Goal: Task Accomplishment & Management: Manage account settings

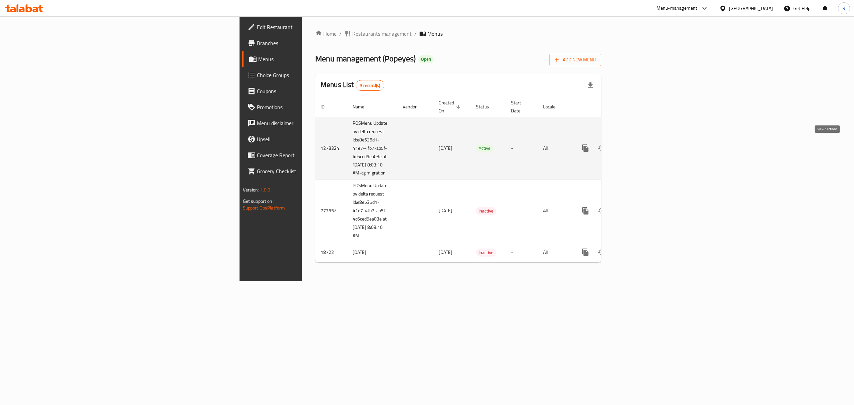
click at [638, 145] on icon "enhanced table" at bounding box center [634, 148] width 8 height 8
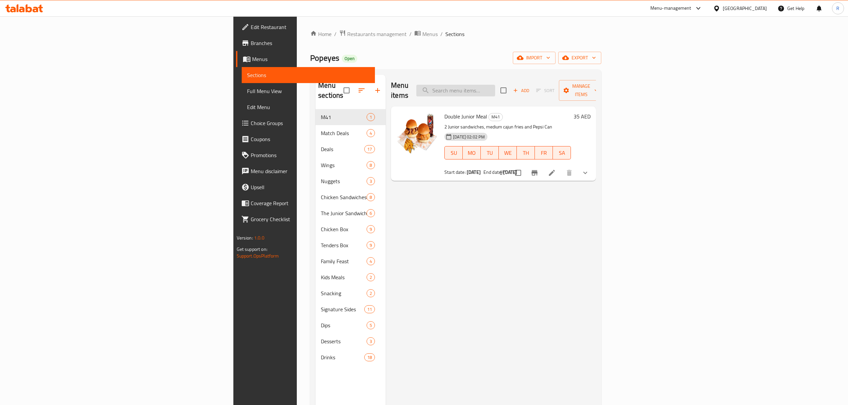
click at [495, 85] on input "search" at bounding box center [455, 91] width 79 height 12
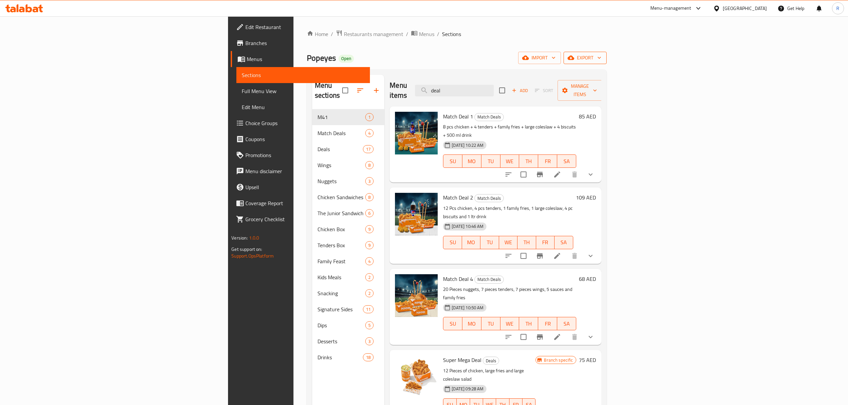
type input "deal"
click at [601, 59] on span "export" at bounding box center [585, 58] width 32 height 8
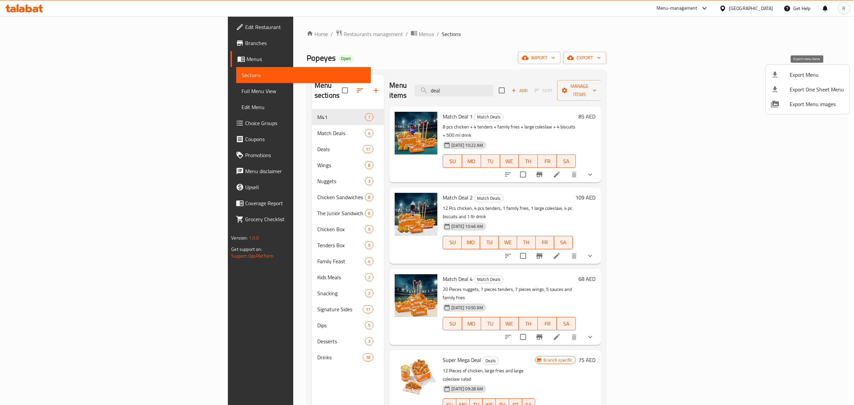
click at [803, 79] on span "Export Menu" at bounding box center [817, 75] width 54 height 8
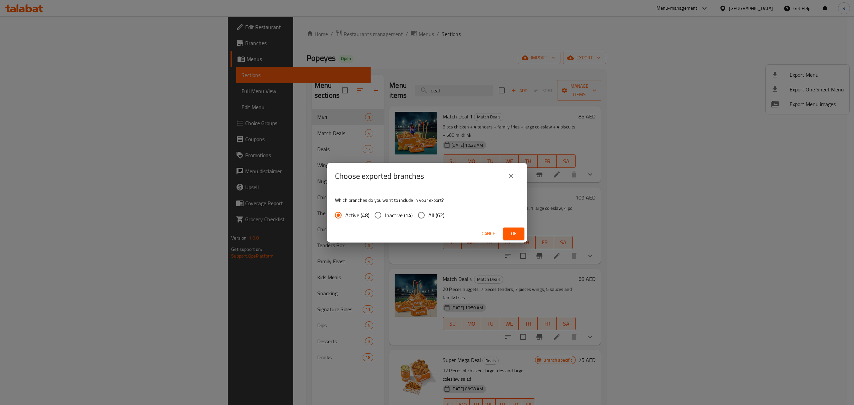
drag, startPoint x: 429, startPoint y: 215, endPoint x: 460, endPoint y: 224, distance: 32.1
click at [429, 214] on span "All (62)" at bounding box center [436, 215] width 16 height 8
click at [428, 214] on input "All (62)" at bounding box center [421, 215] width 14 height 14
radio input "true"
click at [511, 234] on span "Ok" at bounding box center [514, 234] width 11 height 8
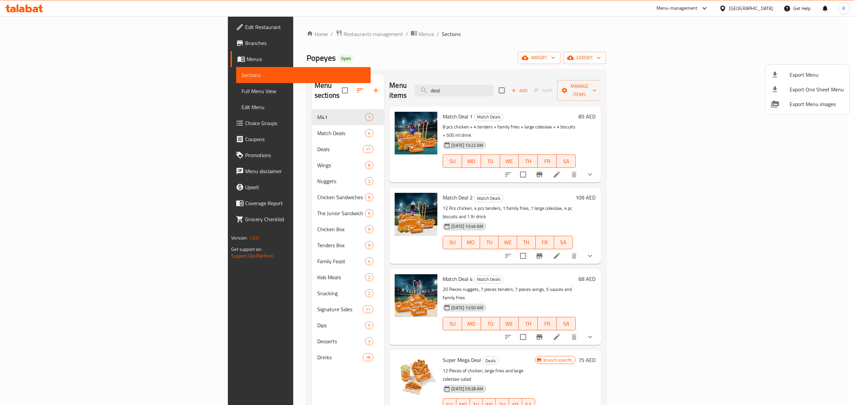
click at [551, 88] on div at bounding box center [427, 202] width 854 height 405
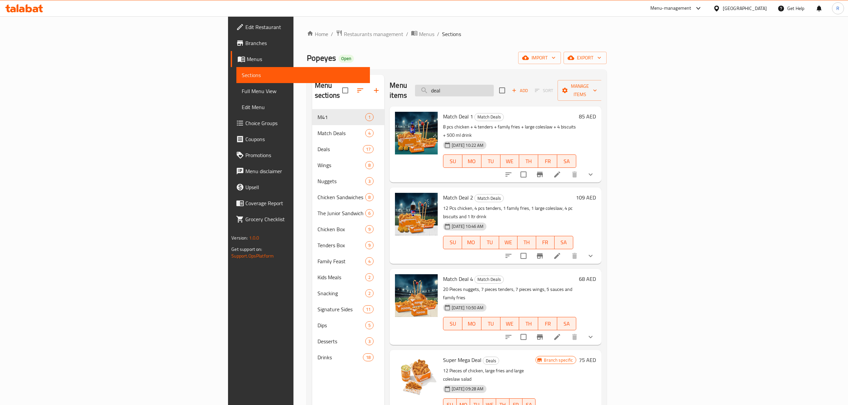
click at [494, 85] on input "deal" at bounding box center [454, 91] width 79 height 12
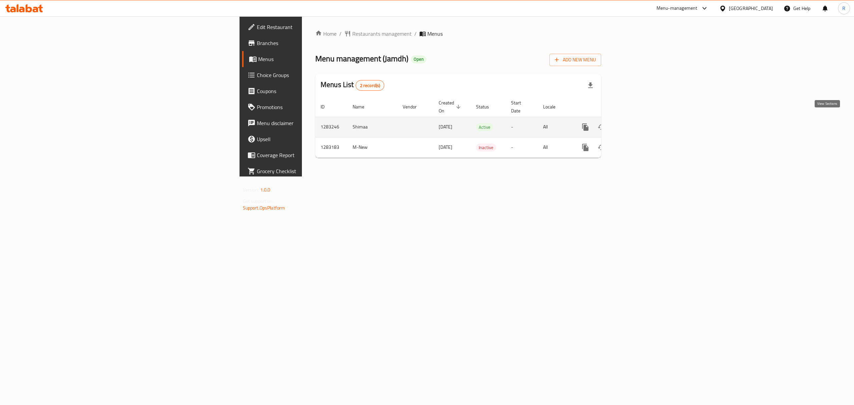
click at [637, 124] on icon "enhanced table" at bounding box center [634, 127] width 6 height 6
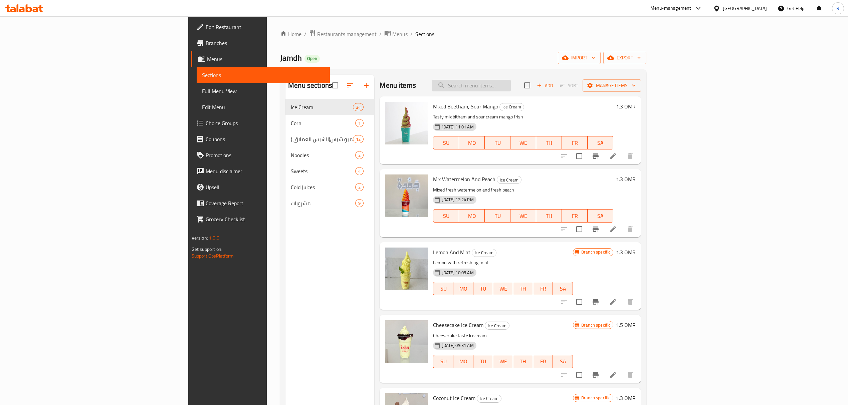
paste input "Jumbo Cheetos Flamin Hot Lemon"
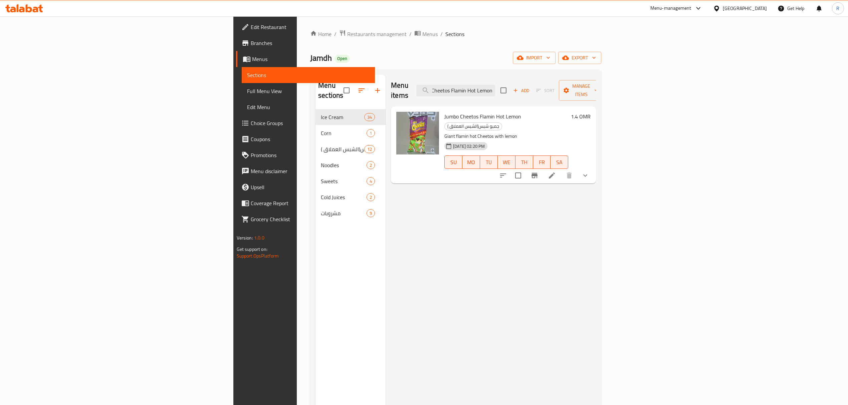
type input "Jumbo Cheetos Flamin Hot Lemon"
click at [556, 172] on icon at bounding box center [552, 176] width 8 height 8
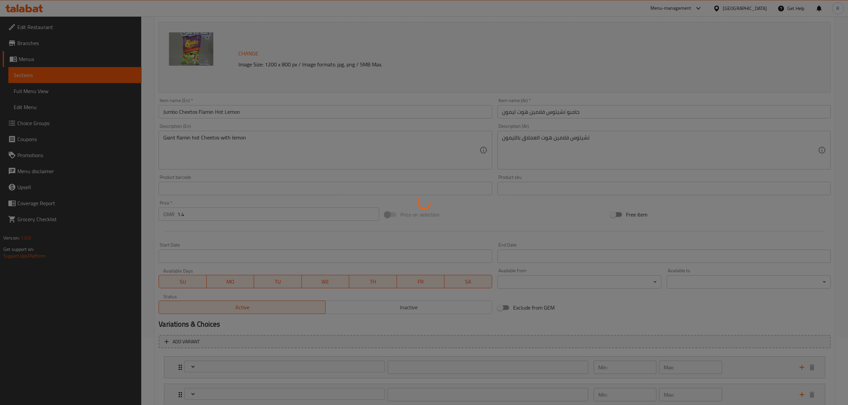
scroll to position [133, 0]
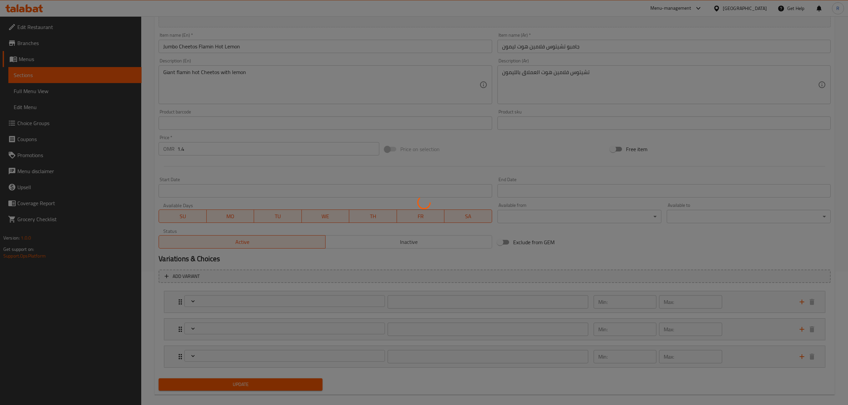
type input "صوصات"
type input "0"
type input "7"
type input "إضافات إضافية"
type input "0"
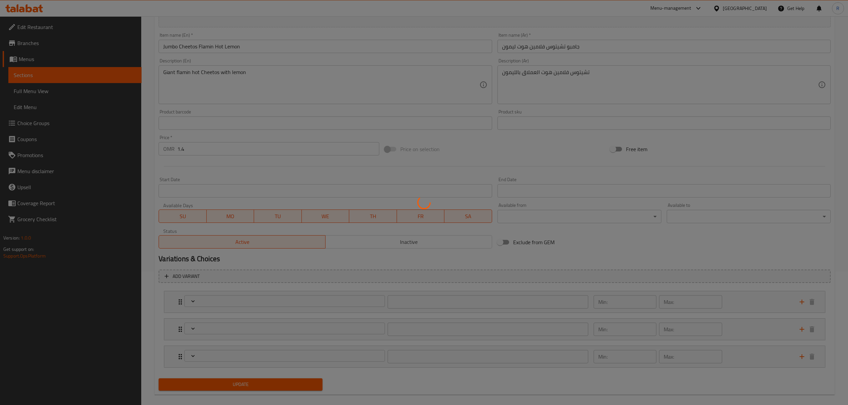
type input "9"
type input "اختيارك من صلصة جامدة"
type input "0"
type input "3"
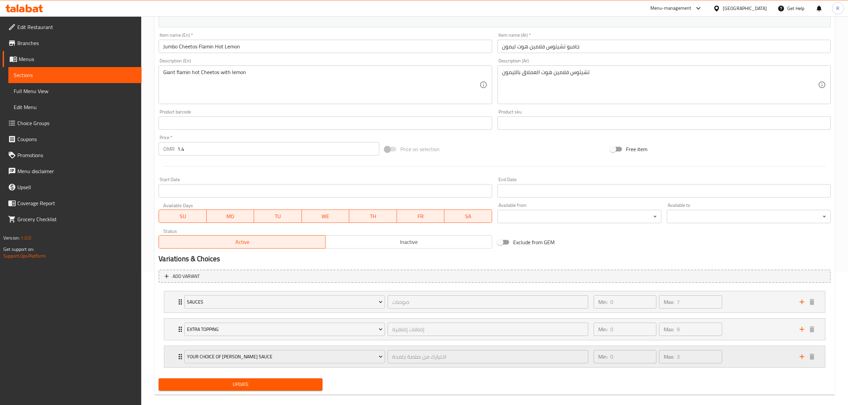
click at [174, 355] on div "Your Choice Of Jamdh's Sauce اختيارك من صلصة جامدة ​ Min: 0 ​ Max: 3 ​" at bounding box center [494, 356] width 660 height 21
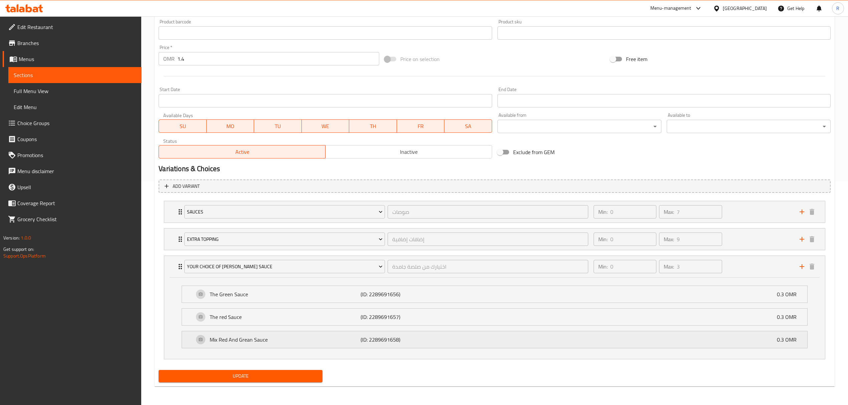
scroll to position [225, 0]
click at [47, 93] on span "Full Menu View" at bounding box center [75, 91] width 122 height 8
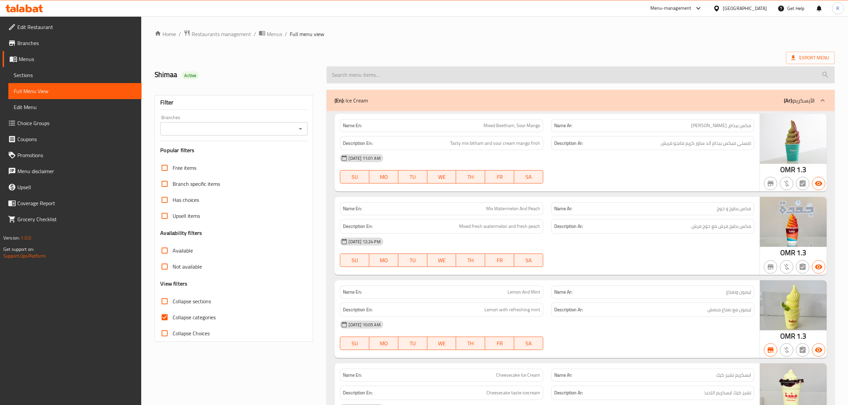
paste input "Jumbo Cheetos Flamin Hot Lemon"
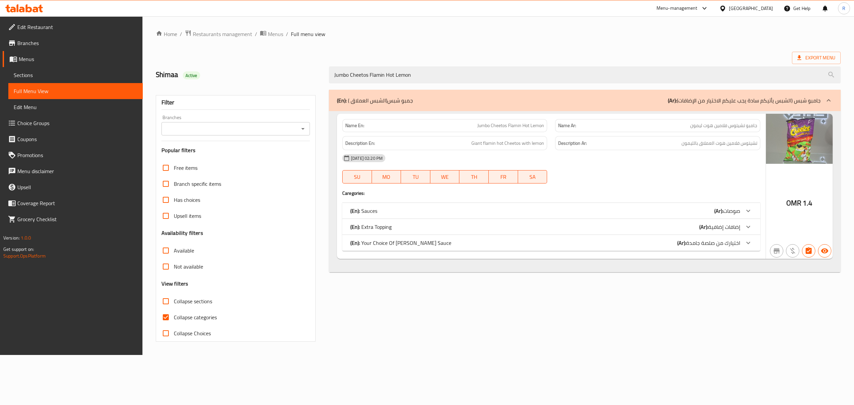
type input "Jumbo Cheetos Flamin Hot Lemon"
click at [470, 237] on div "(En): Your Choice Of Jamdh's Sauce (Ar): اختيارك من صلصة جامدة" at bounding box center [551, 243] width 418 height 16
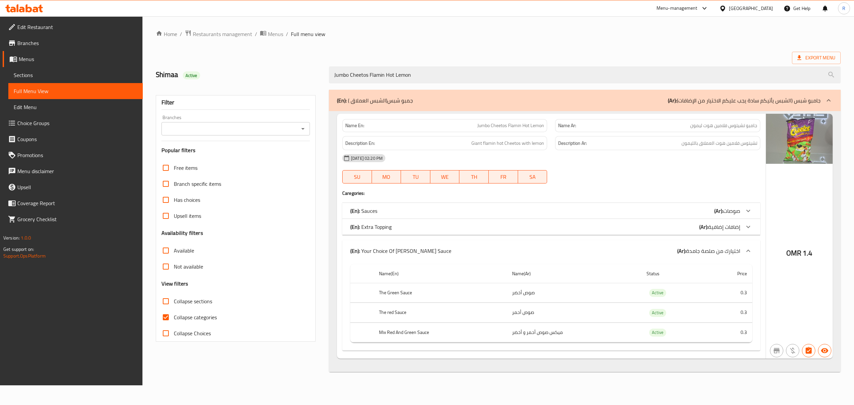
click at [386, 314] on th "The red Sauce" at bounding box center [440, 313] width 133 height 20
click at [385, 314] on th "The red Sauce" at bounding box center [440, 313] width 133 height 20
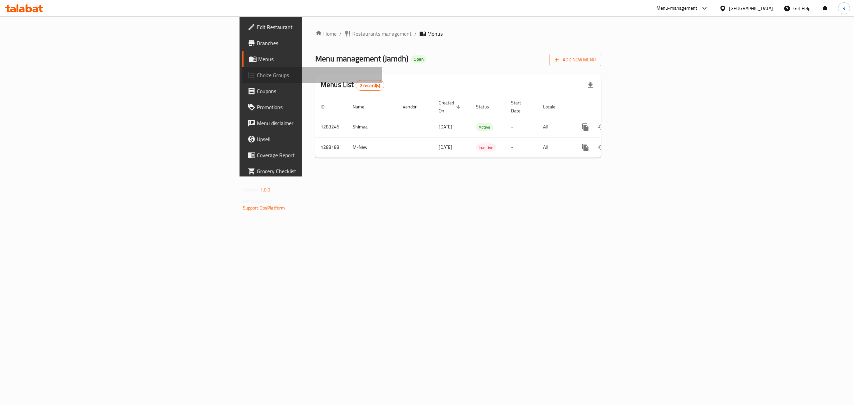
click at [257, 73] on span "Choice Groups" at bounding box center [317, 75] width 120 height 8
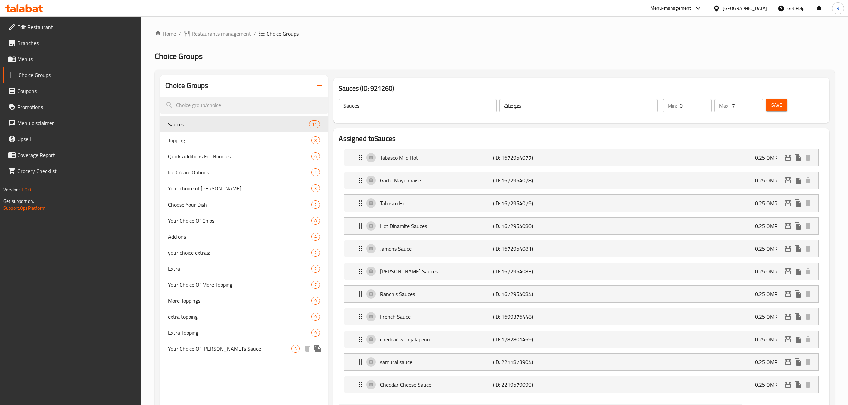
click at [231, 342] on div "Your Choice Of Jamdh's Sauce 3" at bounding box center [244, 349] width 168 height 16
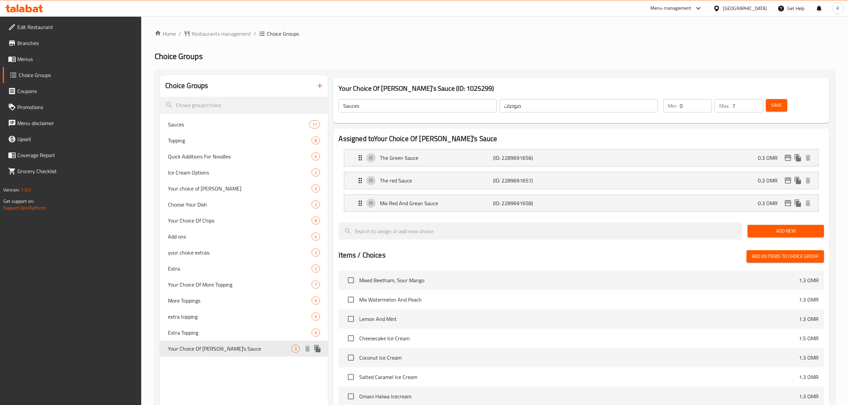
type input "Your Choice Of Jamdh's Sauce"
type input "اختيارك من صلصة جامدة"
type input "3"
click at [487, 178] on p "The red Sauce" at bounding box center [436, 181] width 113 height 8
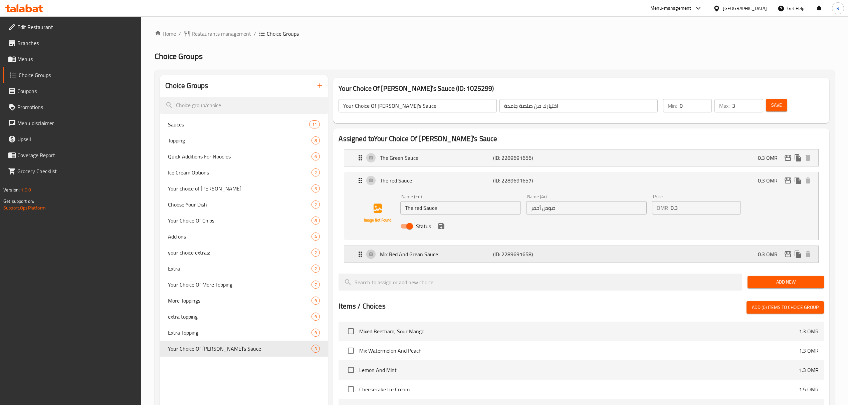
click at [444, 254] on p "Mix Red And Grean Sauce" at bounding box center [436, 254] width 113 height 8
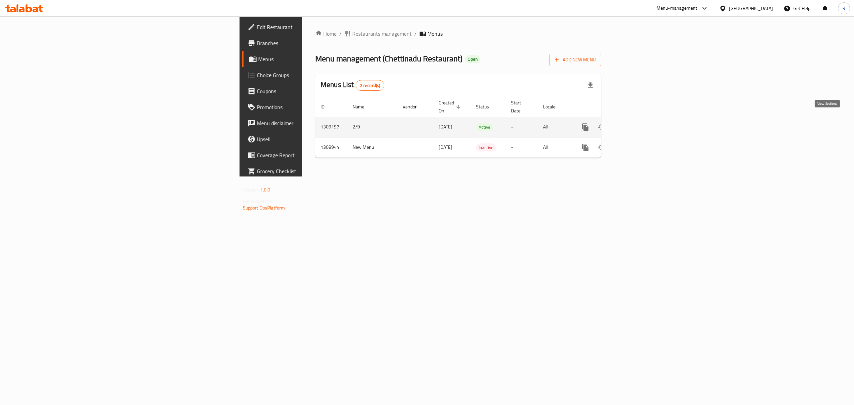
click at [642, 121] on link "enhanced table" at bounding box center [634, 127] width 16 height 16
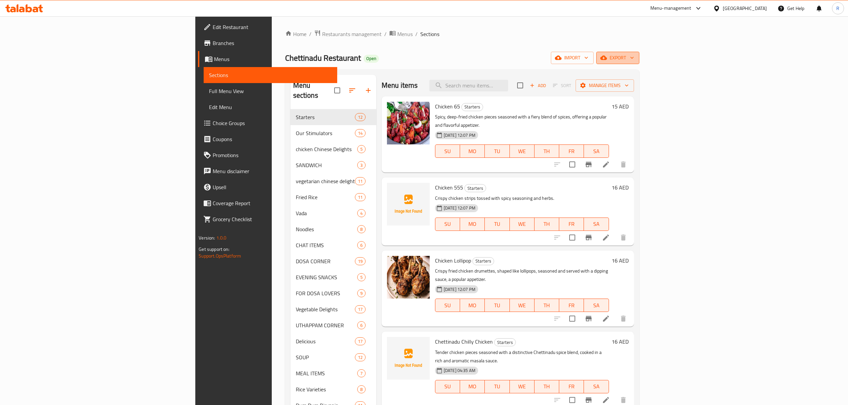
click at [634, 57] on span "export" at bounding box center [617, 58] width 32 height 8
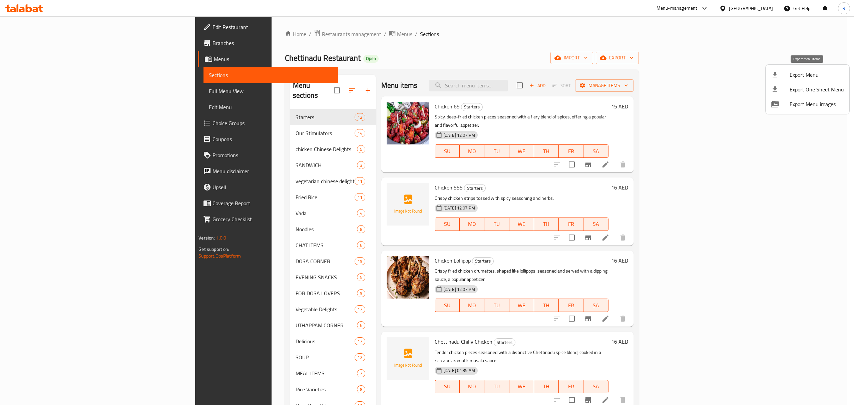
click at [801, 73] on span "Export Menu" at bounding box center [817, 75] width 54 height 8
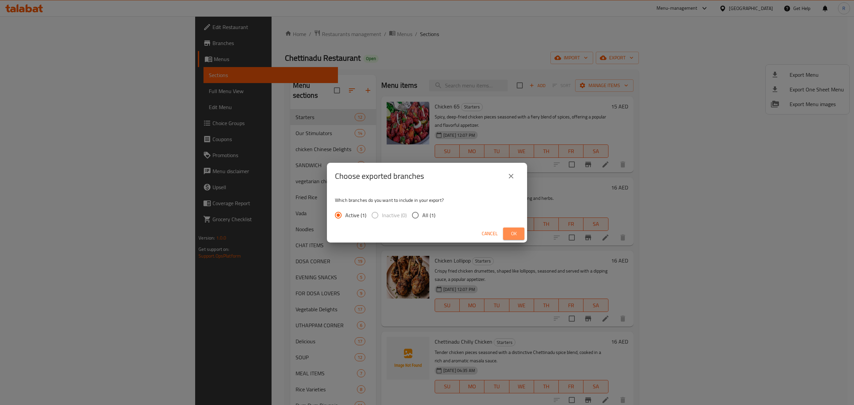
click at [512, 231] on span "Ok" at bounding box center [514, 234] width 11 height 8
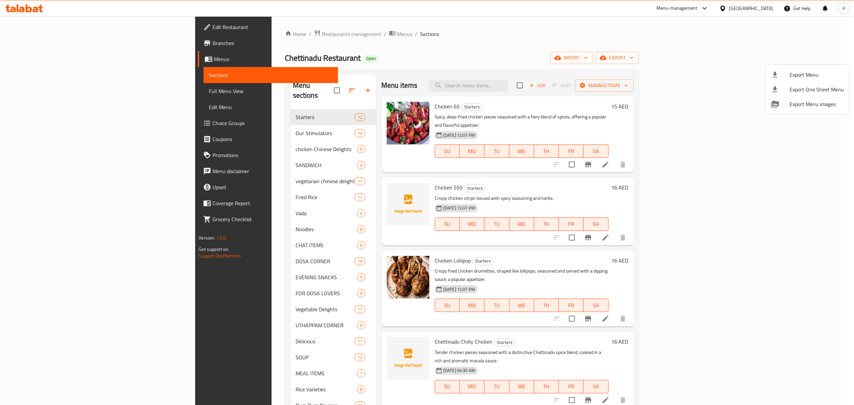
click at [420, 53] on div at bounding box center [427, 202] width 854 height 405
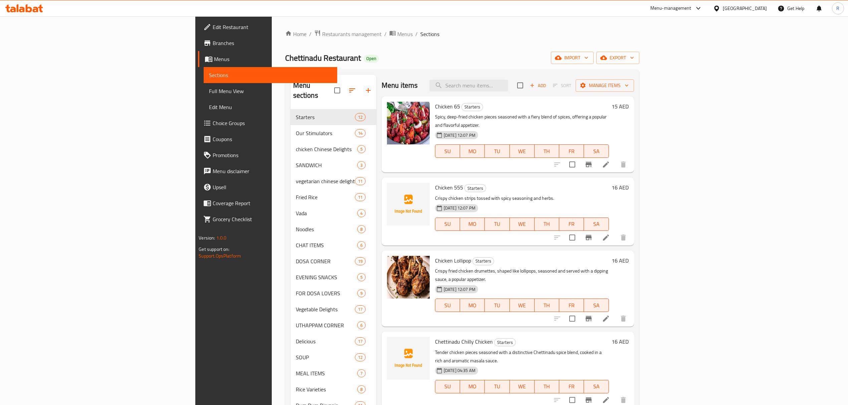
click at [420, 34] on span "Sections" at bounding box center [429, 34] width 19 height 8
click at [349, 29] on div "Home / Restaurants management / Menus / Sections Chettinadu Restaurant Open imp…" at bounding box center [462, 305] width 381 height 579
click at [347, 40] on div "Home / Restaurants management / Menus / Sections Chettinadu Restaurant Open imp…" at bounding box center [462, 306] width 354 height 552
click at [334, 35] on ol "Home / Restaurants management / Menus / Sections" at bounding box center [462, 34] width 354 height 9
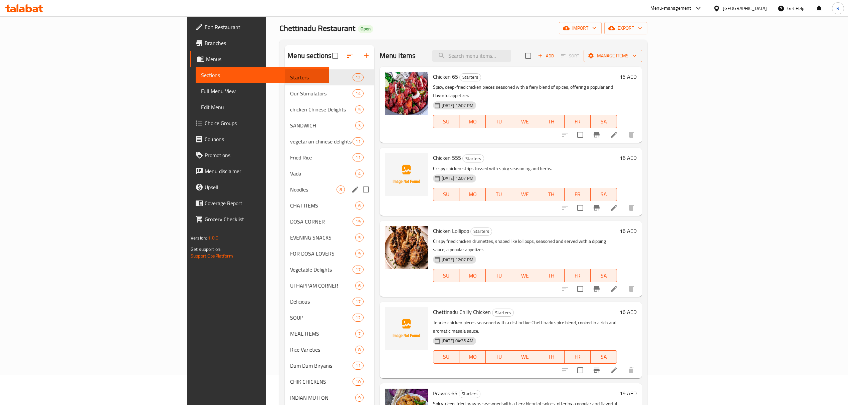
scroll to position [2, 0]
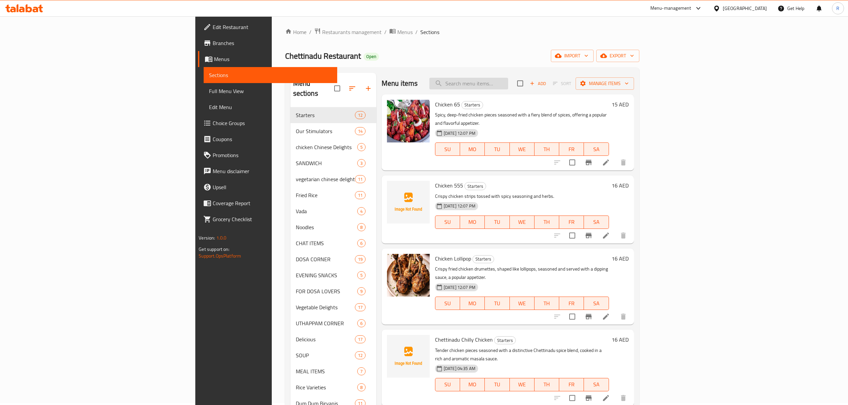
click at [508, 80] on input "search" at bounding box center [468, 84] width 79 height 12
paste input "IDLY SET (3 PCS)"
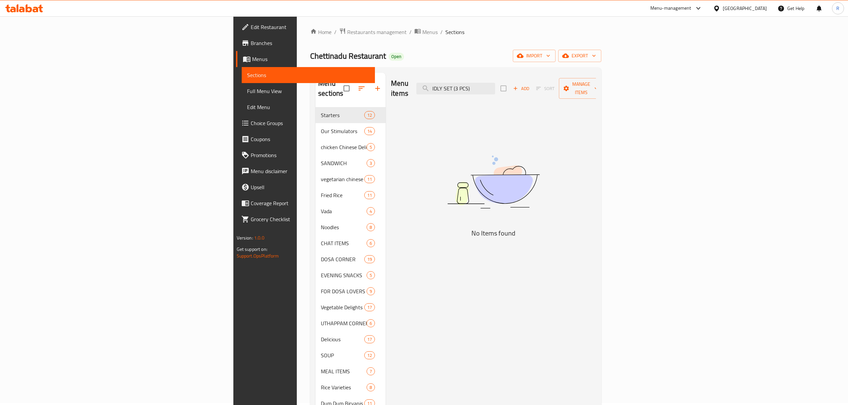
drag, startPoint x: 537, startPoint y: 83, endPoint x: 584, endPoint y: 85, distance: 46.8
click at [584, 85] on div "Menu items IDLY SET (3 PCS) Add Sort Manage items" at bounding box center [493, 89] width 205 height 32
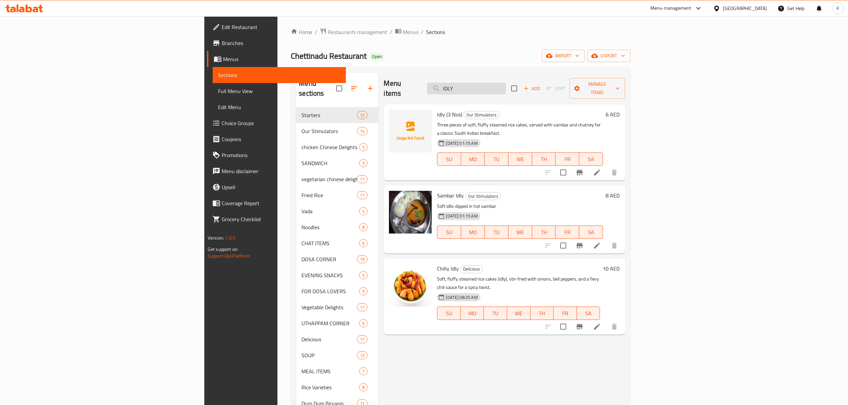
click at [506, 83] on input "IDLY" at bounding box center [466, 89] width 79 height 12
paste input "PONGAL"
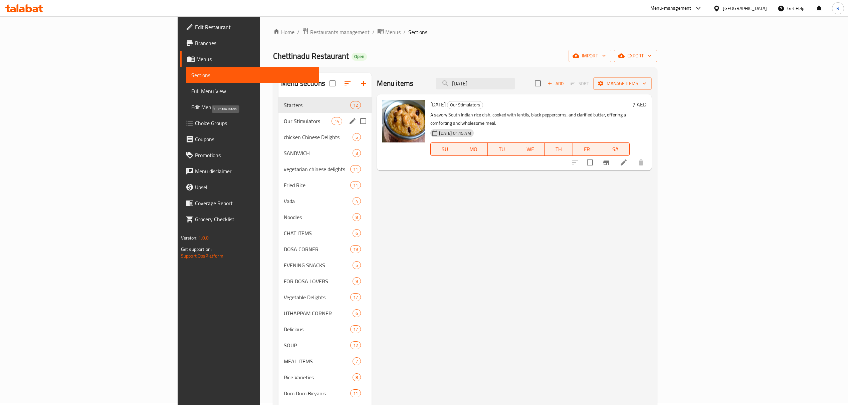
type input "PONGAL"
click at [284, 121] on span "Our Stimulators" at bounding box center [308, 121] width 48 height 8
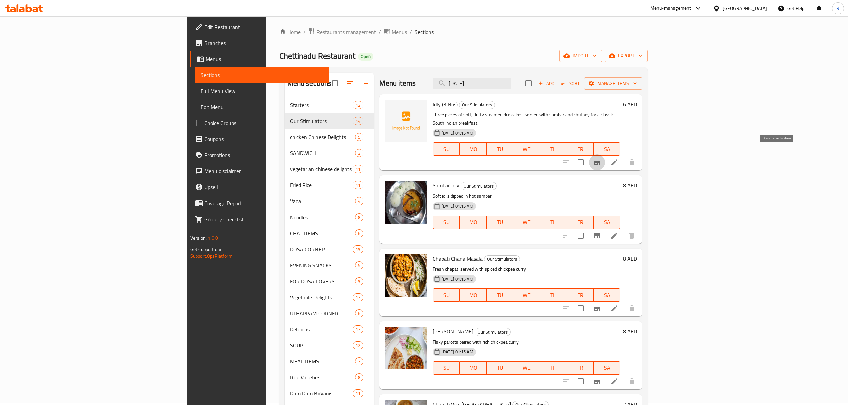
click at [601, 159] on icon "Branch-specific-item" at bounding box center [597, 163] width 8 height 8
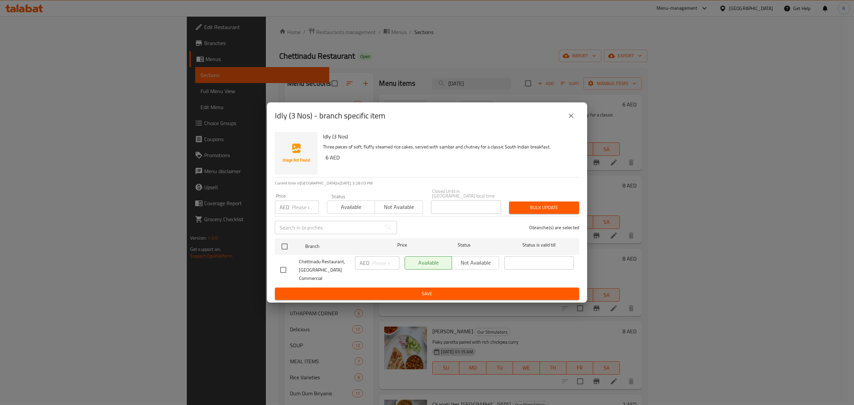
click at [575, 120] on icon "close" at bounding box center [571, 116] width 8 height 8
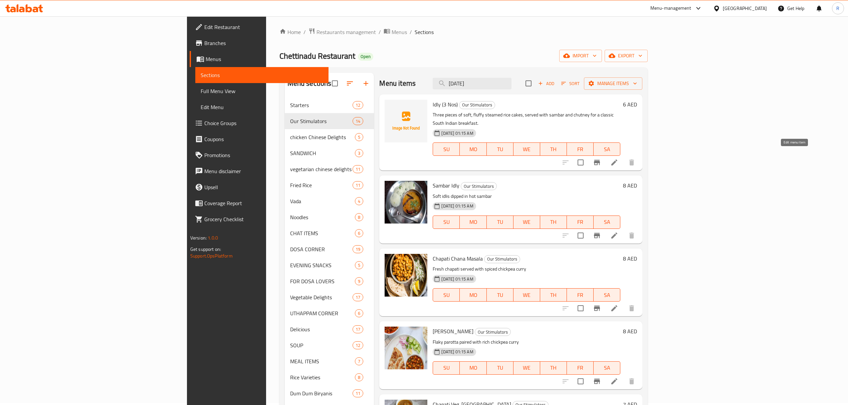
click at [617, 160] on icon at bounding box center [614, 163] width 6 height 6
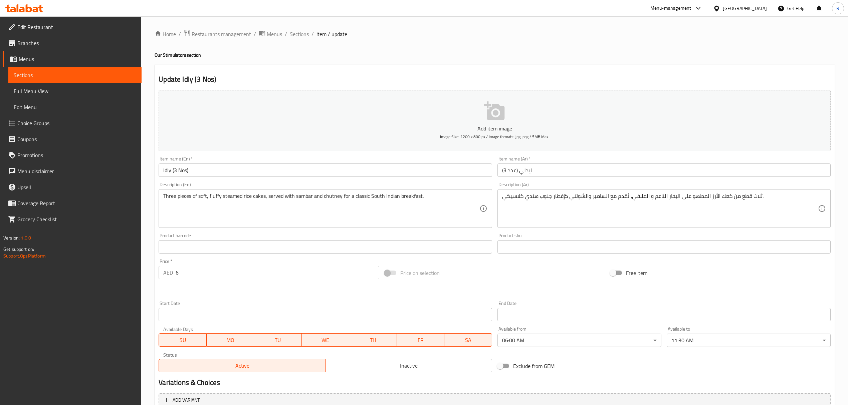
click at [285, 173] on input "Idly (3 Nos)" at bounding box center [325, 170] width 333 height 13
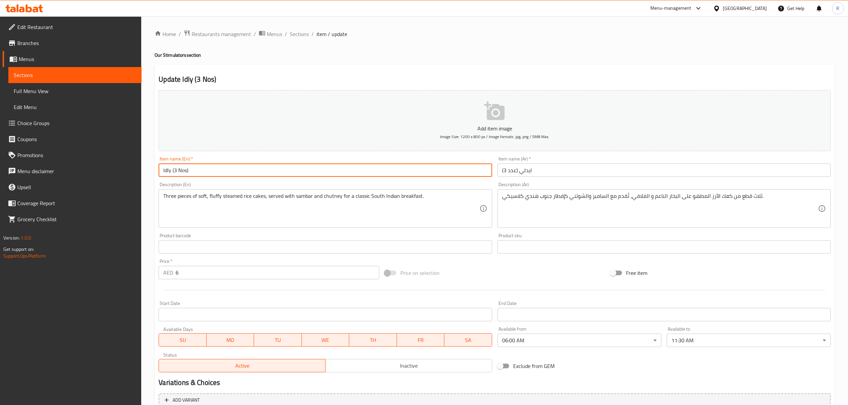
click at [284, 171] on input "Idly (3 Nos)" at bounding box center [325, 170] width 333 height 13
paste input "DLY SET (3 PCS"
click at [284, 171] on input "IDLY SET (3 PCS)" at bounding box center [325, 170] width 333 height 13
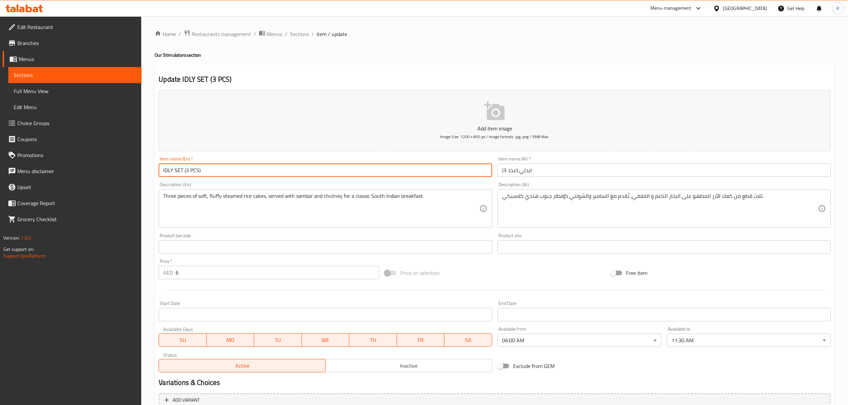
click at [284, 171] on input "IDLY SET (3 PCS)" at bounding box center [325, 170] width 333 height 13
click at [257, 171] on input "Idly Set (3 Pcs)" at bounding box center [325, 170] width 333 height 13
type input "Idly Set (3 Pcs)"
click at [551, 173] on input "ايدلي (عدد 3)" at bounding box center [663, 170] width 333 height 13
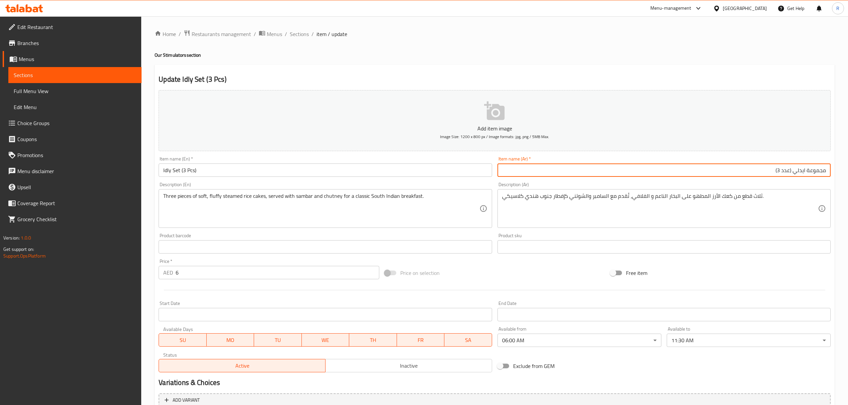
click at [788, 170] on input "مجموعة ايدلي (عدد 3)" at bounding box center [663, 170] width 333 height 13
click at [788, 173] on input "مجموعة ايدلي (عدد 3)" at bounding box center [663, 170] width 333 height 13
drag, startPoint x: 792, startPoint y: 169, endPoint x: 745, endPoint y: 170, distance: 46.7
click at [745, 170] on input "مجموعة ايدلي (عدد 3)" at bounding box center [663, 170] width 333 height 13
type input "مجموعة ايدلي 3 قطع"
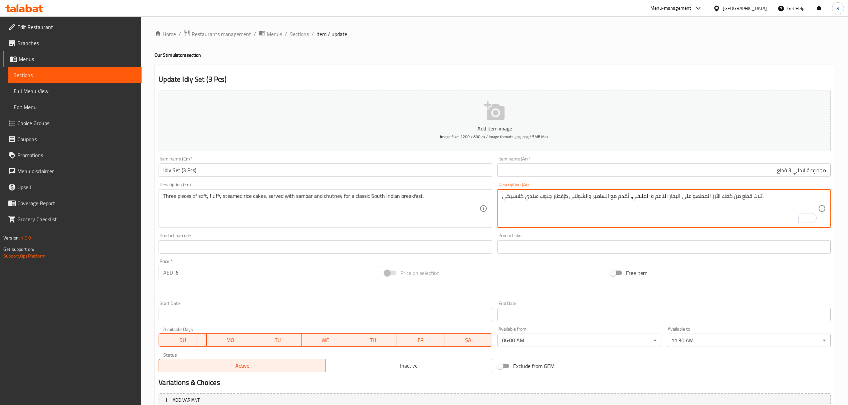
click at [238, 171] on input "Idly Set (3 Pcs)" at bounding box center [325, 170] width 333 height 13
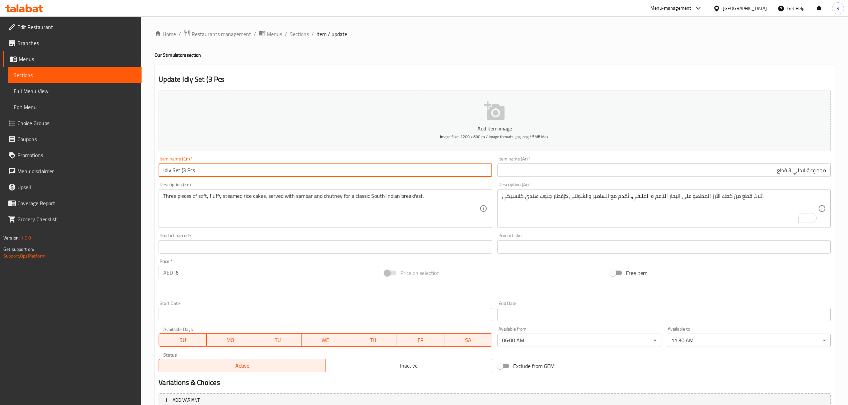
click at [182, 170] on input "Idly Set (3 Pcs" at bounding box center [325, 170] width 333 height 13
click at [206, 170] on input "Idly Set 3 Pcs" at bounding box center [325, 170] width 333 height 13
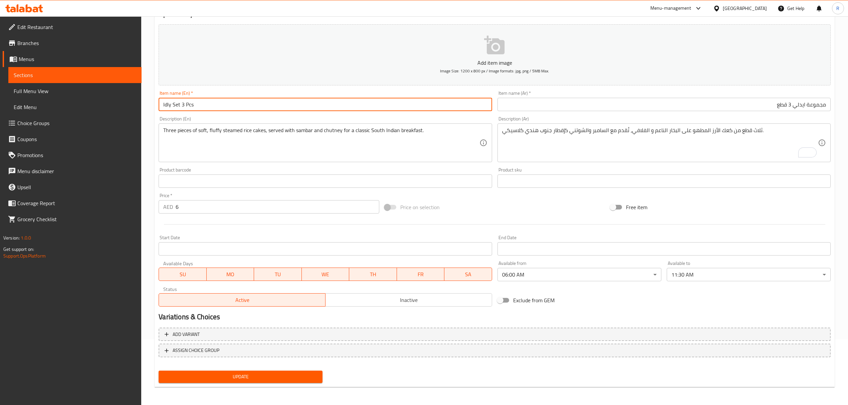
type input "Idly Set 3 Pcs"
click at [159, 371] on button "Update" at bounding box center [241, 377] width 164 height 12
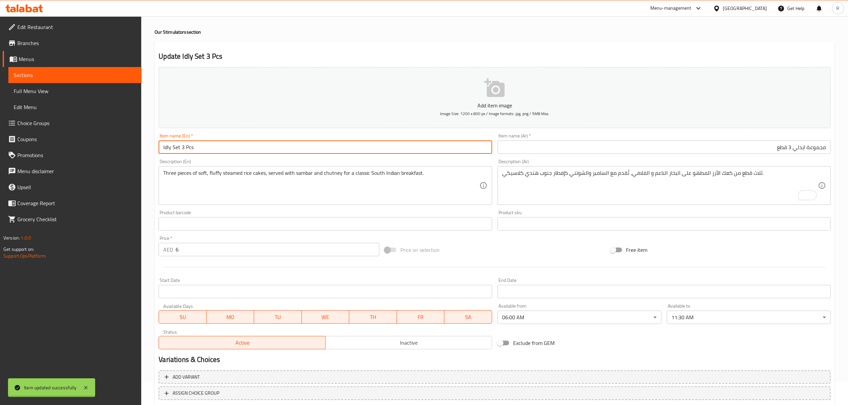
scroll to position [0, 0]
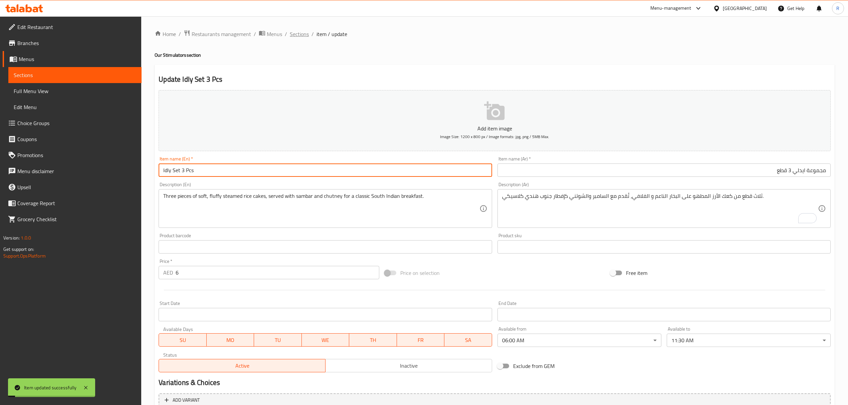
click at [297, 38] on span "Sections" at bounding box center [299, 34] width 19 height 8
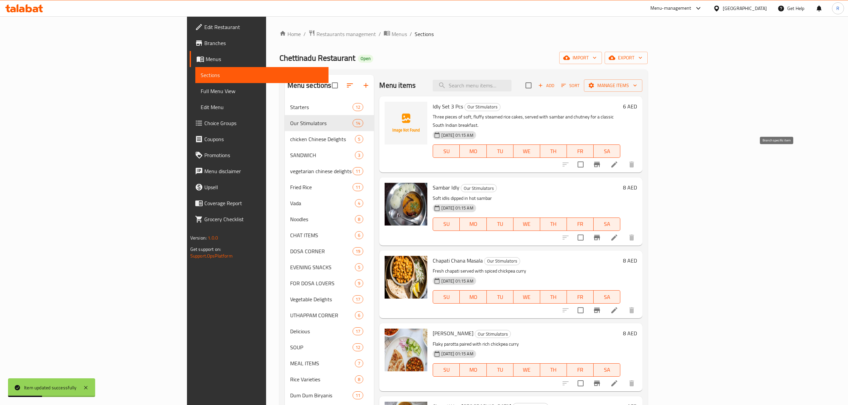
click at [601, 161] on icon "Branch-specific-item" at bounding box center [597, 165] width 8 height 8
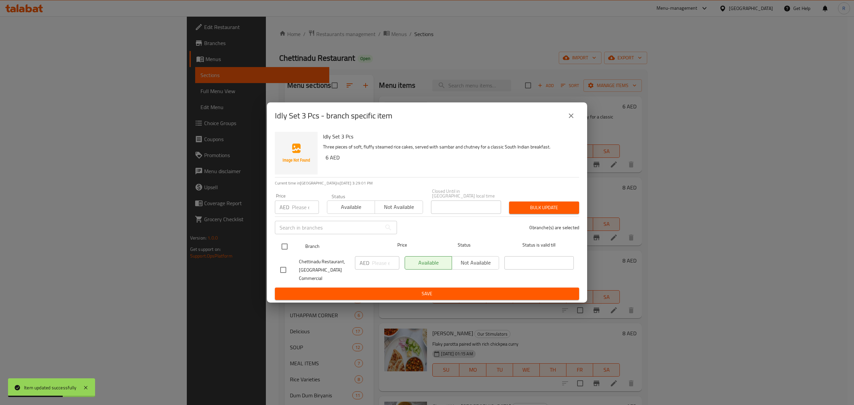
click at [285, 250] on input "checkbox" at bounding box center [285, 247] width 14 height 14
checkbox input "true"
click at [380, 270] on input "number" at bounding box center [385, 262] width 27 height 13
type input "8"
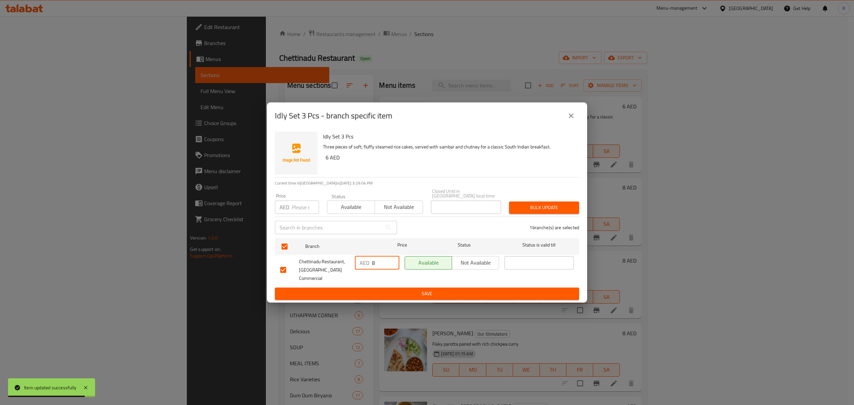
click at [399, 288] on button "Save" at bounding box center [427, 294] width 304 height 12
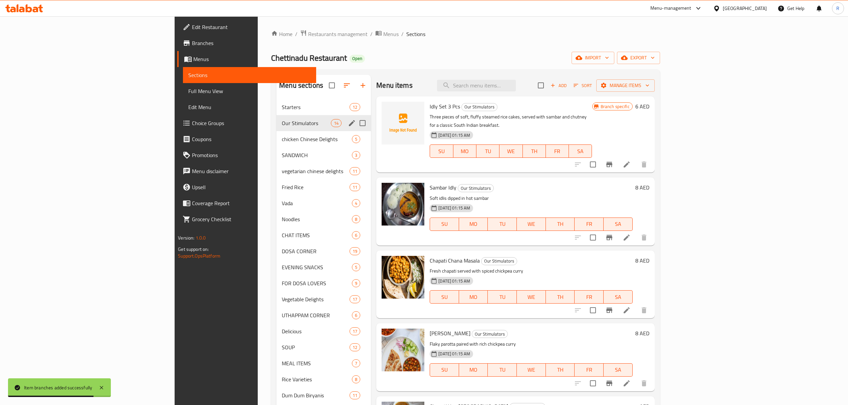
click at [349, 123] on icon "edit" at bounding box center [352, 123] width 6 height 6
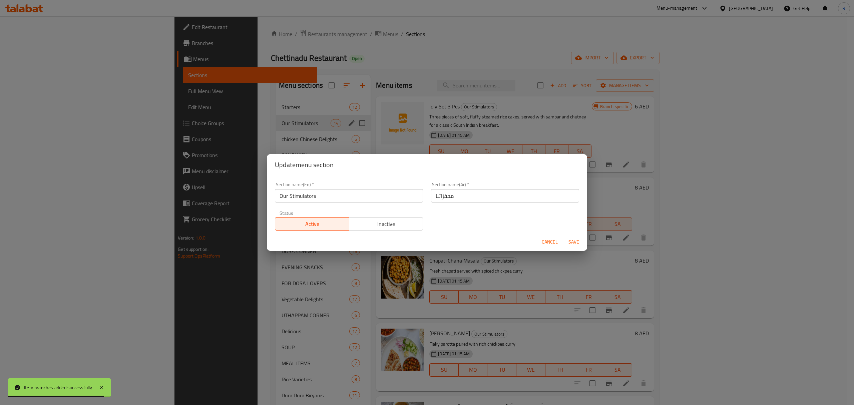
click at [336, 195] on input "Our Stimulators" at bounding box center [349, 195] width 148 height 13
paste input "BREAKFAST"
type input "BREAKFAST"
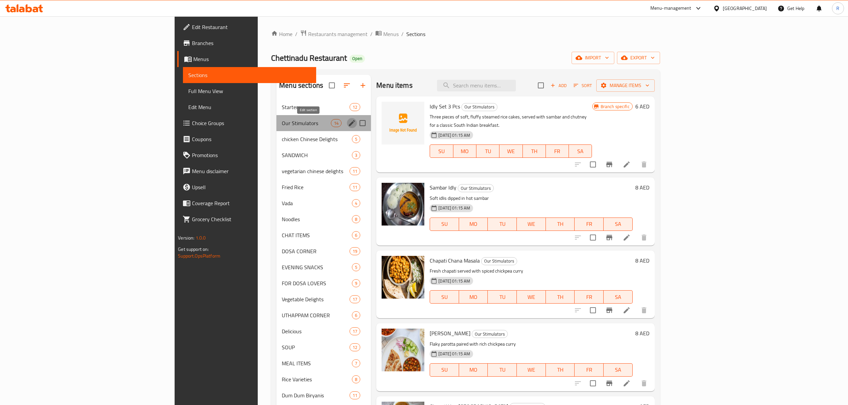
click at [348, 121] on icon "edit" at bounding box center [352, 123] width 8 height 8
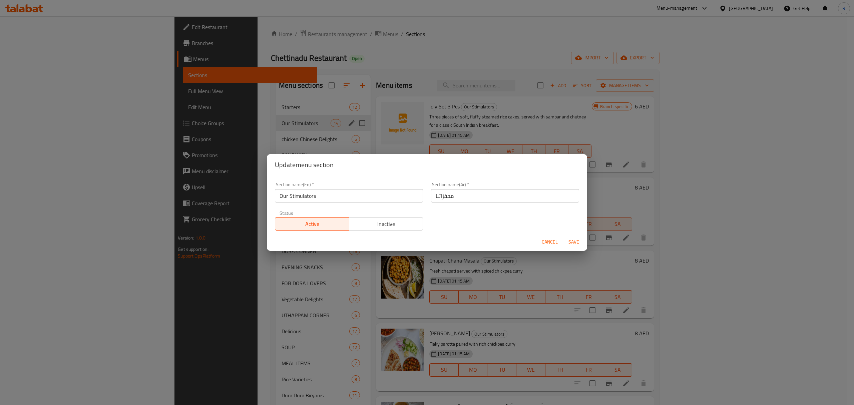
click at [358, 198] on input "Our Stimulators" at bounding box center [349, 195] width 148 height 13
paste input "BREAKFAST"
type input "BREAKFAS"
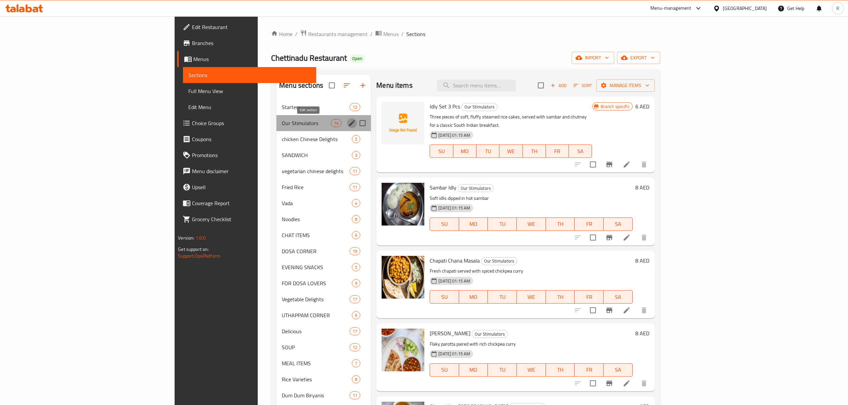
click at [347, 123] on button "edit" at bounding box center [352, 123] width 10 height 10
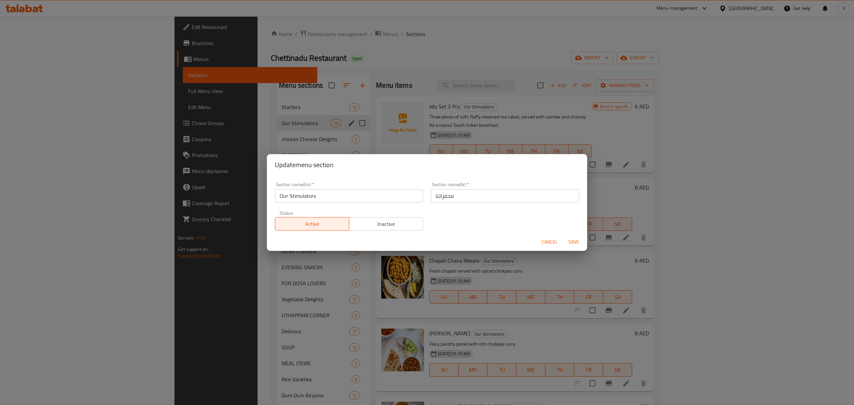
click at [334, 199] on input "Our Stimulators" at bounding box center [349, 195] width 148 height 13
paste input "BREAKFAST"
click at [334, 199] on input "BREAKFAST" at bounding box center [349, 195] width 148 height 13
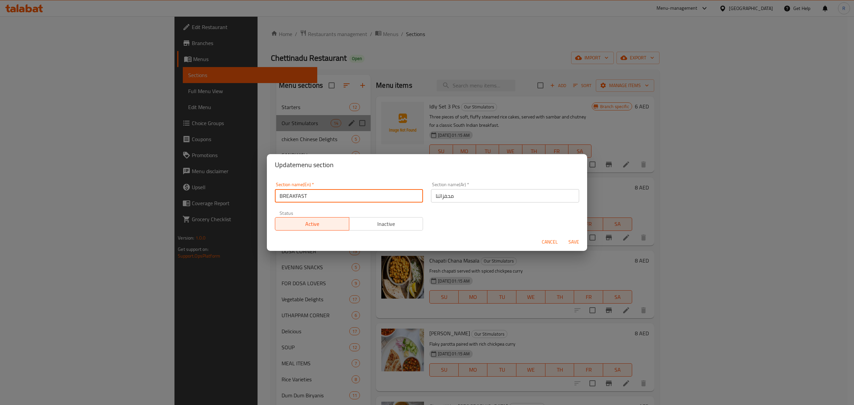
click at [334, 199] on input "BREAKFAST" at bounding box center [349, 195] width 148 height 13
type input "Breakfast"
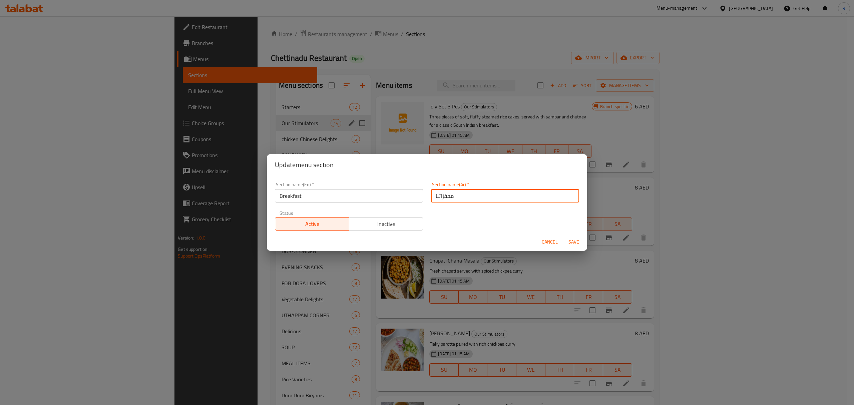
click at [455, 197] on input "محفزاتنا" at bounding box center [505, 195] width 148 height 13
type input "ا"
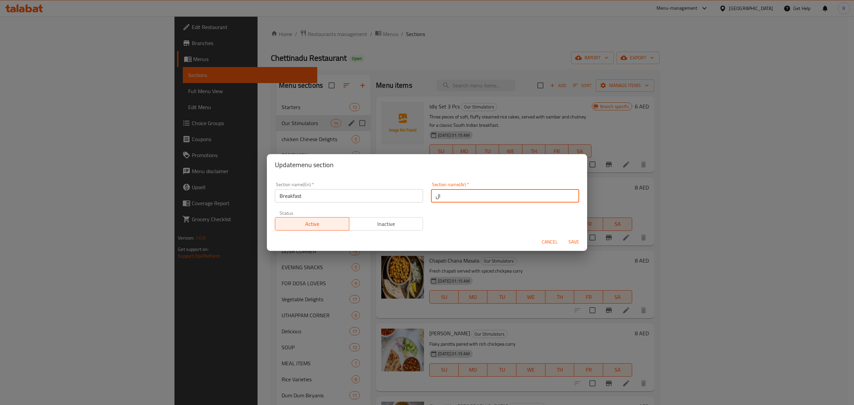
type input "الإ"
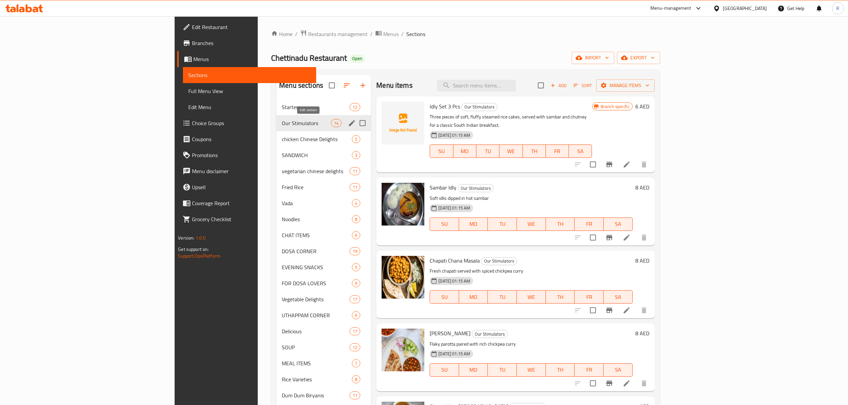
click at [348, 125] on icon "edit" at bounding box center [352, 123] width 8 height 8
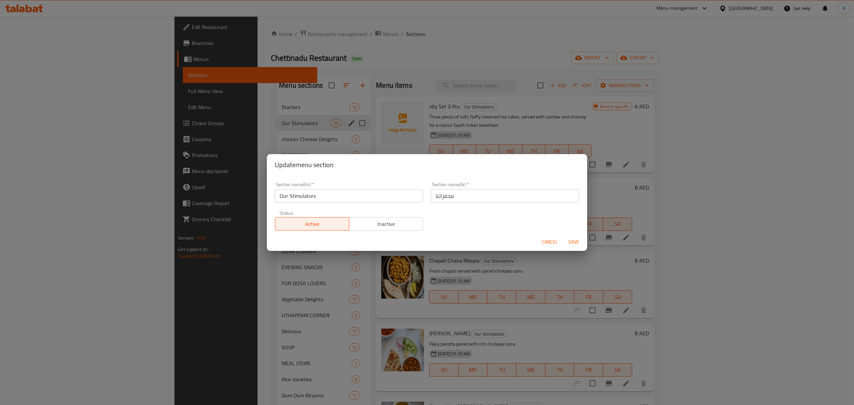
click at [373, 196] on input "Our Stimulators" at bounding box center [349, 195] width 148 height 13
click at [373, 197] on input "Our Stimulators" at bounding box center [349, 195] width 148 height 13
paste input "BREAKFAST"
type input "BREAKFAST"
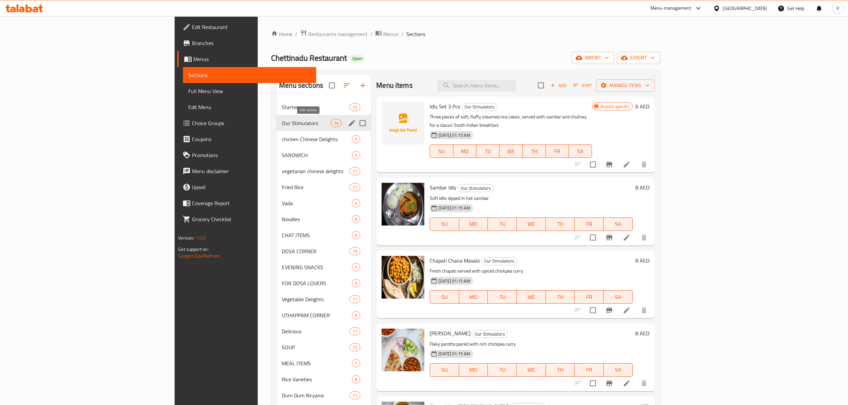
click at [348, 126] on icon "edit" at bounding box center [352, 123] width 8 height 8
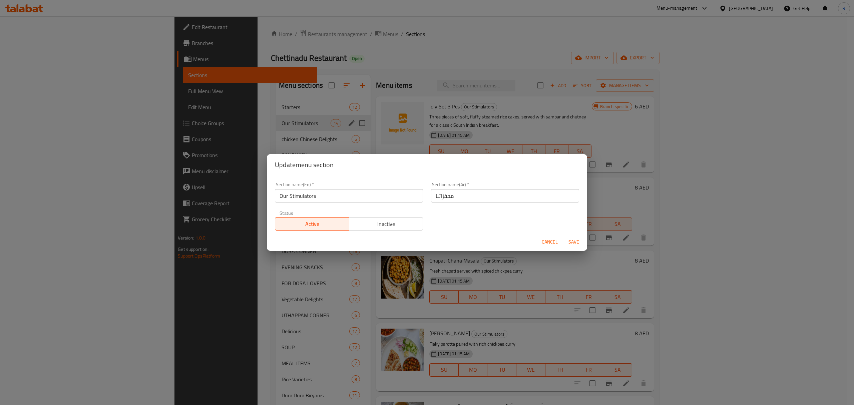
click at [343, 197] on input "Our Stimulators" at bounding box center [349, 195] width 148 height 13
paste input "BREAKFAST"
click at [343, 196] on input "BREAKFAST" at bounding box center [349, 195] width 148 height 13
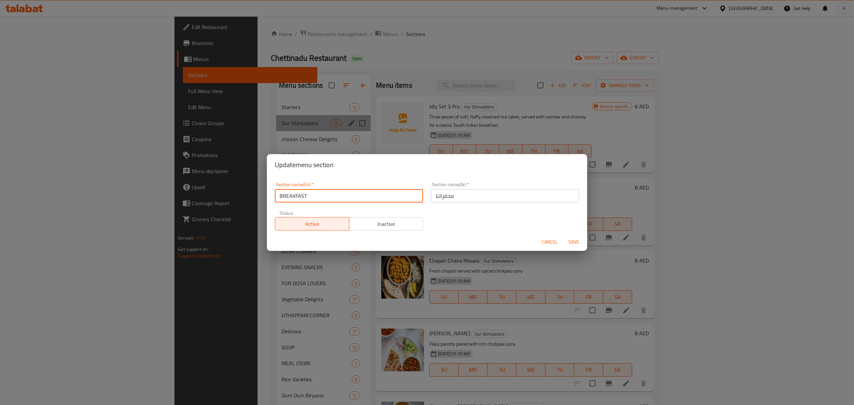
click at [343, 196] on input "BREAKFAST" at bounding box center [349, 195] width 148 height 13
type input "Breakfast"
click at [489, 200] on input "محفزاتنا" at bounding box center [505, 195] width 148 height 13
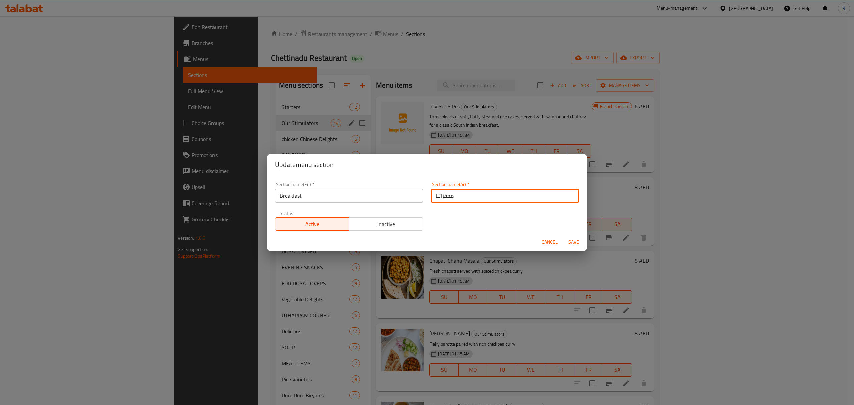
click at [489, 200] on input "محفزاتنا" at bounding box center [505, 195] width 148 height 13
type input "الإفطار"
click at [563, 236] on button "Save" at bounding box center [573, 242] width 21 height 12
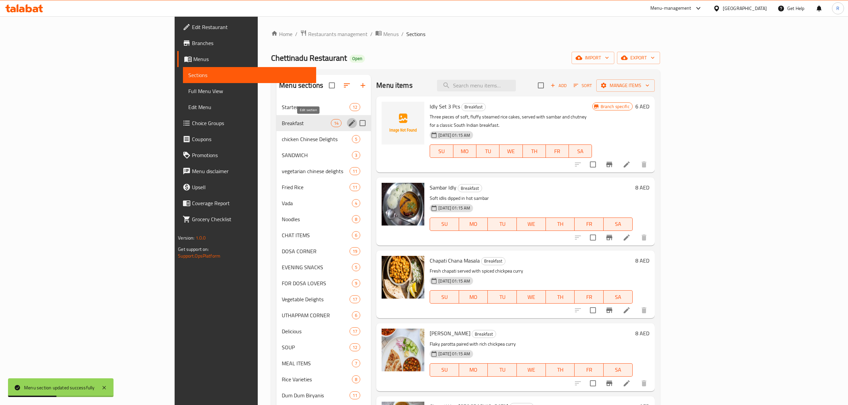
click at [454, 53] on div "Chettinadu Restaurant Open import export" at bounding box center [465, 58] width 389 height 12
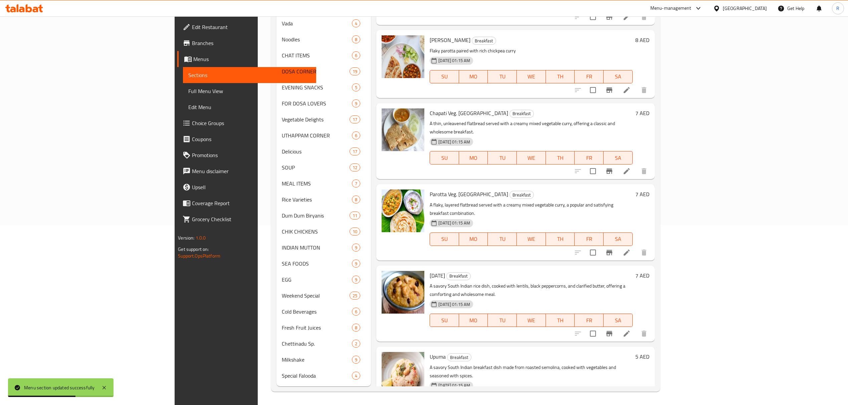
scroll to position [133, 0]
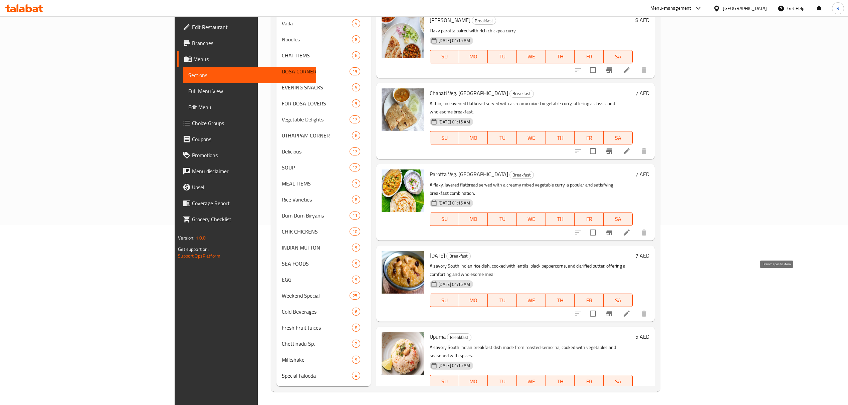
click at [612, 311] on icon "Branch-specific-item" at bounding box center [609, 313] width 6 height 5
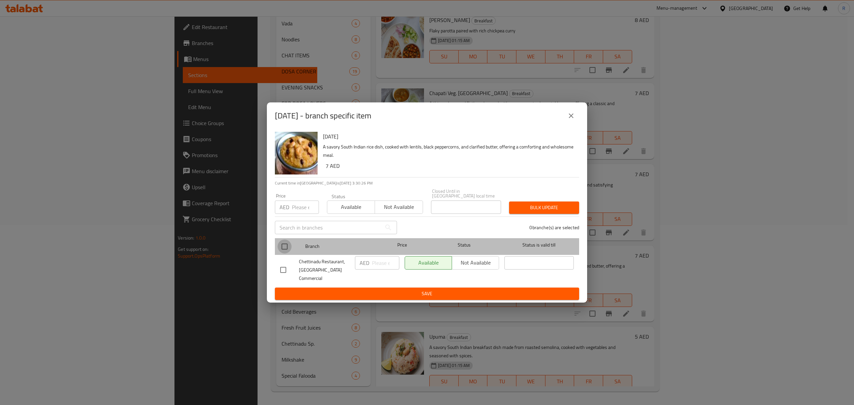
drag, startPoint x: 283, startPoint y: 252, endPoint x: 286, endPoint y: 253, distance: 3.4
click at [283, 252] on input "checkbox" at bounding box center [285, 247] width 14 height 14
checkbox input "true"
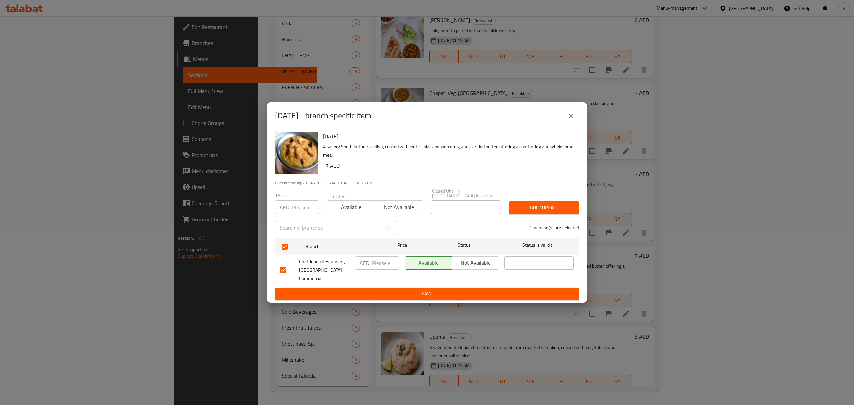
click at [379, 269] on input "number" at bounding box center [385, 262] width 27 height 13
type input "9"
click at [371, 291] on span "Save" at bounding box center [427, 294] width 294 height 8
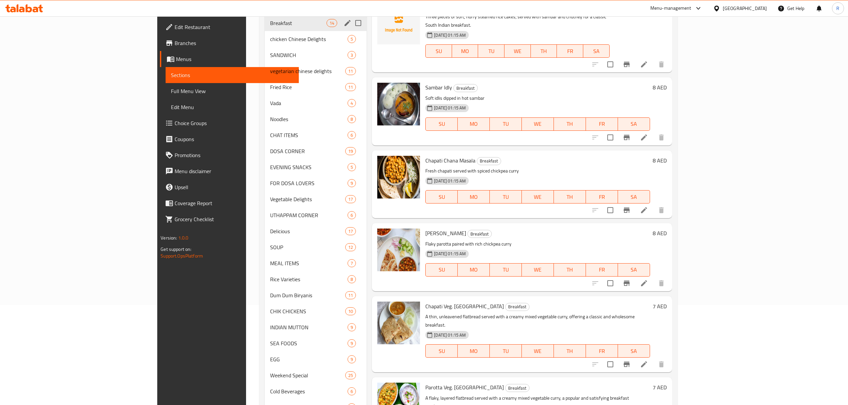
scroll to position [0, 0]
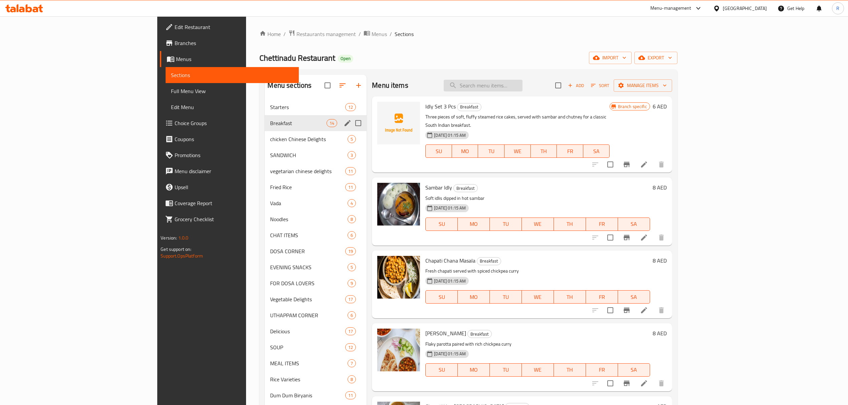
click at [518, 86] on input "search" at bounding box center [482, 86] width 79 height 12
paste input "UPPUMA"
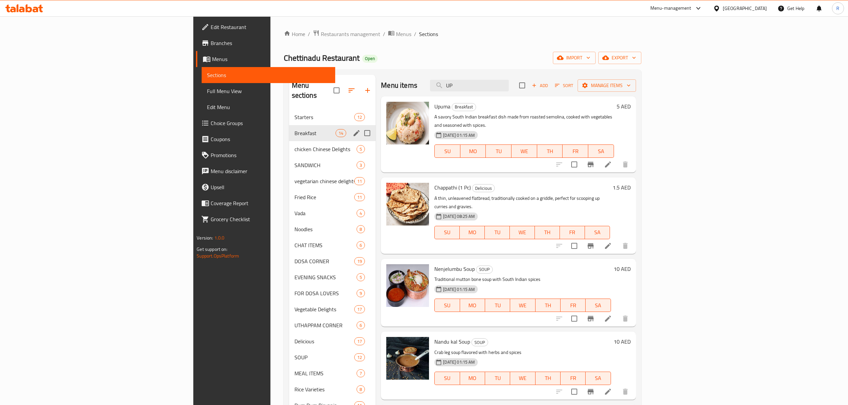
type input "UP"
click at [617, 159] on li at bounding box center [607, 165] width 19 height 12
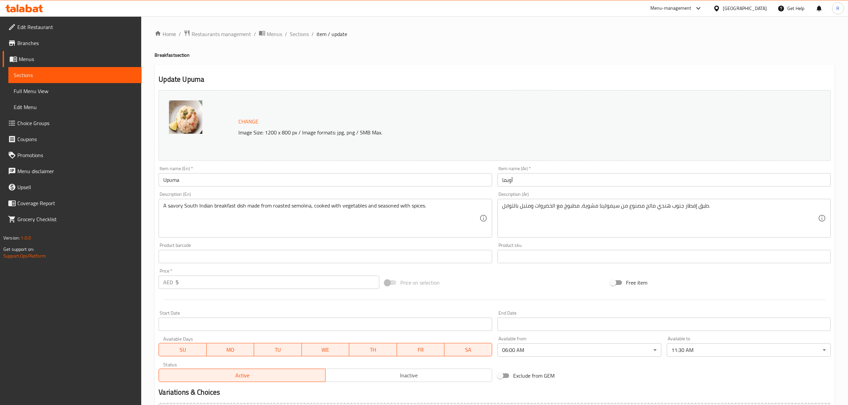
click at [198, 177] on input "Upuma" at bounding box center [325, 179] width 333 height 13
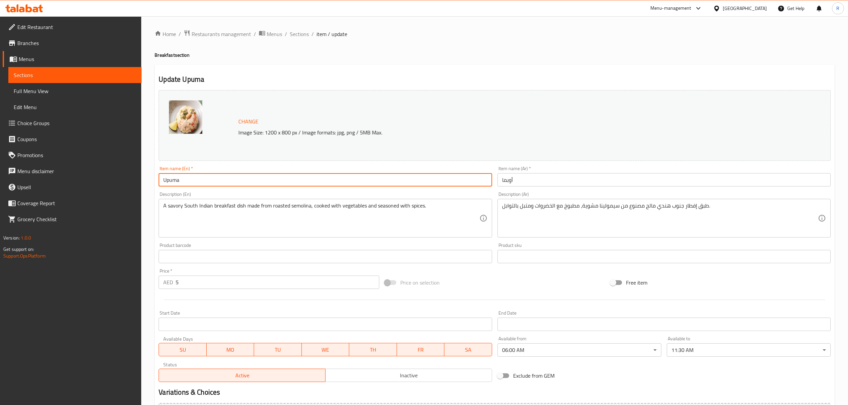
click at [198, 177] on input "Upuma" at bounding box center [325, 179] width 333 height 13
paste input "PPUMA"
click at [198, 181] on input "UPPUMA" at bounding box center [325, 179] width 333 height 13
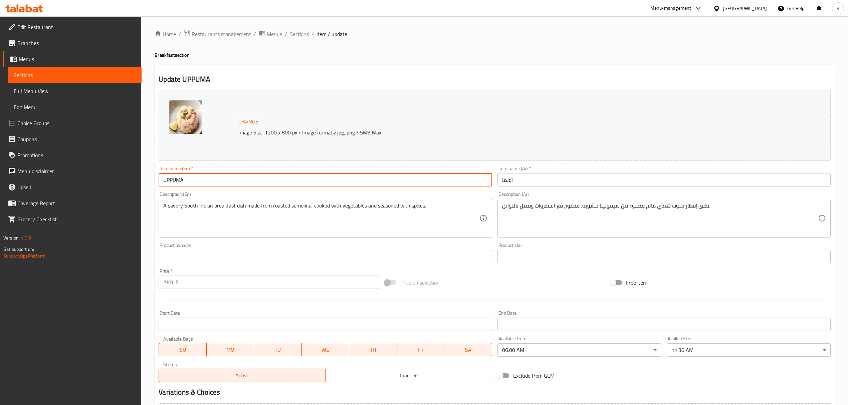
click at [198, 182] on input "UPPUMA" at bounding box center [325, 179] width 333 height 13
click at [198, 181] on input "Uppuma" at bounding box center [325, 179] width 333 height 13
type input "Uppuma"
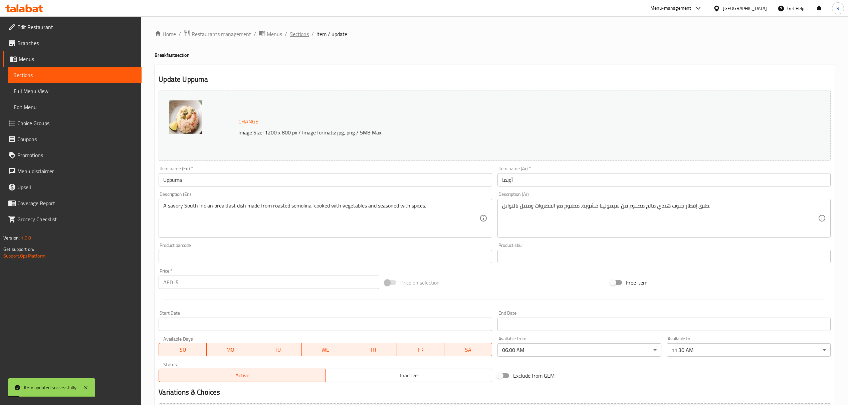
click at [295, 37] on span "Sections" at bounding box center [299, 34] width 19 height 8
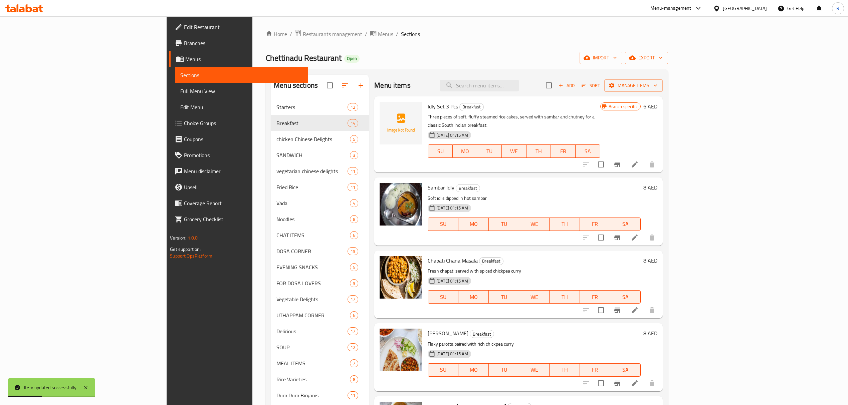
scroll to position [296, 0]
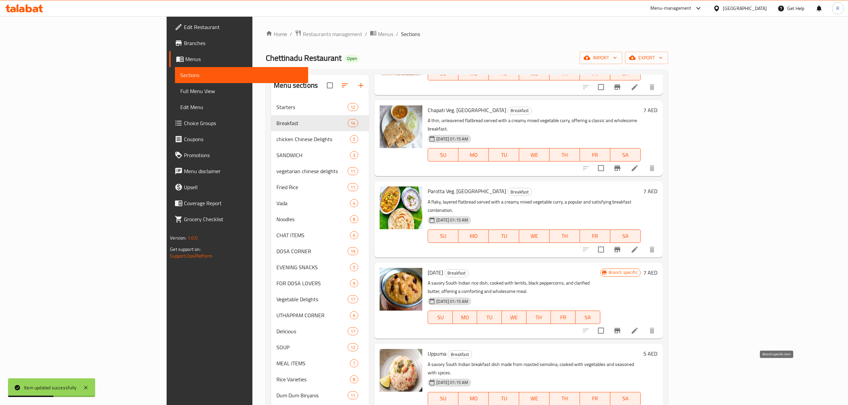
click at [620, 405] on icon "Branch-specific-item" at bounding box center [617, 411] width 6 height 5
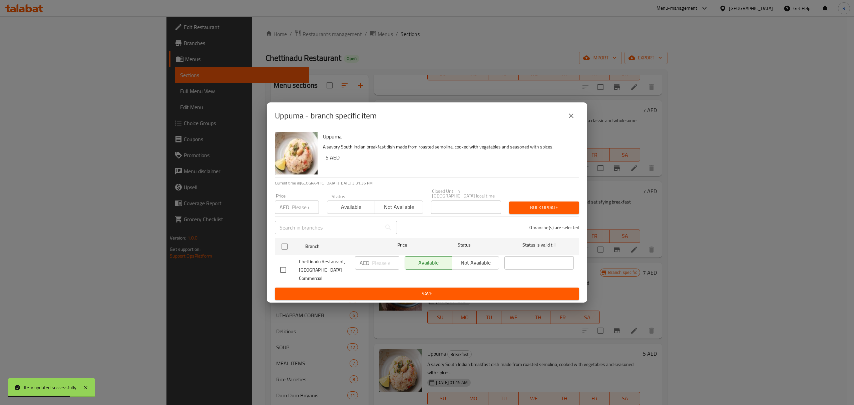
click at [282, 269] on input "checkbox" at bounding box center [283, 270] width 14 height 14
checkbox input "true"
click at [385, 267] on input "number" at bounding box center [385, 262] width 27 height 13
type input "7"
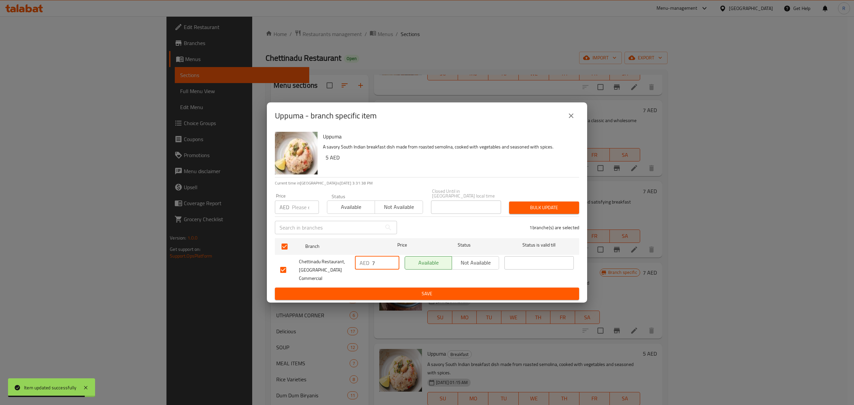
click at [386, 290] on span "Save" at bounding box center [427, 294] width 294 height 8
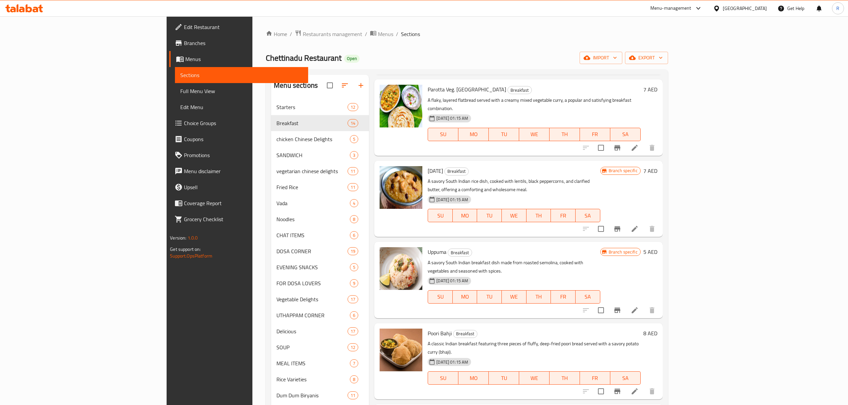
scroll to position [414, 0]
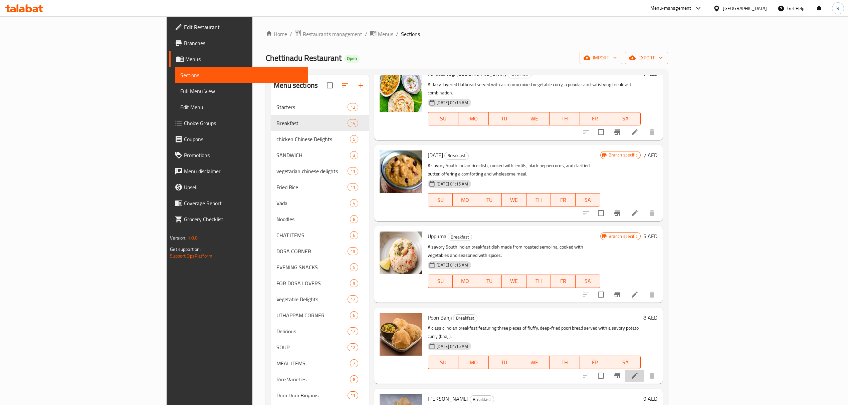
click at [644, 370] on li at bounding box center [634, 376] width 19 height 12
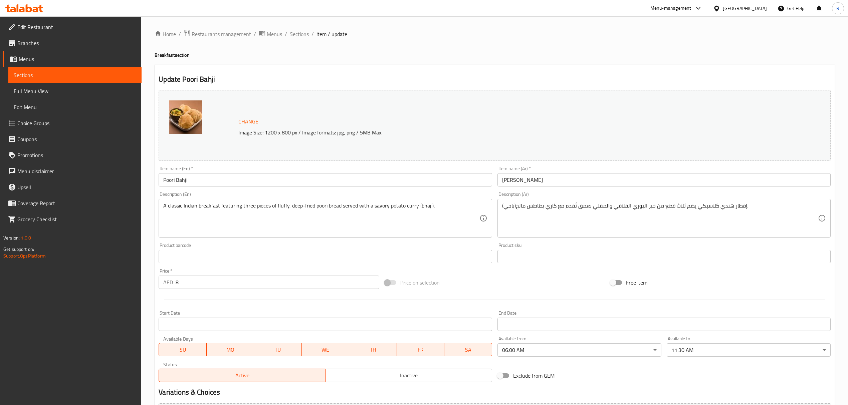
click at [254, 180] on input "Poori Bahji" at bounding box center [325, 179] width 333 height 13
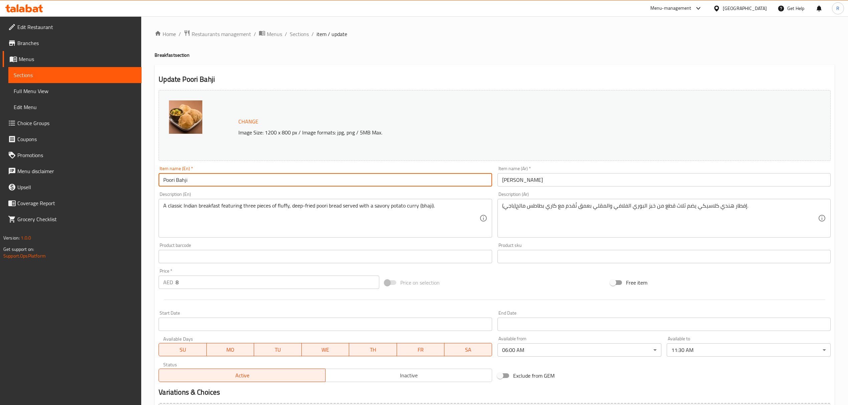
click at [254, 181] on input "Poori Bahji" at bounding box center [325, 179] width 333 height 13
paste input "OORI BHAJI (3 PCS)"
click at [232, 182] on input "POORI BHAJI (3 PCS)" at bounding box center [325, 179] width 333 height 13
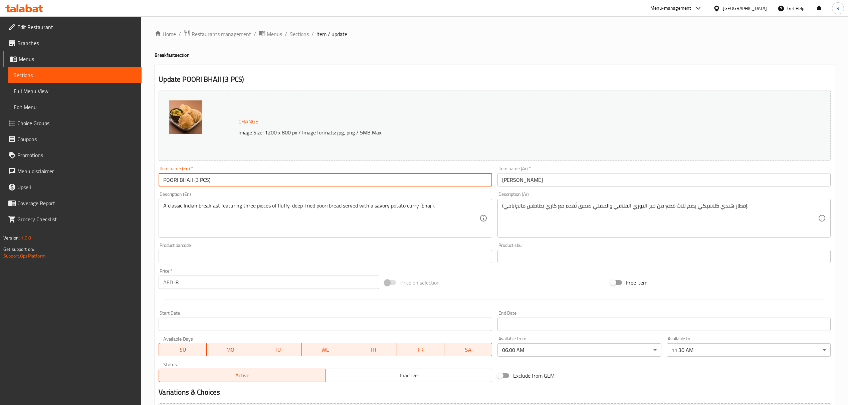
click at [232, 182] on input "POORI BHAJI (3 PCS)" at bounding box center [325, 179] width 333 height 13
click at [229, 180] on input "Poori Bhaji (3 Pcs)" at bounding box center [325, 179] width 333 height 13
click at [190, 180] on input "Poori Bhaji (3 Pcs" at bounding box center [325, 179] width 333 height 13
type input "Poori Bhaji 3 Pcs"
click at [547, 179] on input "بوري باجي" at bounding box center [663, 179] width 333 height 13
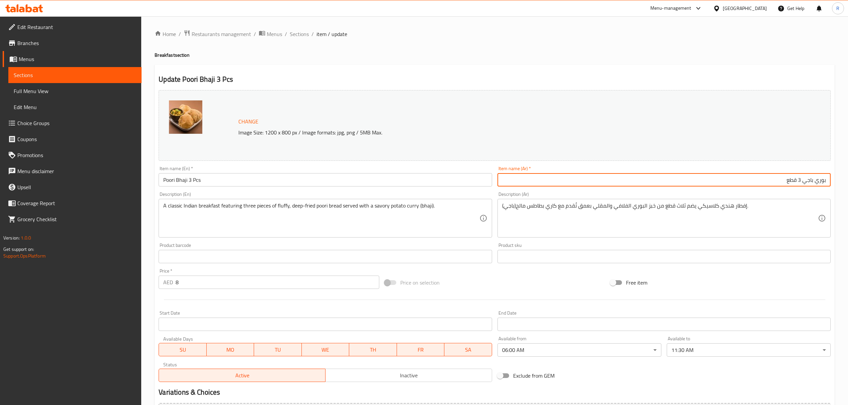
type input "بوري باجي 3 قطع"
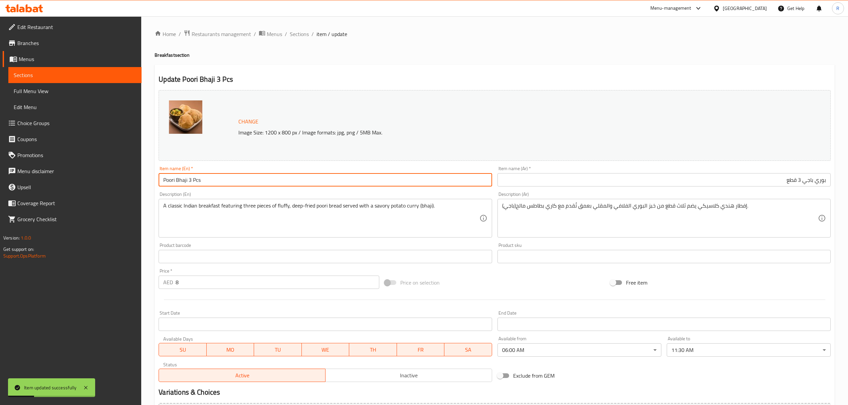
click at [162, 182] on input "Poori Bhaji 3 Pcs" at bounding box center [325, 179] width 333 height 13
drag, startPoint x: 161, startPoint y: 182, endPoint x: 179, endPoint y: 179, distance: 18.7
click at [179, 180] on input "Poori Bhaji 3 Pcs" at bounding box center [325, 179] width 333 height 13
click at [298, 31] on span "Sections" at bounding box center [299, 34] width 19 height 8
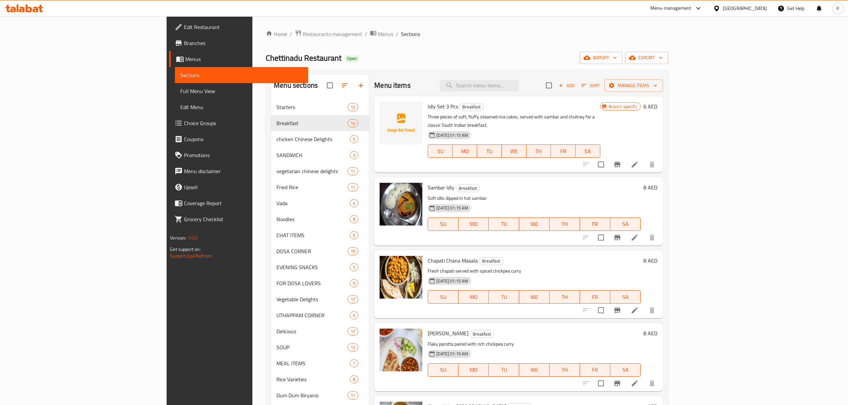
scroll to position [369, 0]
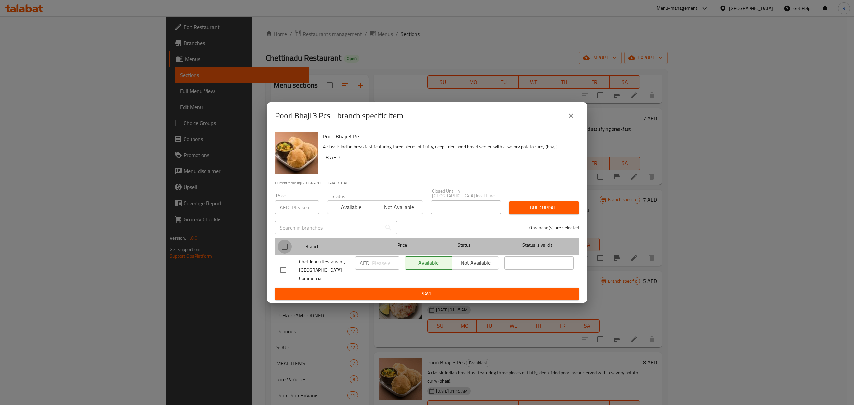
click at [287, 251] on input "checkbox" at bounding box center [285, 247] width 14 height 14
checkbox input "true"
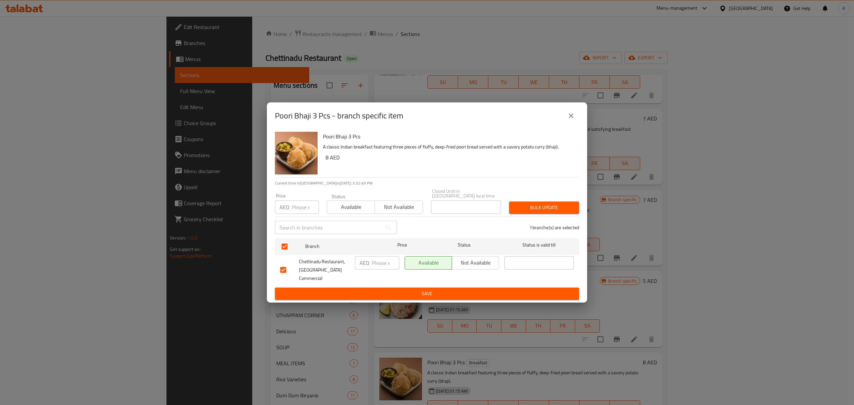
click at [377, 269] on input "number" at bounding box center [385, 262] width 27 height 13
type input "10"
click at [376, 290] on span "Save" at bounding box center [427, 294] width 294 height 8
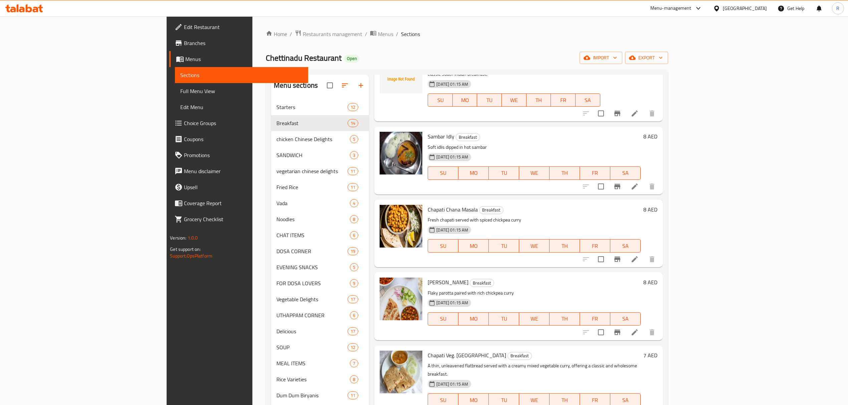
scroll to position [0, 0]
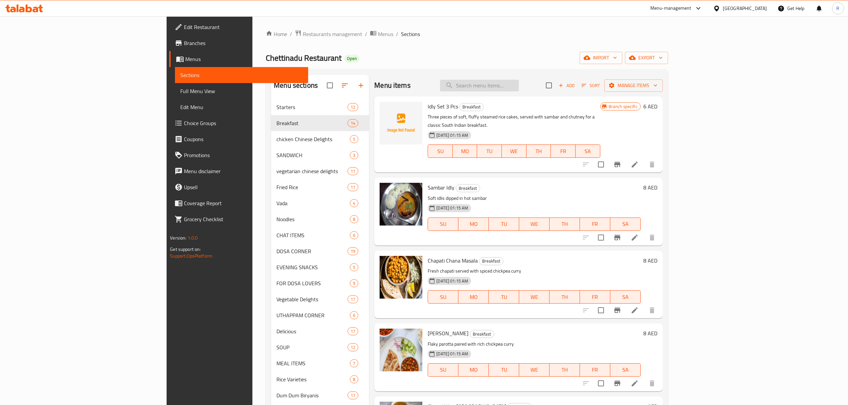
click at [519, 88] on input "search" at bounding box center [479, 86] width 79 height 12
paste input "VADA SET (2 PCS)"
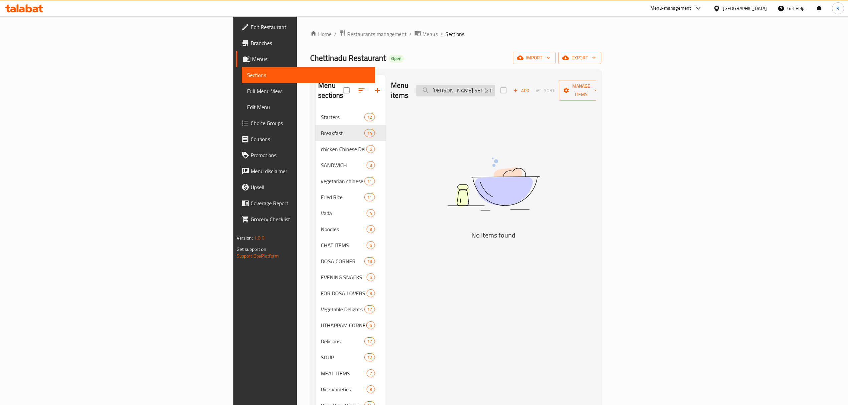
drag, startPoint x: 540, startPoint y: 87, endPoint x: 576, endPoint y: 87, distance: 36.0
click at [495, 87] on input "VADA SET (2 PCS)" at bounding box center [455, 91] width 79 height 12
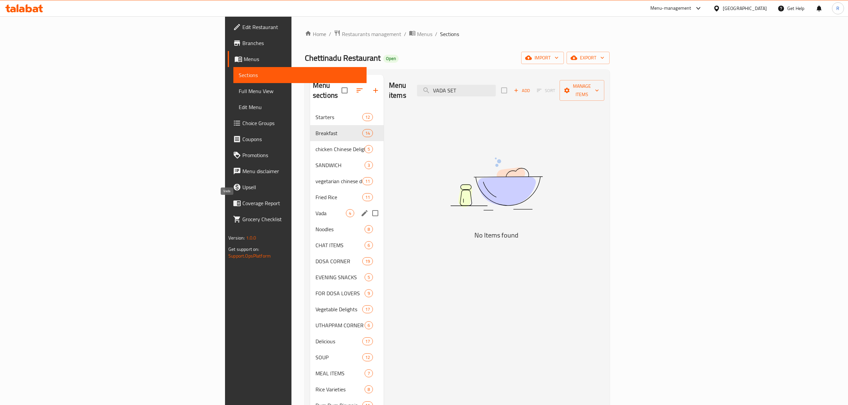
type input "VADA SET"
click at [315, 209] on span "Vada" at bounding box center [330, 213] width 30 height 8
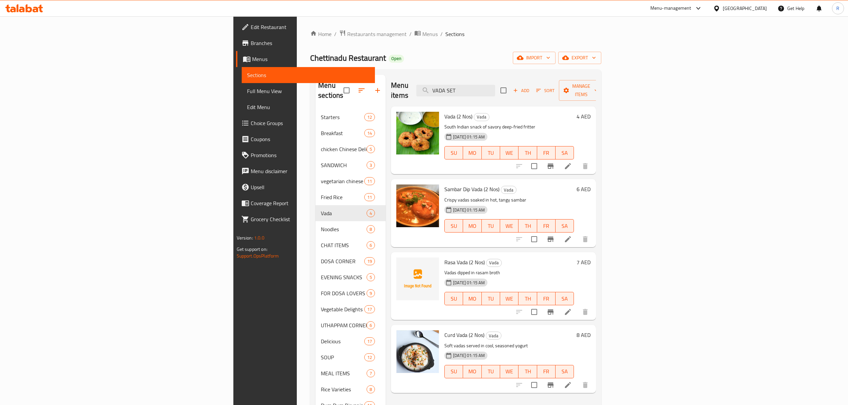
click at [444, 184] on span "Sambar Dip Vada (2 Nos)" at bounding box center [471, 189] width 55 height 10
drag, startPoint x: 398, startPoint y: 181, endPoint x: 410, endPoint y: 181, distance: 11.7
click at [444, 184] on span "Sambar Dip Vada (2 Nos)" at bounding box center [471, 189] width 55 height 10
copy span "Sambar Dip"
click at [558, 158] on button "Branch-specific-item" at bounding box center [550, 166] width 16 height 16
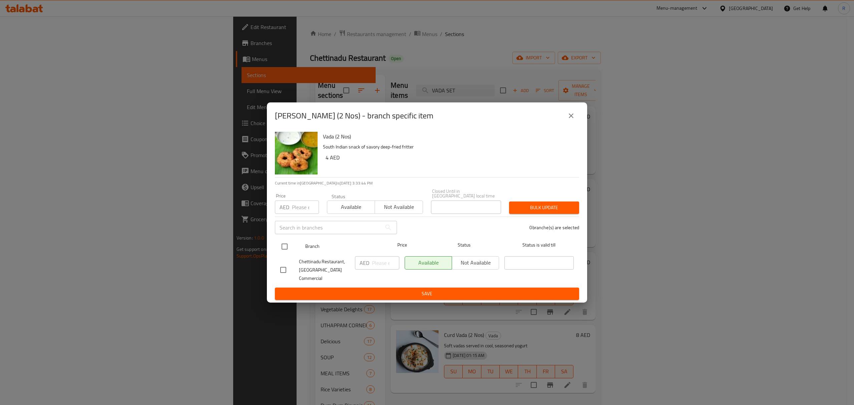
click at [286, 249] on input "checkbox" at bounding box center [285, 247] width 14 height 14
checkbox input "true"
click at [379, 265] on input "number" at bounding box center [385, 262] width 27 height 13
type input "6"
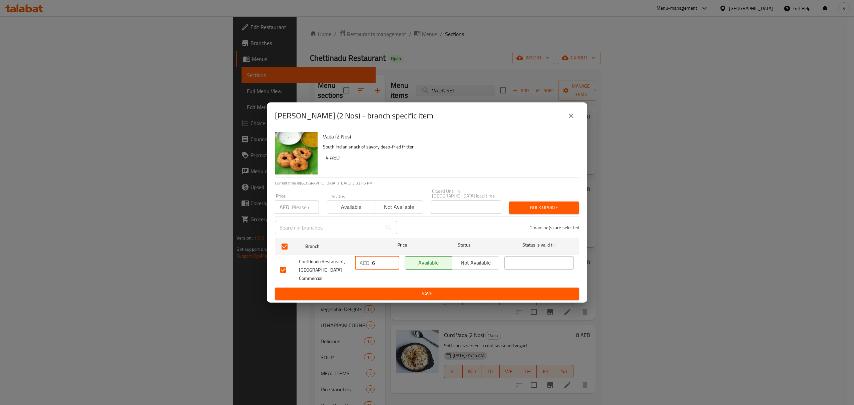
click at [390, 291] on span "Save" at bounding box center [427, 294] width 294 height 8
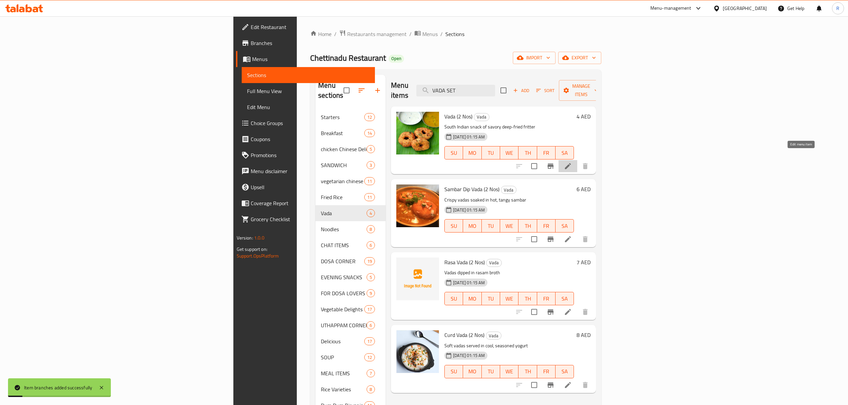
click at [572, 162] on icon at bounding box center [568, 166] width 8 height 8
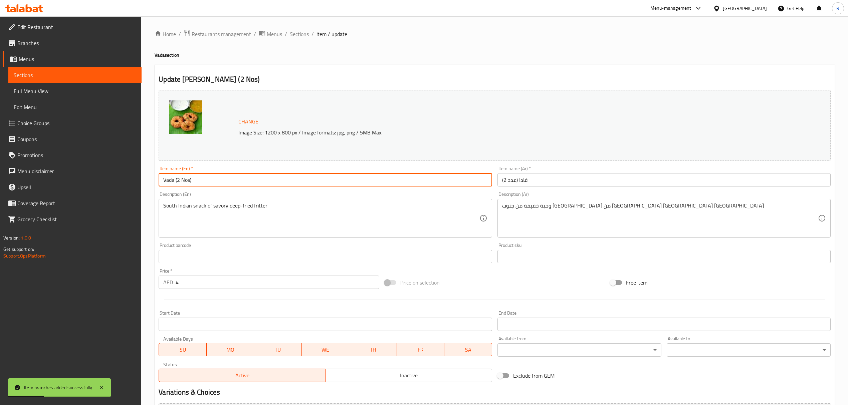
click at [250, 182] on input "Vada (2 Nos)" at bounding box center [325, 179] width 333 height 13
paste input "ADA SET (2 PCS"
click at [188, 182] on input "VADA SET (2 PCS" at bounding box center [325, 179] width 333 height 13
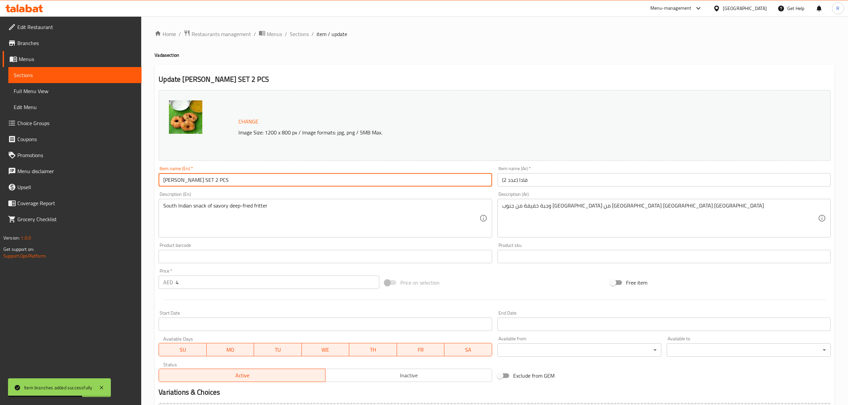
click at [214, 178] on input "VADA SET 2 PCS" at bounding box center [325, 179] width 333 height 13
type input "[PERSON_NAME] Set 2 Pcs"
click at [568, 181] on input "فادا (عدد 2)" at bounding box center [663, 179] width 333 height 13
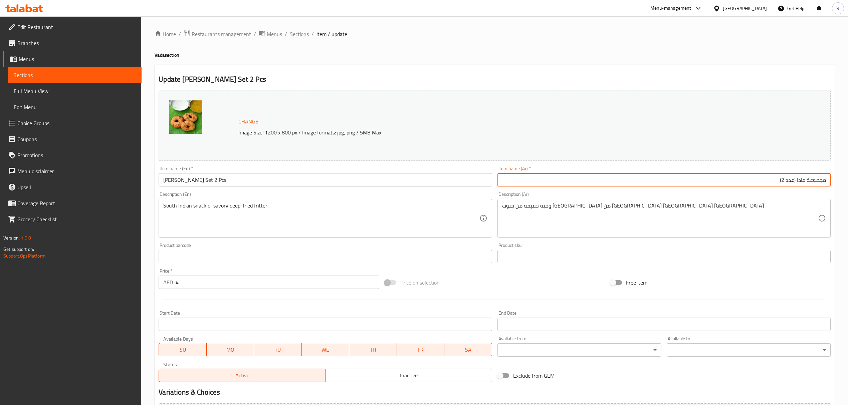
drag, startPoint x: 795, startPoint y: 178, endPoint x: 741, endPoint y: 182, distance: 53.6
click at [743, 182] on input "مجموعة فادا (عدد 2)" at bounding box center [663, 179] width 333 height 13
type input "مجموعة فادا 2 قطعة"
click at [294, 35] on span "Sections" at bounding box center [299, 34] width 19 height 8
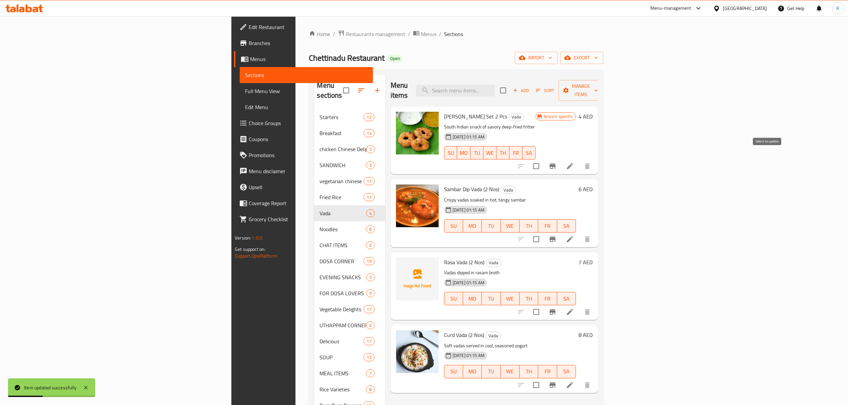
click at [543, 159] on input "checkbox" at bounding box center [536, 166] width 14 height 14
click at [598, 87] on span "Manage items" at bounding box center [581, 90] width 34 height 17
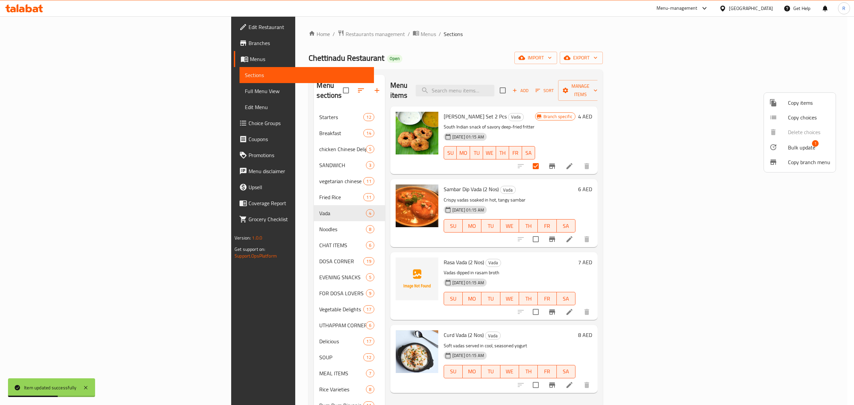
click at [778, 144] on div at bounding box center [778, 147] width 19 height 8
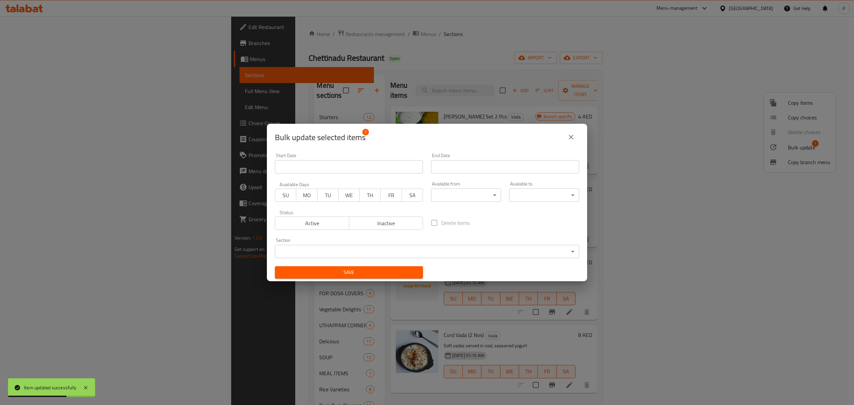
click at [377, 252] on body "Item updated successfully ​ Menu-management United Arab Emirates Get Help R Edi…" at bounding box center [427, 210] width 854 height 389
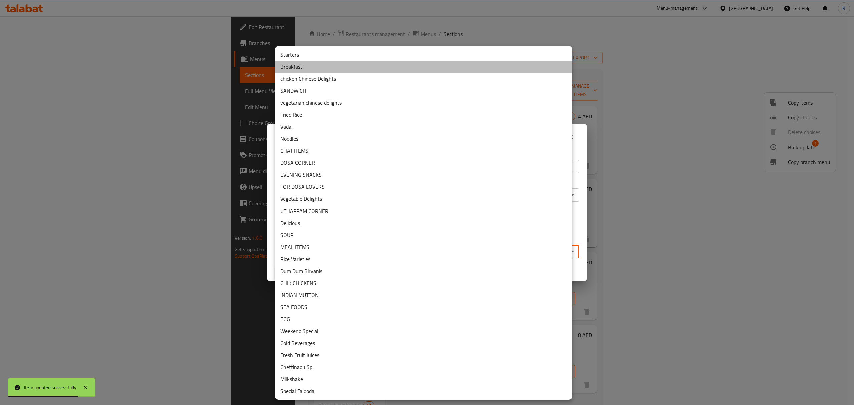
click at [311, 67] on li "Breakfast" at bounding box center [424, 67] width 298 height 12
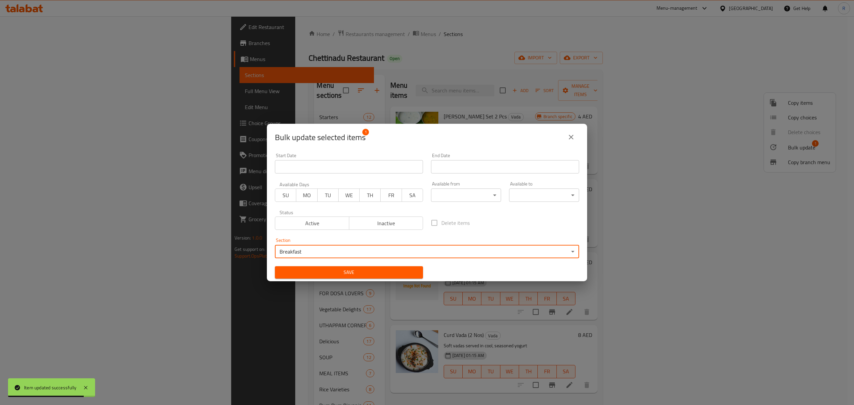
click at [368, 272] on span "Save" at bounding box center [348, 272] width 137 height 8
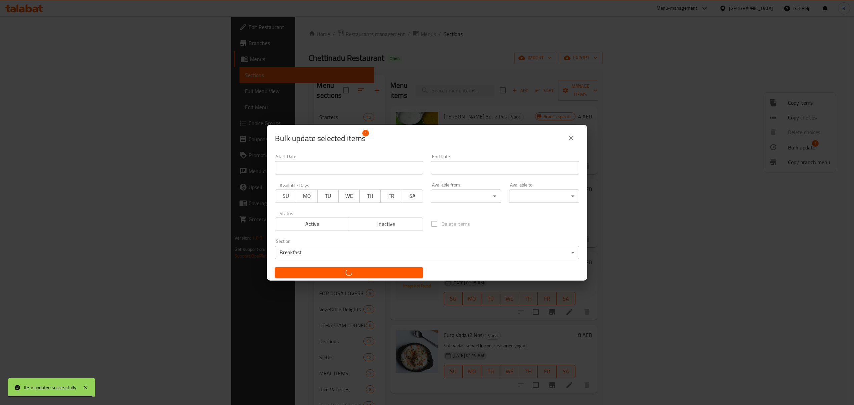
checkbox input "false"
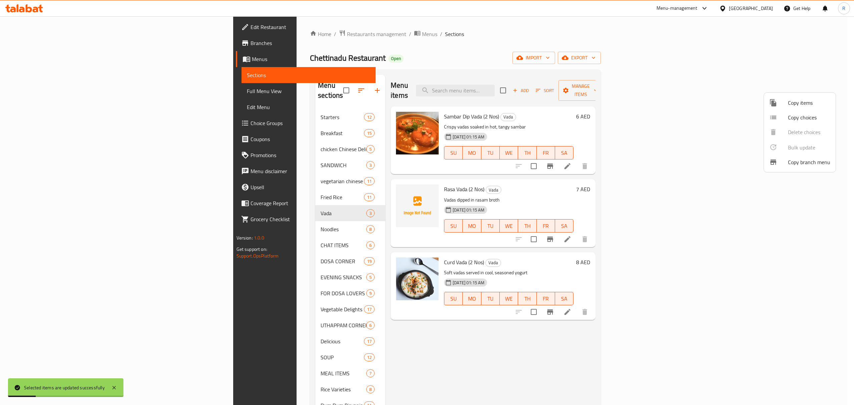
click at [534, 33] on div at bounding box center [427, 202] width 854 height 405
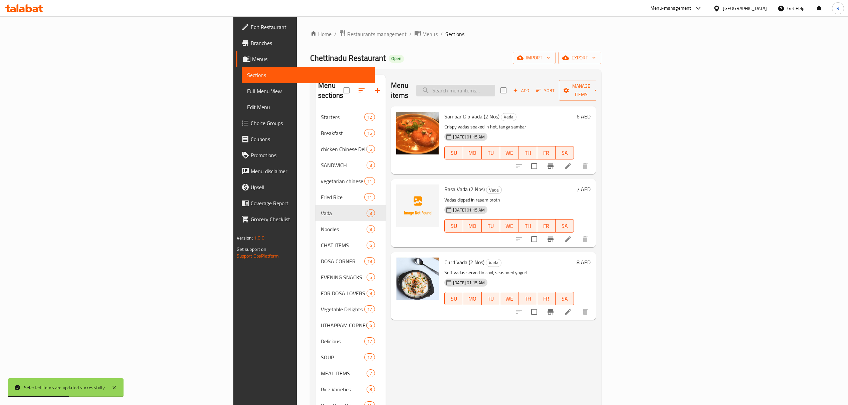
click at [495, 85] on input "search" at bounding box center [455, 91] width 79 height 12
paste input "IDDIYAPPAM (W) EGG CURRY"
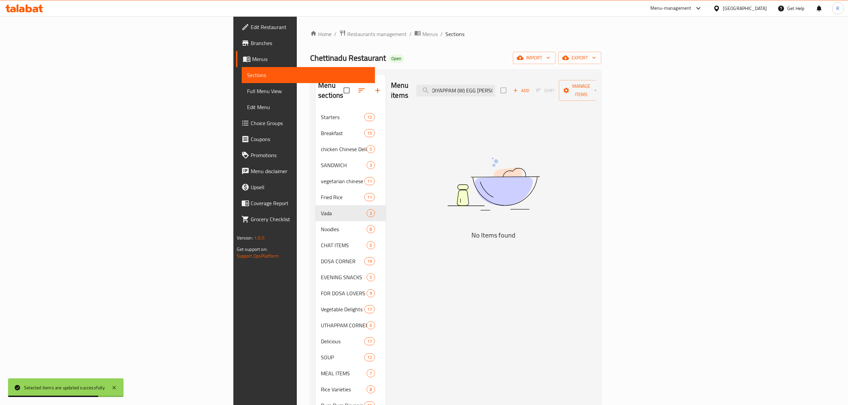
scroll to position [0, 6]
drag, startPoint x: 543, startPoint y: 86, endPoint x: 590, endPoint y: 86, distance: 47.1
click at [590, 86] on div "Menu items IDDIYAPPAM (W) EGG CURRY Add Sort Manage items" at bounding box center [493, 91] width 205 height 32
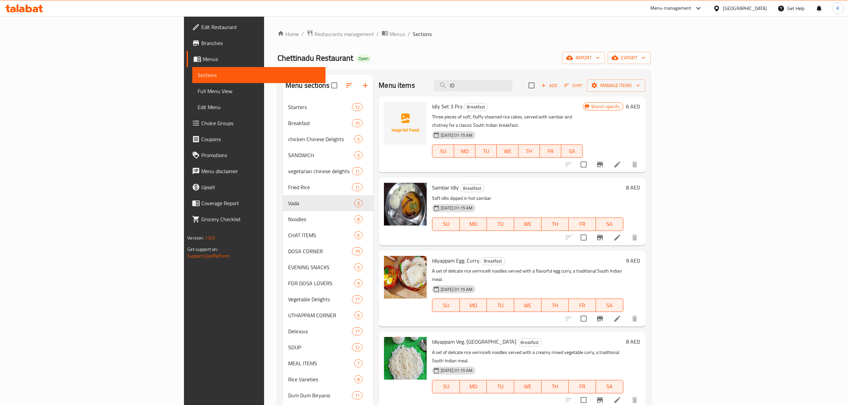
type input "ID"
click at [621, 315] on icon at bounding box center [617, 319] width 8 height 8
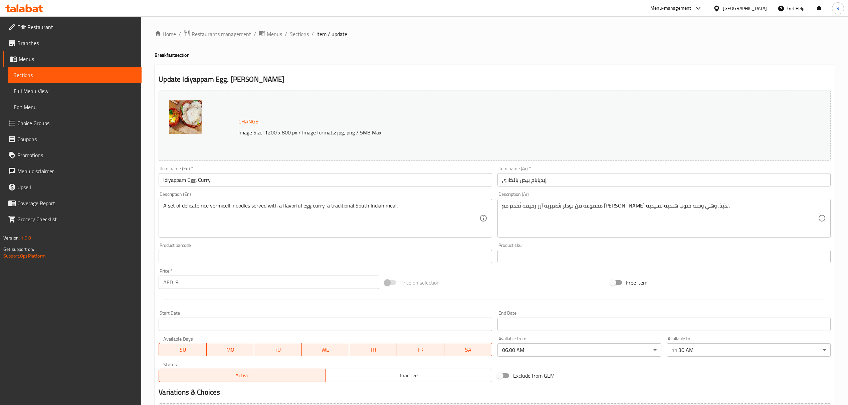
click at [286, 174] on input "Idiyappam Egg. Curry" at bounding box center [325, 179] width 333 height 13
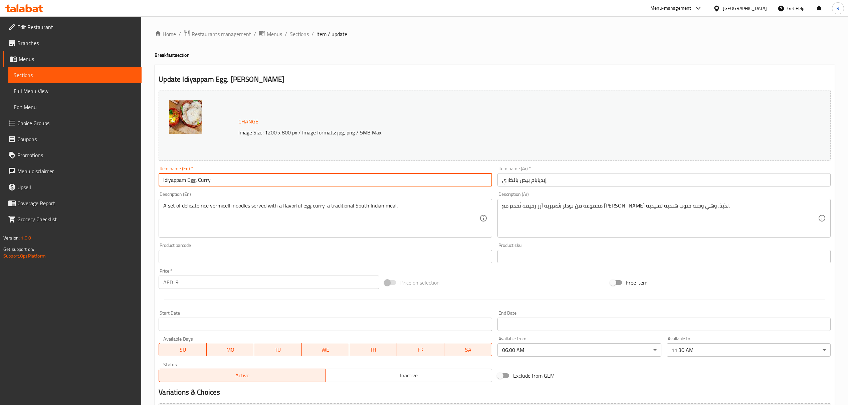
click at [286, 174] on input "Idiyappam Egg. Curry" at bounding box center [325, 179] width 333 height 13
paste input "DDIYAPPAM (W) EGG CURRY"
click at [194, 179] on input "IDDIYAPPAM (W) EGG CURRY" at bounding box center [325, 179] width 333 height 13
click at [200, 182] on input "IDDIYAPPAM W) EGG CURRY" at bounding box center [325, 179] width 333 height 13
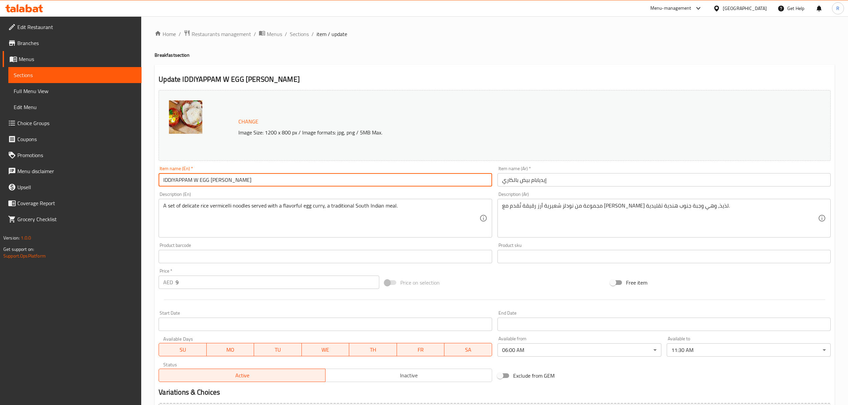
click at [236, 183] on input "IDDIYAPPAM W EGG CURRY" at bounding box center [325, 179] width 333 height 13
click at [237, 182] on input "IDDIYAPPAM W EGG CURRY" at bounding box center [325, 179] width 333 height 13
click at [238, 182] on input "Iddiyappam W Egg [PERSON_NAME]" at bounding box center [325, 179] width 333 height 13
type input "Iddiyappam W Egg [PERSON_NAME]"
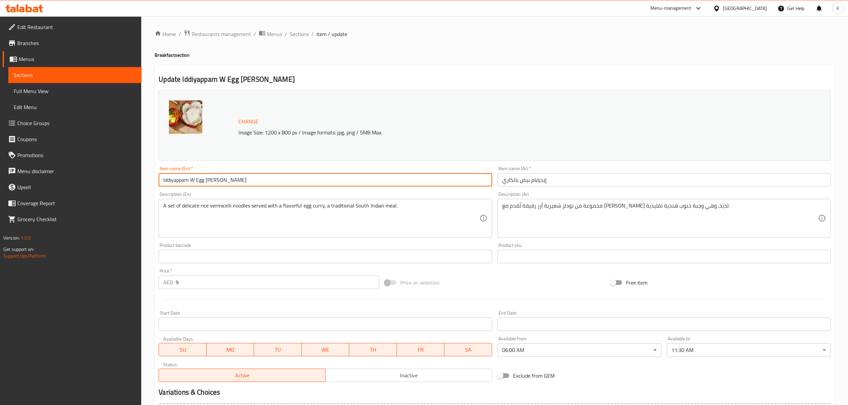
click at [571, 179] on input "إيديابام بيض بالكاري" at bounding box center [663, 179] width 333 height 13
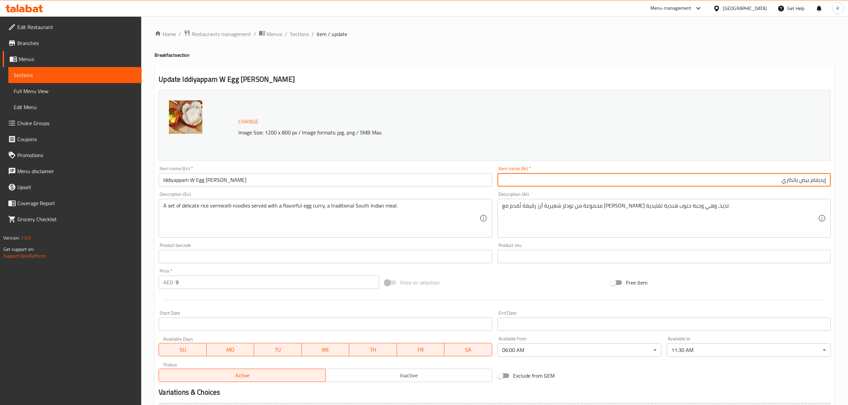
click at [810, 181] on input "إيديابام بيض بالكاري" at bounding box center [663, 179] width 333 height 13
type input "إيديابام مع بيض بالكاري"
click at [177, 180] on input "Iddiyappam W Egg [PERSON_NAME]" at bounding box center [325, 179] width 333 height 13
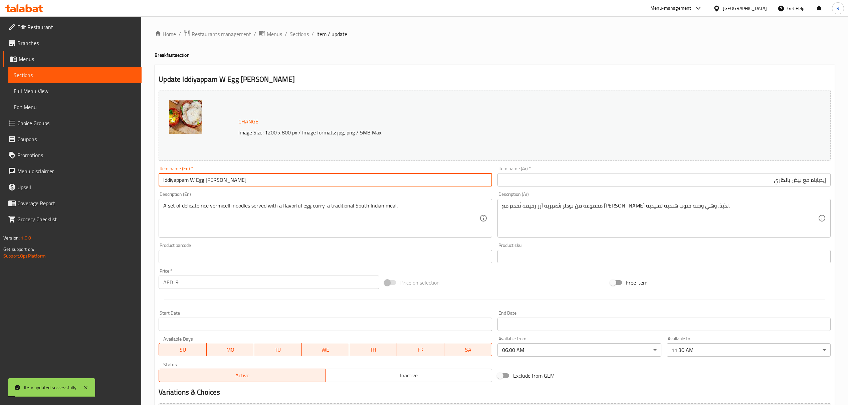
click at [176, 181] on input "Iddiyappam W Egg [PERSON_NAME]" at bounding box center [325, 179] width 333 height 13
click at [175, 182] on input "Iddiyappam W Egg [PERSON_NAME]" at bounding box center [325, 179] width 333 height 13
click at [202, 178] on input "Iddiyappam W Egg [PERSON_NAME]" at bounding box center [325, 179] width 333 height 13
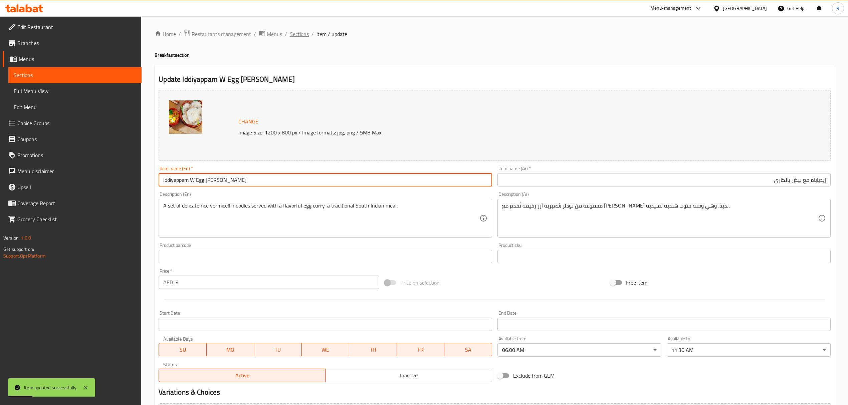
click at [302, 35] on span "Sections" at bounding box center [299, 34] width 19 height 8
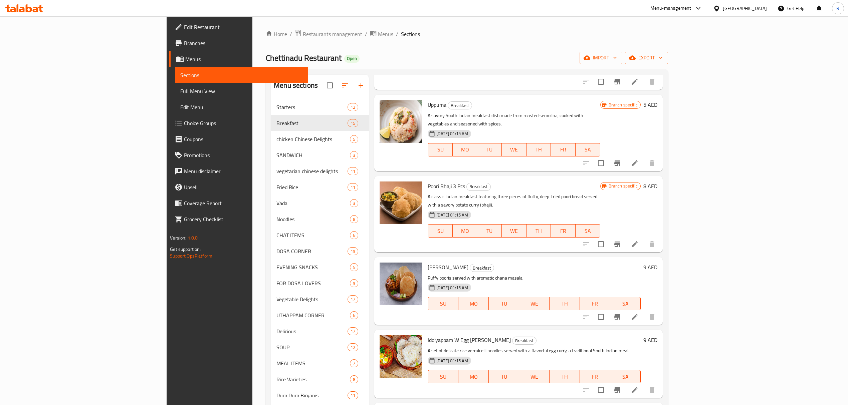
scroll to position [560, 0]
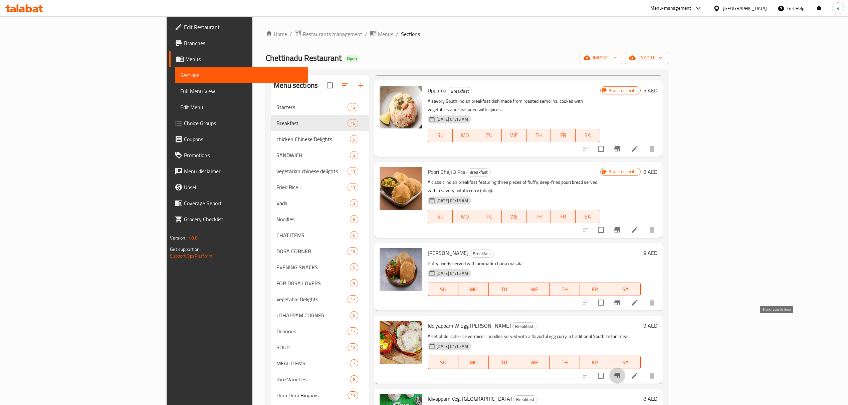
click at [625, 368] on button "Branch-specific-item" at bounding box center [617, 376] width 16 height 16
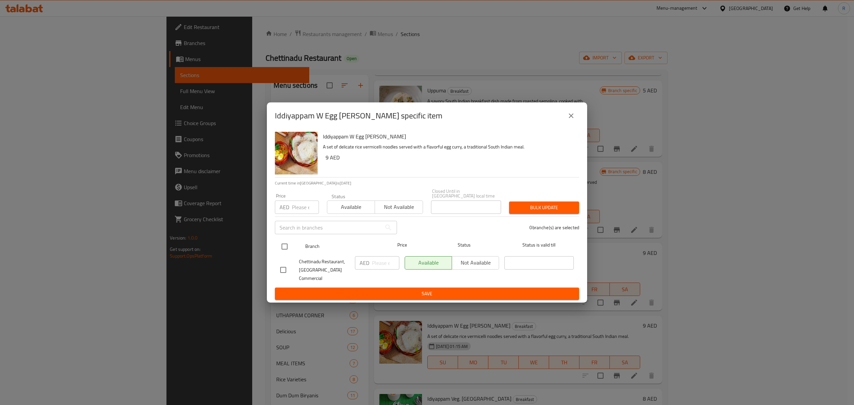
click at [290, 248] on input "checkbox" at bounding box center [285, 247] width 14 height 14
checkbox input "true"
click at [377, 266] on input "number" at bounding box center [385, 262] width 27 height 13
type input "11"
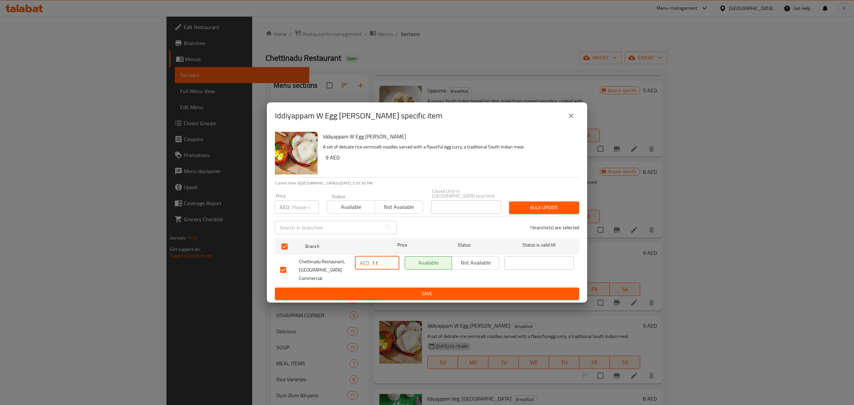
click at [452, 290] on span "Save" at bounding box center [427, 294] width 294 height 8
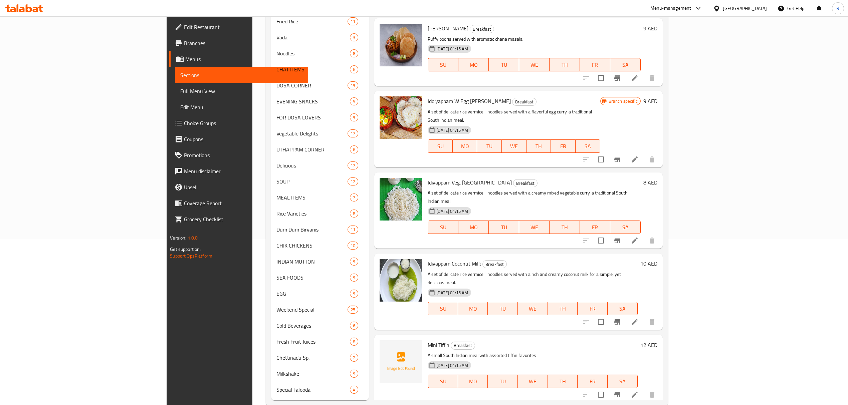
scroll to position [178, 0]
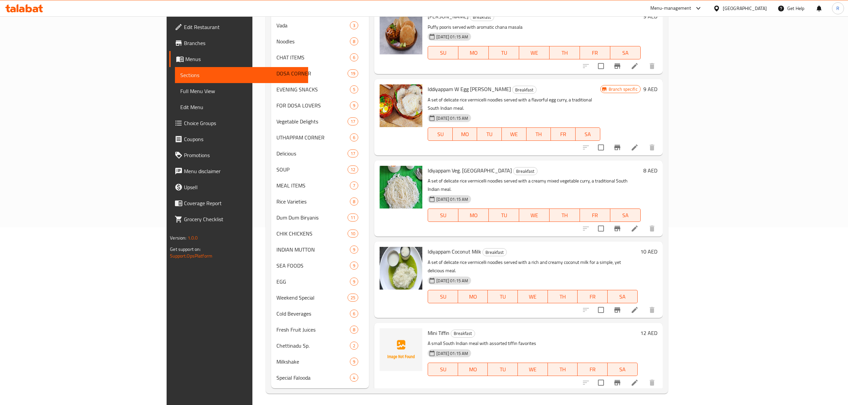
click at [427, 247] on span "Idiyappam Coconut Milk" at bounding box center [453, 252] width 53 height 10
copy span "Idiyappam"
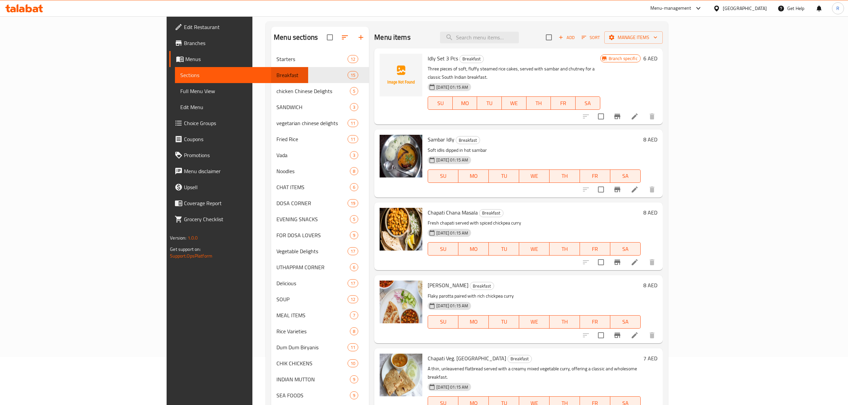
scroll to position [0, 0]
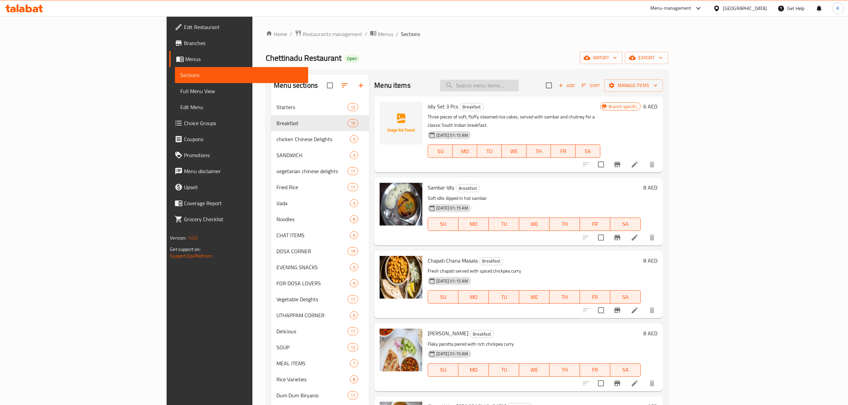
click at [519, 83] on input "search" at bounding box center [479, 86] width 79 height 12
paste input "Idiyappam"
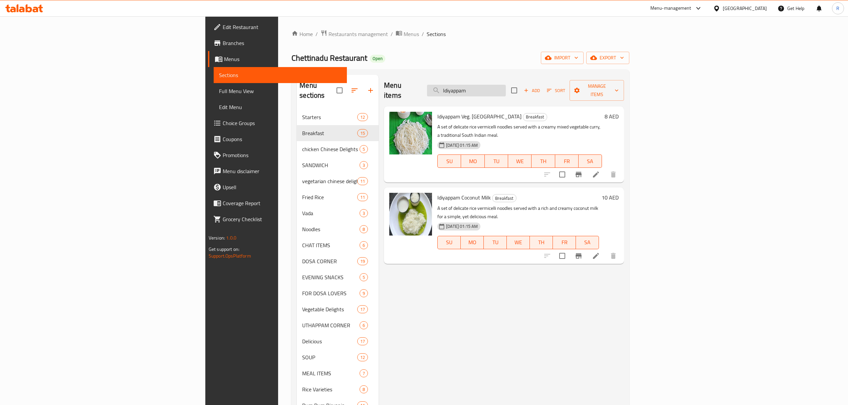
click at [506, 91] on input "Idiyappam" at bounding box center [466, 91] width 79 height 12
click at [506, 90] on input "Idiyappam" at bounding box center [466, 91] width 79 height 12
paste input "CHANNA"
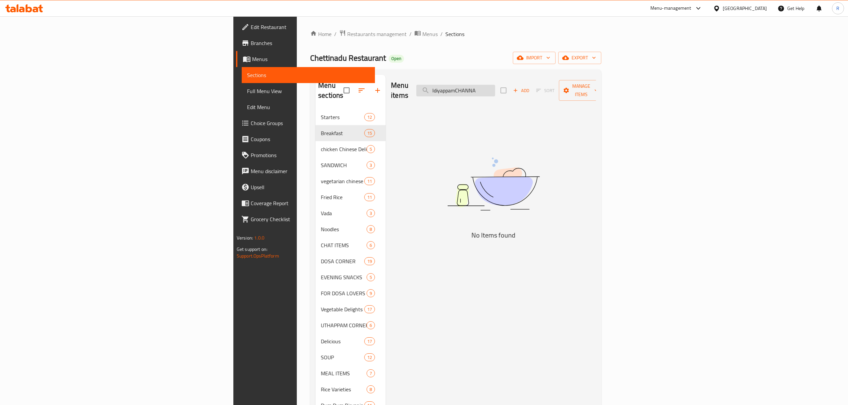
click at [495, 87] on input "IdiyappamCHANNA" at bounding box center [455, 91] width 79 height 12
paste input "search"
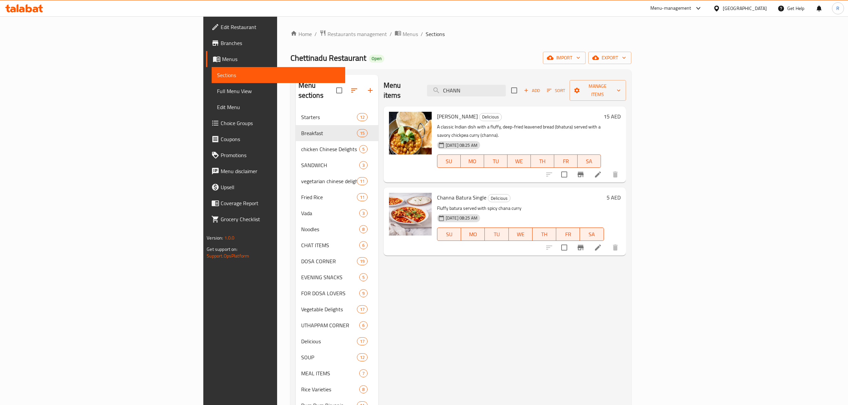
type input "CHAN"
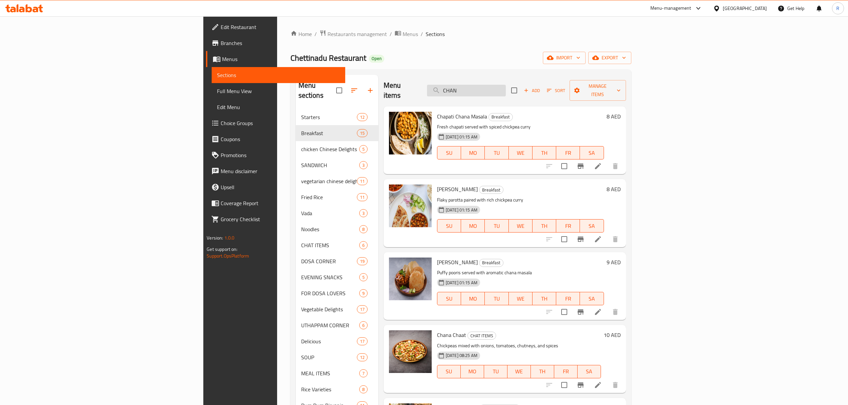
click at [506, 91] on input "CHAN" at bounding box center [466, 91] width 79 height 12
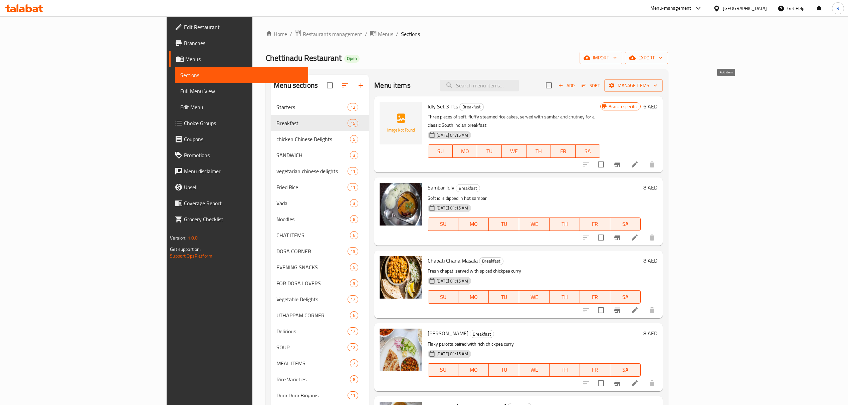
click at [575, 86] on span "Add" at bounding box center [566, 86] width 18 height 8
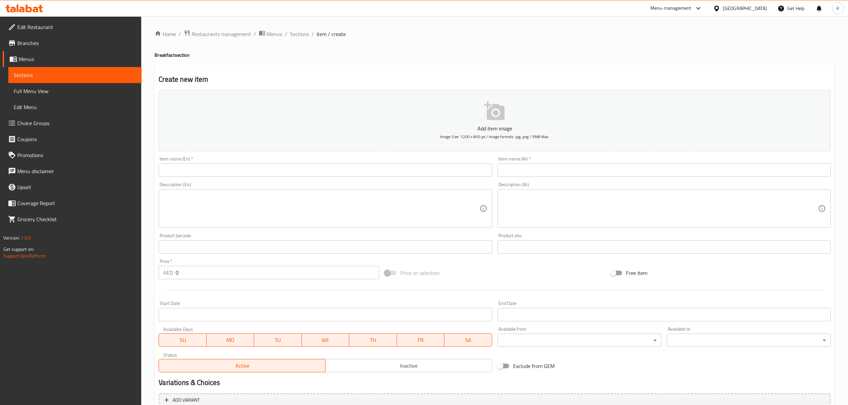
click at [401, 171] on input "text" at bounding box center [325, 170] width 333 height 13
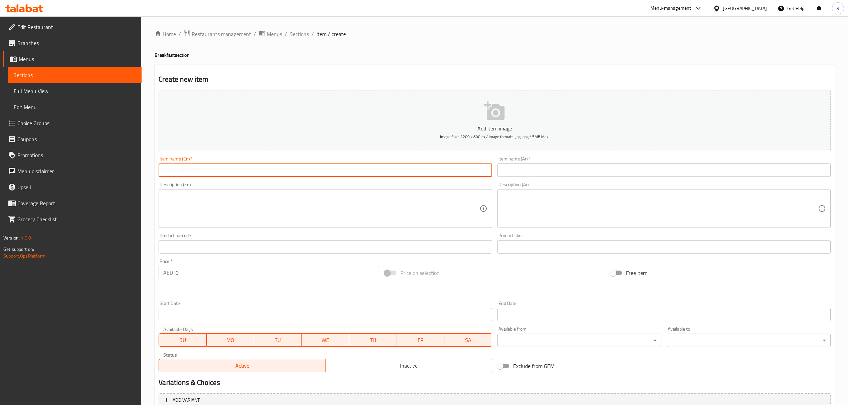
paste input "IDDIYAPPAM (W) CHANNA"
click at [200, 170] on input "IDDIYAPPAM (W) CHANNA" at bounding box center [325, 170] width 333 height 13
click at [194, 169] on input "IDDIYAPPAM (W CHANNA" at bounding box center [325, 170] width 333 height 13
click at [222, 172] on input "IDDIYAPPAM W CHANNA" at bounding box center [325, 170] width 333 height 13
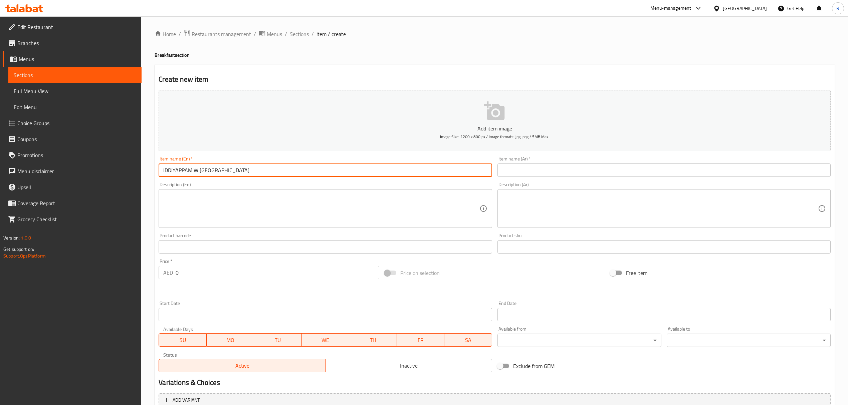
click at [222, 172] on input "IDDIYAPPAM W CHANNA" at bounding box center [325, 170] width 333 height 13
type input "Iddiyappam W [GEOGRAPHIC_DATA]"
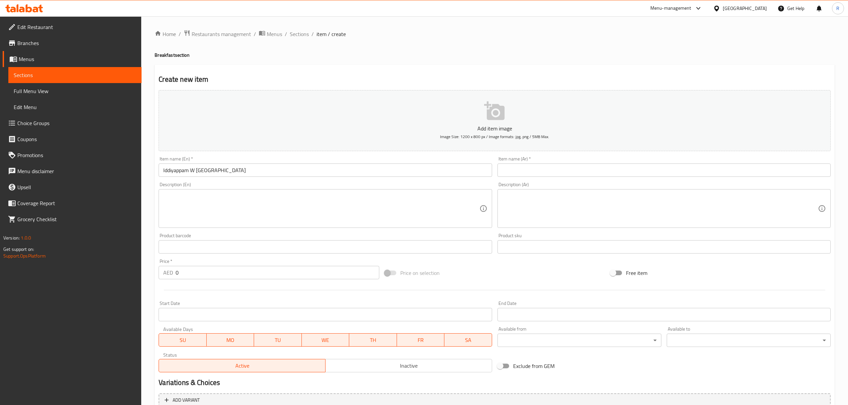
click at [632, 174] on input "text" at bounding box center [663, 170] width 333 height 13
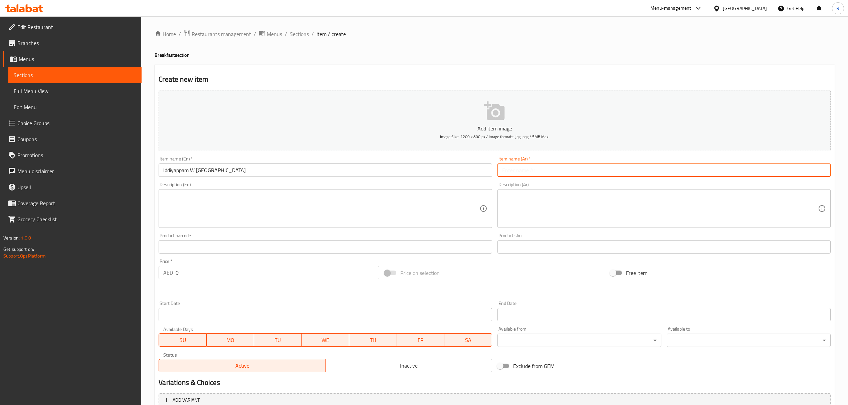
paste input "إيديابام دبليو تشانا"
click at [805, 171] on input "إيديابام دبليو تشانا" at bounding box center [663, 170] width 333 height 13
drag, startPoint x: 805, startPoint y: 171, endPoint x: 788, endPoint y: 169, distance: 17.2
click at [804, 171] on input "إيديابام دبليو تشانا" at bounding box center [663, 170] width 333 height 13
click at [795, 170] on input "إيديابام مع تشانا" at bounding box center [663, 170] width 333 height 13
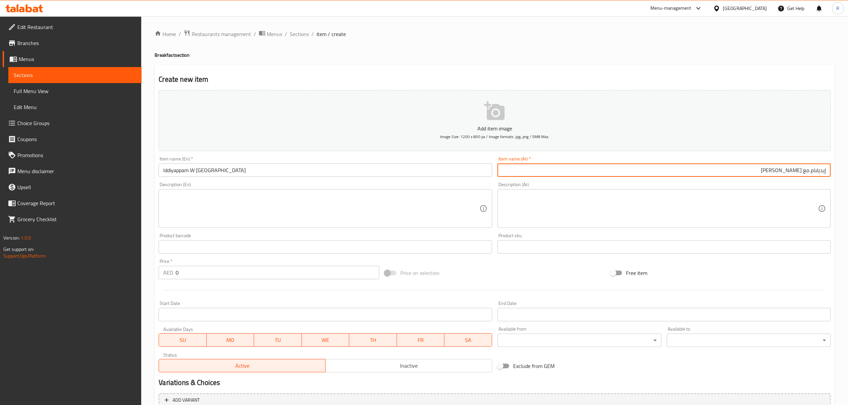
click at [795, 170] on input "إيديابام مع تشانا" at bounding box center [663, 170] width 333 height 13
paste input "text"
click at [736, 170] on input "إيديابام مع شانا" at bounding box center [663, 170] width 333 height 13
type input "إيديابام مع شانا"
click at [195, 270] on input "0" at bounding box center [277, 272] width 203 height 13
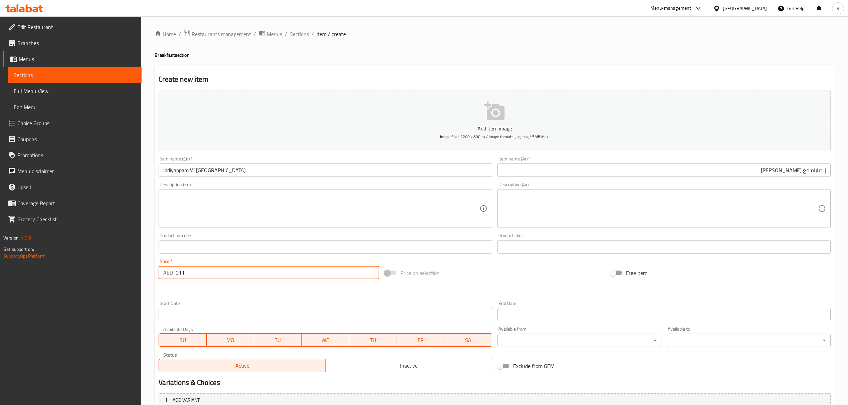
type input "011"
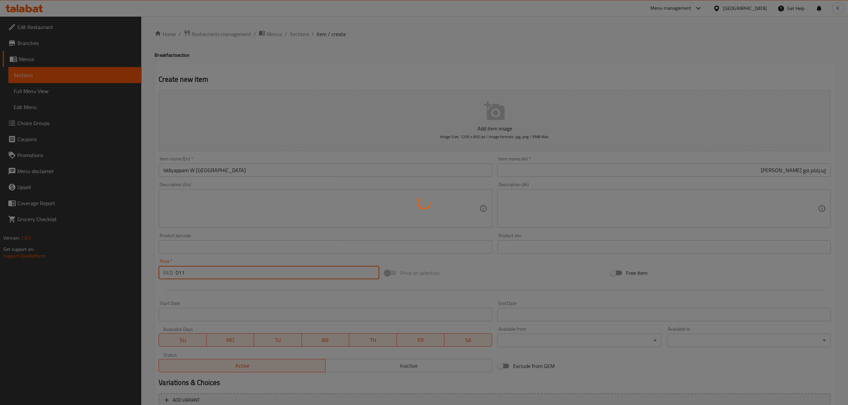
type input "0"
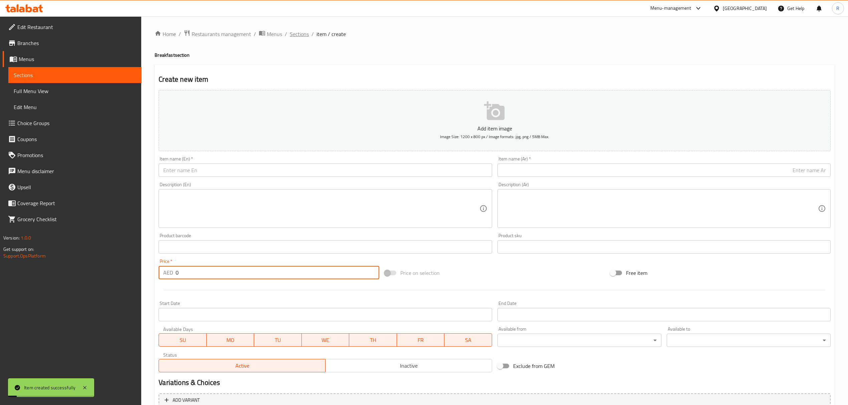
click at [304, 35] on span "Sections" at bounding box center [299, 34] width 19 height 8
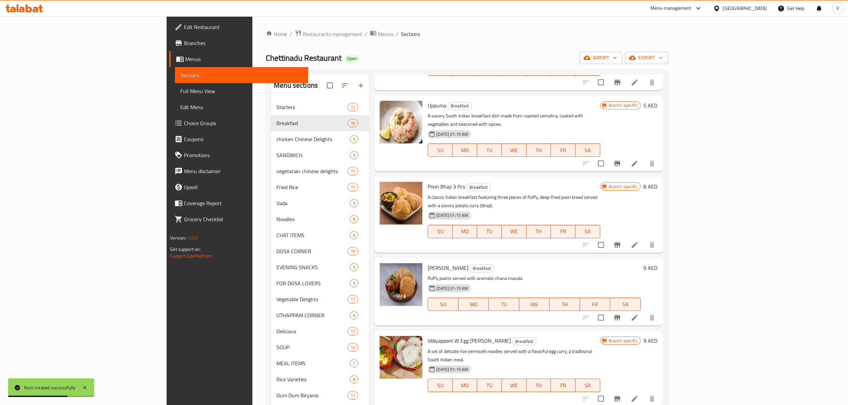
scroll to position [681, 0]
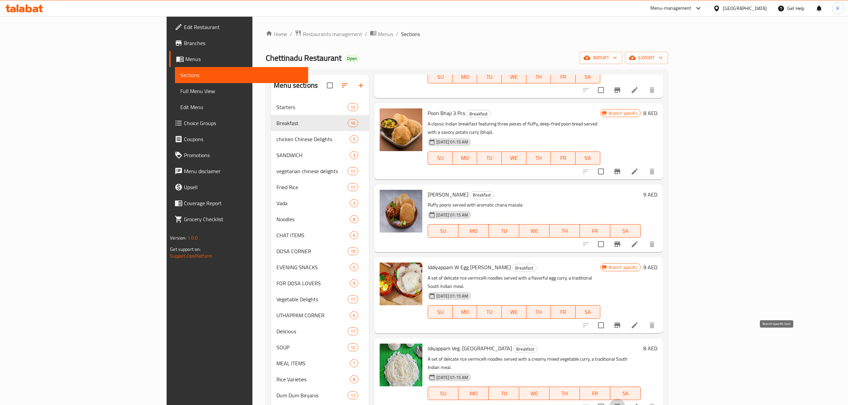
click at [620, 404] on icon "Branch-specific-item" at bounding box center [617, 406] width 6 height 5
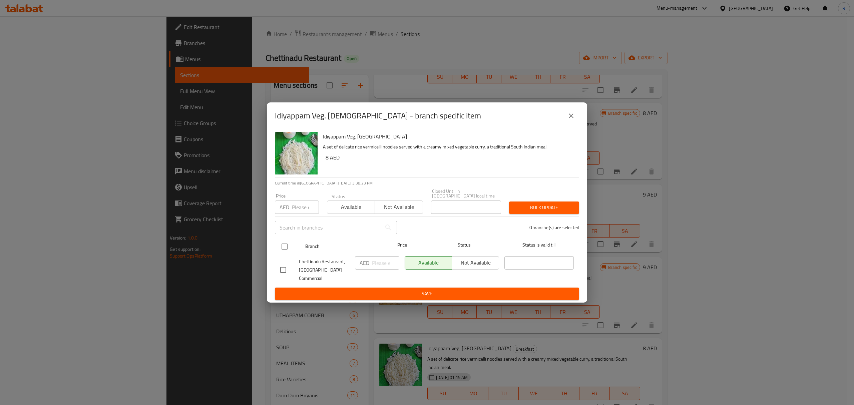
click at [287, 250] on input "checkbox" at bounding box center [285, 247] width 14 height 14
checkbox input "true"
click at [378, 270] on input "number" at bounding box center [385, 262] width 27 height 13
type input "11"
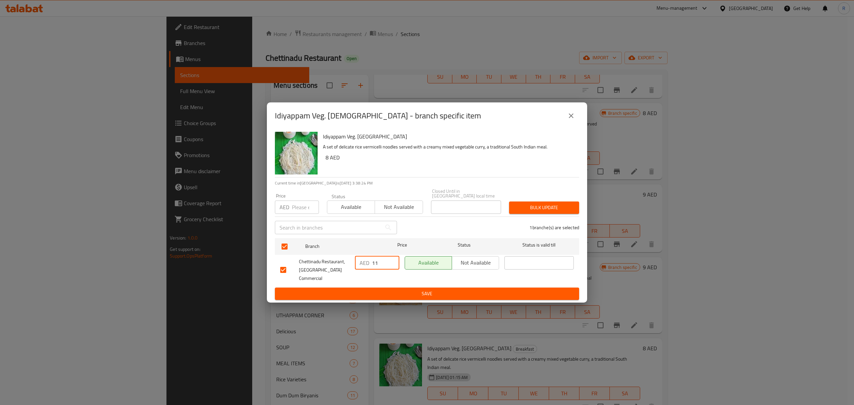
click at [440, 295] on button "Save" at bounding box center [427, 294] width 304 height 12
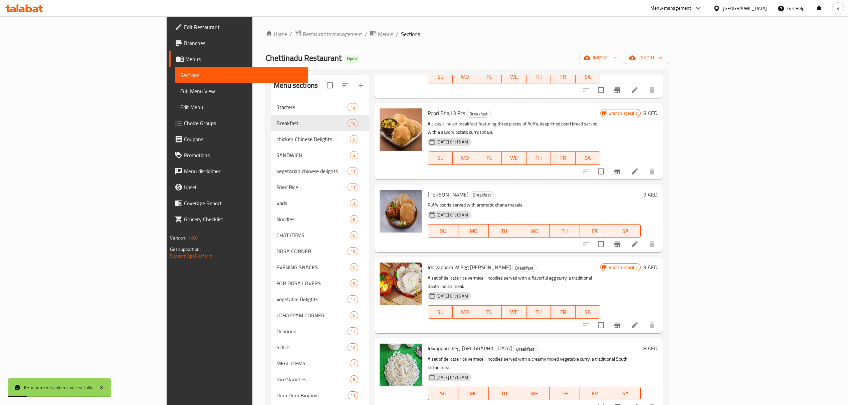
click at [644, 401] on li at bounding box center [634, 407] width 19 height 12
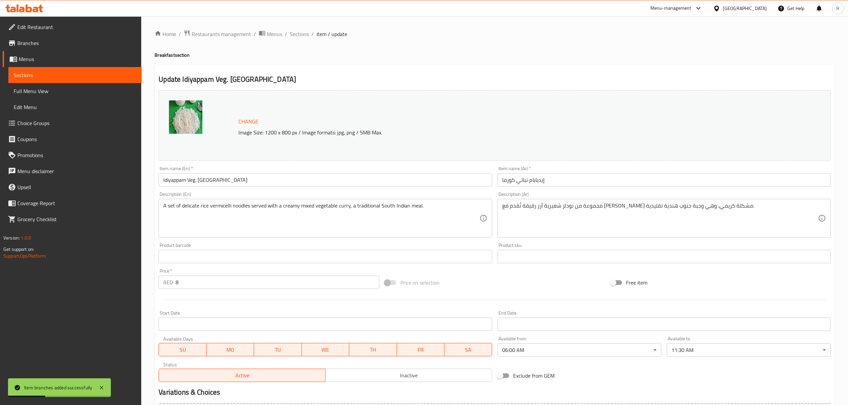
click at [328, 182] on input "Idiyappam Veg. Kurma" at bounding box center [325, 179] width 333 height 13
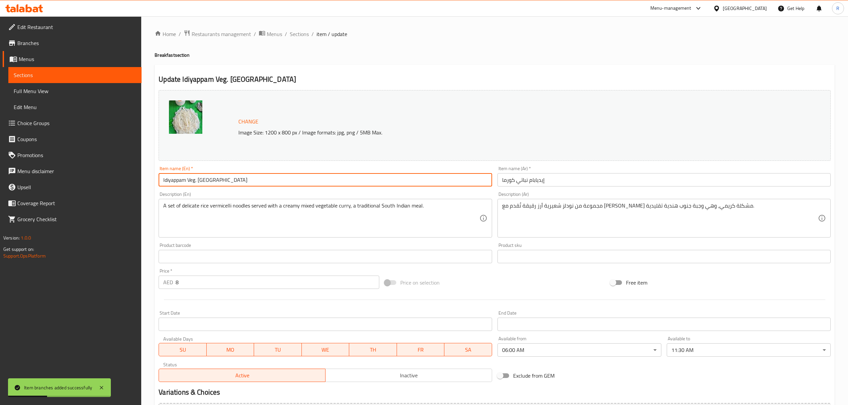
click at [328, 182] on input "Idiyappam Veg. Kurma" at bounding box center [325, 179] width 333 height 13
paste input "DDIYAPPAM(W) VEG KURMA"
drag, startPoint x: 193, startPoint y: 180, endPoint x: 228, endPoint y: 194, distance: 38.2
click at [193, 180] on input "IDDIYAPPAM(W) VEG KURMA" at bounding box center [325, 179] width 333 height 13
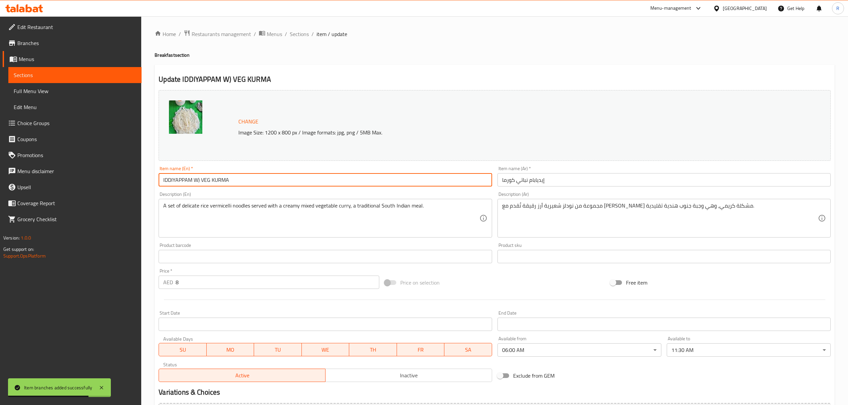
click at [198, 182] on input "IDDIYAPPAM W) VEG KURMA" at bounding box center [325, 179] width 333 height 13
click at [230, 179] on input "IDDIYAPPAM W VEG KURMA" at bounding box center [325, 179] width 333 height 13
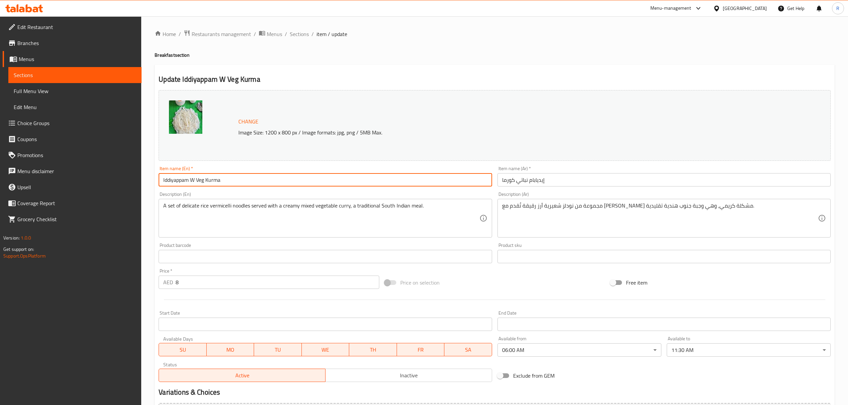
click at [230, 178] on input "Iddiyappam W Veg Kurma" at bounding box center [325, 179] width 333 height 13
type input "Iddiyappam W Veg Kurma"
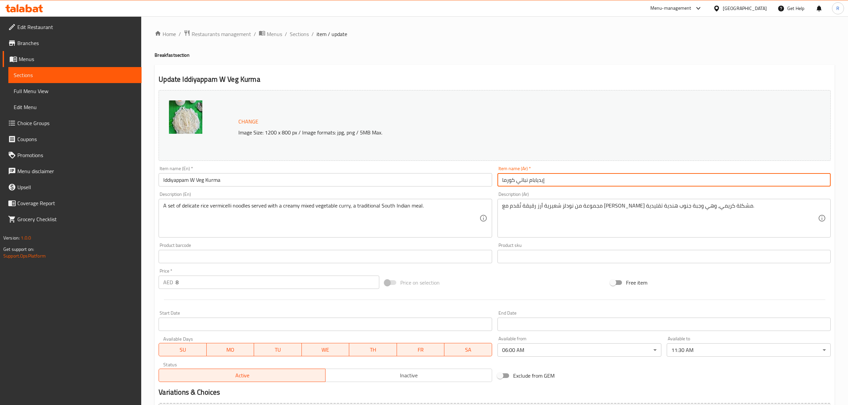
click at [565, 179] on input "إيديابام نباتي كورما" at bounding box center [663, 179] width 333 height 13
click at [809, 180] on input "إيديابام نباتي كورما" at bounding box center [663, 179] width 333 height 13
click at [786, 181] on input "إيديابام مع نباتي كورما" at bounding box center [663, 179] width 333 height 13
drag, startPoint x: 786, startPoint y: 181, endPoint x: 789, endPoint y: 186, distance: 5.4
click at [786, 182] on input "إيديابام مع نباتي كورما" at bounding box center [663, 179] width 333 height 13
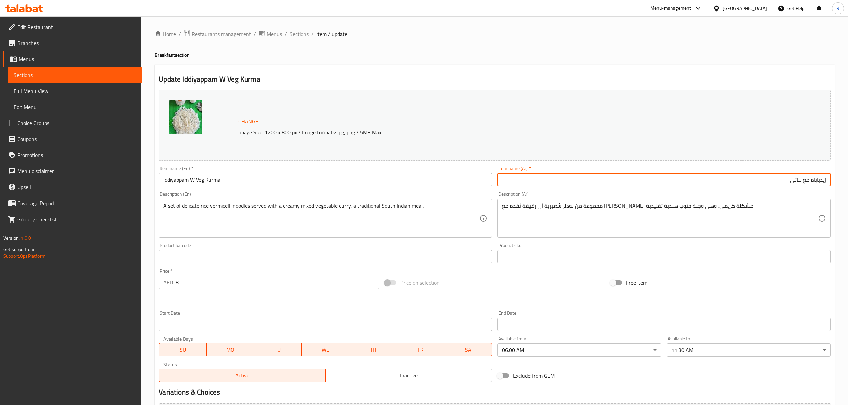
drag, startPoint x: 801, startPoint y: 179, endPoint x: 821, endPoint y: 192, distance: 23.6
click at [802, 179] on input "إيديابام مع نباتي" at bounding box center [663, 179] width 333 height 13
paste input "ورما"
click at [750, 178] on input "إيديابام مع كورما نباتي" at bounding box center [663, 179] width 333 height 13
type input "إيديابام مع كورما نباتي"
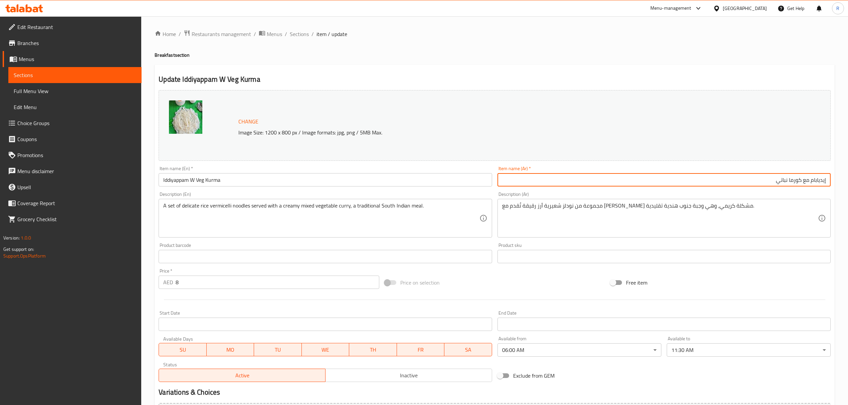
drag, startPoint x: 298, startPoint y: 34, endPoint x: 322, endPoint y: 3, distance: 39.2
click at [298, 34] on span "Sections" at bounding box center [299, 34] width 19 height 8
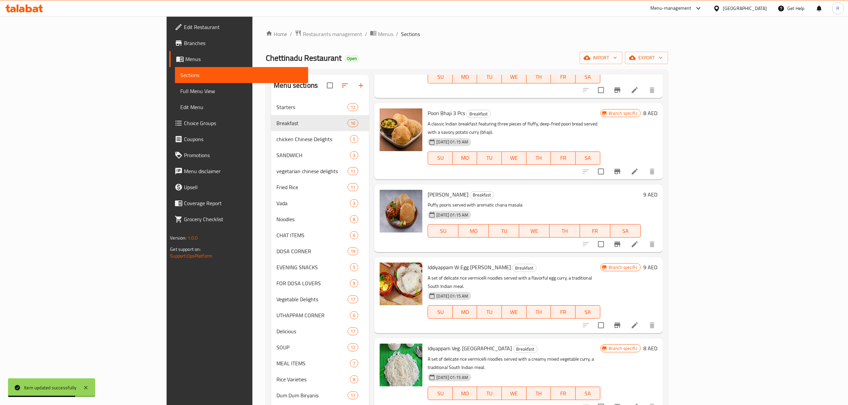
scroll to position [180, 0]
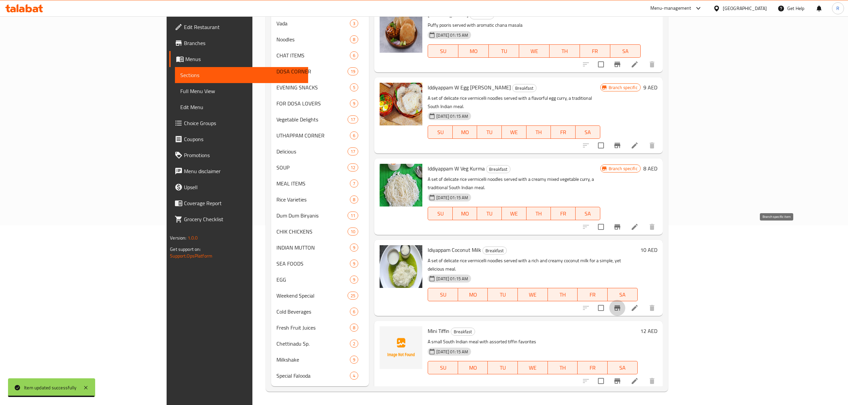
click at [621, 304] on icon "Branch-specific-item" at bounding box center [617, 308] width 8 height 8
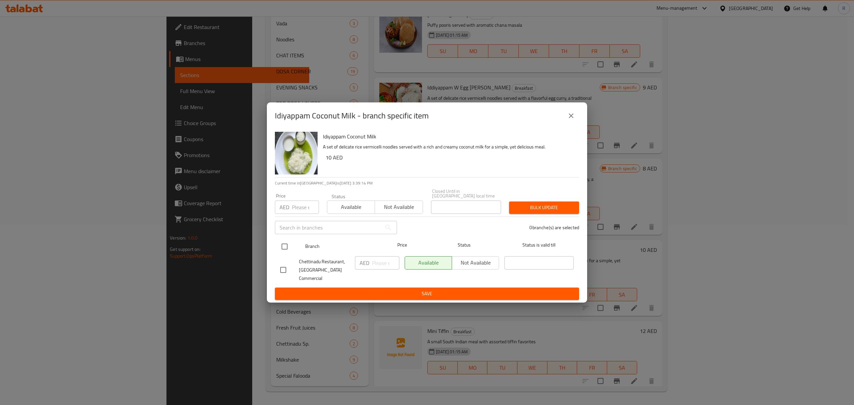
click at [286, 251] on input "checkbox" at bounding box center [285, 247] width 14 height 14
checkbox input "true"
click at [380, 267] on input "number" at bounding box center [385, 262] width 27 height 13
type input "14"
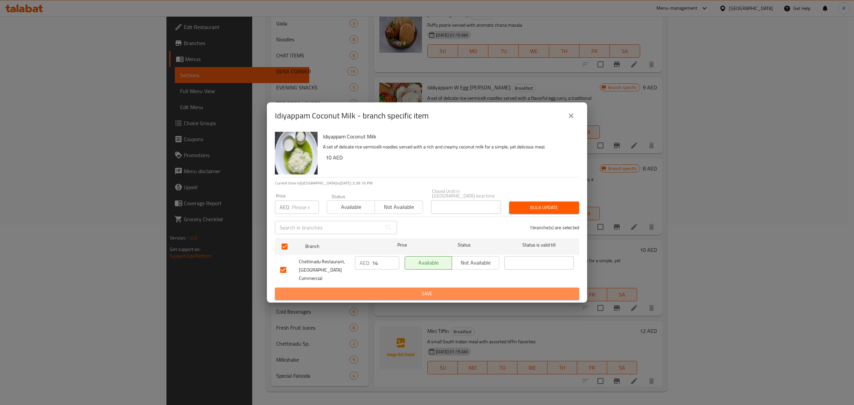
click at [391, 291] on span "Save" at bounding box center [427, 294] width 294 height 8
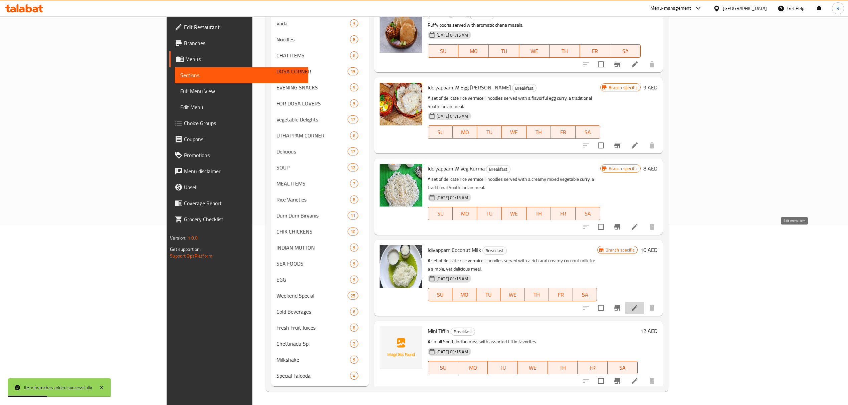
click at [638, 304] on icon at bounding box center [634, 308] width 8 height 8
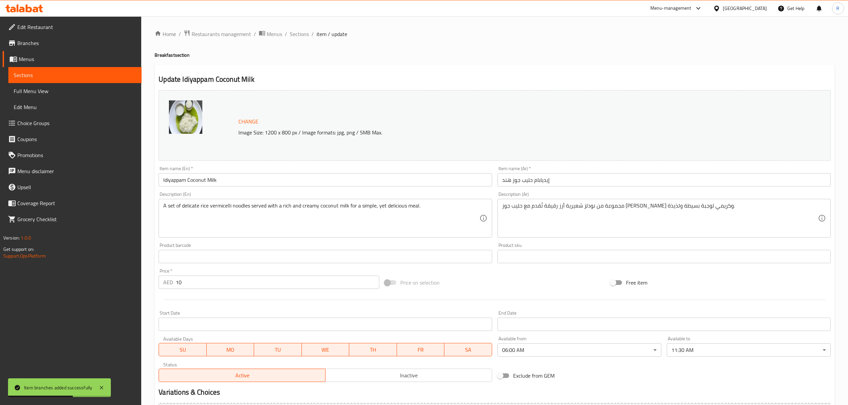
click at [175, 181] on input "Idiyappam Coconut Milk" at bounding box center [325, 179] width 333 height 13
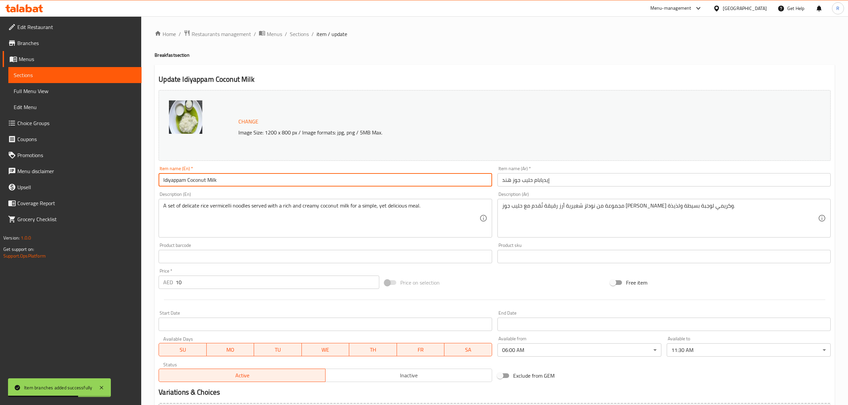
drag, startPoint x: 174, startPoint y: 181, endPoint x: 168, endPoint y: 182, distance: 5.8
click at [168, 182] on input "Idiyappam Coconut Milk" at bounding box center [325, 179] width 333 height 13
click at [170, 182] on input "Idiyappam Coconut Milk" at bounding box center [325, 179] width 333 height 13
click at [167, 182] on input "Idiyappam Coconut Milk" at bounding box center [325, 179] width 333 height 13
paste input "DDIYAPPAM"
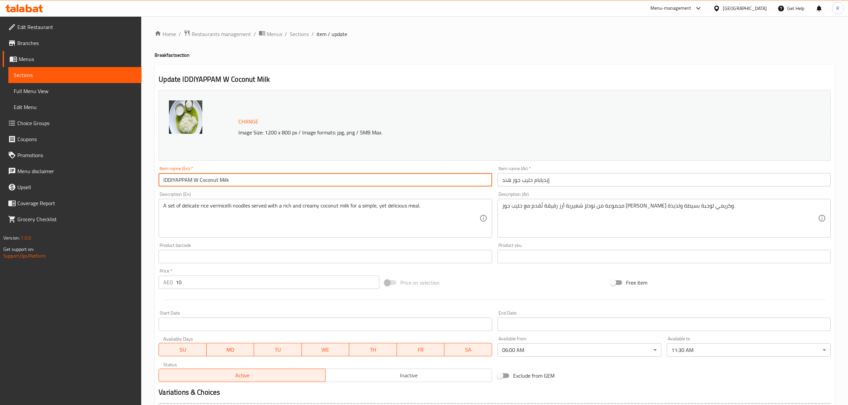
click at [168, 182] on input "IDDIYAPPAM W Coconut Milk" at bounding box center [325, 179] width 333 height 13
click at [253, 179] on input "Iddiyappam W Coconut Milk" at bounding box center [325, 179] width 333 height 13
type input "Iddiyappam W Coconut Milk"
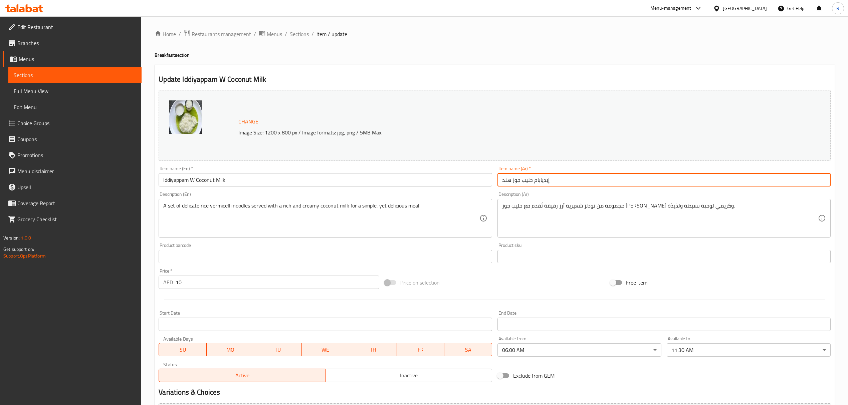
click at [563, 177] on input "إيديابام حليب جوز هند" at bounding box center [663, 179] width 333 height 13
click at [809, 181] on input "إيديابام حليب جوز هند" at bounding box center [663, 179] width 333 height 13
type input "إيديابام مع حليب جوز هند"
click at [296, 33] on span "Sections" at bounding box center [299, 34] width 19 height 8
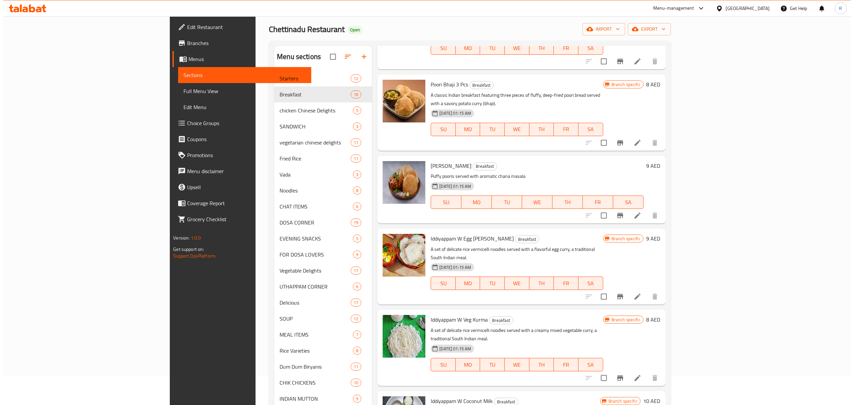
scroll to position [44, 0]
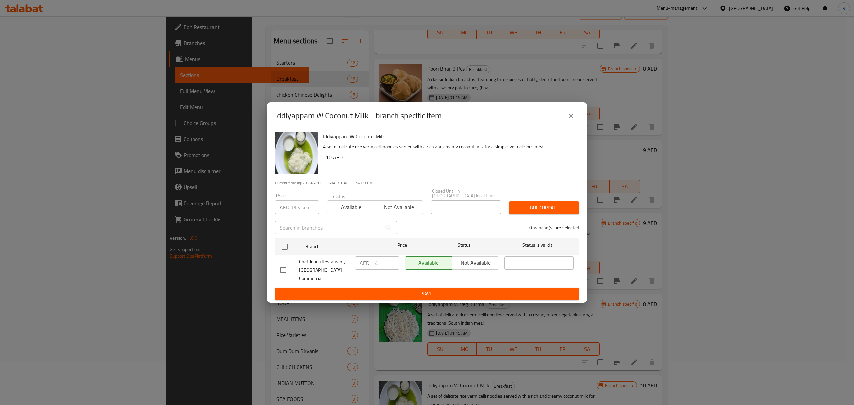
click at [573, 120] on icon "close" at bounding box center [571, 116] width 8 height 8
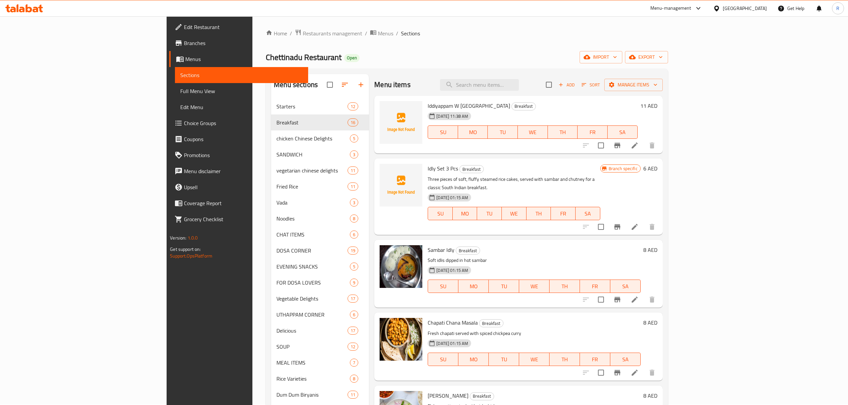
scroll to position [0, 0]
click at [519, 88] on input "search" at bounding box center [479, 86] width 79 height 12
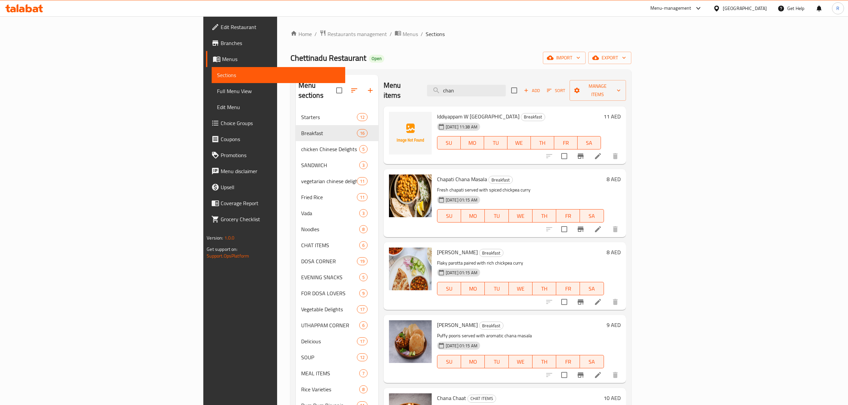
type input "chan"
click at [602, 298] on icon at bounding box center [598, 302] width 8 height 8
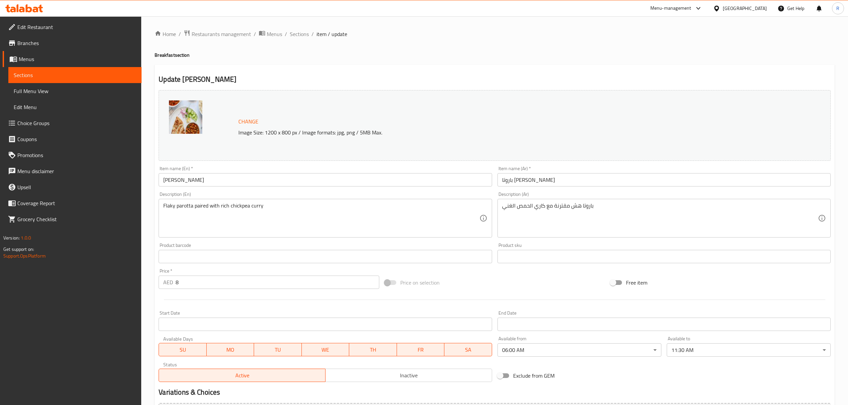
click at [234, 178] on input "Parotta Chana Masala" at bounding box center [325, 179] width 333 height 13
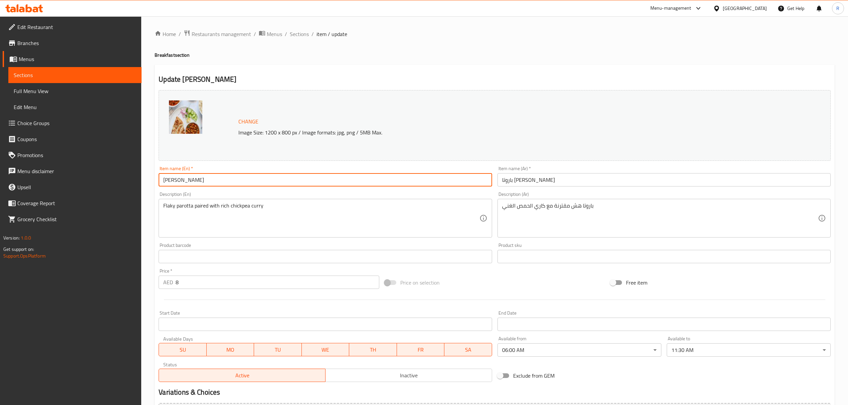
click at [234, 178] on input "Parotta Chana Masala" at bounding box center [325, 179] width 333 height 13
paste input "AROTTA (W) CHANNA"
click at [211, 184] on input "PAROTTA (W) CHANNA" at bounding box center [325, 179] width 333 height 13
click at [193, 184] on input "PAROTTA (W) CHANNA" at bounding box center [325, 179] width 333 height 13
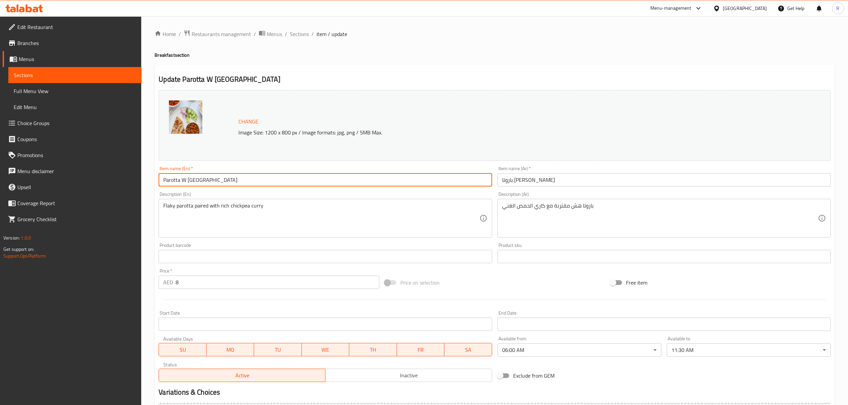
type input "Parotta W [GEOGRAPHIC_DATA]"
click at [509, 181] on input "باروتا شانا ماسالا" at bounding box center [663, 179] width 333 height 13
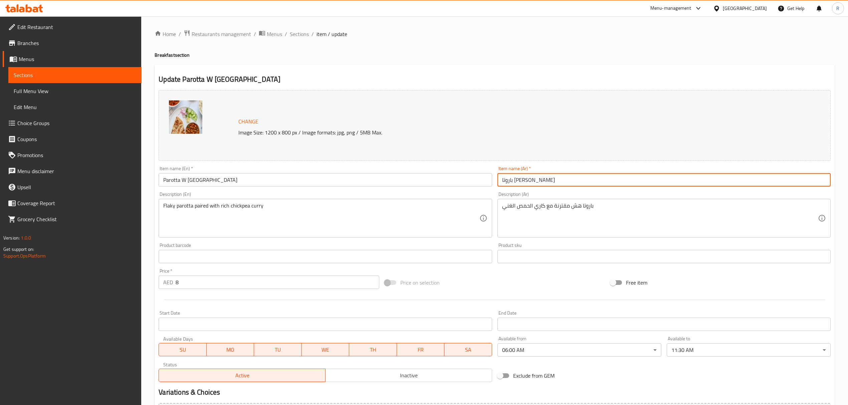
click at [509, 181] on input "باروتا شانا ماسالا" at bounding box center [663, 179] width 333 height 13
type input "باروتا مع شانا"
click at [295, 33] on span "Sections" at bounding box center [299, 34] width 19 height 8
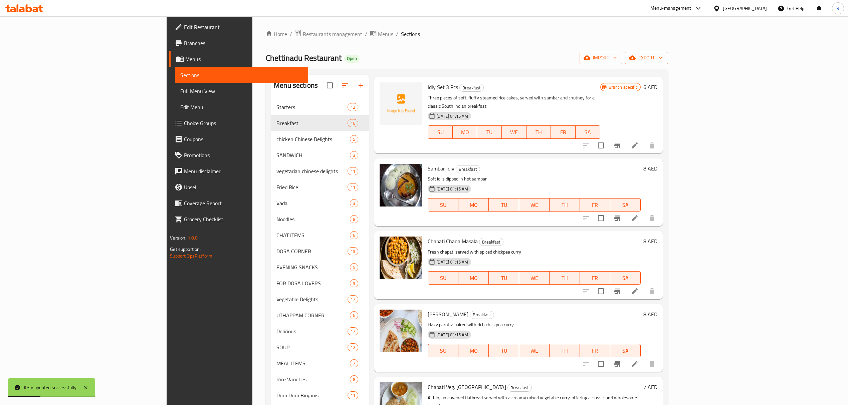
scroll to position [89, 0]
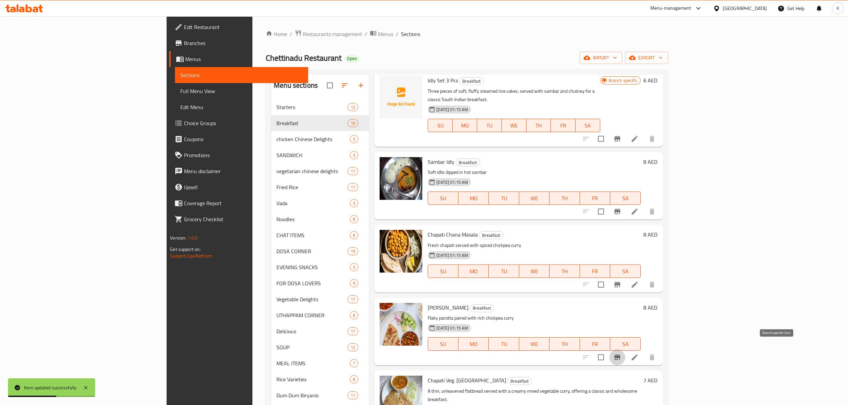
click at [621, 353] on icon "Branch-specific-item" at bounding box center [617, 357] width 8 height 8
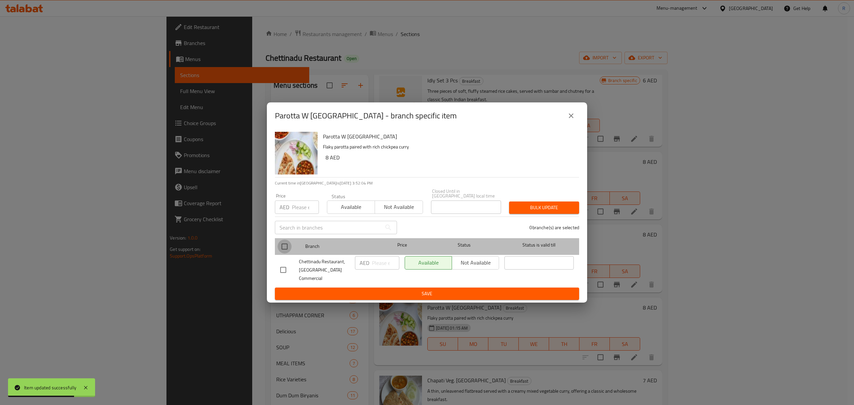
click at [288, 253] on input "checkbox" at bounding box center [285, 247] width 14 height 14
checkbox input "true"
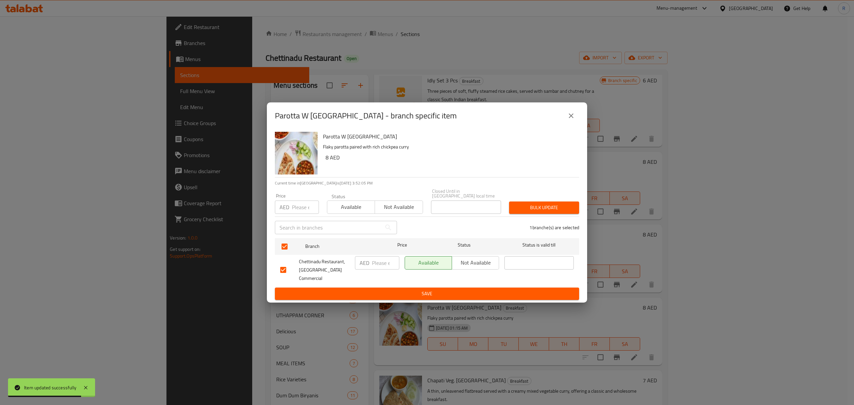
click at [379, 270] on input "number" at bounding box center [385, 262] width 27 height 13
type input "9"
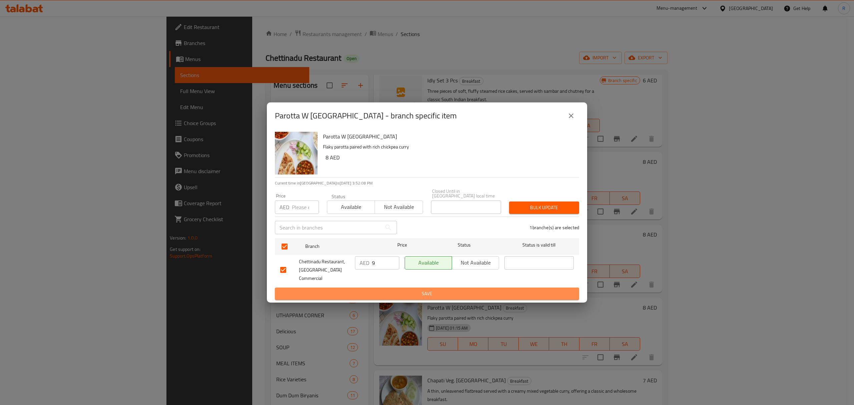
click at [369, 290] on span "Save" at bounding box center [427, 294] width 294 height 8
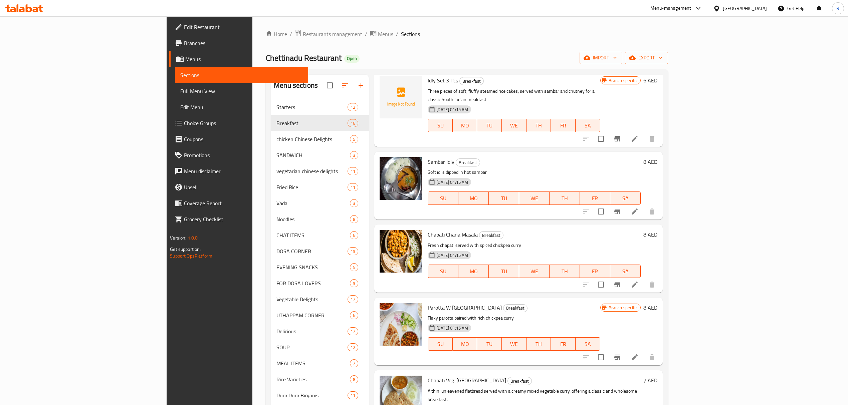
click at [501, 55] on div "Chettinadu Restaurant Open import export" at bounding box center [467, 58] width 402 height 12
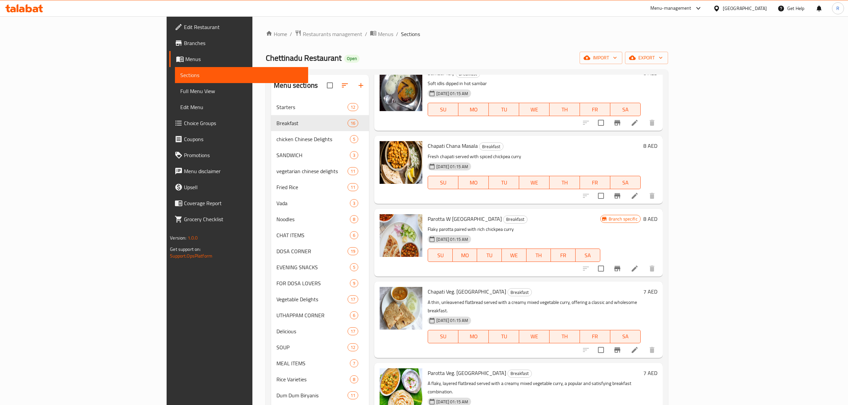
scroll to position [178, 0]
click at [620, 347] on icon "Branch-specific-item" at bounding box center [617, 349] width 6 height 5
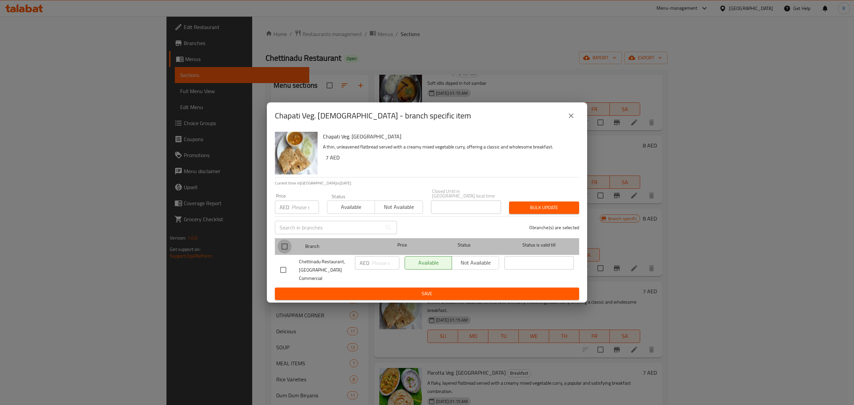
click at [285, 250] on input "checkbox" at bounding box center [285, 247] width 14 height 14
checkbox input "true"
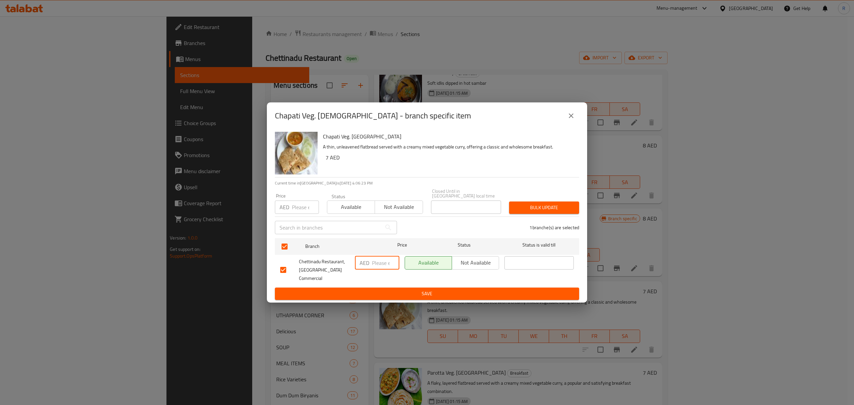
click at [378, 270] on input "number" at bounding box center [385, 262] width 27 height 13
type input "9"
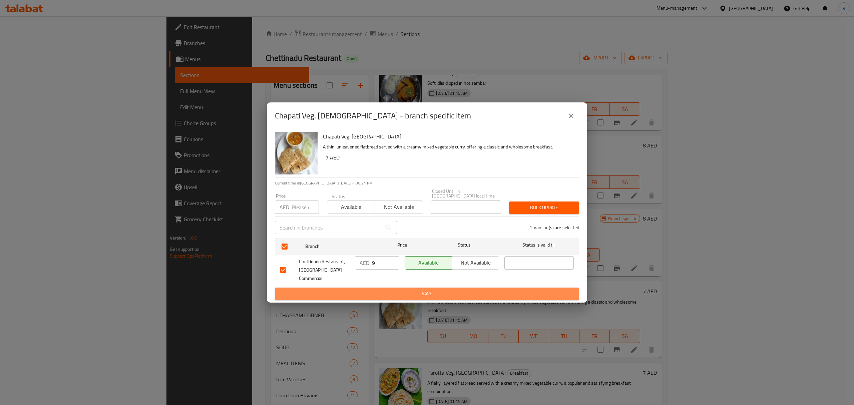
click at [374, 290] on span "Save" at bounding box center [427, 294] width 294 height 8
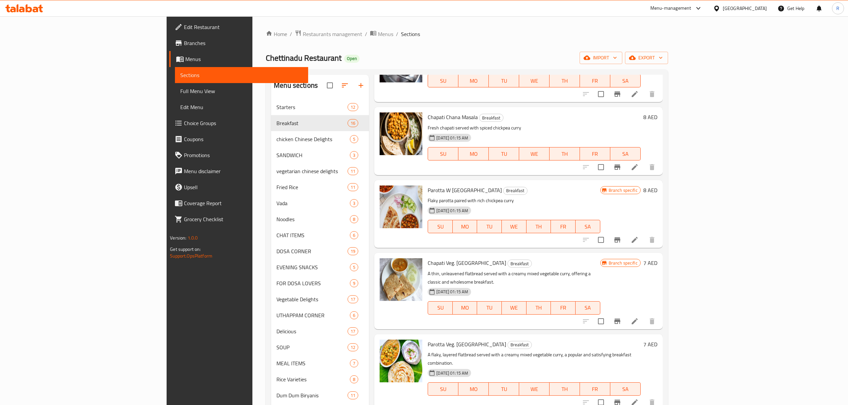
scroll to position [222, 0]
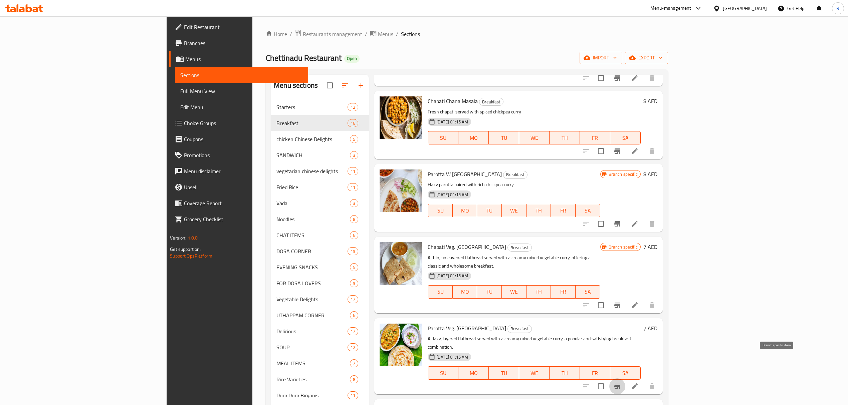
click at [625, 378] on button "Branch-specific-item" at bounding box center [617, 386] width 16 height 16
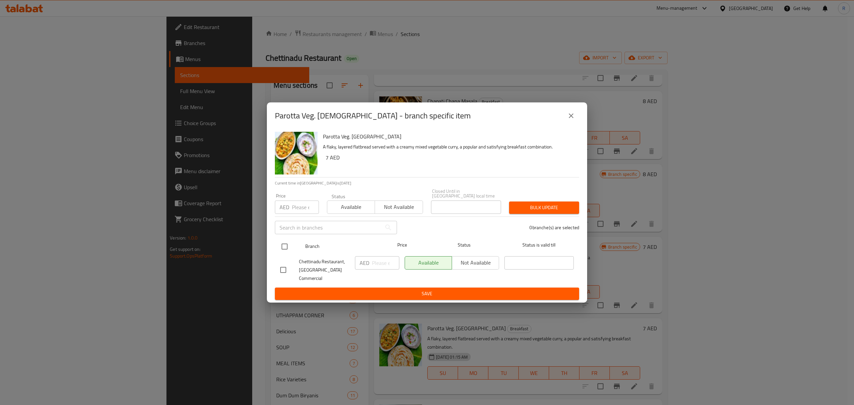
drag, startPoint x: 279, startPoint y: 248, endPoint x: 288, endPoint y: 250, distance: 9.6
click at [280, 248] on input "checkbox" at bounding box center [285, 247] width 14 height 14
checkbox input "true"
click at [378, 265] on input "number" at bounding box center [385, 262] width 27 height 13
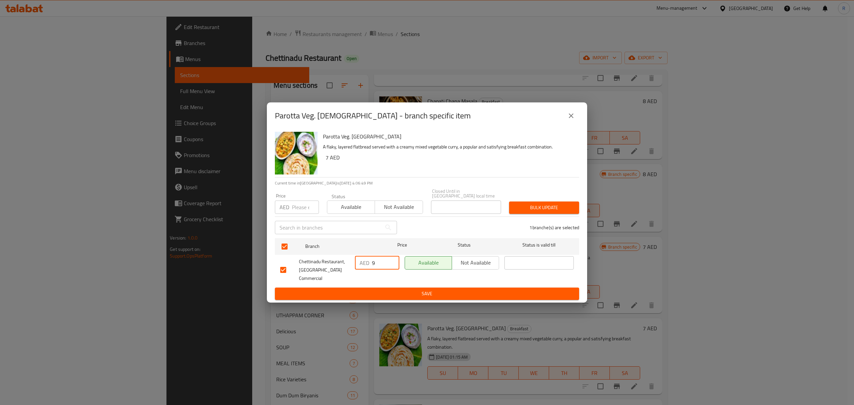
type input "9"
click at [375, 290] on span "Save" at bounding box center [427, 294] width 294 height 8
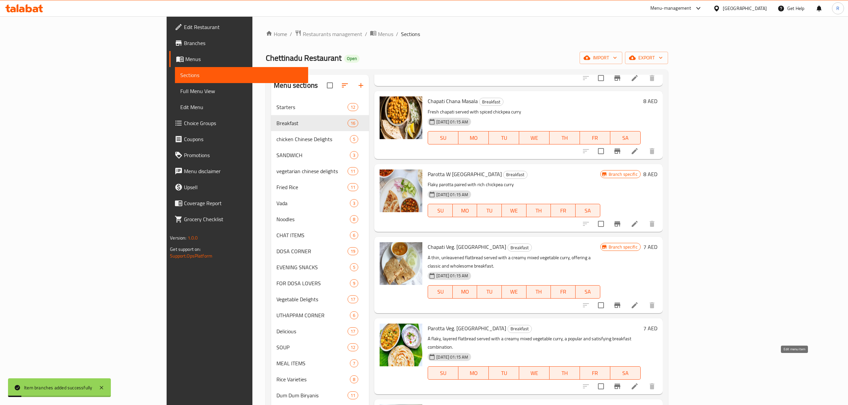
click at [638, 382] on icon at bounding box center [634, 386] width 8 height 8
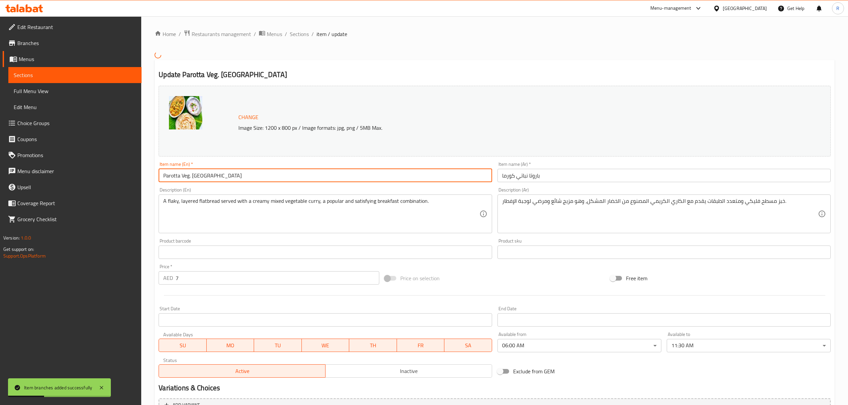
click at [264, 182] on input "Parotta Veg. Kurma" at bounding box center [325, 175] width 333 height 13
paste input "AROTTA (W) VEG KURMA"
click at [192, 177] on input "PAROTTA (W) VEG KURMA" at bounding box center [325, 175] width 333 height 13
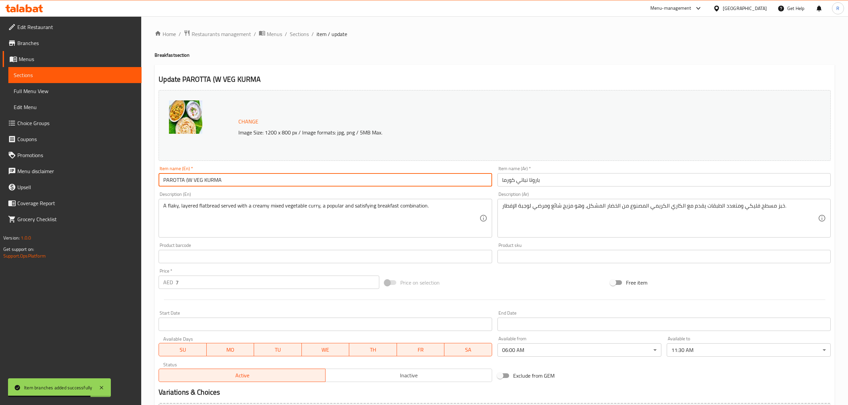
click at [187, 181] on input "PAROTTA (W VEG KURMA" at bounding box center [325, 179] width 333 height 13
click at [195, 180] on input "PAROTTA W VEG KURMA" at bounding box center [325, 179] width 333 height 13
click at [254, 180] on input "Parotta W Veg Kurma" at bounding box center [325, 179] width 333 height 13
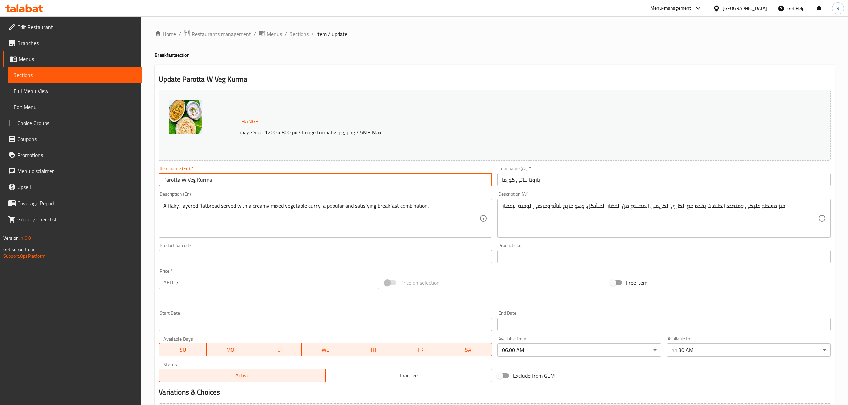
type input "Parotta W Veg Kurma"
click at [582, 178] on input "باروتا نباتي كورما" at bounding box center [663, 179] width 333 height 13
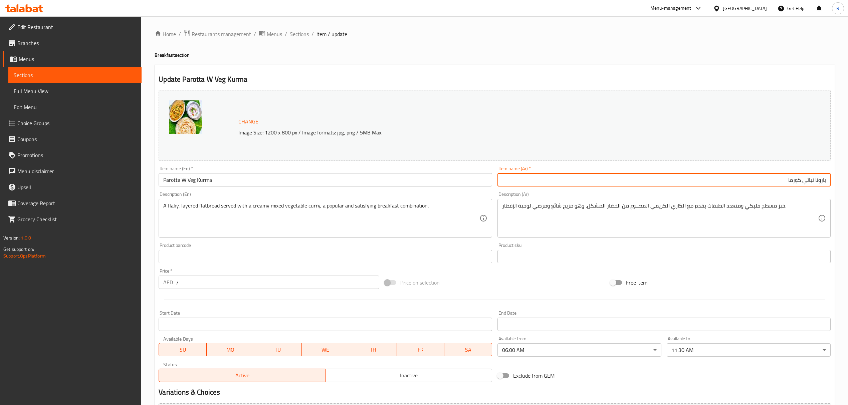
click at [793, 183] on input "باروتا نباتي كورما" at bounding box center [663, 179] width 333 height 13
click at [814, 183] on input "باروتا نباتي" at bounding box center [663, 179] width 333 height 13
paste input "ورما"
type input "باروتا مع كورما نباتي"
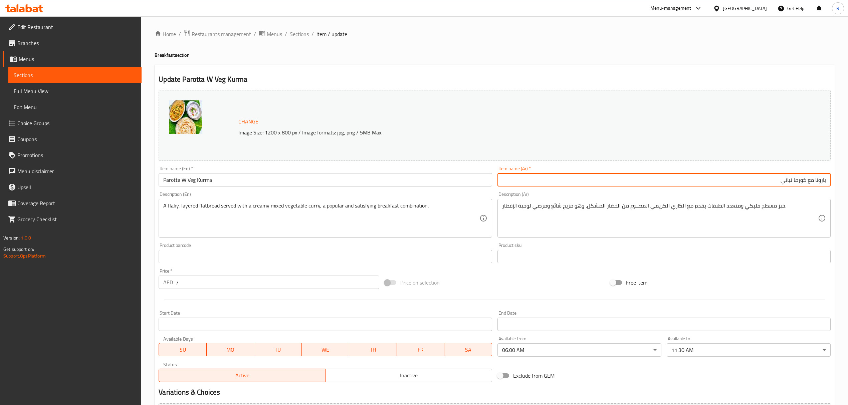
click at [302, 36] on span "Sections" at bounding box center [299, 34] width 19 height 8
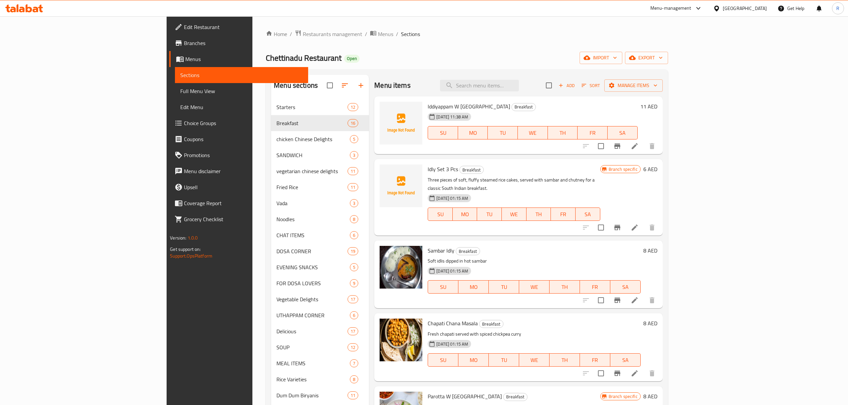
click at [561, 75] on div "Menu items Add Sort Manage items" at bounding box center [518, 86] width 288 height 22
click at [519, 89] on input "search" at bounding box center [479, 86] width 79 height 12
paste input "PAROTTA (W) EGG MASALA"
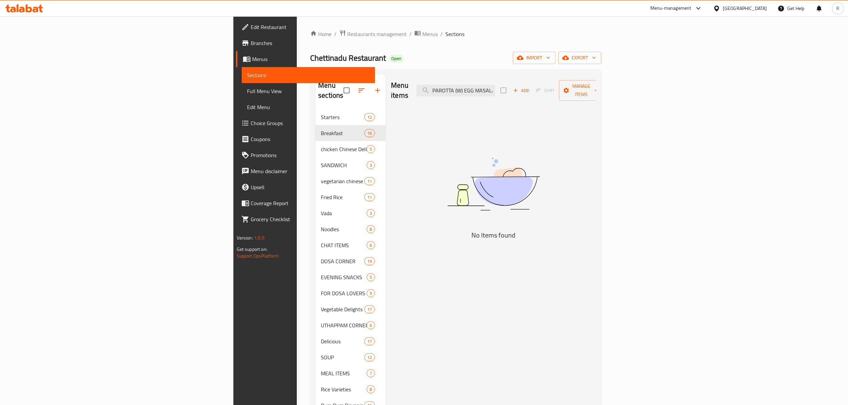
drag, startPoint x: 549, startPoint y: 86, endPoint x: 473, endPoint y: 82, distance: 76.2
click at [473, 82] on div "Menu items PAROTTA (W) EGG MASALA Add Sort Manage items" at bounding box center [493, 91] width 205 height 32
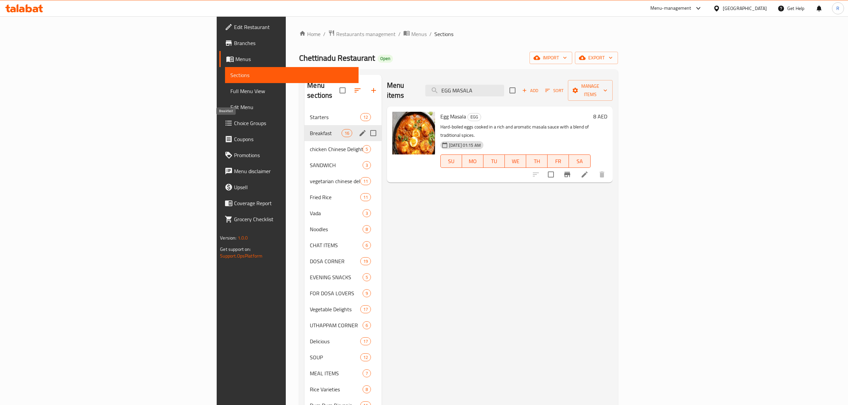
type input "EGG MASALA"
click at [310, 129] on span "Breakfast" at bounding box center [325, 133] width 31 height 8
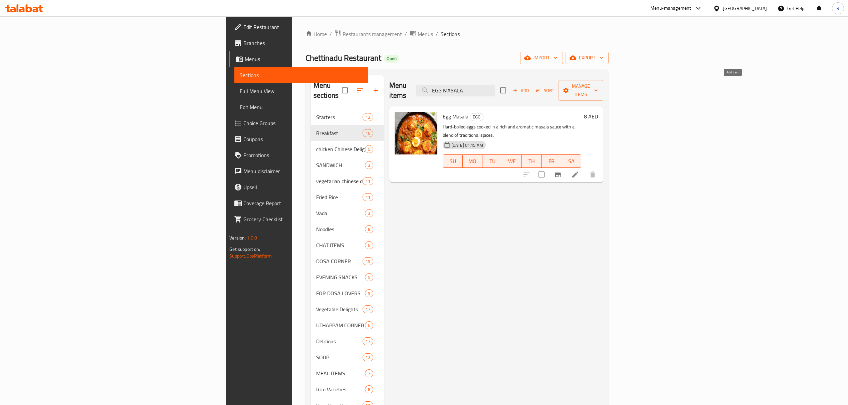
click at [518, 87] on icon "button" at bounding box center [515, 90] width 6 height 6
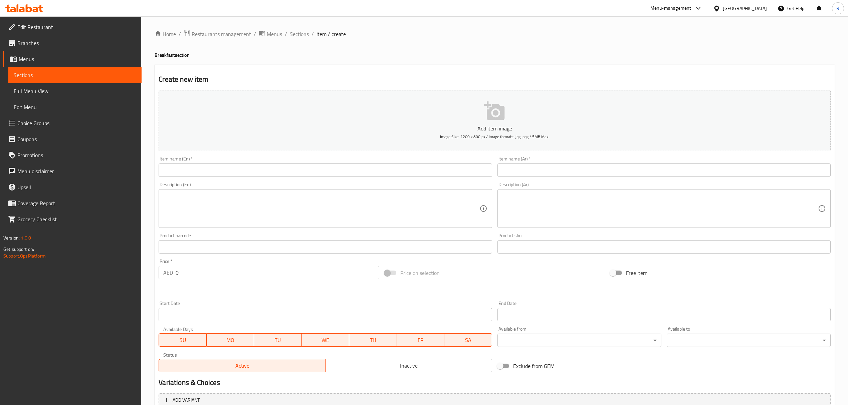
click at [312, 172] on input "text" at bounding box center [325, 170] width 333 height 13
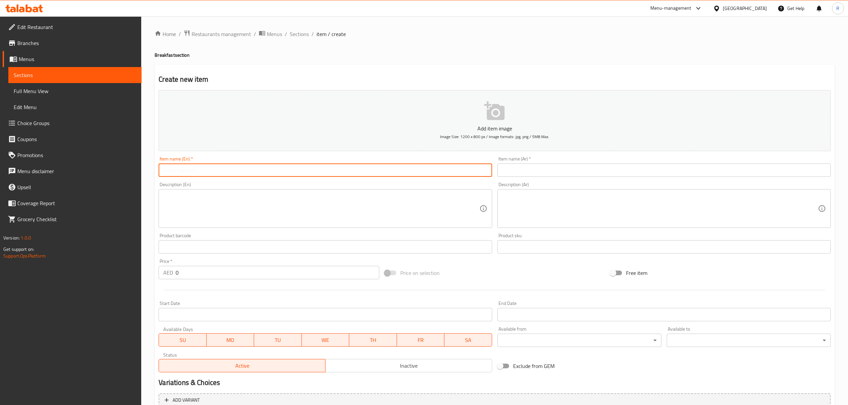
paste input "PAROTTA (W) EGG MASALA"
click at [192, 173] on input "PAROTTA (W) EGG MASALA" at bounding box center [325, 170] width 333 height 13
click at [190, 174] on input "PAROTTA W EGG MASALA" at bounding box center [325, 170] width 333 height 13
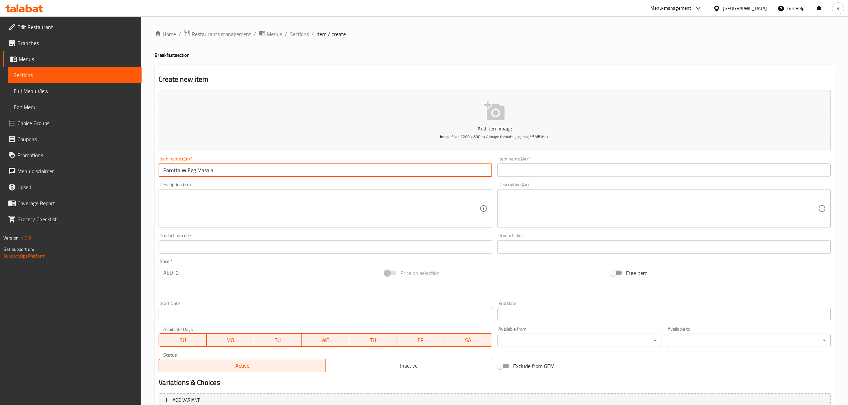
type input "Parotta W Egg Masala"
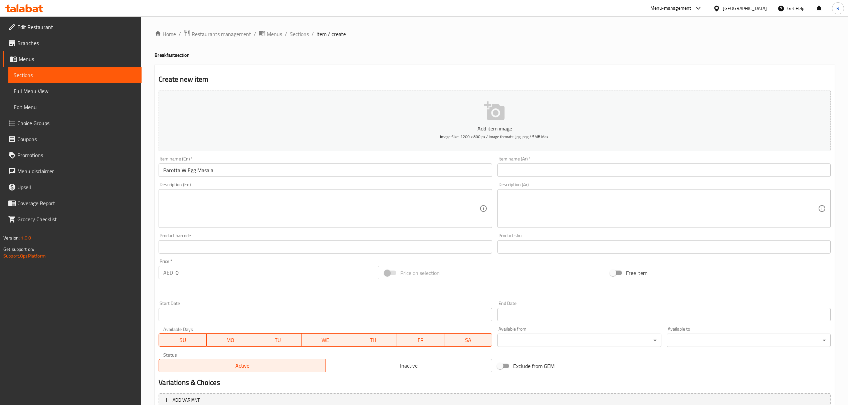
click at [692, 174] on input "text" at bounding box center [663, 170] width 333 height 13
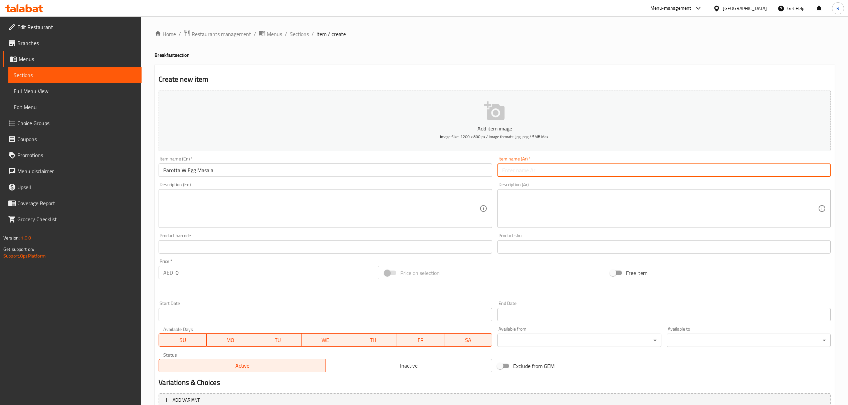
paste input "باروتا مع بيض ماسالا"
type input "باروتا مع بيض ماسالا"
click at [206, 273] on input "0" at bounding box center [277, 272] width 203 height 13
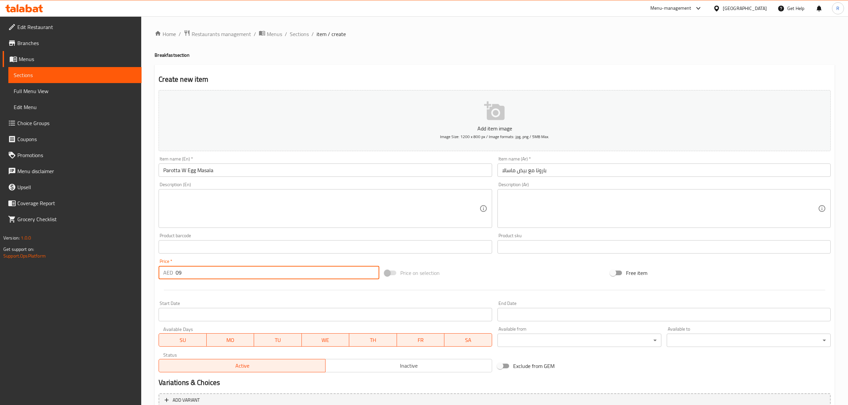
type input "09"
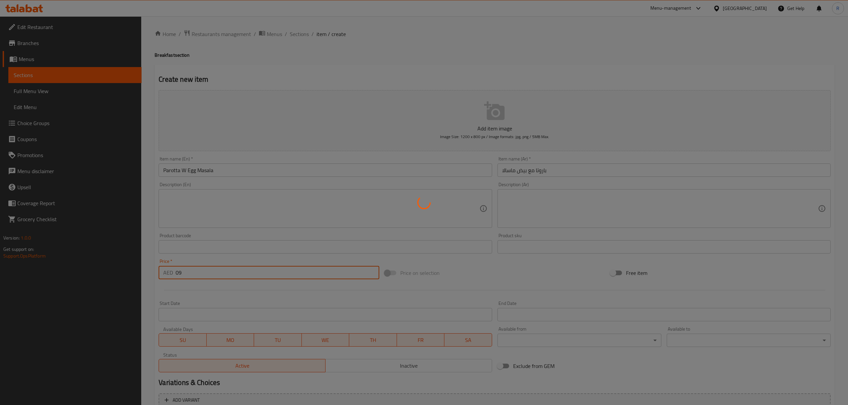
type input "0"
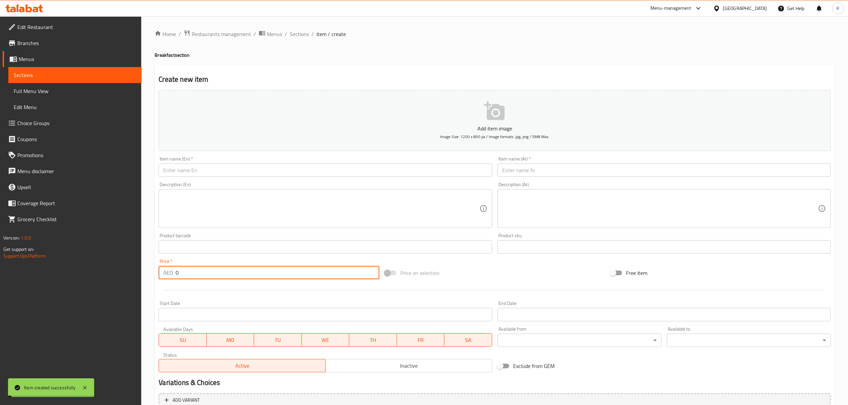
click at [300, 37] on span "Sections" at bounding box center [299, 34] width 19 height 8
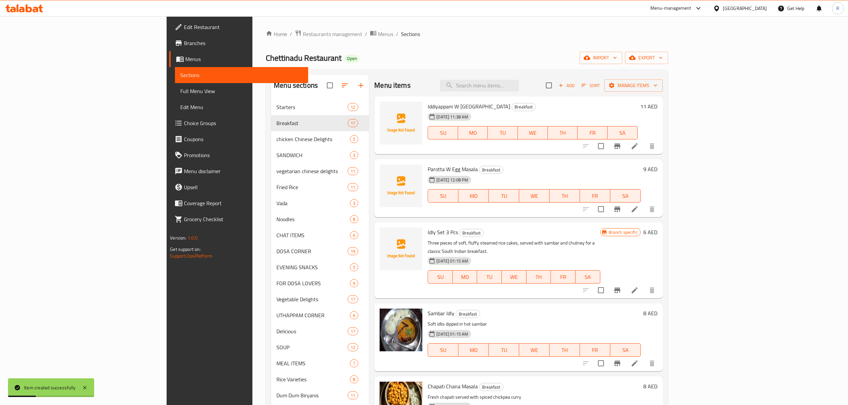
click at [662, 79] on div "Add Sort Manage items" at bounding box center [604, 85] width 117 height 14
click at [575, 89] on span "Add" at bounding box center [566, 86] width 18 height 8
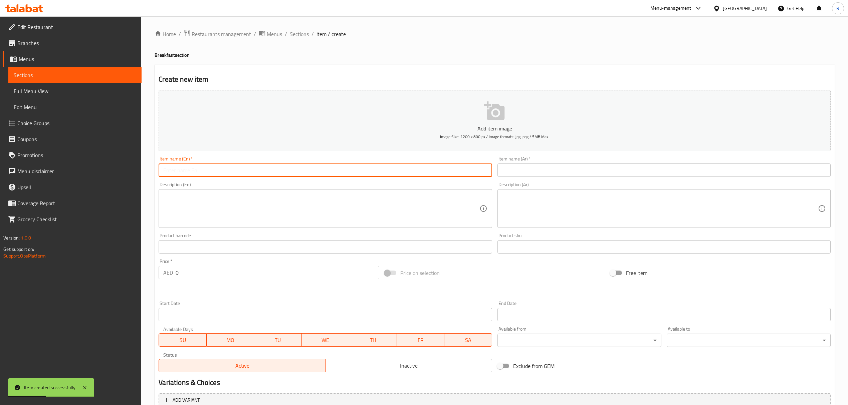
click at [299, 173] on input "text" at bounding box center [325, 170] width 333 height 13
paste input "CHAPPATHI (W) EGG MASALA"
click at [195, 170] on input "CHAPPATHI (W) EGG MASALA" at bounding box center [325, 170] width 333 height 13
drag, startPoint x: 192, startPoint y: 170, endPoint x: 200, endPoint y: 184, distance: 16.4
click at [192, 170] on input "CHAPPATHI (W EGG MASALA" at bounding box center [325, 170] width 333 height 13
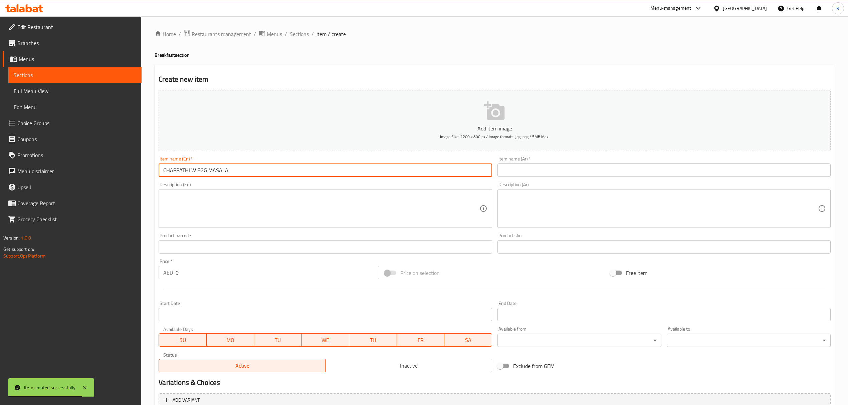
click at [217, 173] on input "CHAPPATHI W EGG MASALA" at bounding box center [325, 170] width 333 height 13
click at [218, 173] on input "CHAPPATHI W EGG MASALA" at bounding box center [325, 170] width 333 height 13
type input "Chappathi W Egg Masala"
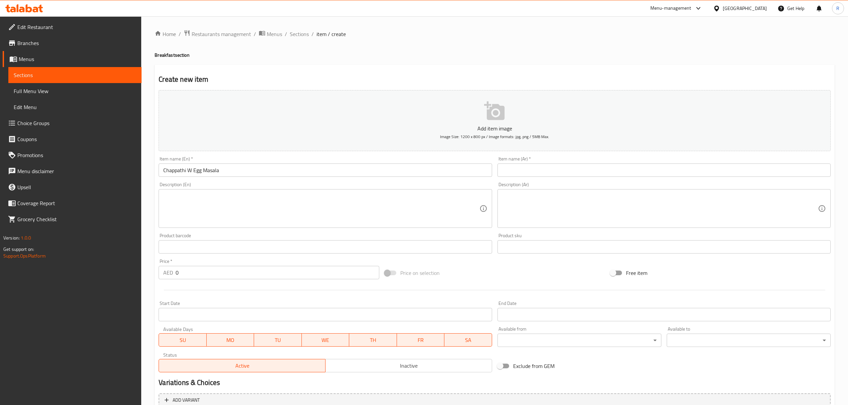
click at [665, 173] on input "text" at bounding box center [663, 170] width 333 height 13
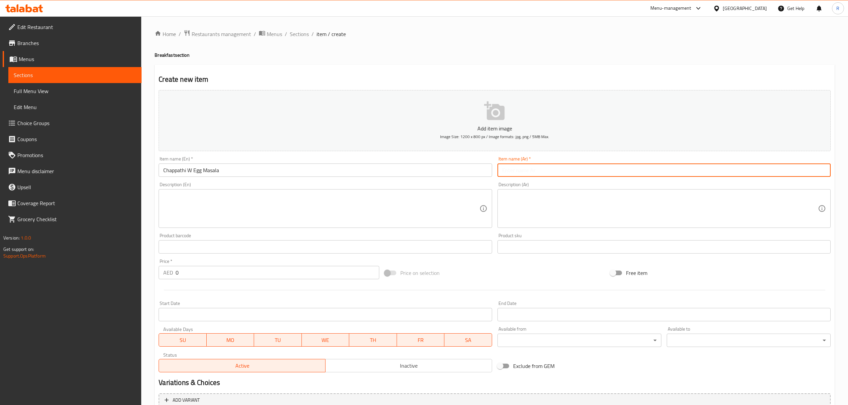
paste input "تشاباتي مع بيض ماسالا"
type input "تشاباتي مع بيض ماسالا"
click at [259, 274] on input "0" at bounding box center [277, 272] width 203 height 13
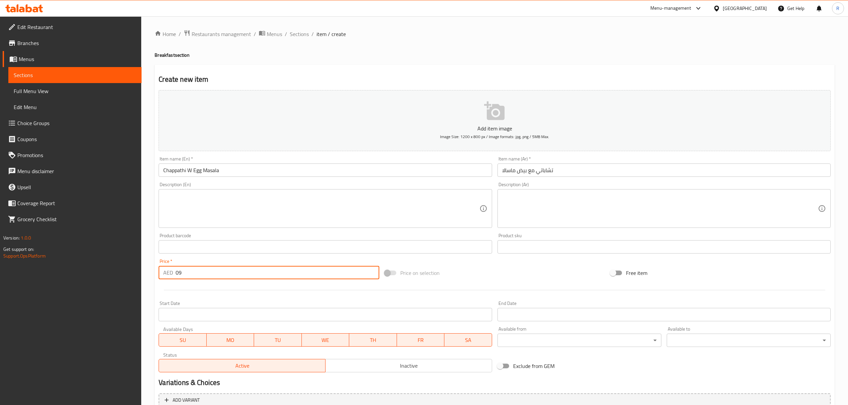
type input "09"
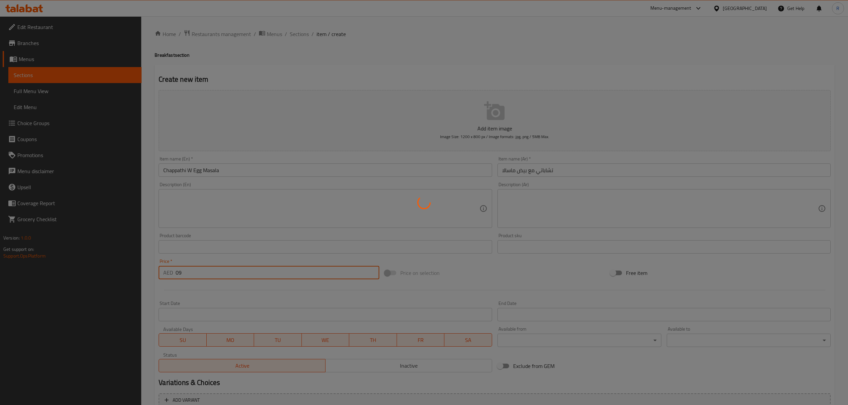
type input "0"
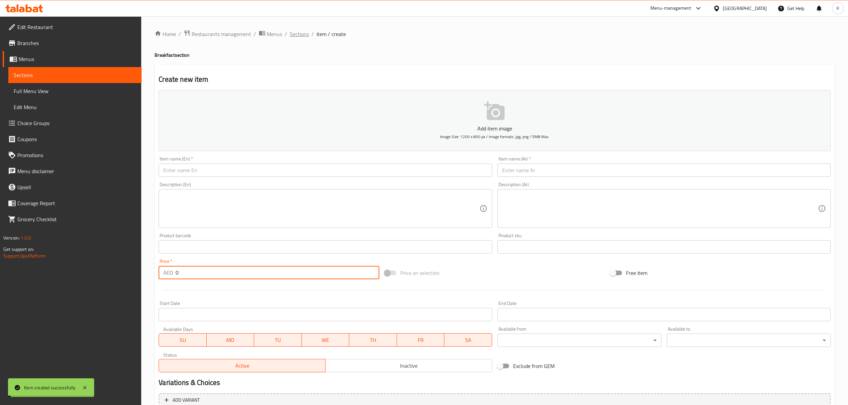
click at [300, 36] on span "Sections" at bounding box center [299, 34] width 19 height 8
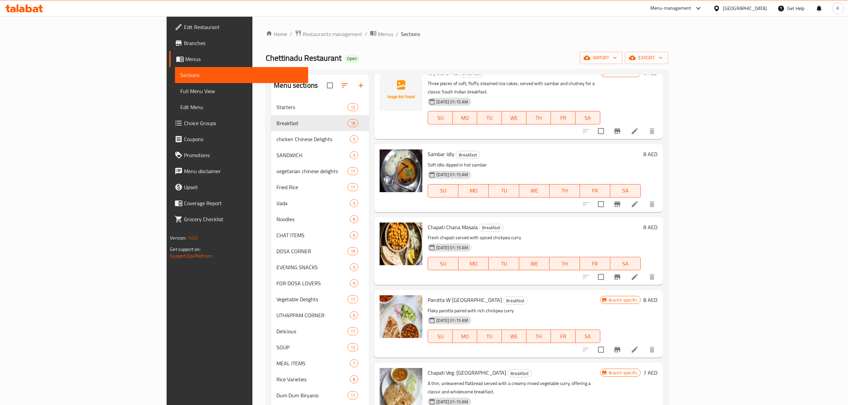
scroll to position [267, 0]
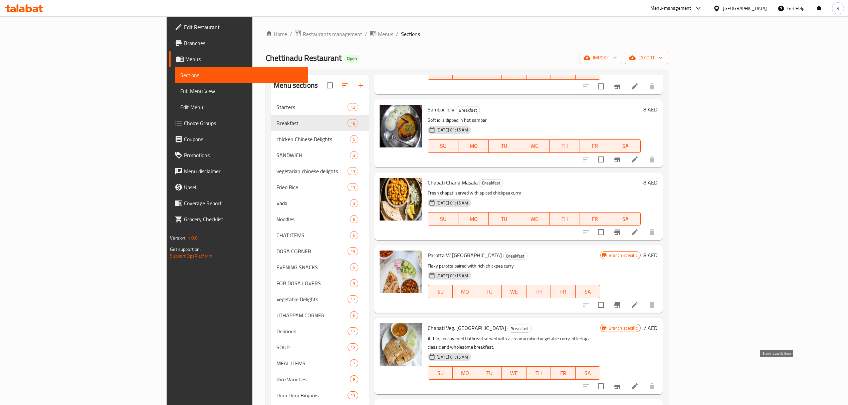
click at [620, 384] on icon "Branch-specific-item" at bounding box center [617, 386] width 6 height 5
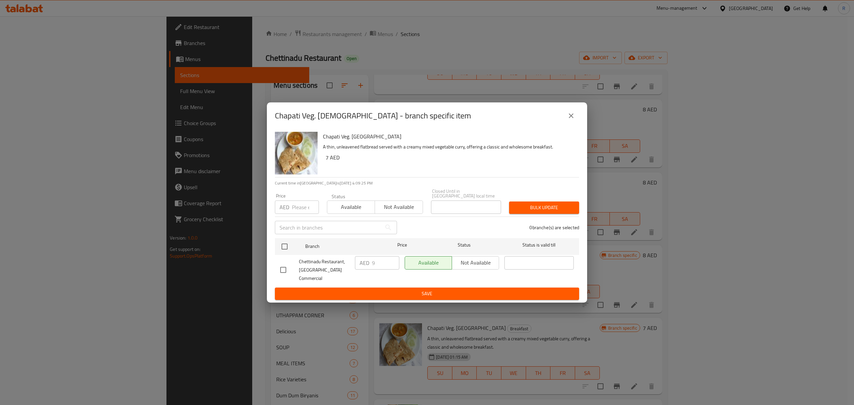
click at [574, 119] on icon "close" at bounding box center [571, 116] width 8 height 8
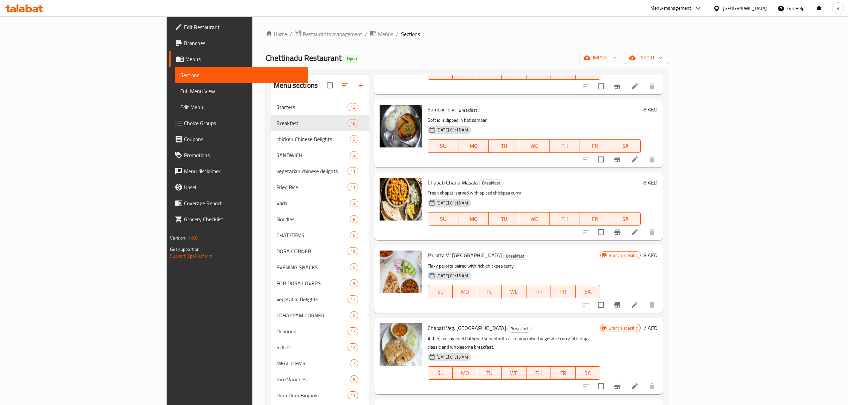
click at [638, 382] on icon at bounding box center [634, 386] width 8 height 8
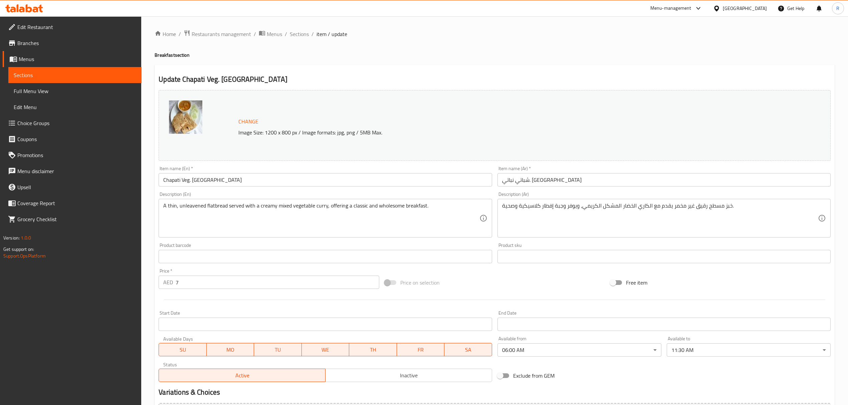
click at [228, 184] on input "Chapati Veg. Kurma" at bounding box center [325, 179] width 333 height 13
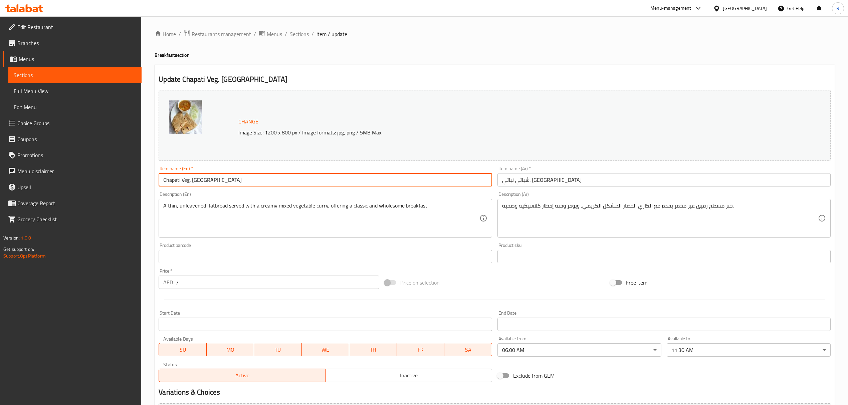
click at [228, 184] on input "Chapati Veg. Kurma" at bounding box center [325, 179] width 333 height 13
paste input "HAPPATHI (W) VEG KURMA"
drag, startPoint x: 198, startPoint y: 182, endPoint x: 207, endPoint y: 190, distance: 12.8
click at [197, 182] on input "CHAPPATHI (W) VEG KURMA" at bounding box center [325, 179] width 333 height 13
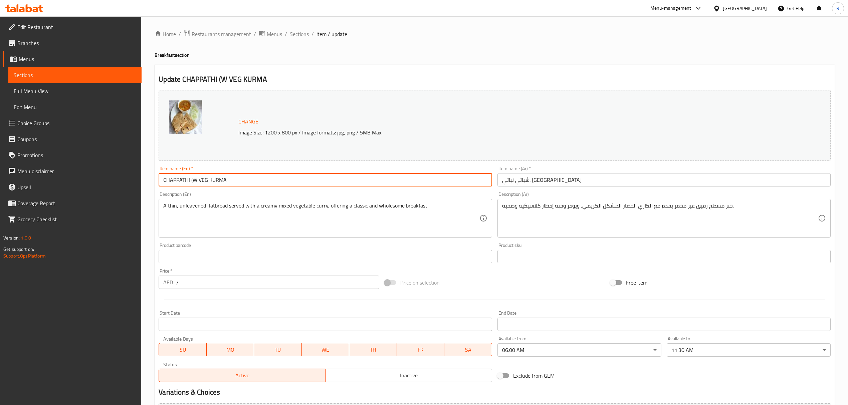
click at [192, 179] on input "CHAPPATHI (W VEG KURMA" at bounding box center [325, 179] width 333 height 13
click at [233, 184] on input "CHAPPATHI W VEG KURMA" at bounding box center [325, 179] width 333 height 13
type input "Chappathi W Veg Kurma"
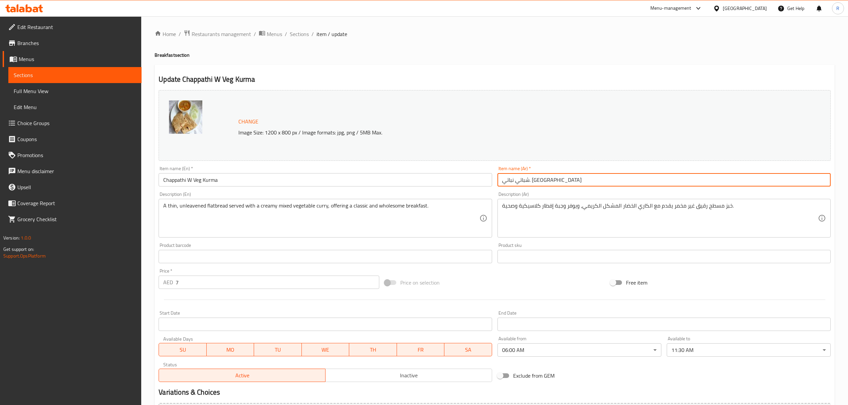
click at [573, 184] on input "شباتي نباتي. كورما" at bounding box center [663, 179] width 333 height 13
click at [800, 184] on input "شباتي نباتي. كورما" at bounding box center [663, 179] width 333 height 13
click at [805, 181] on input "شباتي نباتي كورما" at bounding box center [663, 179] width 333 height 13
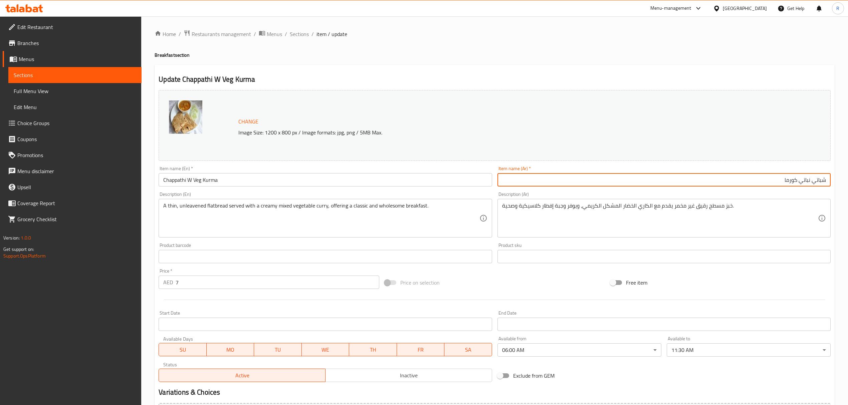
click at [802, 186] on input "شباتي نباتي كورما" at bounding box center [663, 179] width 333 height 13
click at [804, 184] on input "شباتي نباتي كورما" at bounding box center [663, 179] width 333 height 13
paste input "نباتي"
type input "شباتي مع كورما نباتي"
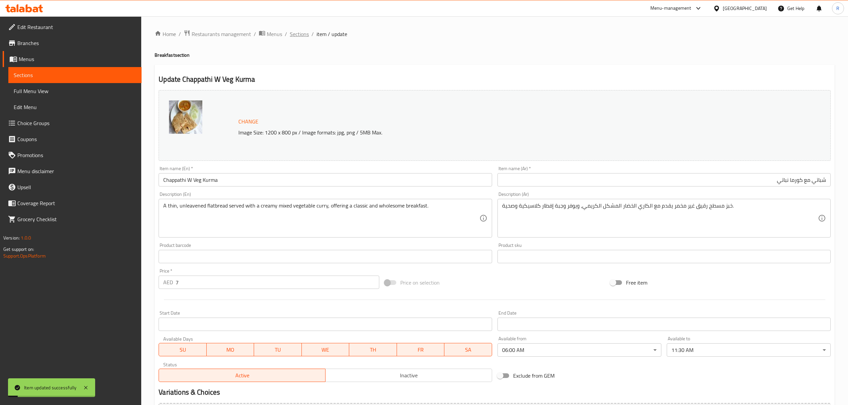
click at [296, 31] on span "Sections" at bounding box center [299, 34] width 19 height 8
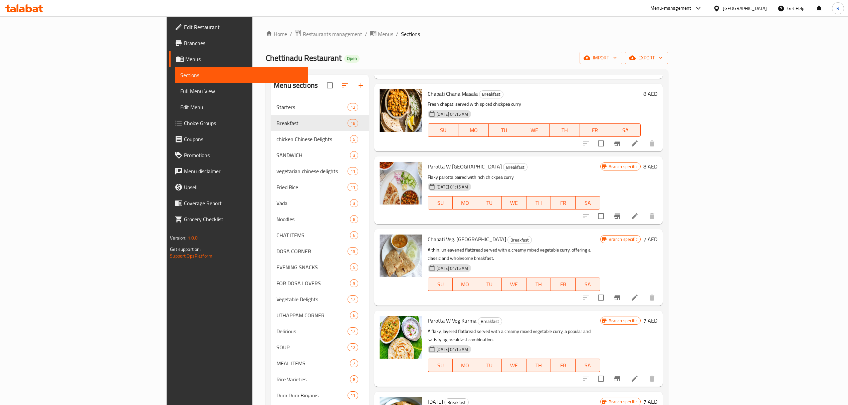
scroll to position [311, 0]
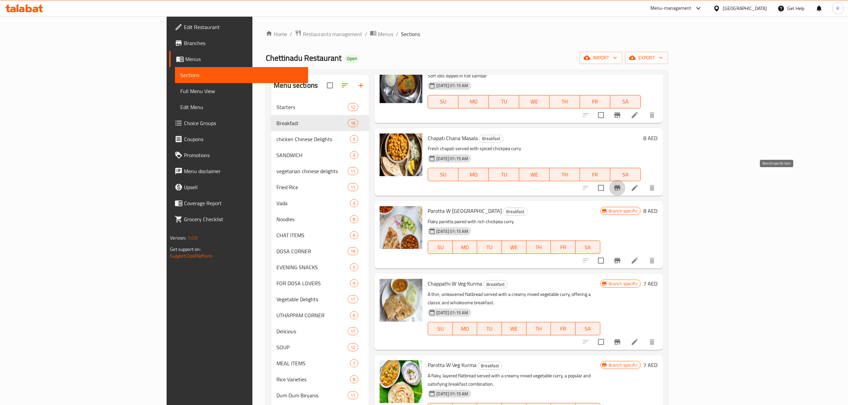
click at [625, 180] on button "Branch-specific-item" at bounding box center [617, 188] width 16 height 16
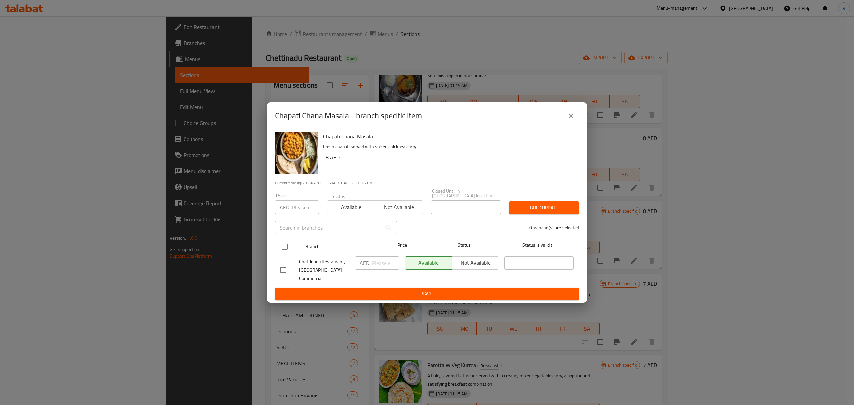
click at [286, 254] on input "checkbox" at bounding box center [285, 247] width 14 height 14
checkbox input "true"
click at [381, 268] on input "number" at bounding box center [385, 262] width 27 height 13
type input "9"
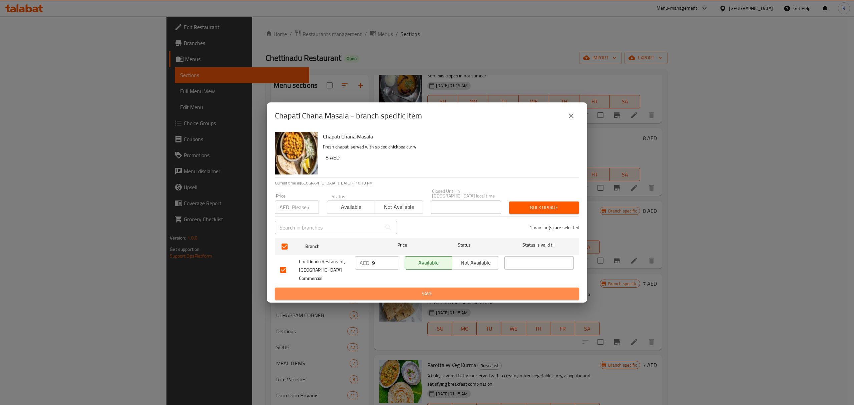
click at [405, 292] on span "Save" at bounding box center [427, 294] width 294 height 8
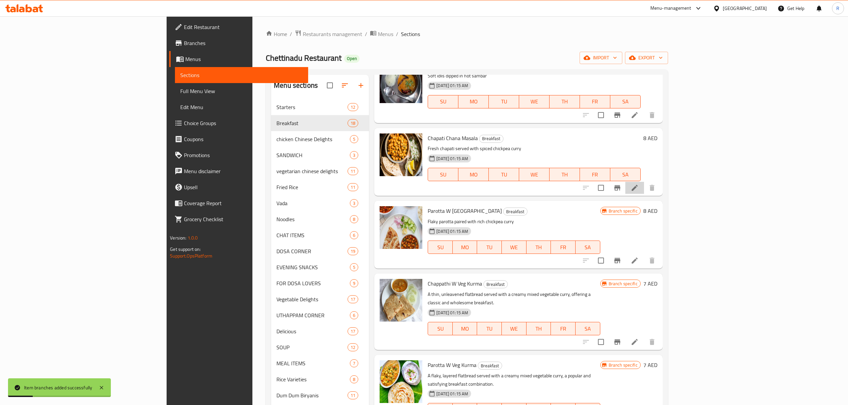
click at [638, 184] on icon at bounding box center [634, 188] width 8 height 8
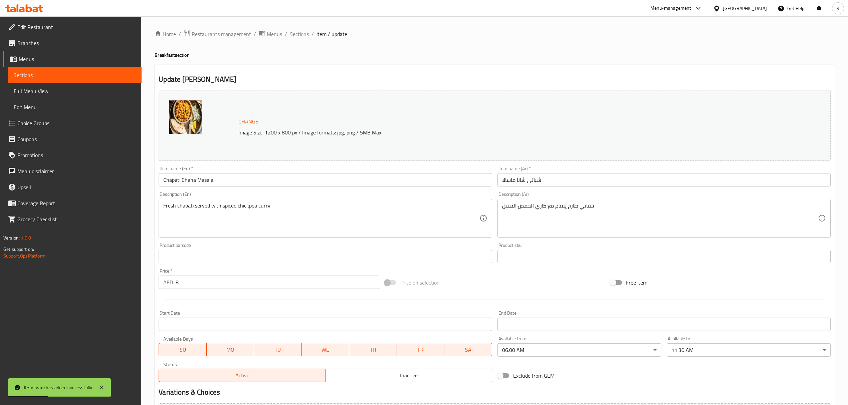
click at [257, 183] on input "Chapati Chana Masala" at bounding box center [325, 179] width 333 height 13
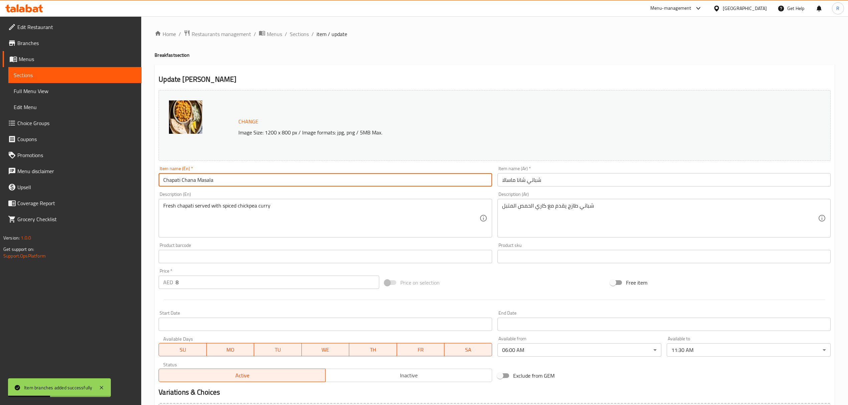
click at [257, 183] on input "Chapati Chana Masala" at bounding box center [325, 179] width 333 height 13
paste input "HAPPATHI (W) CHANNA"
click at [197, 179] on input "CHAPPATHI (W) CHANNA" at bounding box center [325, 179] width 333 height 13
click at [192, 180] on input "CHAPPATHI (W CHANNA" at bounding box center [325, 179] width 333 height 13
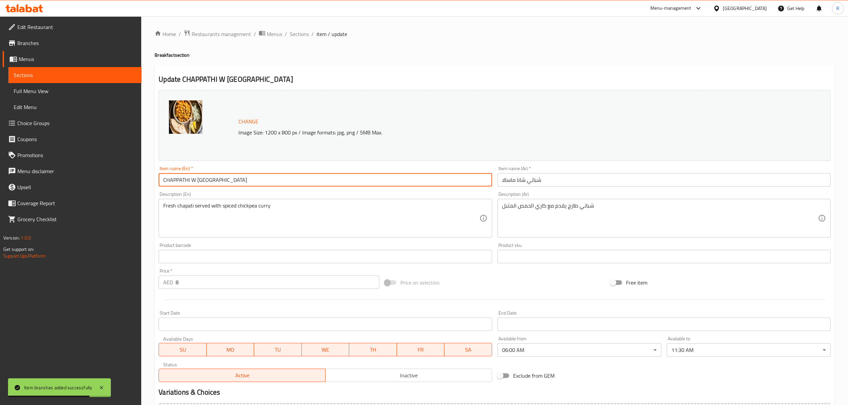
click at [212, 181] on input "CHAPPATHI W CHANNA" at bounding box center [325, 179] width 333 height 13
type input "Chappathi W [GEOGRAPHIC_DATA]"
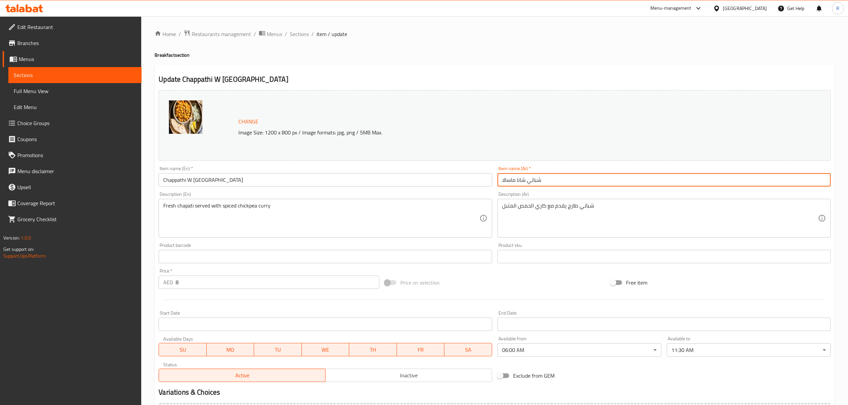
click at [567, 182] on input "شباتي شانا ماسالا" at bounding box center [663, 179] width 333 height 13
click at [792, 183] on input "شباتي شانا ماسالا" at bounding box center [663, 179] width 333 height 13
click at [810, 182] on input "شباتي شانا" at bounding box center [663, 179] width 333 height 13
type input "شباتي مع شانا"
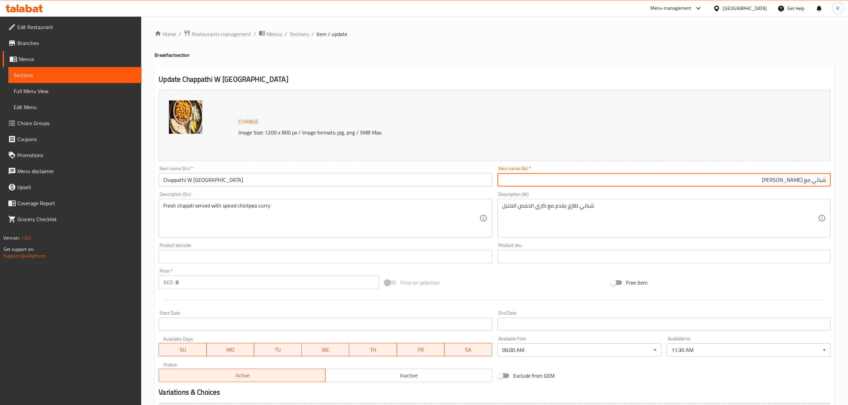
drag, startPoint x: 305, startPoint y: 35, endPoint x: 325, endPoint y: 23, distance: 23.6
click at [305, 35] on span "Sections" at bounding box center [299, 34] width 19 height 8
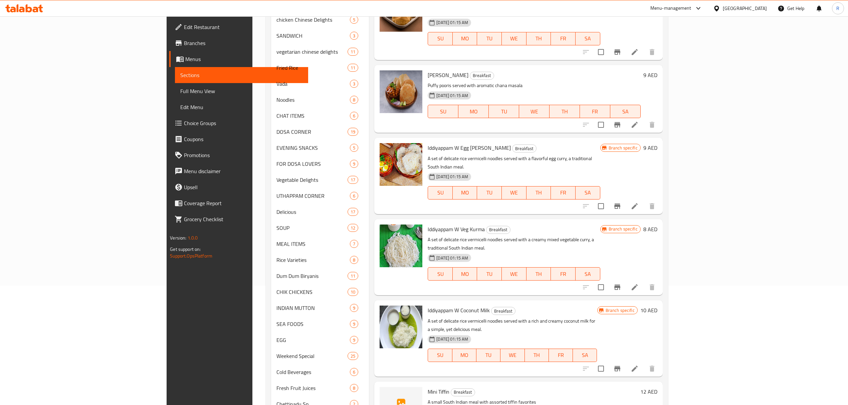
scroll to position [180, 0]
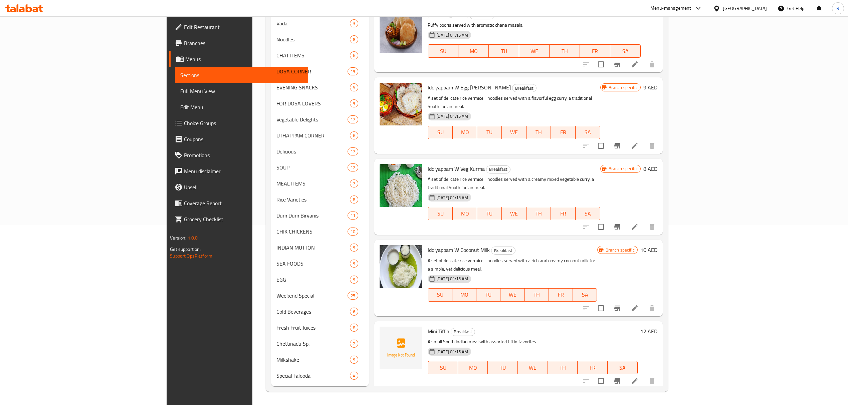
click at [427, 326] on span "Mini Tiffin" at bounding box center [438, 331] width 22 height 10
copy span "Mini"
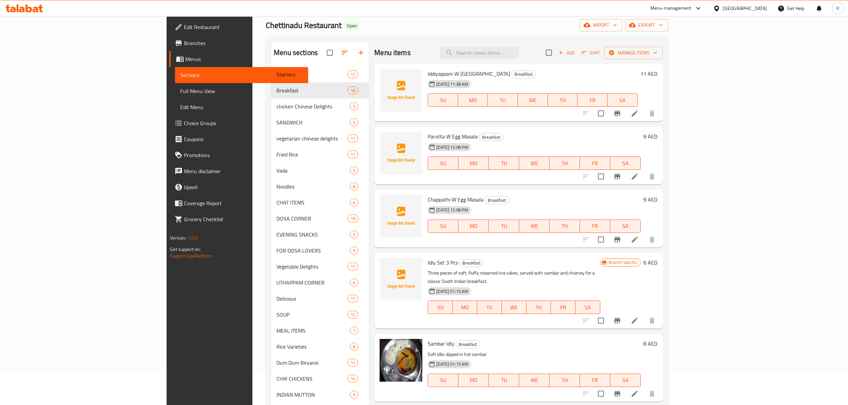
scroll to position [0, 0]
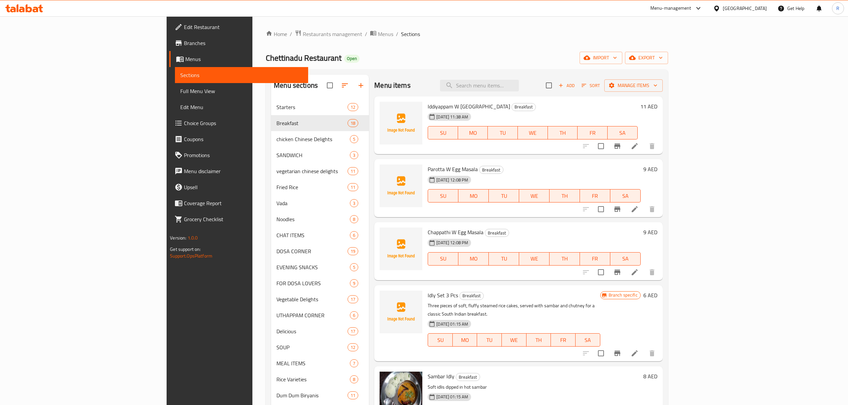
click at [528, 93] on div "Menu items Add Sort Manage items" at bounding box center [518, 86] width 288 height 22
click at [519, 89] on input "search" at bounding box center [479, 86] width 79 height 12
paste input "Mini"
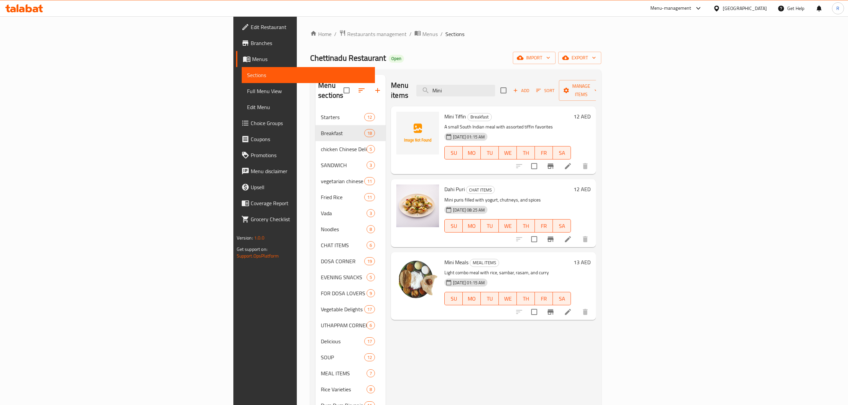
type input "Mini"
click at [572, 162] on icon at bounding box center [568, 166] width 8 height 8
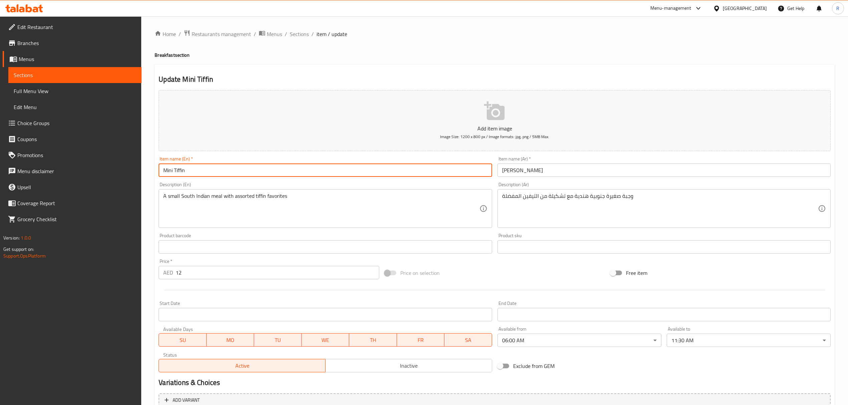
click at [218, 171] on input "Mini Tiffin" at bounding box center [325, 170] width 333 height 13
paste input "INI TIFFEN (W) PONGAL"
click at [201, 172] on input "MINI TIFFEN (W) PONGAL" at bounding box center [325, 170] width 333 height 13
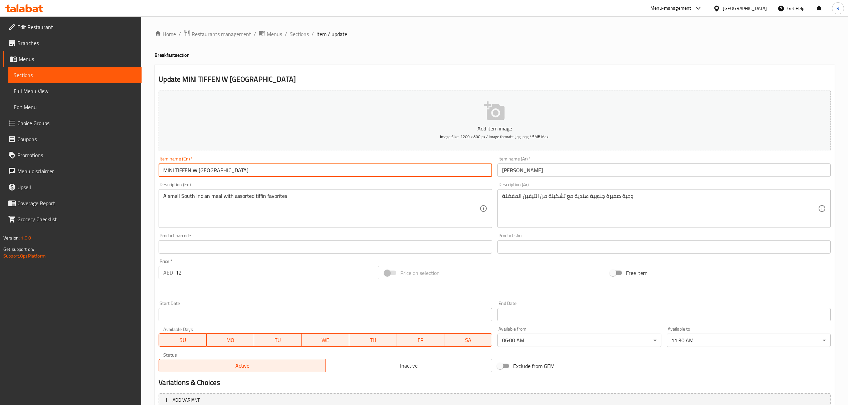
click at [229, 166] on input "MINI TIFFEN W PONGAL" at bounding box center [325, 170] width 333 height 13
click at [230, 166] on input "MINI TIFFEN W PONGAL" at bounding box center [325, 170] width 333 height 13
click at [198, 172] on input "Mini Tiffen W [GEOGRAPHIC_DATA]" at bounding box center [325, 170] width 333 height 13
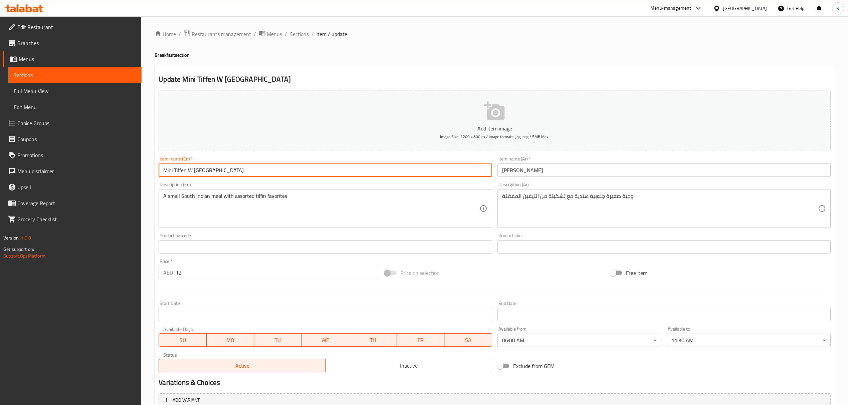
type input "Mini Tiffen W [GEOGRAPHIC_DATA]"
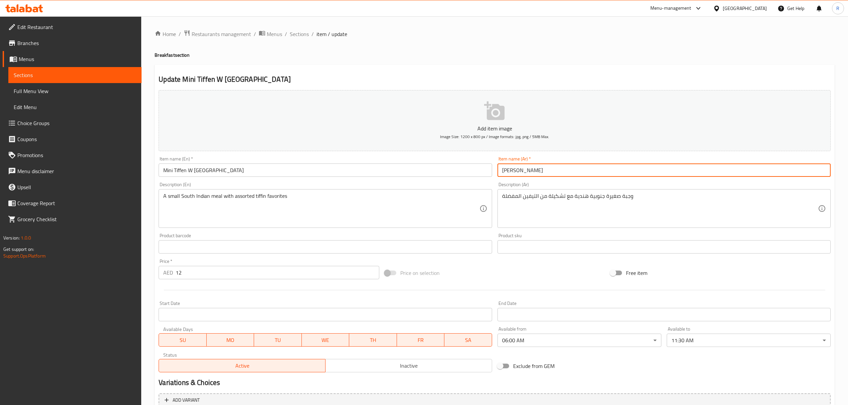
click at [584, 167] on input "ميني تيفين" at bounding box center [663, 170] width 333 height 13
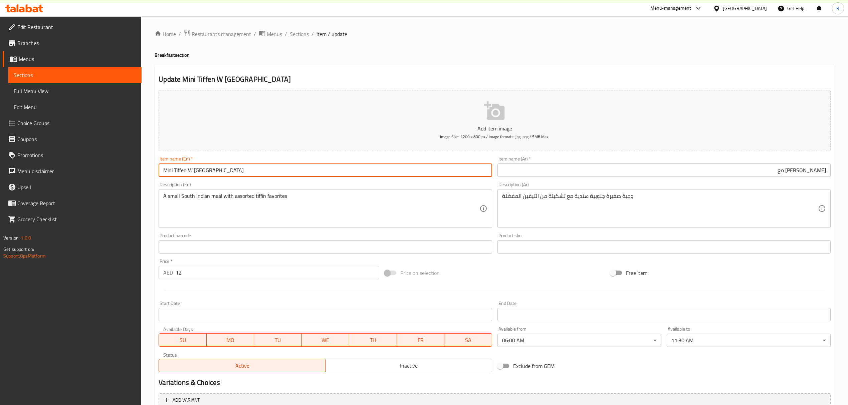
click at [199, 172] on input "Mini Tiffen W [GEOGRAPHIC_DATA]" at bounding box center [325, 170] width 333 height 13
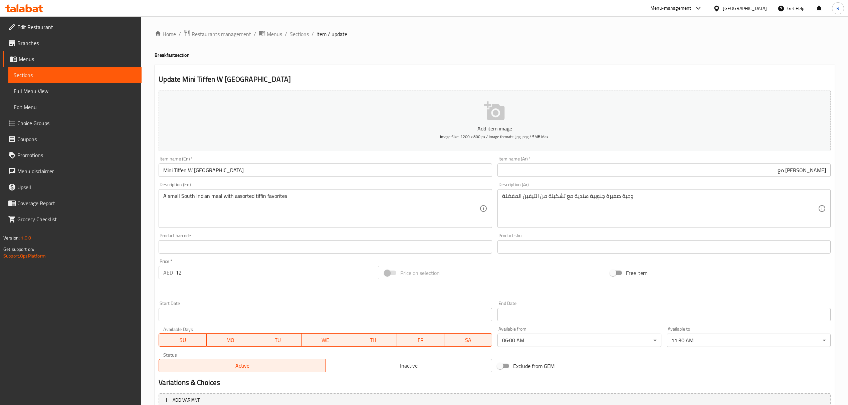
click at [761, 170] on input "ميني تيفين مع" at bounding box center [663, 170] width 333 height 13
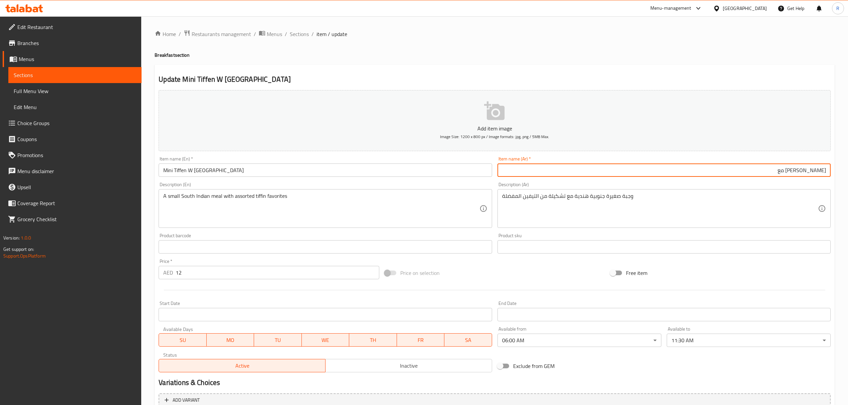
paste input "بونجال"
click at [760, 170] on input "ميني تيفين مع بونجال" at bounding box center [663, 170] width 333 height 13
type input "ميني تيفين مع بونجال"
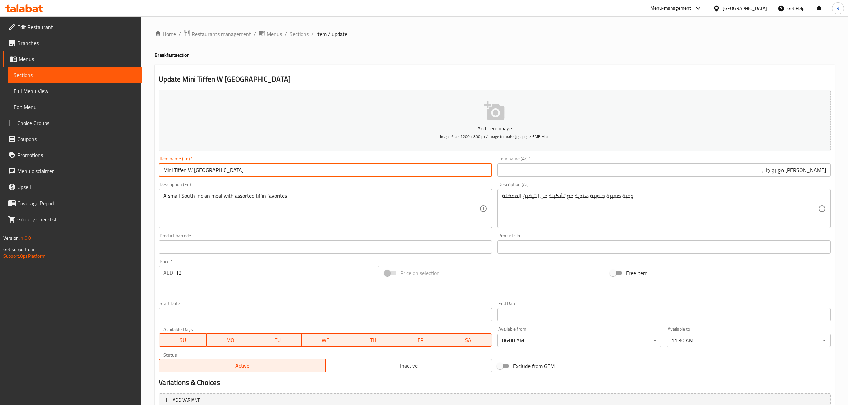
click at [383, 174] on input "Mini Tiffen W [GEOGRAPHIC_DATA]" at bounding box center [325, 170] width 333 height 13
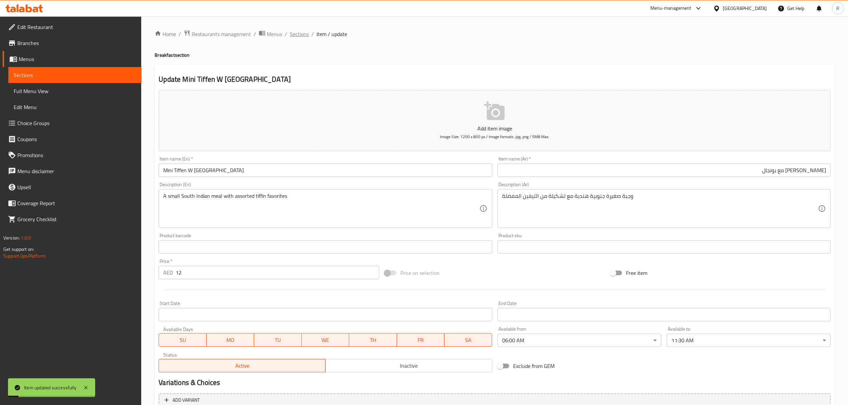
click at [298, 34] on span "Sections" at bounding box center [299, 34] width 19 height 8
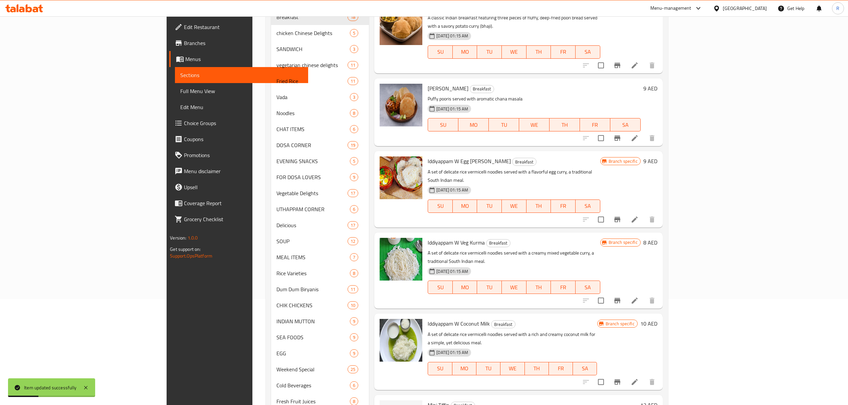
scroll to position [180, 0]
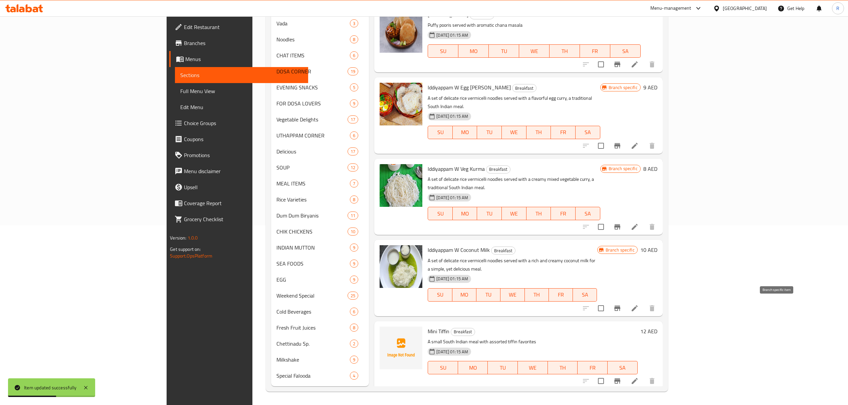
click at [621, 377] on icon "Branch-specific-item" at bounding box center [617, 381] width 8 height 8
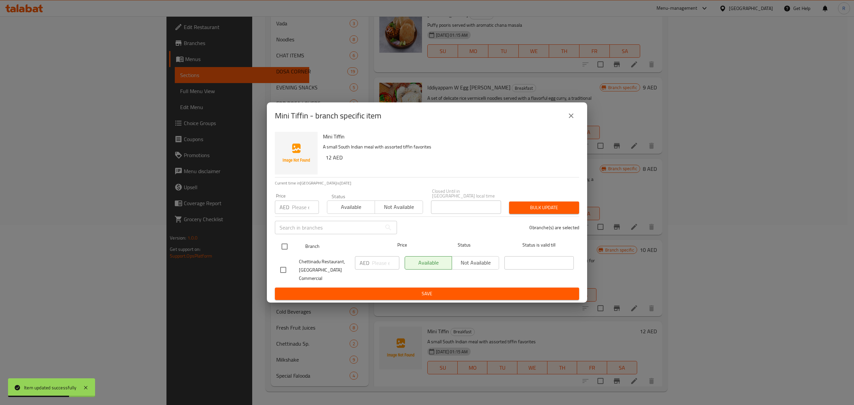
click at [285, 254] on input "checkbox" at bounding box center [285, 247] width 14 height 14
checkbox input "true"
click at [385, 266] on input "number" at bounding box center [385, 262] width 27 height 13
type input "15"
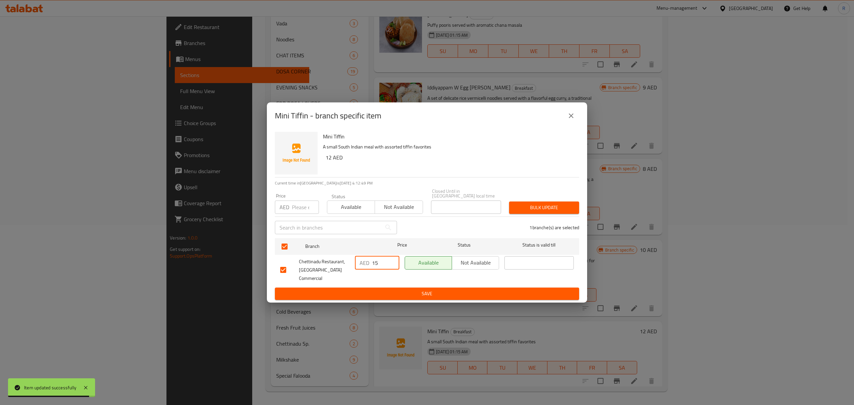
click at [382, 288] on button "Save" at bounding box center [427, 294] width 304 height 12
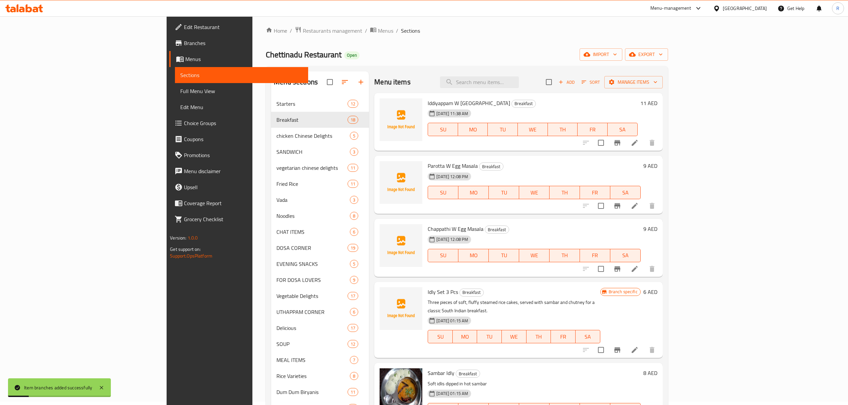
scroll to position [0, 0]
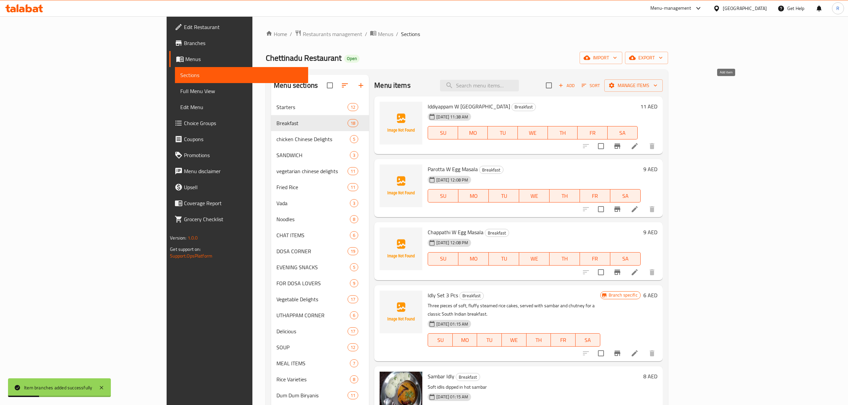
click at [577, 90] on button "Add" at bounding box center [566, 85] width 21 height 10
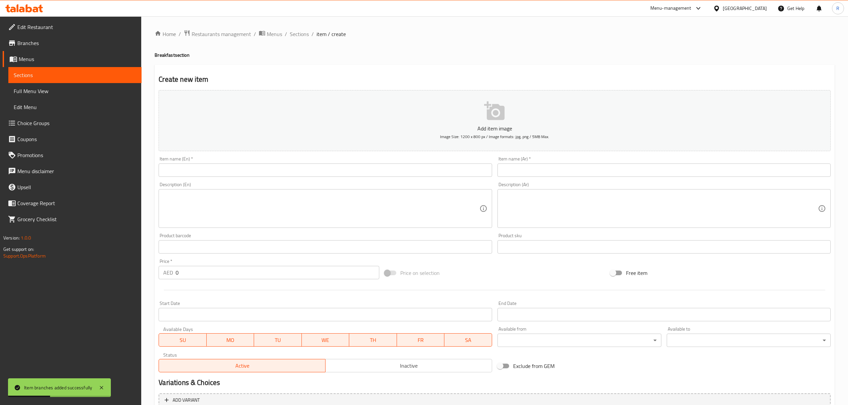
drag, startPoint x: 354, startPoint y: 174, endPoint x: 402, endPoint y: 170, distance: 48.2
click at [354, 173] on input "text" at bounding box center [325, 170] width 333 height 13
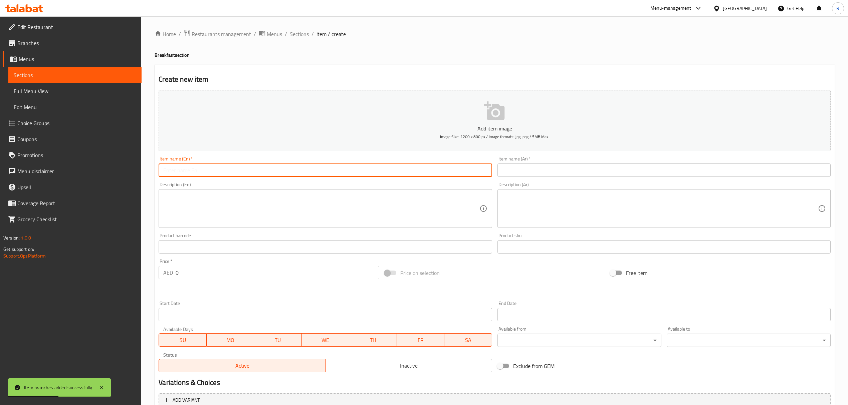
paste input "Mini Tiffen W [GEOGRAPHIC_DATA]"
type input "Mini Tiffen W [GEOGRAPHIC_DATA]"
click at [529, 170] on input "text" at bounding box center [663, 170] width 333 height 13
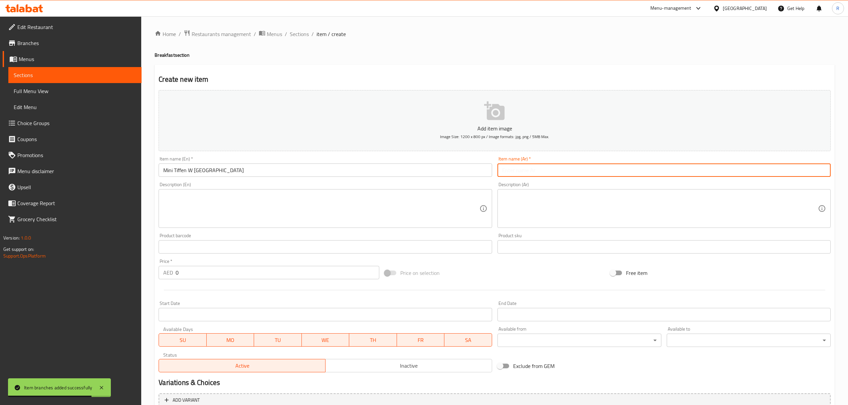
paste input "ميني تيفين مع بونجال"
type input "ميني تيفين مع بونجال"
click at [197, 165] on input "Mini Tiffen W [GEOGRAPHIC_DATA]" at bounding box center [325, 170] width 333 height 13
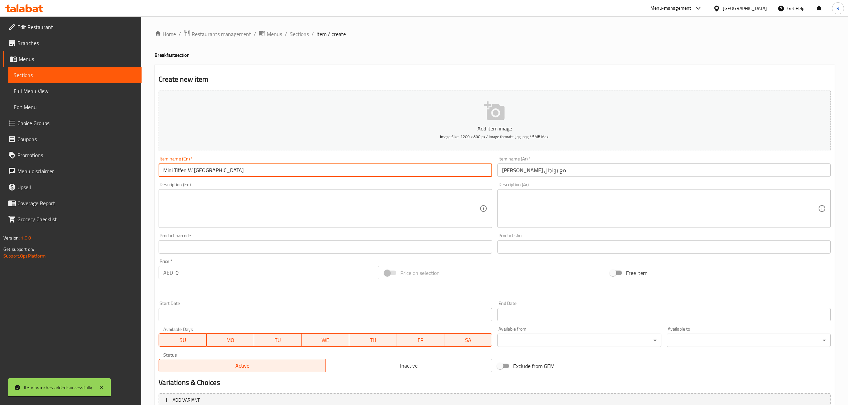
click at [199, 169] on input "Mini Tiffen W [GEOGRAPHIC_DATA]" at bounding box center [325, 170] width 333 height 13
paste input "UPPUMA"
click at [208, 172] on input "Mini Tiffen W UPPUMA" at bounding box center [325, 170] width 333 height 13
click at [209, 172] on input "Mini Tiffen W UPPUMA" at bounding box center [325, 170] width 333 height 13
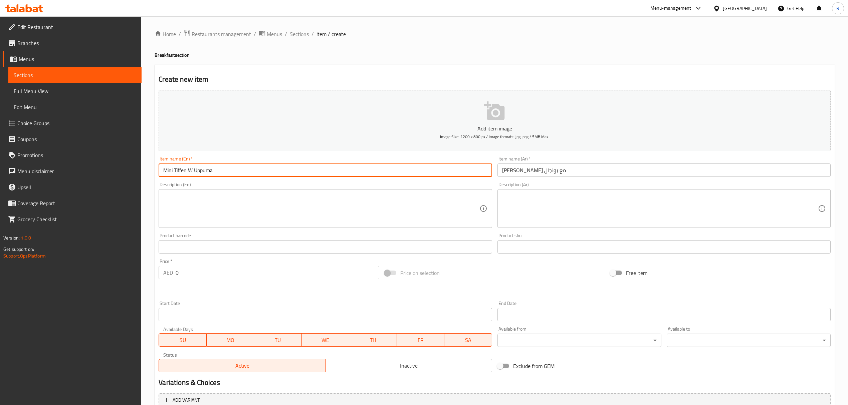
type input "Mini Tiffen W Uppuma"
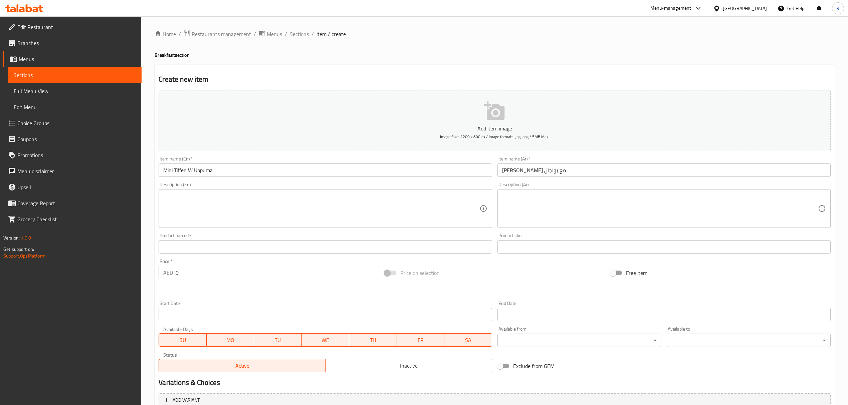
click at [505, 174] on input "ميني تيفين مع بونجال" at bounding box center [663, 170] width 333 height 13
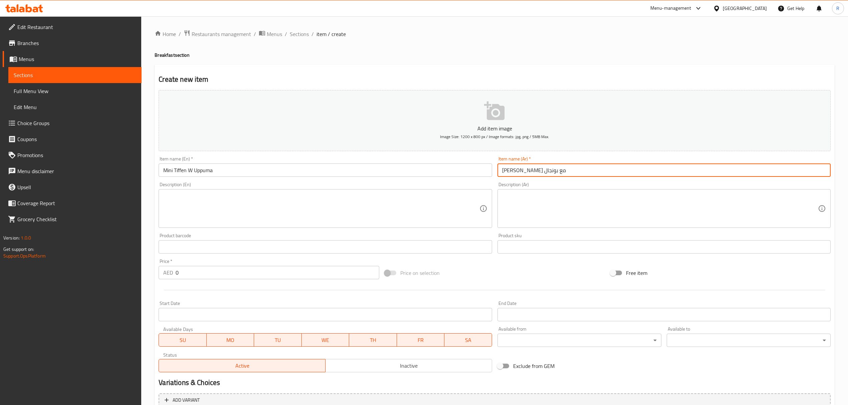
click at [505, 174] on input "ميني تيفين مع بونجال" at bounding box center [663, 170] width 333 height 13
paste input "أوبوما"
click at [507, 172] on input "ميني تيفين مع بونجال" at bounding box center [663, 170] width 333 height 13
click at [507, 173] on input "ميني تيفين مع بونجال" at bounding box center [663, 170] width 333 height 13
paste input "وبوما"
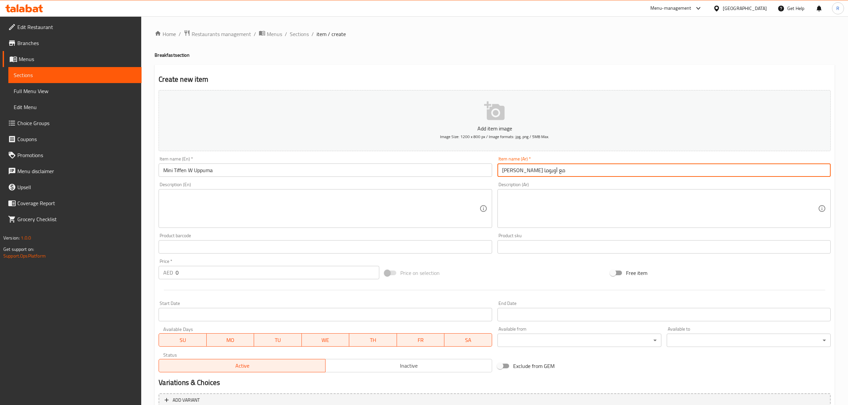
type input "ميني تيفين مع أوبوما"
click at [201, 271] on input "0" at bounding box center [277, 272] width 203 height 13
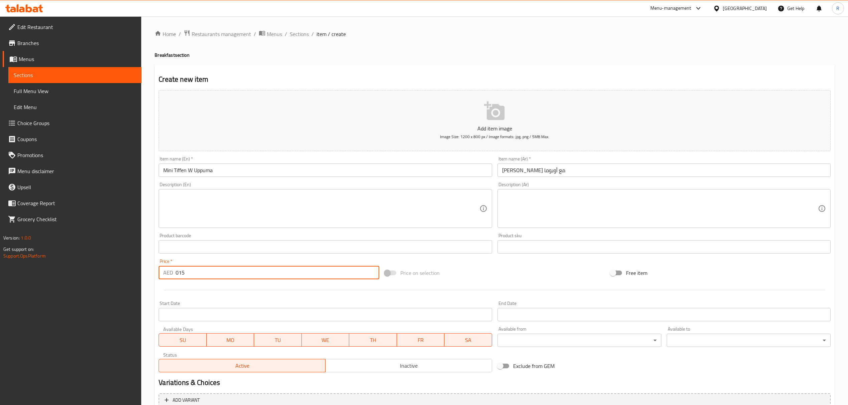
type input "015"
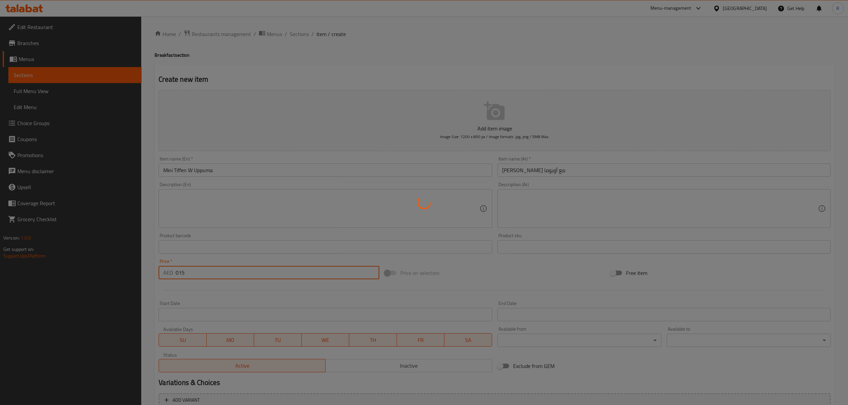
type input "0"
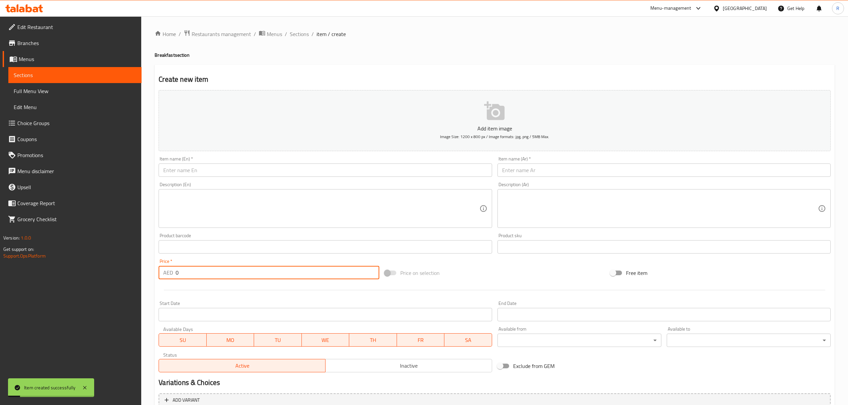
drag, startPoint x: 295, startPoint y: 36, endPoint x: 343, endPoint y: 4, distance: 57.9
click at [295, 36] on span "Sections" at bounding box center [299, 34] width 19 height 8
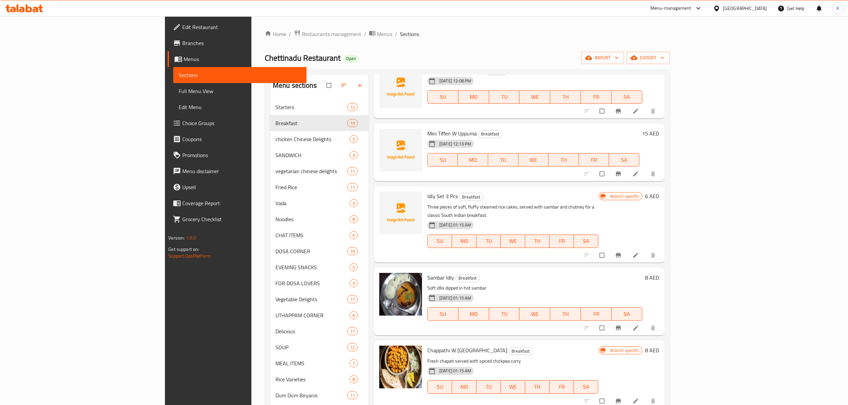
scroll to position [178, 0]
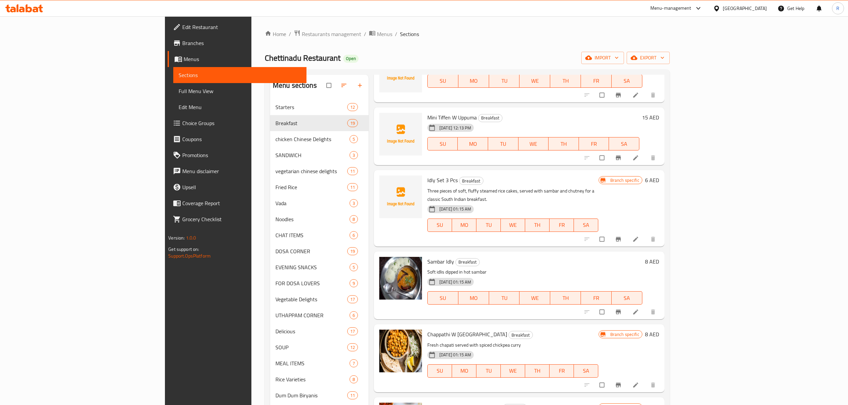
click at [424, 256] on div "Sambar Idly Breakfast Soft idlis dipped in hot sambar [DATE] 01:15 AM SU MO TU …" at bounding box center [534, 285] width 220 height 62
click at [427, 257] on span "Sambar Idly" at bounding box center [440, 262] width 27 height 10
drag, startPoint x: 390, startPoint y: 254, endPoint x: 407, endPoint y: 252, distance: 17.1
click at [427, 257] on span "Sambar Idly" at bounding box center [440, 262] width 27 height 10
copy span "Sambar Idly"
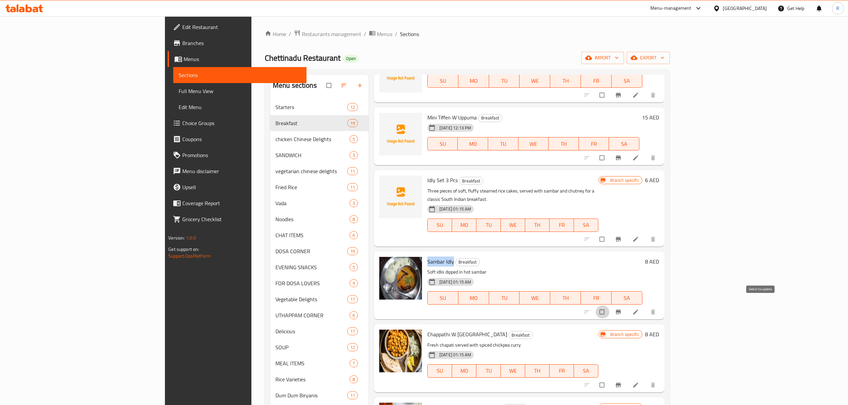
click at [609, 306] on input "checkbox" at bounding box center [602, 312] width 14 height 13
checkbox input "true"
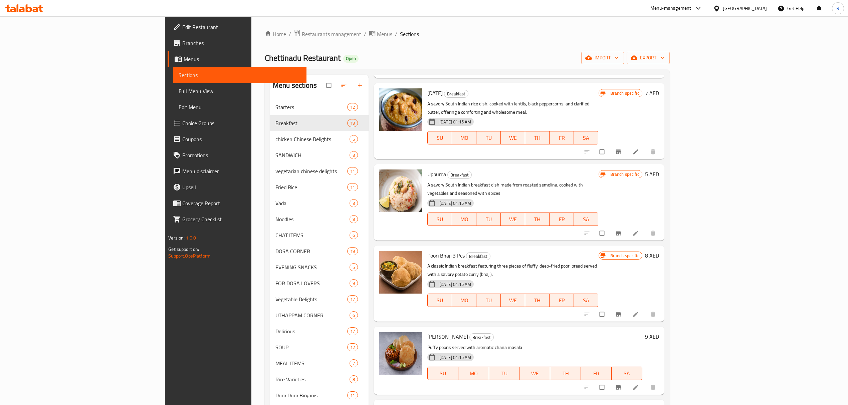
scroll to position [801, 0]
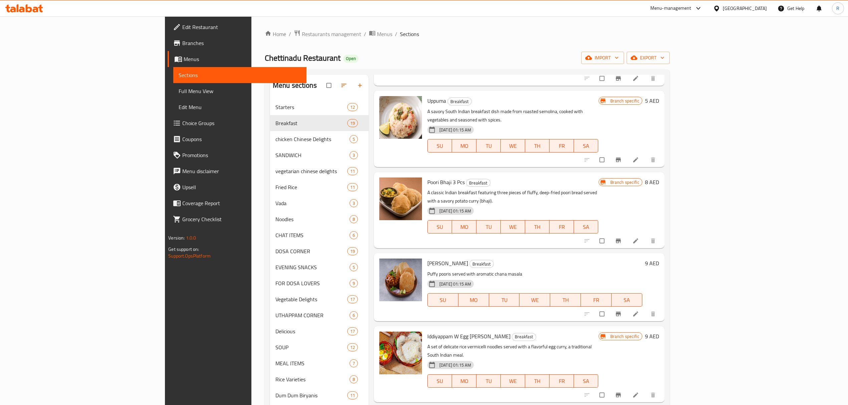
click at [427, 258] on span "[PERSON_NAME]" at bounding box center [447, 263] width 41 height 10
copy span "Poori"
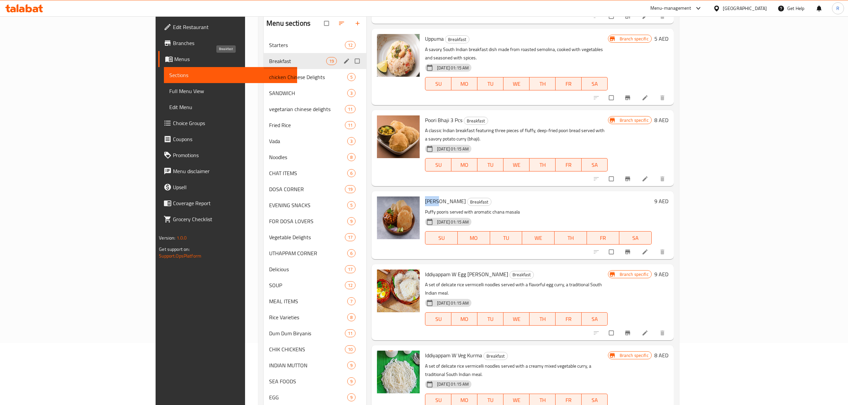
scroll to position [0, 0]
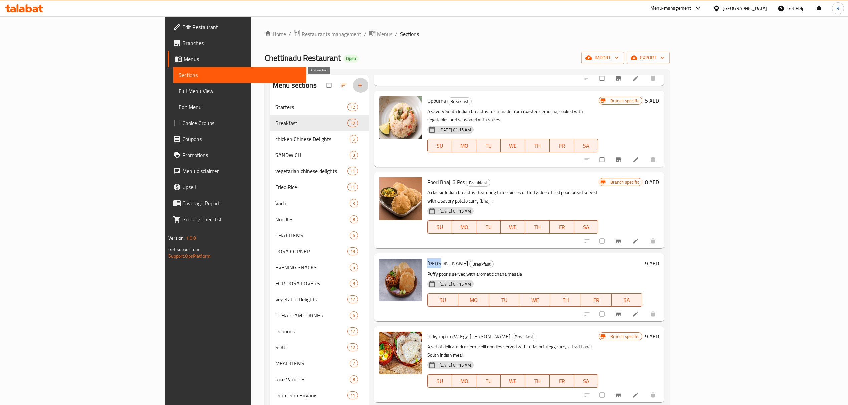
click at [358, 86] on icon "button" at bounding box center [360, 86] width 4 height 4
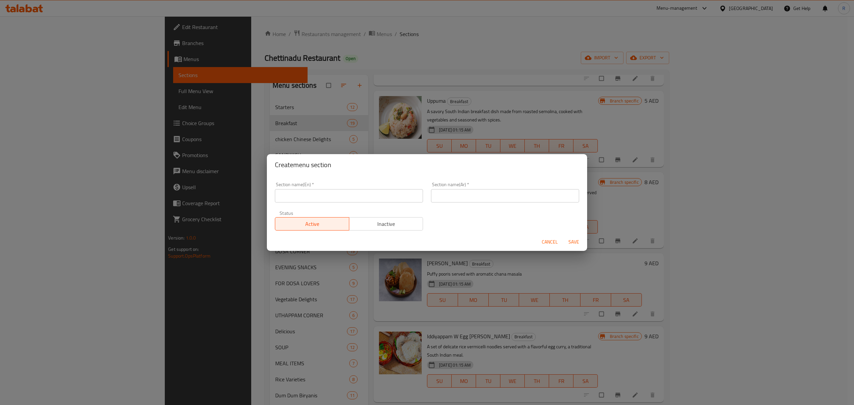
click at [324, 202] on input "text" at bounding box center [349, 195] width 148 height 13
type input "delete"
click at [464, 186] on div "Section name(Ar)   * Section name(Ar) *" at bounding box center [505, 192] width 148 height 20
click at [460, 201] on input "text" at bounding box center [505, 195] width 148 height 13
type input "محفزاتنا"
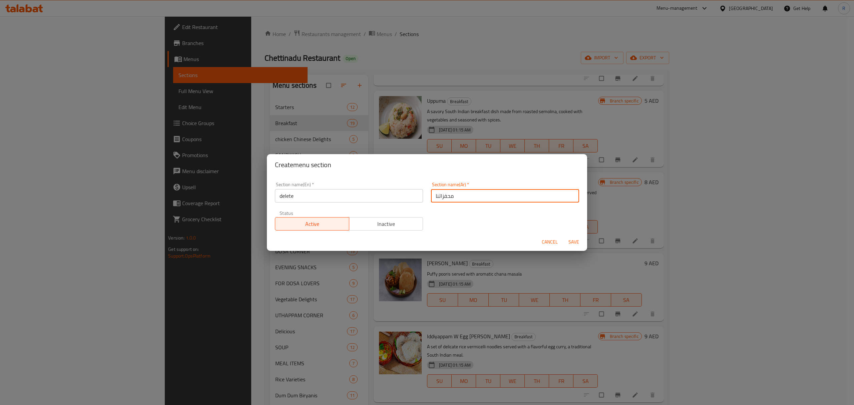
click at [401, 226] on span "Inactive" at bounding box center [386, 224] width 69 height 10
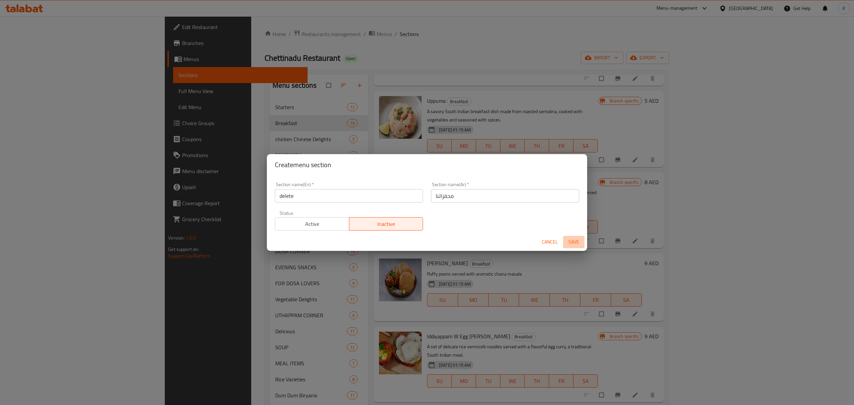
click at [581, 242] on span "Save" at bounding box center [574, 242] width 16 height 8
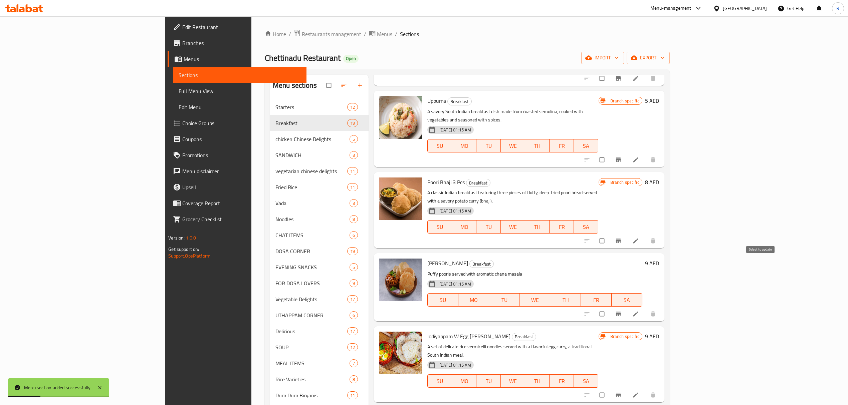
click at [609, 308] on input "checkbox" at bounding box center [602, 314] width 14 height 13
checkbox input "true"
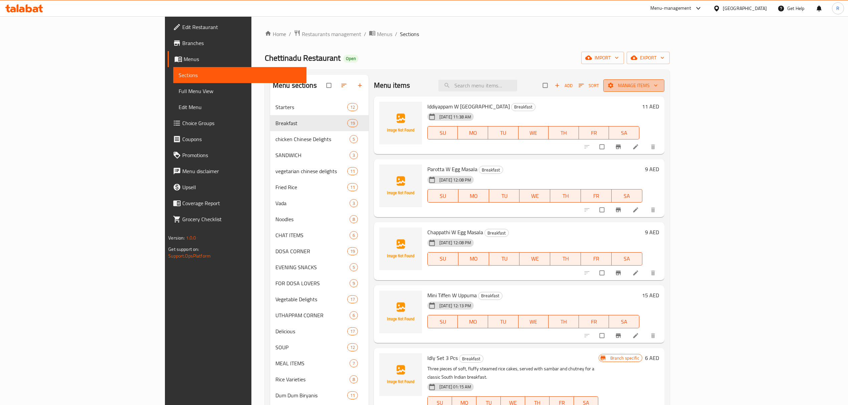
click at [659, 85] on span "Manage items" at bounding box center [633, 85] width 50 height 8
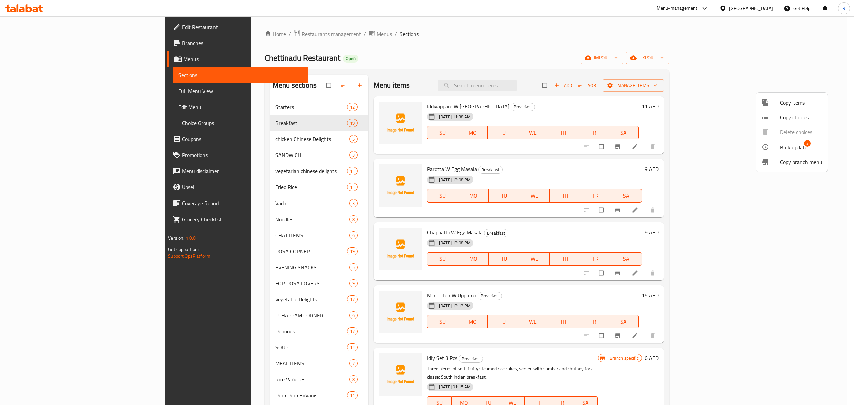
click at [788, 148] on span "Bulk update" at bounding box center [793, 147] width 27 height 8
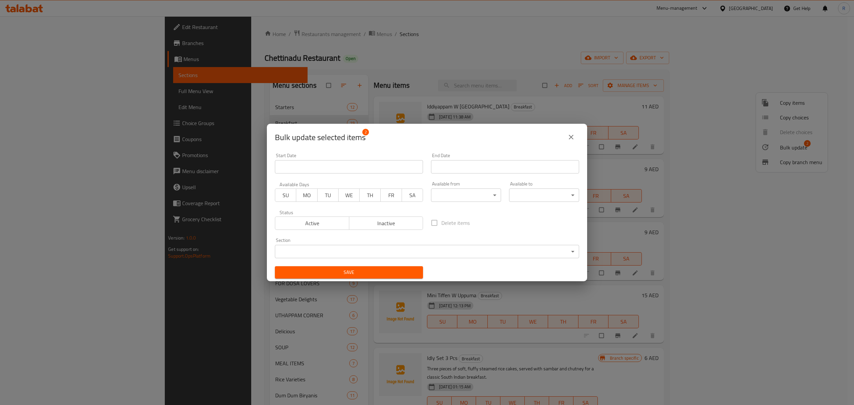
click at [348, 253] on body "​ Menu-management United Arab Emirates Get Help R Edit Restaurant Branches Menu…" at bounding box center [427, 210] width 854 height 389
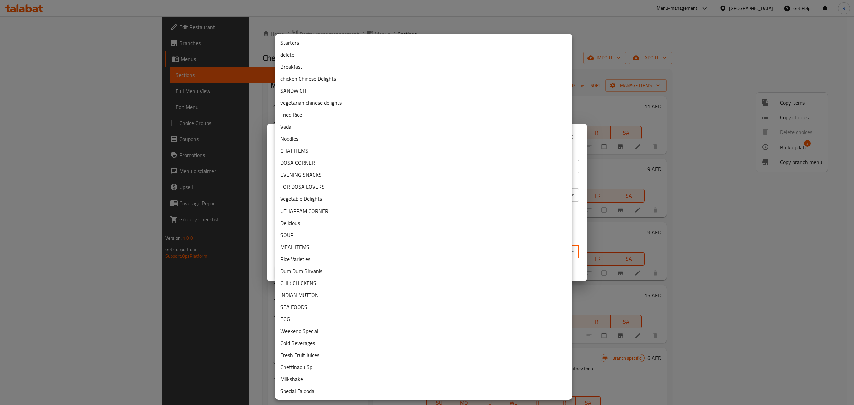
click at [325, 55] on li "delete" at bounding box center [424, 55] width 298 height 12
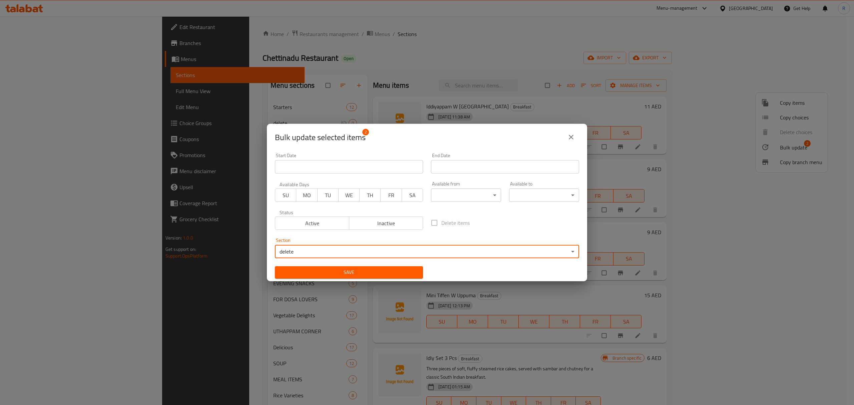
click at [382, 277] on button "Save" at bounding box center [349, 272] width 148 height 12
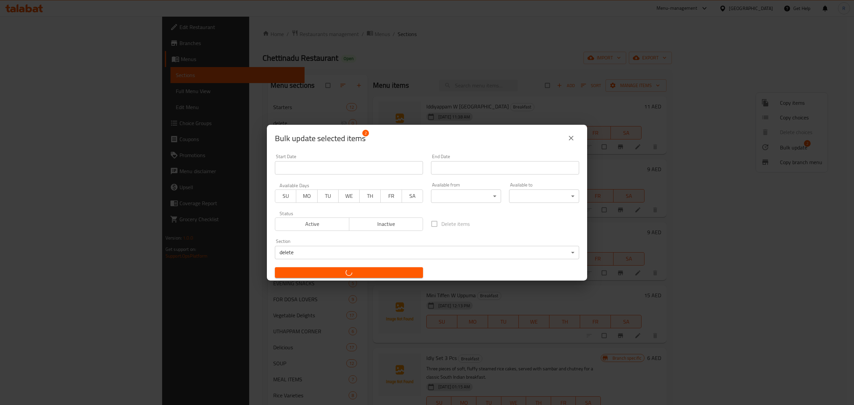
checkbox input "false"
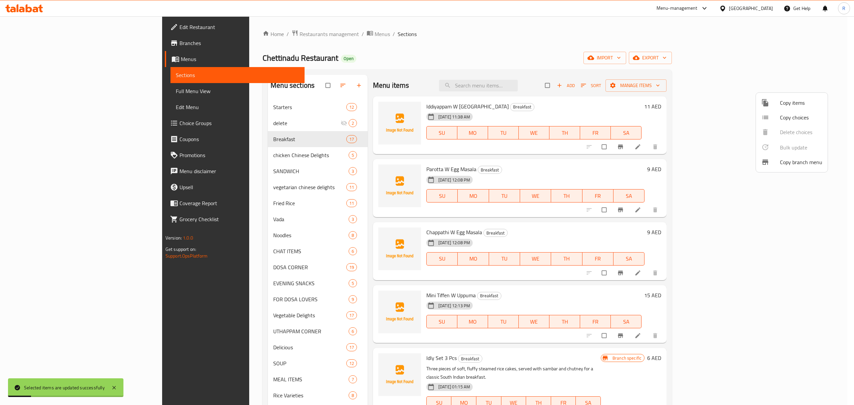
click at [538, 59] on div at bounding box center [427, 202] width 854 height 405
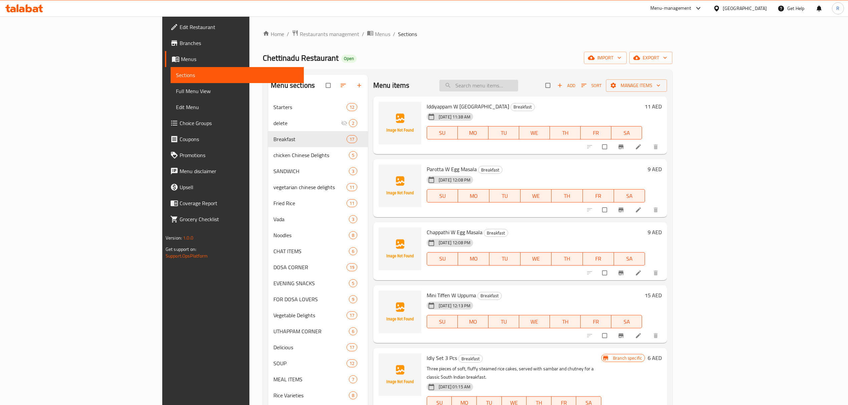
click at [518, 85] on input "search" at bounding box center [478, 86] width 79 height 12
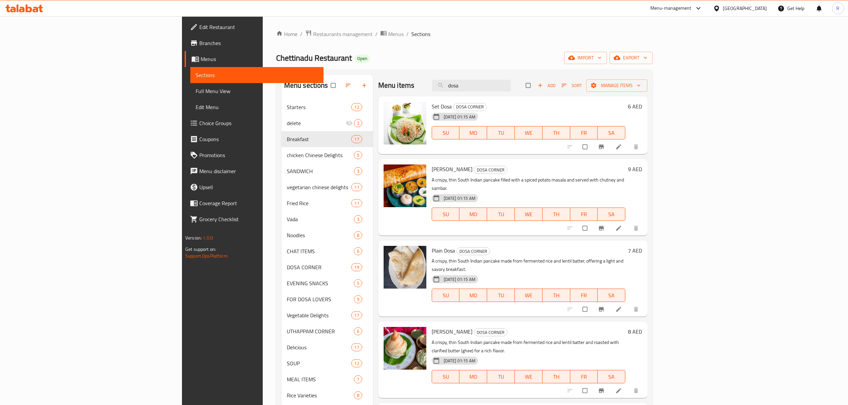
type input "dosa"
click at [610, 302] on button "Branch-specific-item" at bounding box center [602, 309] width 16 height 15
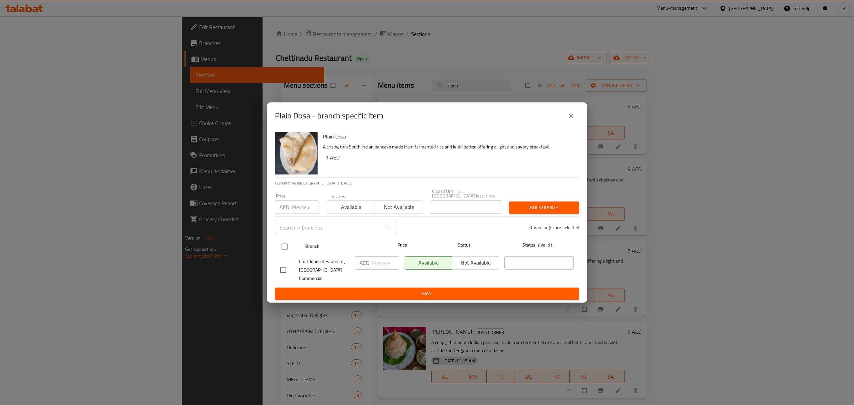
click at [290, 247] on input "checkbox" at bounding box center [285, 247] width 14 height 14
checkbox input "true"
click at [374, 266] on input "number" at bounding box center [385, 262] width 27 height 13
type input "9"
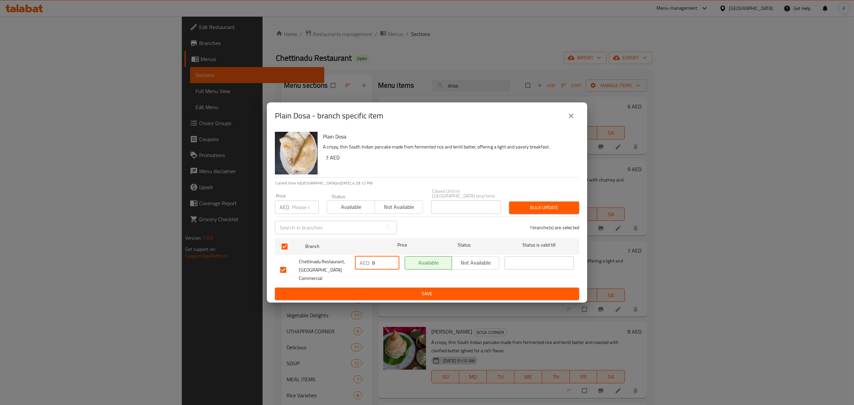
click at [377, 293] on span "Save" at bounding box center [427, 294] width 294 height 8
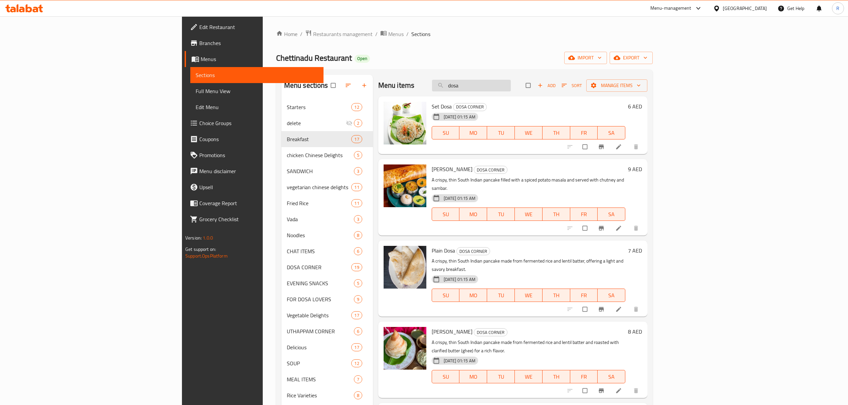
click at [511, 84] on input "dosa" at bounding box center [471, 86] width 79 height 12
paste input "MASALA DOSA"
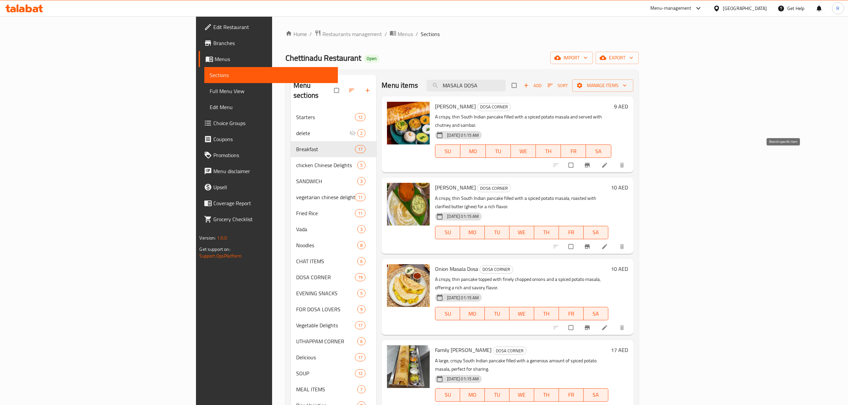
type input "MASALA DOSA"
click at [596, 158] on button "Branch-specific-item" at bounding box center [588, 165] width 16 height 15
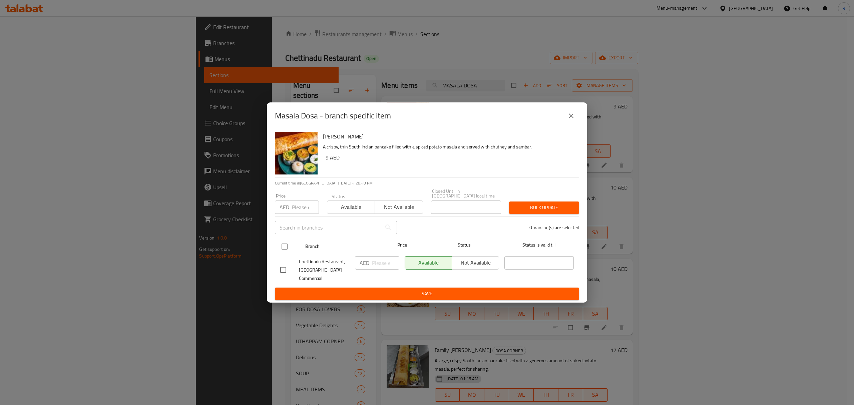
click at [288, 251] on input "checkbox" at bounding box center [285, 247] width 14 height 14
checkbox input "true"
click at [381, 270] on input "number" at bounding box center [385, 262] width 27 height 13
type input "11"
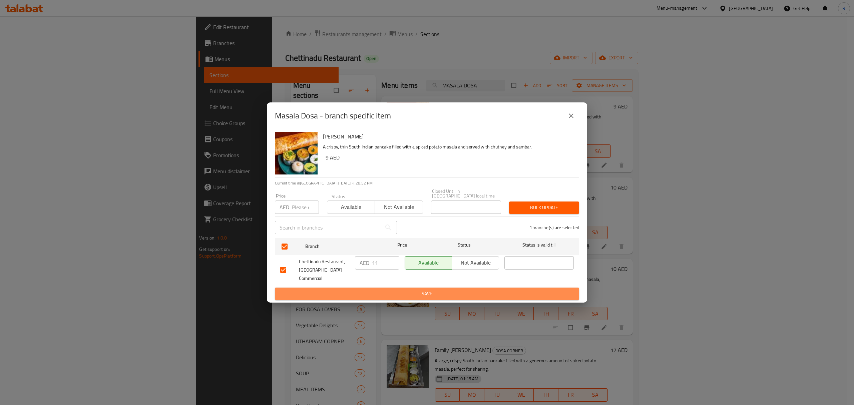
click at [378, 290] on span "Save" at bounding box center [427, 294] width 294 height 8
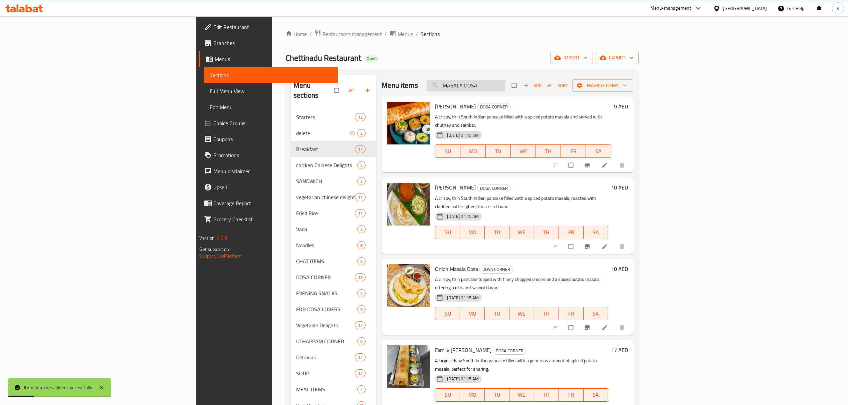
click at [505, 90] on input "MASALA DOSA" at bounding box center [465, 86] width 79 height 12
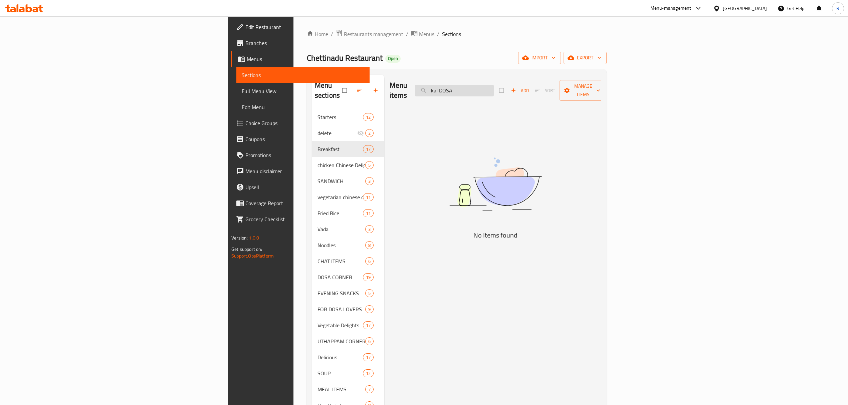
click at [494, 85] on input "kal DOSA" at bounding box center [454, 91] width 79 height 12
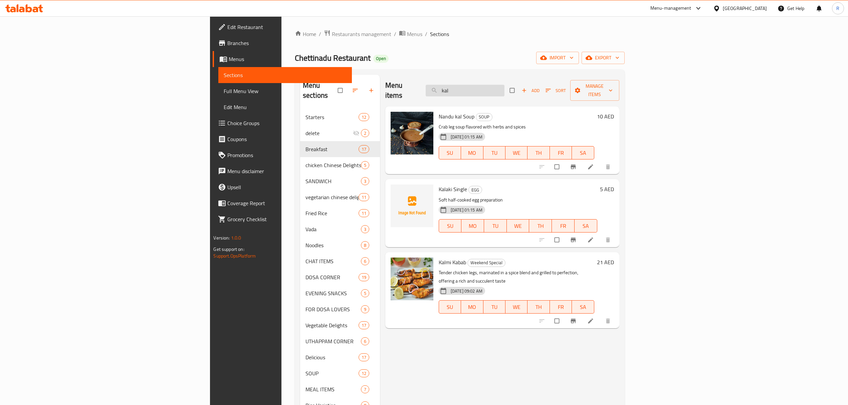
click at [504, 88] on input "kal" at bounding box center [464, 91] width 79 height 12
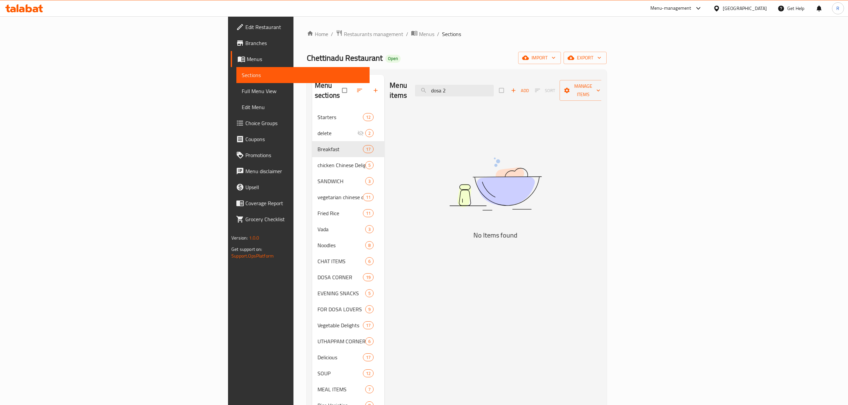
click at [537, 78] on div "Menu items dosa 2 Add Sort Manage items" at bounding box center [495, 91] width 212 height 32
click at [494, 85] on input "dosa 2" at bounding box center [454, 91] width 79 height 12
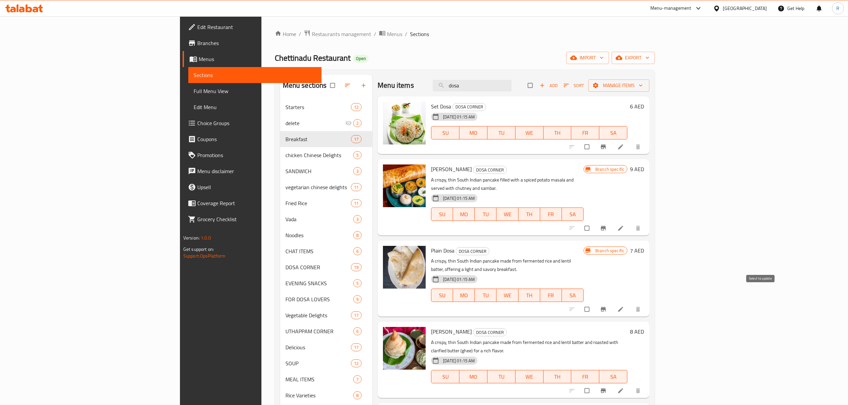
type input "dosa"
click at [594, 303] on input "checkbox" at bounding box center [587, 309] width 14 height 13
checkbox input "true"
click at [594, 222] on input "checkbox" at bounding box center [587, 228] width 14 height 13
click at [644, 87] on span "Manage items" at bounding box center [618, 85] width 50 height 8
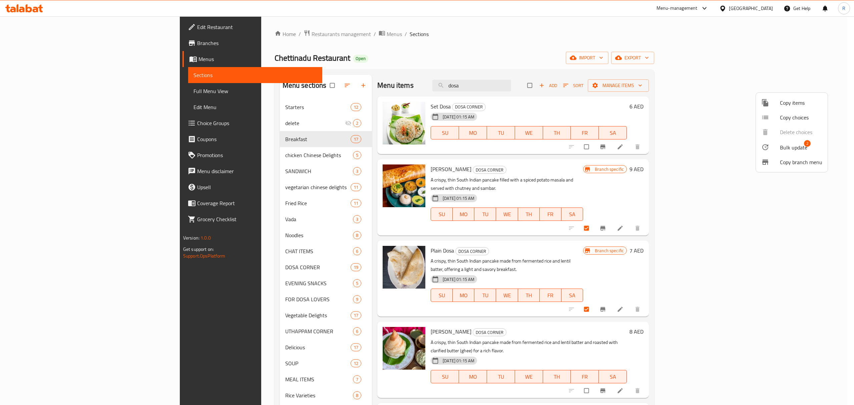
click at [789, 122] on li "Copy choices" at bounding box center [792, 117] width 72 height 15
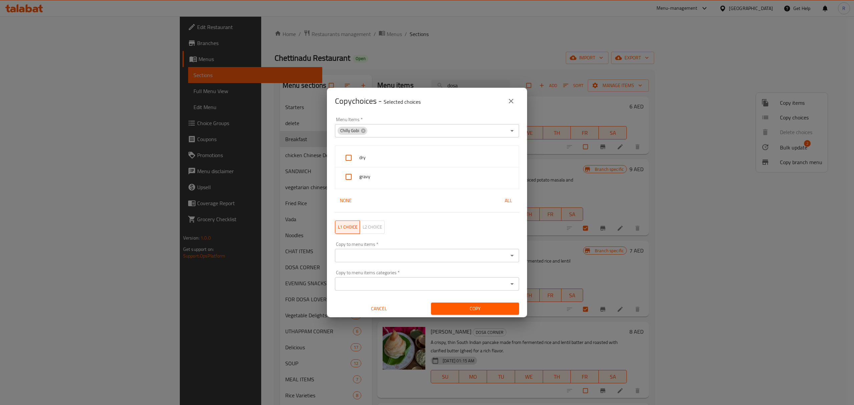
click at [514, 102] on icon "close" at bounding box center [511, 101] width 8 height 8
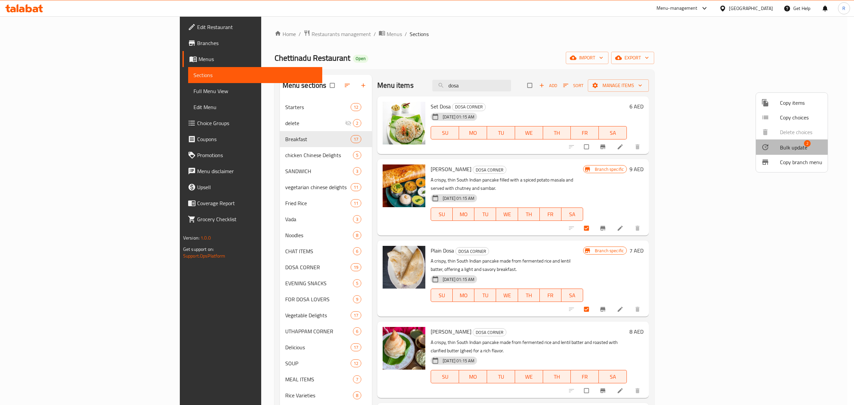
click at [791, 147] on span "Bulk update" at bounding box center [793, 147] width 27 height 8
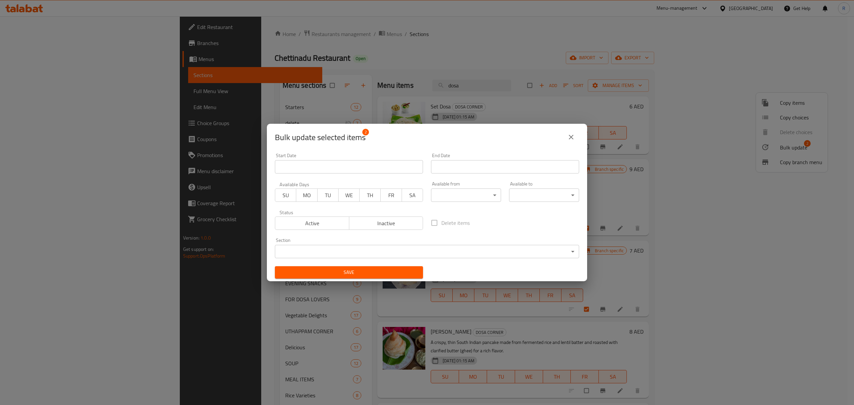
click at [462, 254] on body "​ Menu-management United Arab Emirates Get Help R Edit Restaurant Branches Menu…" at bounding box center [427, 210] width 854 height 389
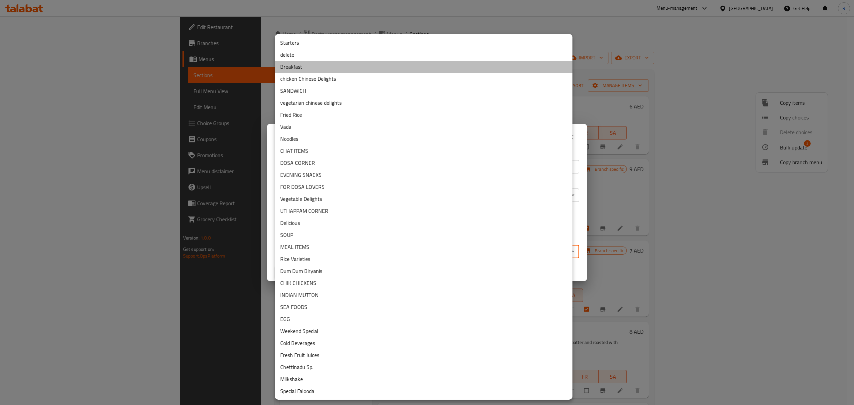
click at [313, 69] on li "Breakfast" at bounding box center [424, 67] width 298 height 12
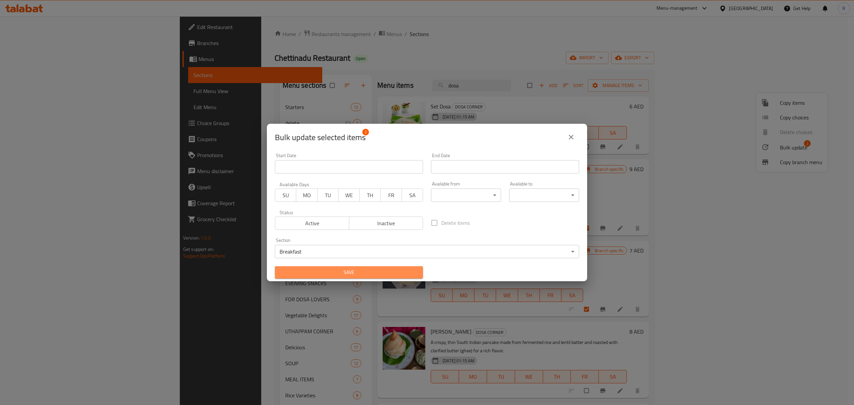
click at [392, 269] on span "Save" at bounding box center [348, 272] width 137 height 8
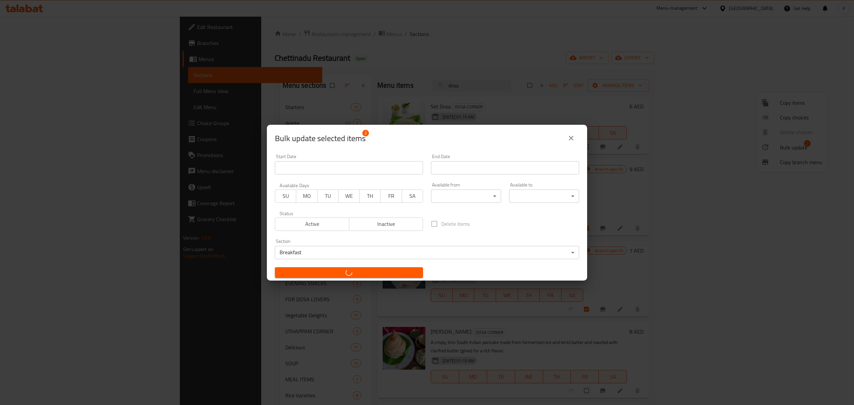
checkbox input "false"
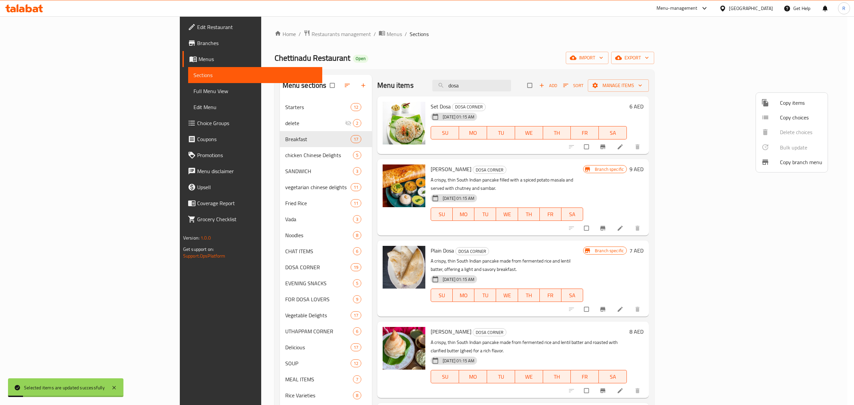
click at [507, 63] on div at bounding box center [427, 202] width 854 height 405
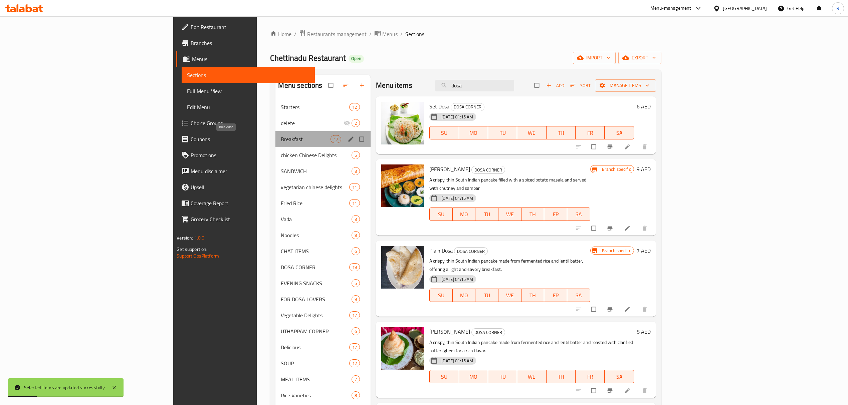
click at [281, 139] on span "Breakfast" at bounding box center [306, 139] width 50 height 8
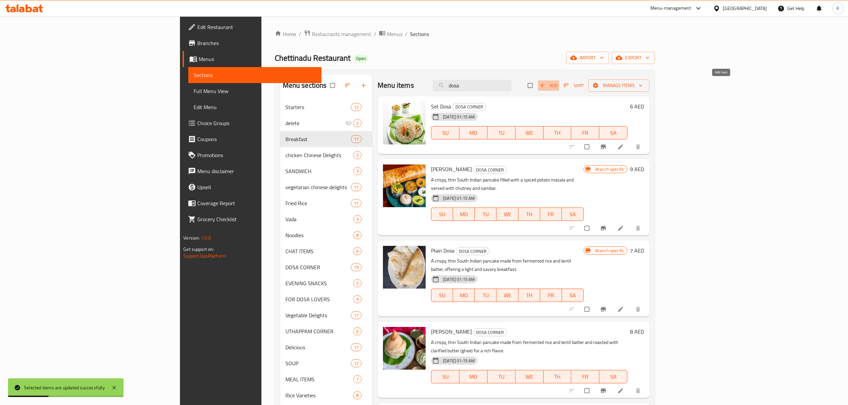
click at [557, 89] on span "Add" at bounding box center [548, 86] width 18 height 8
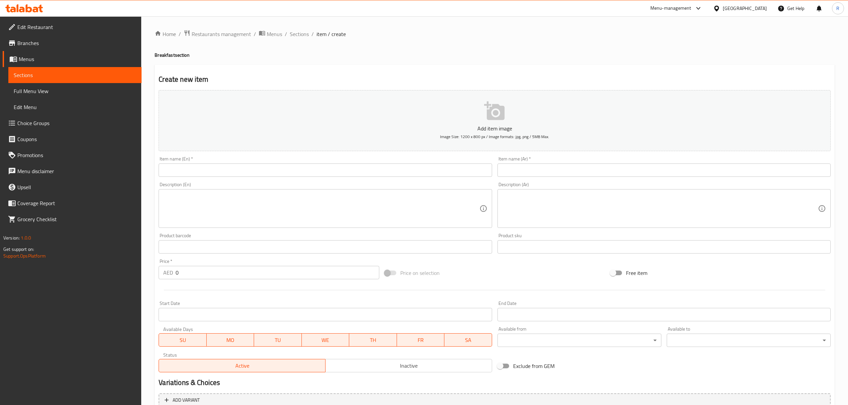
click at [230, 169] on input "text" at bounding box center [325, 170] width 333 height 13
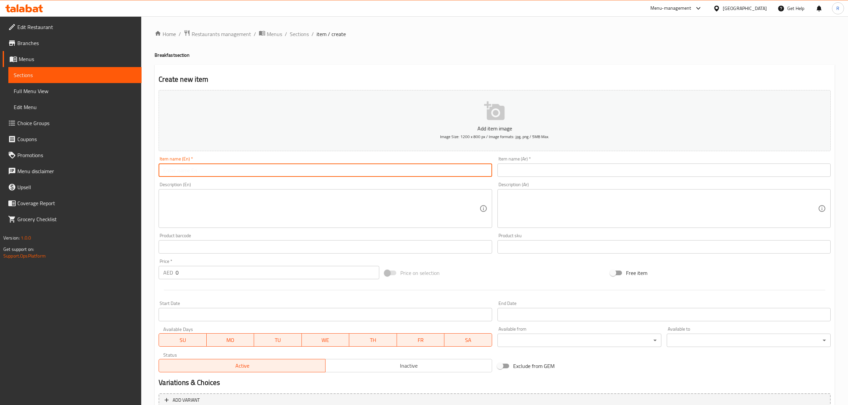
paste input "KAL DOSA (2PCS)"
click at [189, 172] on input "KAL DOSA (2PCS" at bounding box center [325, 170] width 333 height 13
click at [205, 170] on input "KAL DOSA 2PCS" at bounding box center [325, 170] width 333 height 13
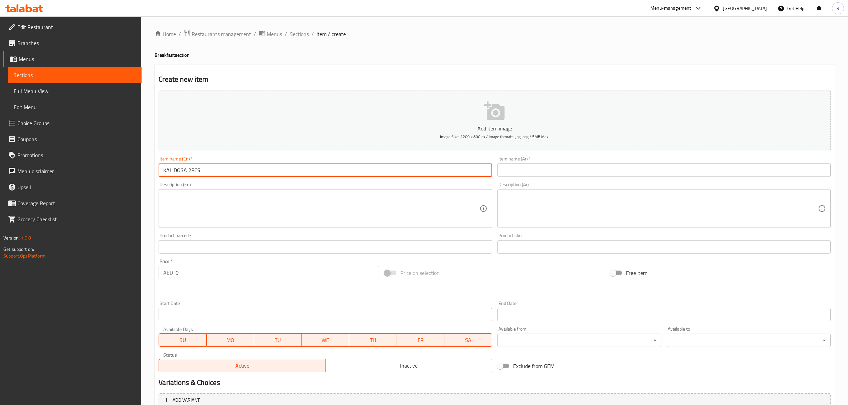
click at [204, 169] on input "KAL DOSA 2PCS" at bounding box center [325, 170] width 333 height 13
click at [203, 169] on input "KAL DOSA 2PCS" at bounding box center [325, 170] width 333 height 13
click at [201, 169] on input "KAL DOSA 2PCS" at bounding box center [325, 170] width 333 height 13
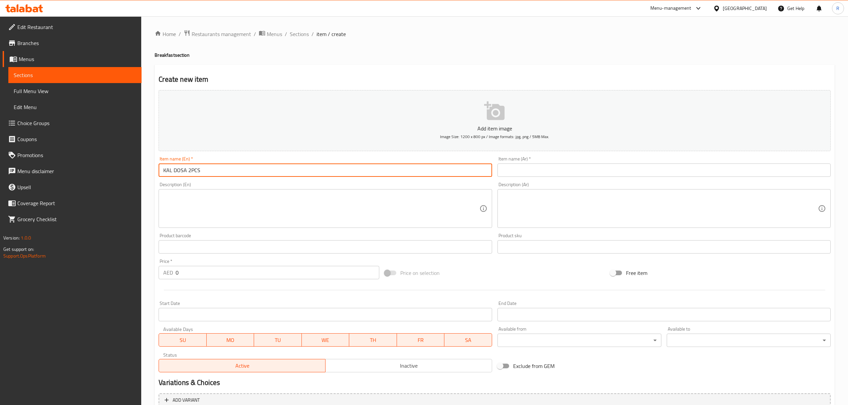
click at [201, 169] on input "KAL DOSA 2PCS" at bounding box center [325, 170] width 333 height 13
type input "Kal Dosa 2 Pcs"
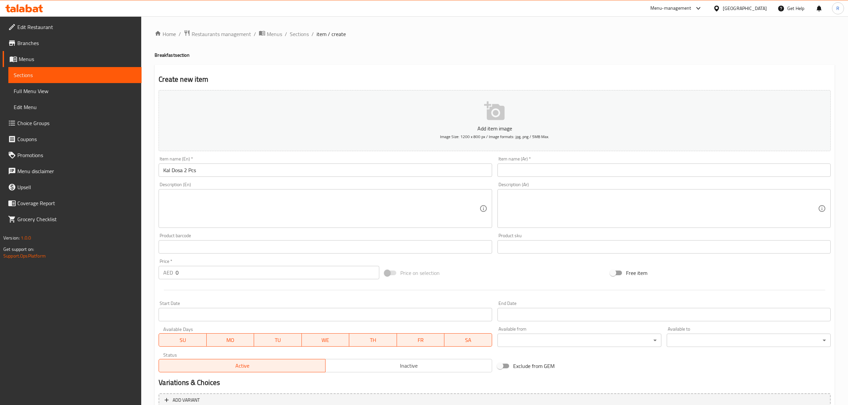
click at [647, 175] on input "text" at bounding box center [663, 170] width 333 height 13
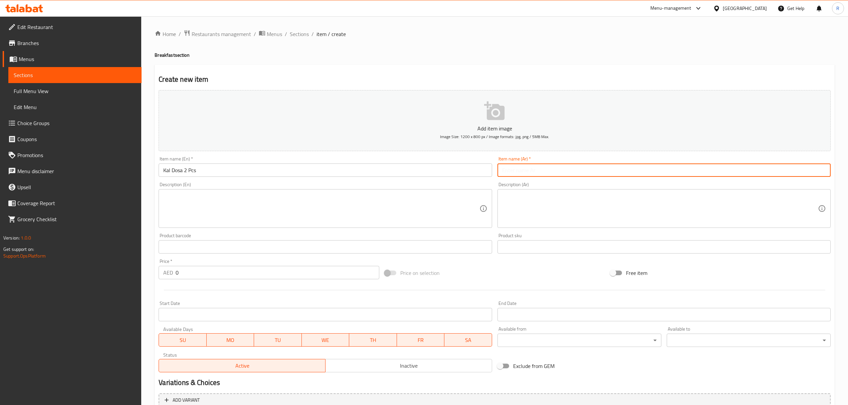
paste input "كال دوسا 2 قطعة"
type input "كال دوسا 2 قطعة"
click at [275, 269] on input "0" at bounding box center [277, 272] width 203 height 13
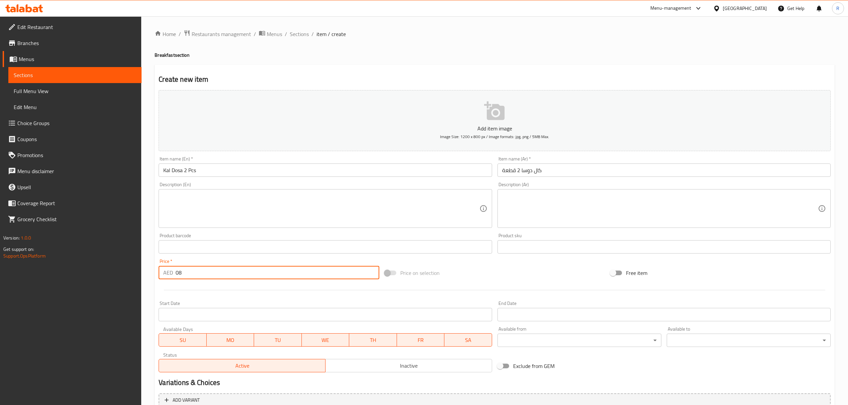
type input "08"
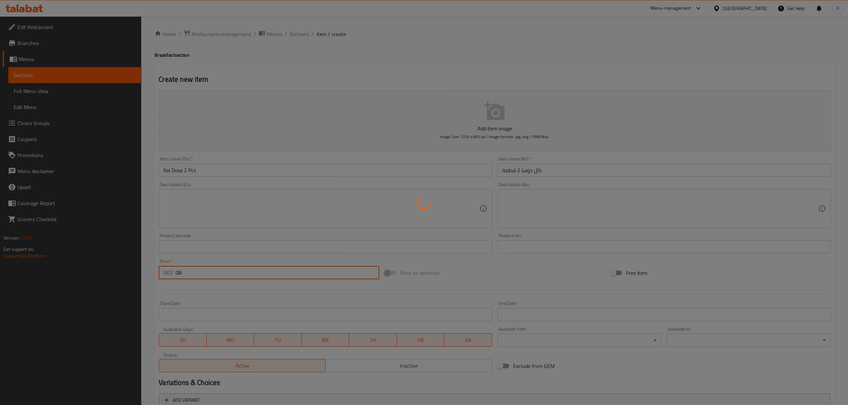
type input "0"
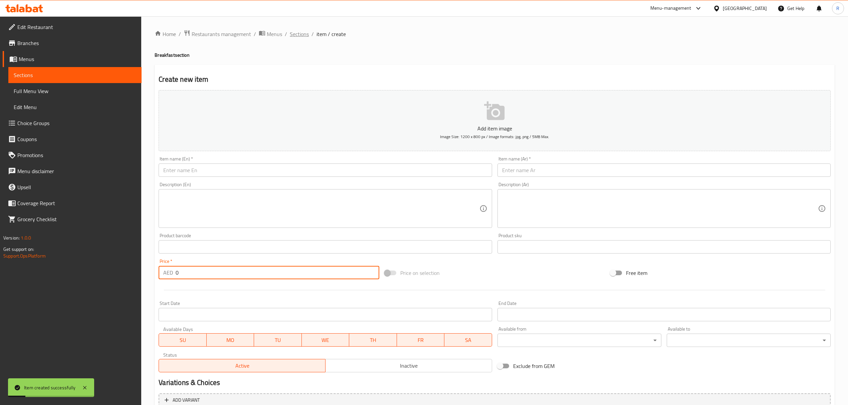
click at [299, 30] on span "Sections" at bounding box center [299, 34] width 19 height 8
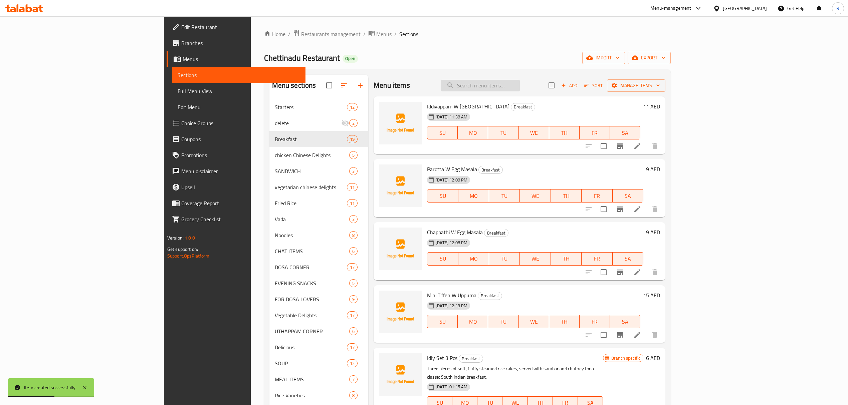
click at [520, 84] on input "search" at bounding box center [480, 86] width 79 height 12
paste input "GHEE DOSA"
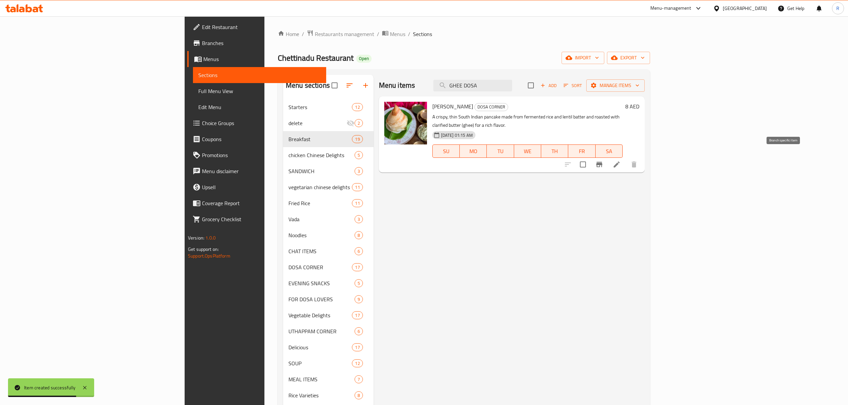
type input "GHEE DOSA"
click at [602, 162] on icon "Branch-specific-item" at bounding box center [599, 164] width 6 height 5
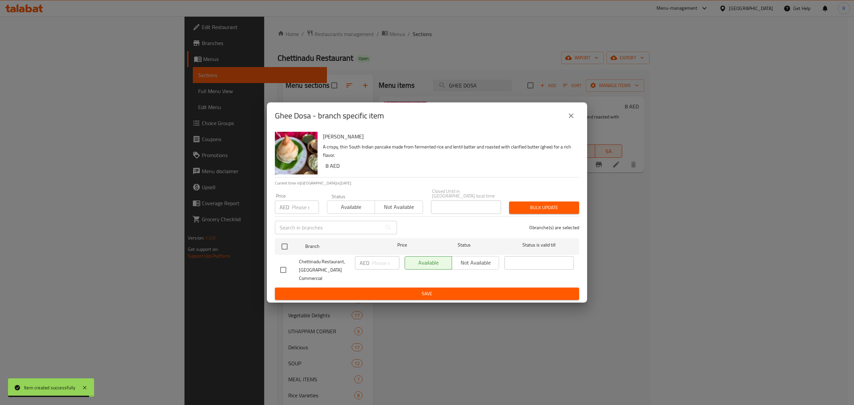
click at [288, 270] on input "checkbox" at bounding box center [283, 270] width 14 height 14
checkbox input "true"
click at [379, 262] on input "number" at bounding box center [385, 262] width 27 height 13
type input "10"
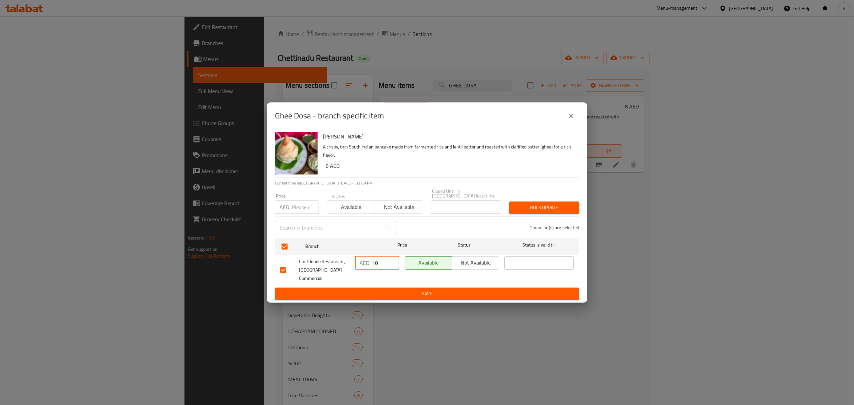
click at [378, 293] on span "Save" at bounding box center [427, 294] width 294 height 8
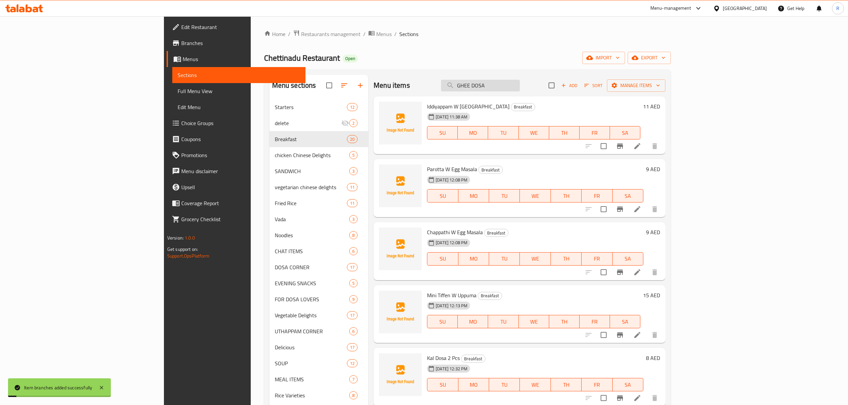
click at [520, 82] on input "GHEE DOSA" at bounding box center [480, 86] width 79 height 12
paste input "CHETTINADU DOSA (3PCS) SPCL"
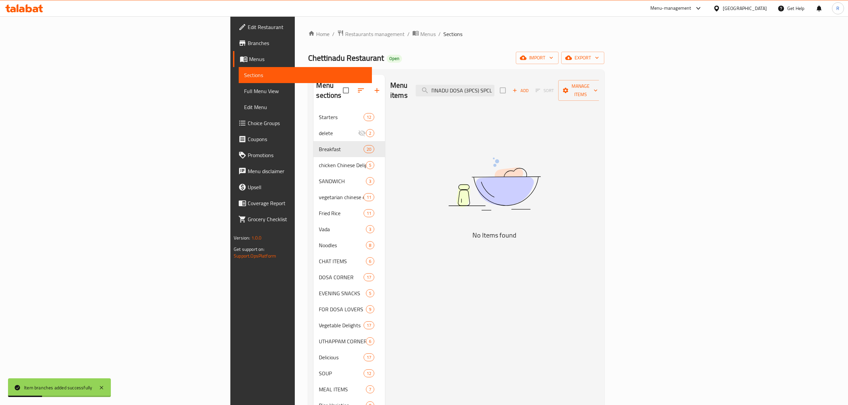
drag, startPoint x: 534, startPoint y: 86, endPoint x: 593, endPoint y: 86, distance: 59.1
click at [593, 86] on div "Menu items CHETTINADU DOSA (3PCS) SPCL Add Sort Manage items" at bounding box center [494, 91] width 209 height 32
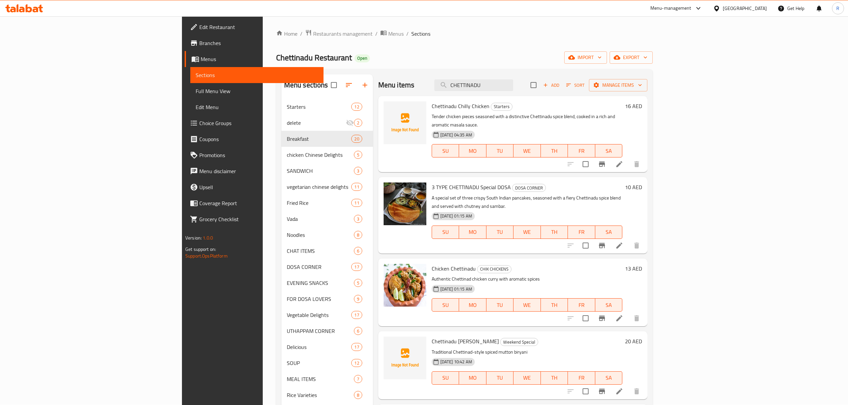
scroll to position [0, 0]
type input "CHETTINADU"
click at [628, 240] on li at bounding box center [619, 246] width 19 height 12
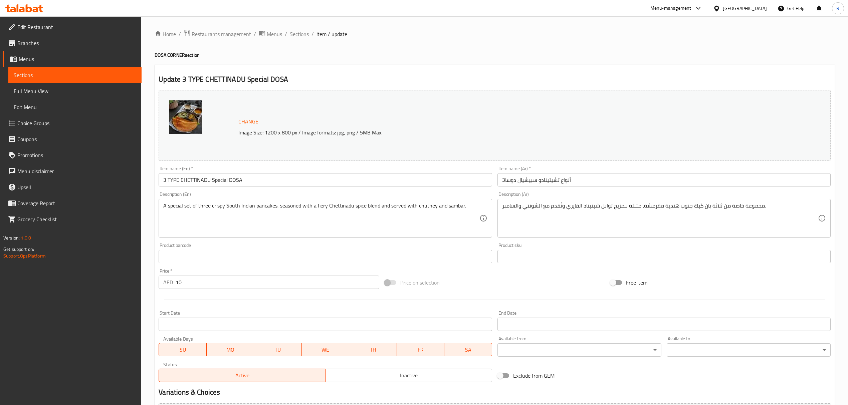
click at [232, 181] on input "3 TYPE CHETTINADU Special DOSA" at bounding box center [325, 179] width 333 height 13
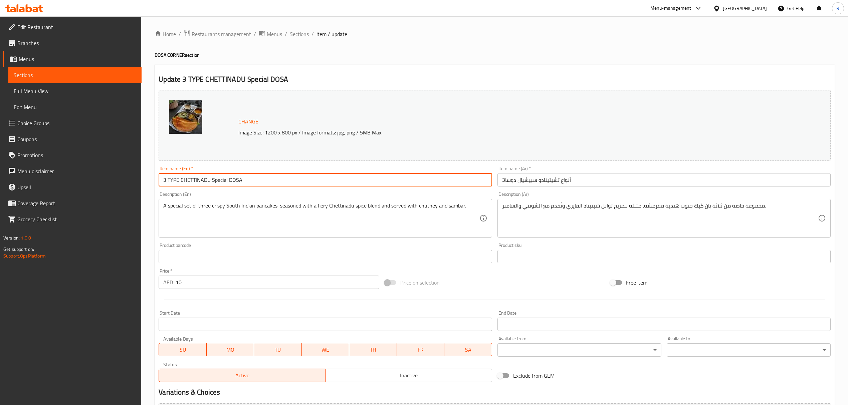
click at [232, 181] on input "3 TYPE CHETTINADU Special DOSA" at bounding box center [325, 179] width 333 height 13
click at [233, 181] on input "3 TYPE CHETTINADU Special DOSA" at bounding box center [325, 179] width 333 height 13
paste input "CHETTINADU DOSA (3PCS) SPCL"
click at [224, 179] on input "CHETTINADU DOSA (3PCS) SPCL" at bounding box center [325, 179] width 333 height 13
click at [210, 179] on input "CHETTINADU DOSA (3PCS SPCL" at bounding box center [325, 179] width 333 height 13
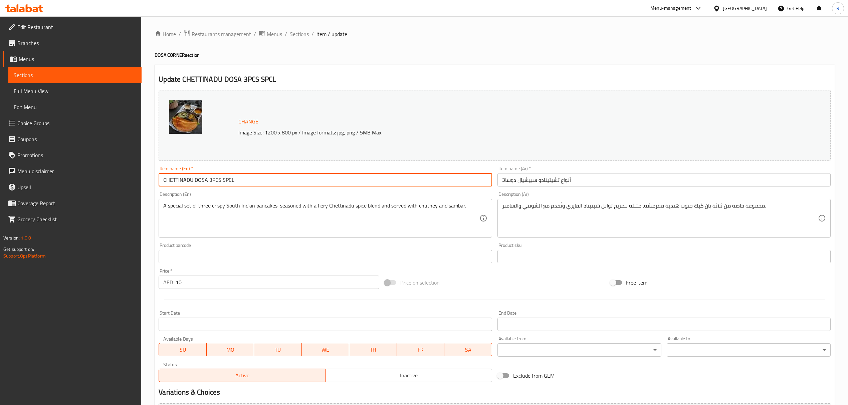
click at [246, 179] on input "CHETTINADU DOSA 3PCS SPCL" at bounding box center [325, 179] width 333 height 13
click at [261, 179] on input "Chettinadu Dosa 3 Pcs Spcl" at bounding box center [325, 179] width 333 height 13
click at [218, 182] on input "Chettinadu Dosa 3 Pcs Spcl" at bounding box center [325, 179] width 333 height 13
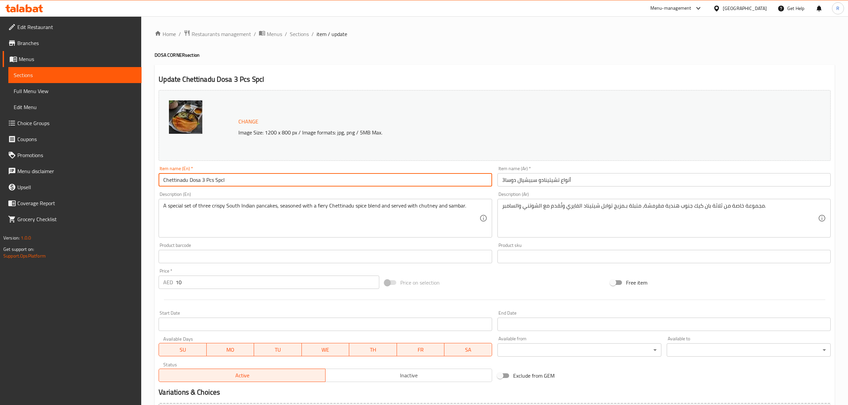
click at [218, 182] on input "Chettinadu Dosa 3 Pcs Spcl" at bounding box center [325, 179] width 333 height 13
type input "Chettinadu Dosa 3 Pcs SPCL"
click at [601, 183] on input "3أنواع تشيتينادو سبيشيال دوسا" at bounding box center [663, 179] width 333 height 13
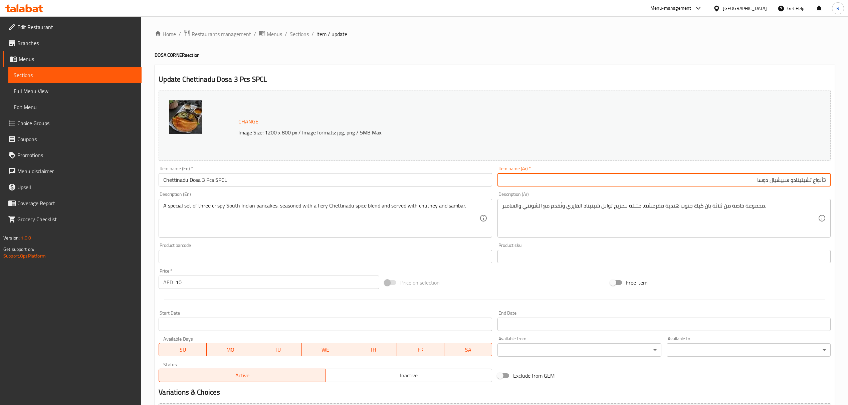
drag, startPoint x: 812, startPoint y: 178, endPoint x: 845, endPoint y: 178, distance: 33.0
click at [845, 178] on div "Home / Restaurants management / Menus / Sections / item / update DOSA CORNER se…" at bounding box center [494, 248] width 706 height 465
click at [792, 181] on input "تشيتينادو سبيشيال دوسا" at bounding box center [663, 179] width 333 height 13
click at [765, 184] on input "تشيتينادو دوسا" at bounding box center [663, 179] width 333 height 13
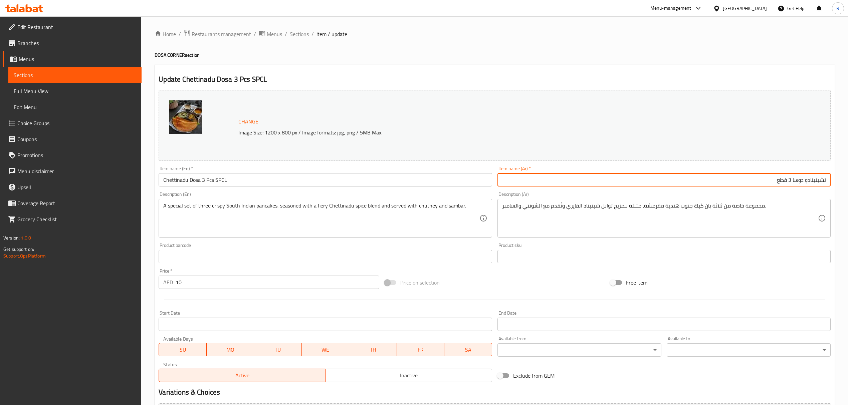
paste input "سبيشيال"
type input "تشيتينادو دوسا 3 قطع سبيشيال"
click at [228, 182] on input "Chettinadu Dosa 3 Pcs SPCL" at bounding box center [325, 179] width 333 height 13
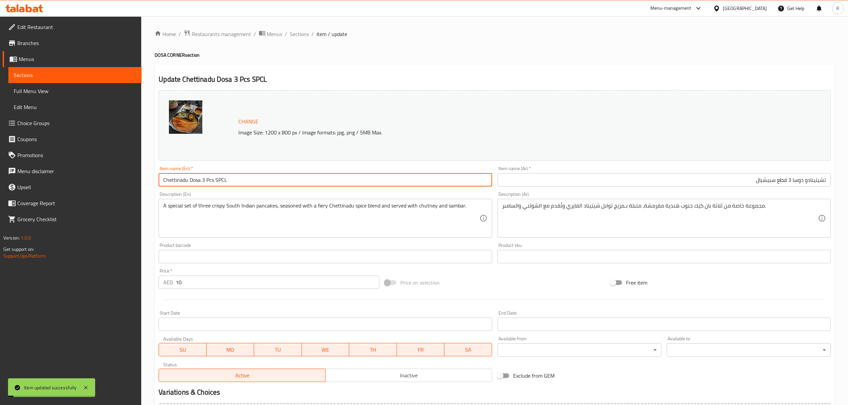
click at [228, 182] on input "Chettinadu Dosa 3 Pcs SPCL" at bounding box center [325, 179] width 333 height 13
click at [228, 181] on input "Chettinadu Dosa 3 Pcs SPCL" at bounding box center [325, 179] width 333 height 13
drag, startPoint x: 302, startPoint y: 31, endPoint x: 325, endPoint y: 5, distance: 34.5
click at [302, 31] on span "Sections" at bounding box center [299, 34] width 19 height 8
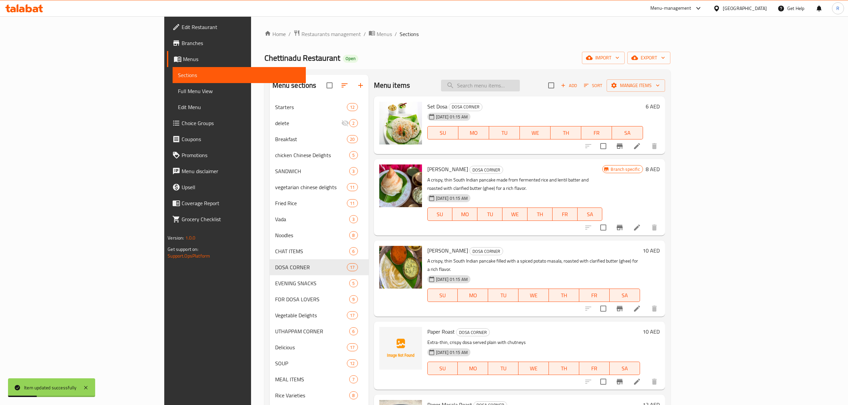
click at [520, 90] on input "search" at bounding box center [480, 86] width 79 height 12
paste input "Chettinadu Dosa 3 Pcs SPCL"
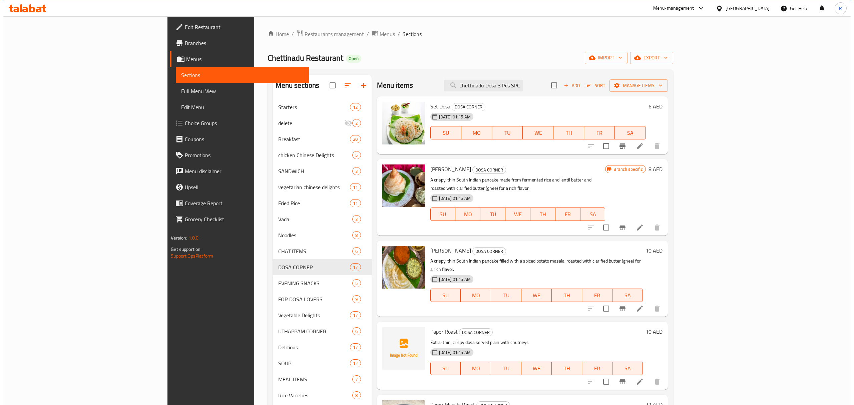
scroll to position [0, 1]
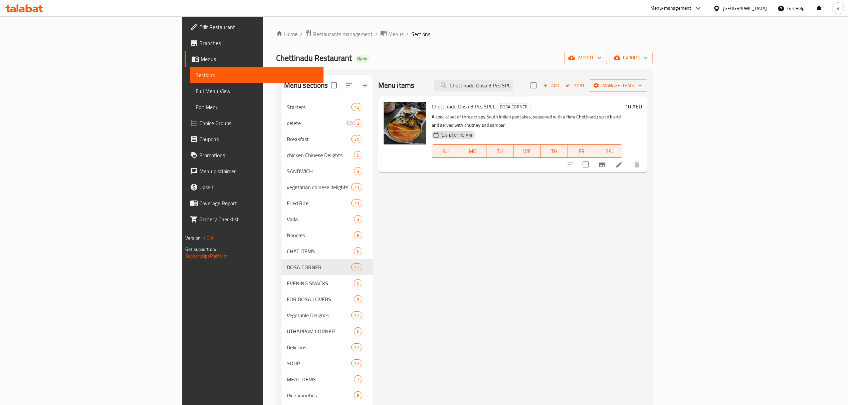
type input "Chettinadu Dosa 3 Pcs SPC"
click at [605, 162] on icon "Branch-specific-item" at bounding box center [602, 164] width 6 height 5
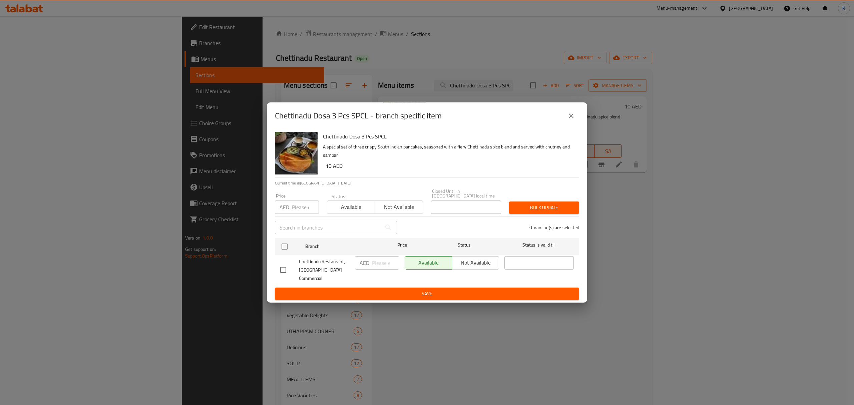
click at [278, 271] on input "checkbox" at bounding box center [283, 270] width 14 height 14
checkbox input "true"
click at [375, 261] on input "number" at bounding box center [385, 262] width 27 height 13
type input "12"
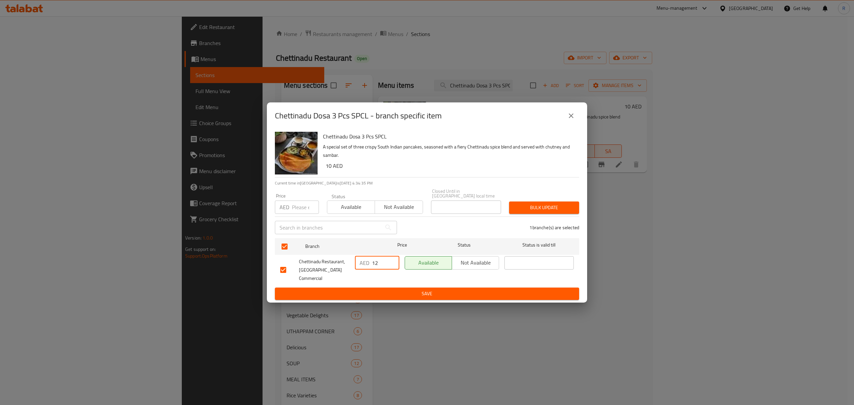
click at [389, 292] on span "Save" at bounding box center [427, 294] width 294 height 8
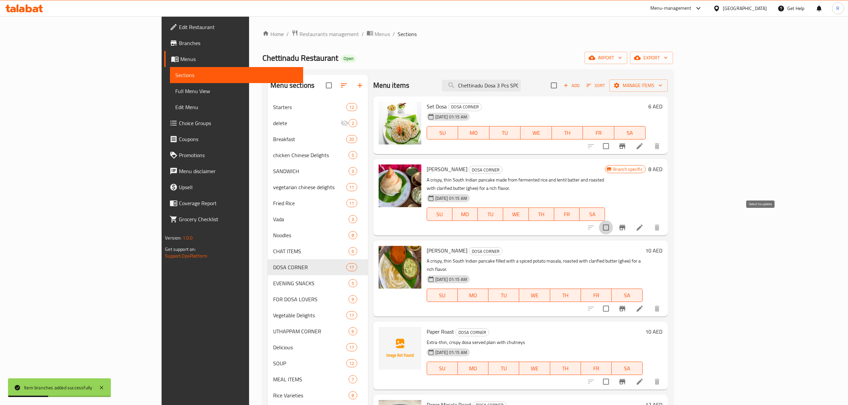
click at [613, 222] on input "checkbox" at bounding box center [606, 228] width 14 height 14
checkbox input "true"
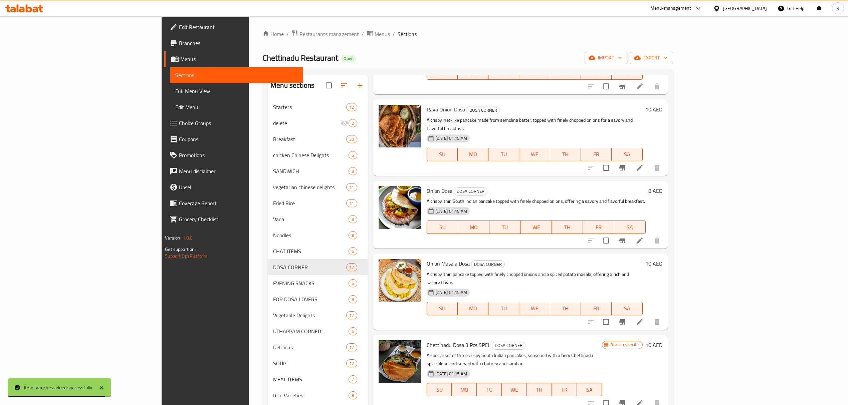
scroll to position [534, 0]
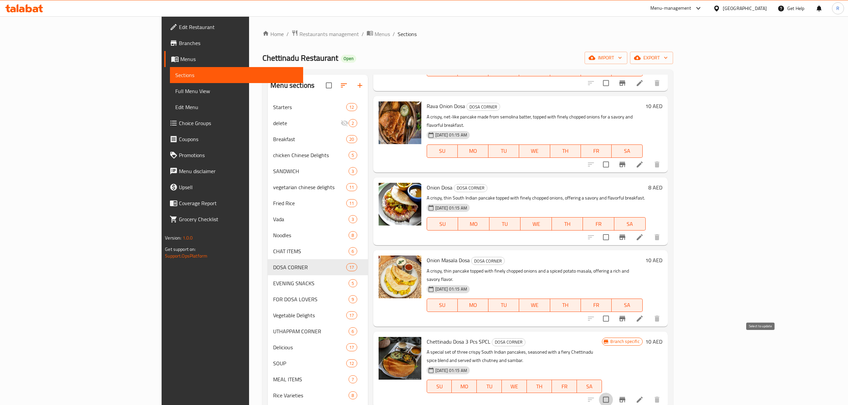
click at [613, 393] on input "checkbox" at bounding box center [606, 400] width 14 height 14
checkbox input "true"
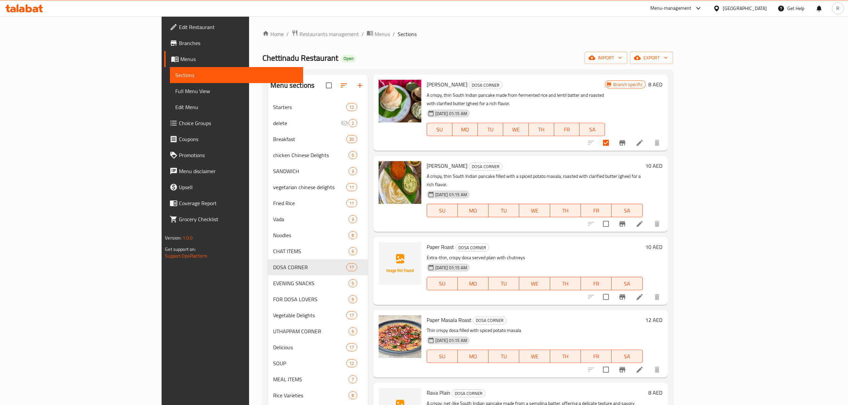
scroll to position [0, 0]
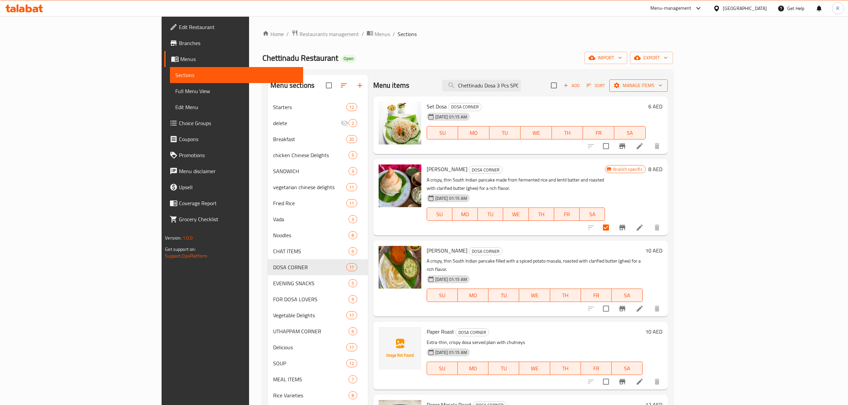
click at [662, 83] on span "Manage items" at bounding box center [638, 85] width 48 height 8
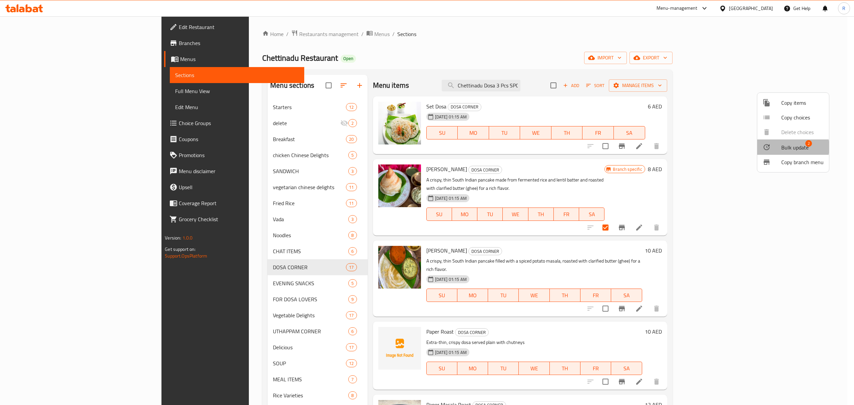
click at [784, 147] on span "Bulk update" at bounding box center [794, 147] width 27 height 8
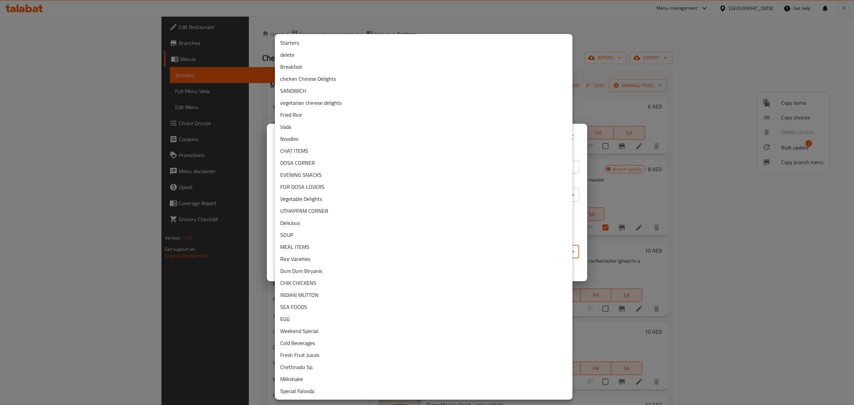
click at [356, 257] on body "​ Menu-management United Arab Emirates Get Help R Edit Restaurant Branches Menu…" at bounding box center [427, 210] width 854 height 389
click at [298, 66] on li "Breakfast" at bounding box center [424, 67] width 298 height 12
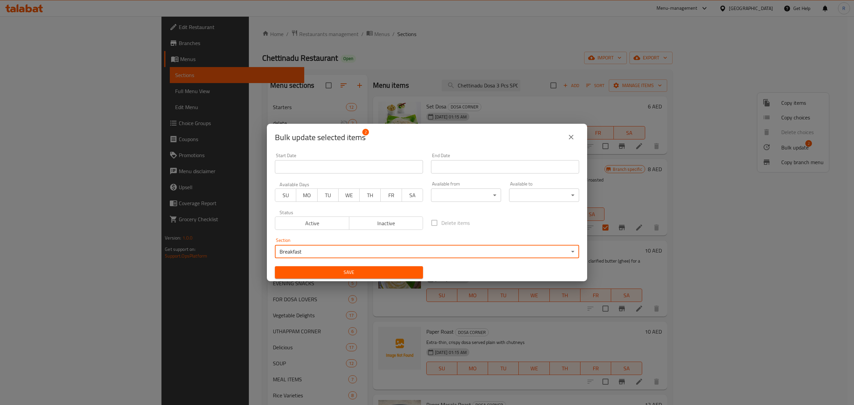
click at [381, 274] on span "Save" at bounding box center [348, 272] width 137 height 8
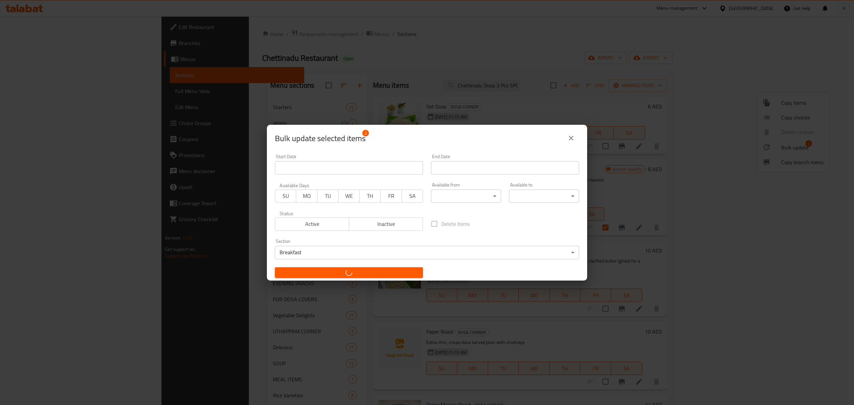
checkbox input "false"
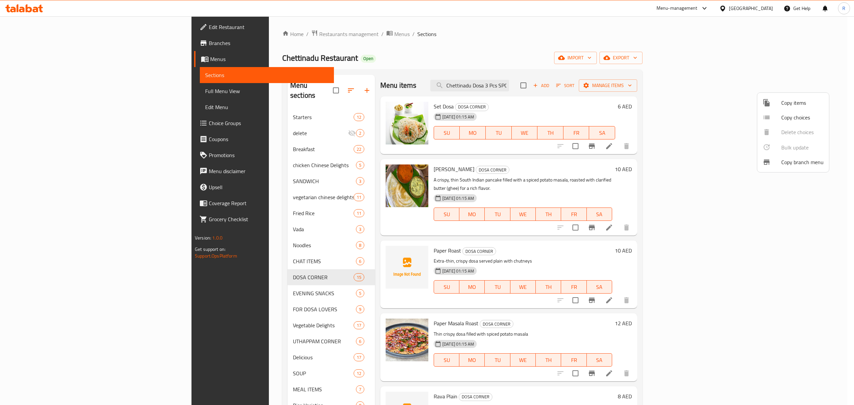
click at [458, 44] on div at bounding box center [427, 202] width 854 height 405
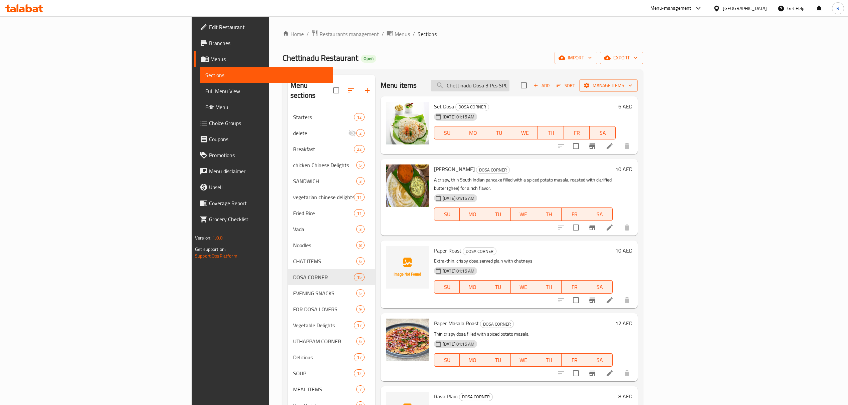
click at [509, 87] on input "Chettinadu Dosa 3 Pcs SPC" at bounding box center [469, 86] width 79 height 12
paste input "RAVA DOSA"
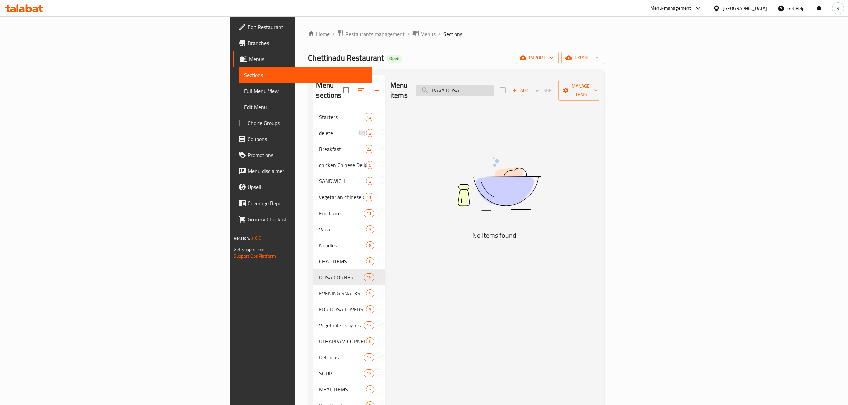
click at [494, 88] on input "RAVA DOSA" at bounding box center [454, 91] width 79 height 12
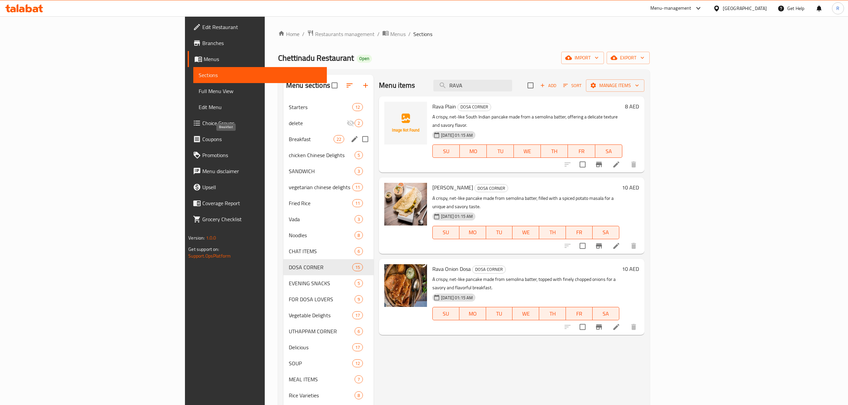
type input "RAVA"
click at [289, 139] on span "Breakfast" at bounding box center [311, 139] width 45 height 8
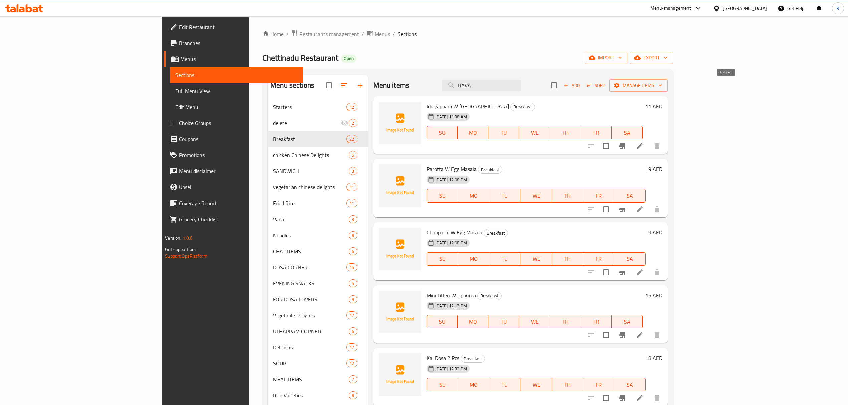
click at [580, 87] on span "Add" at bounding box center [571, 86] width 18 height 8
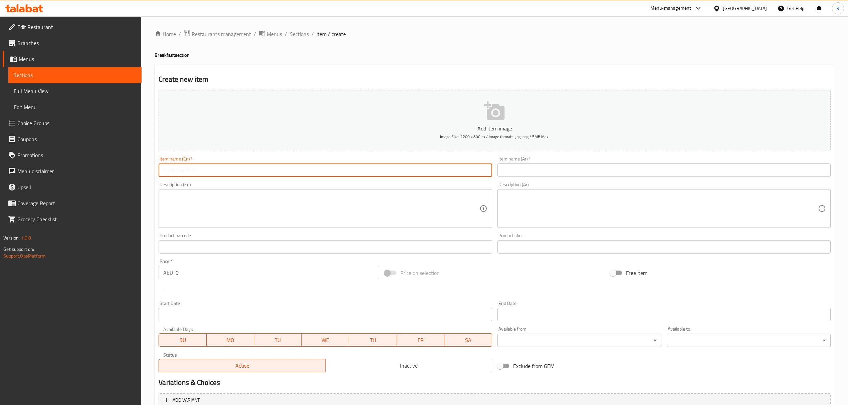
click at [262, 171] on input "text" at bounding box center [325, 170] width 333 height 13
paste input "RAVA DOSA"
click at [261, 172] on input "RAVA DOSA" at bounding box center [325, 170] width 333 height 13
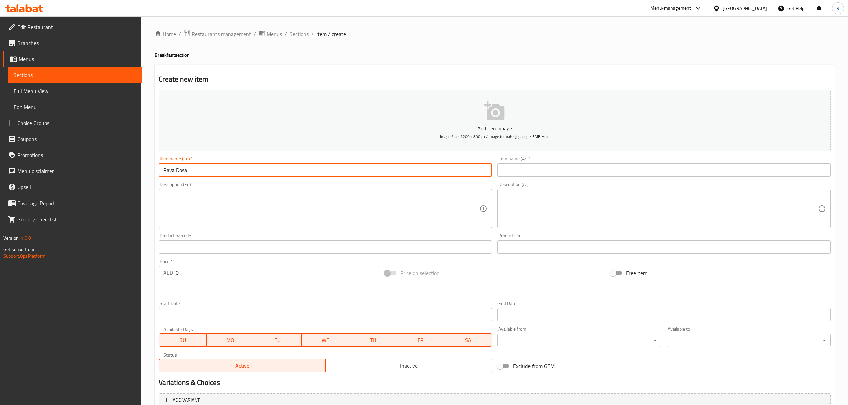
type input "Rava Dosa"
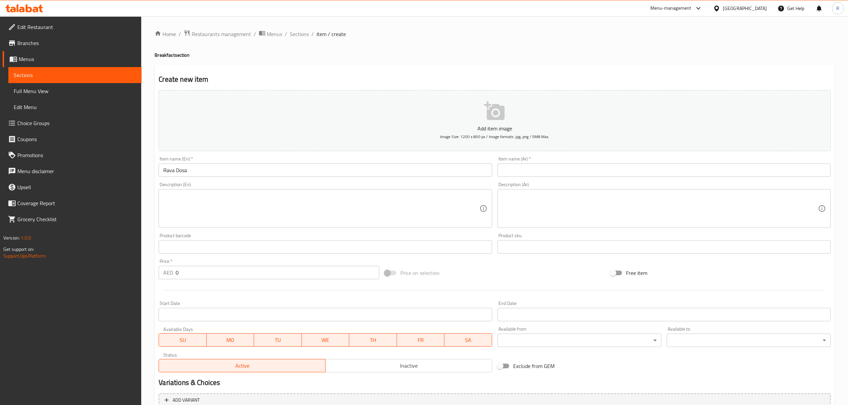
drag, startPoint x: 621, startPoint y: 172, endPoint x: 599, endPoint y: 152, distance: 30.0
click at [621, 173] on input "text" at bounding box center [663, 170] width 333 height 13
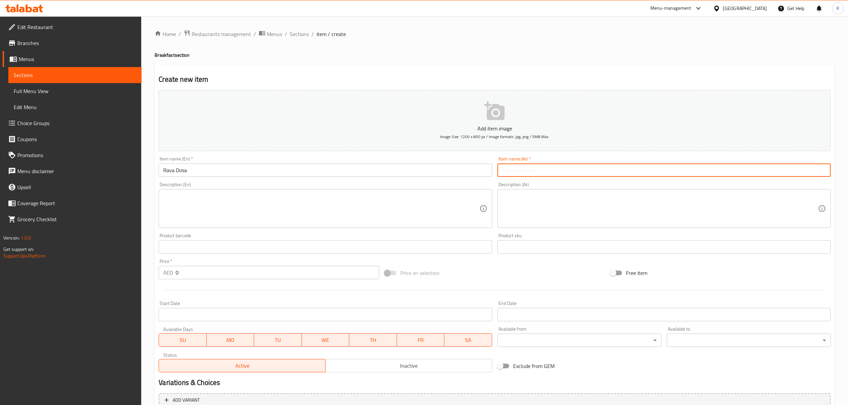
paste input "رافا دوسا"
type input "رافا دوسا"
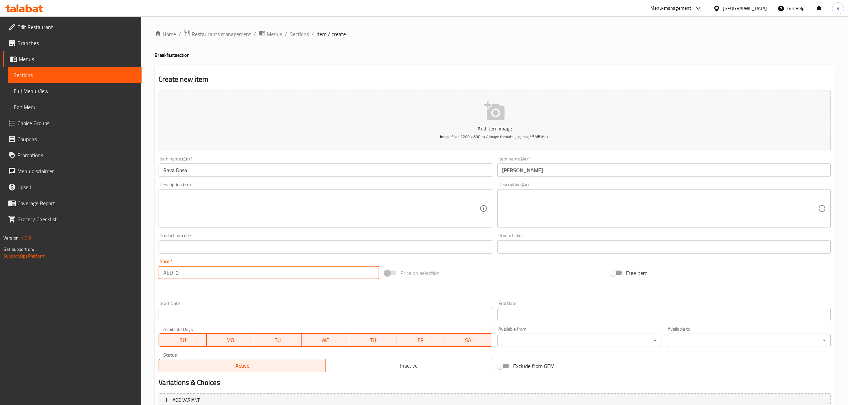
click at [199, 278] on input "0" at bounding box center [277, 272] width 203 height 13
type input "010"
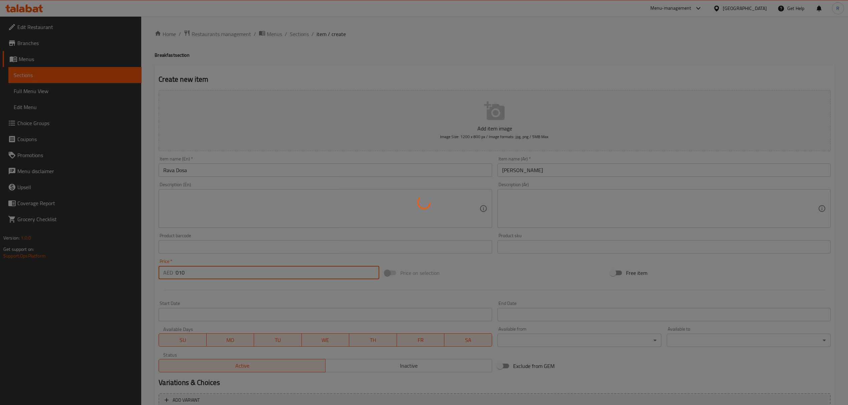
type input "0"
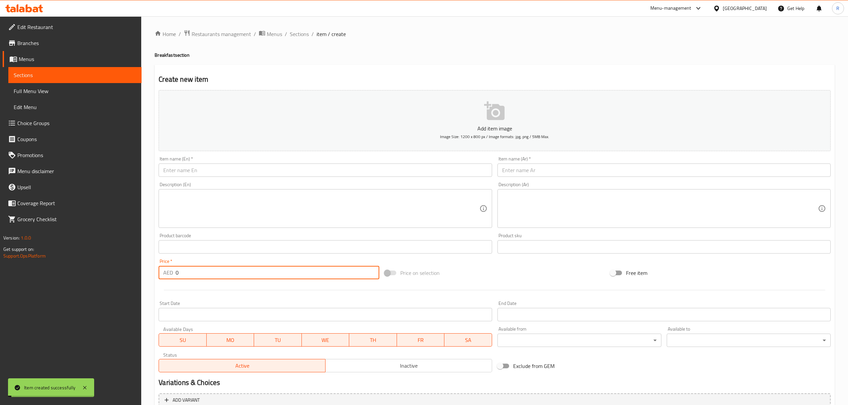
drag, startPoint x: 297, startPoint y: 34, endPoint x: 339, endPoint y: 0, distance: 53.9
click at [297, 34] on span "Sections" at bounding box center [299, 34] width 19 height 8
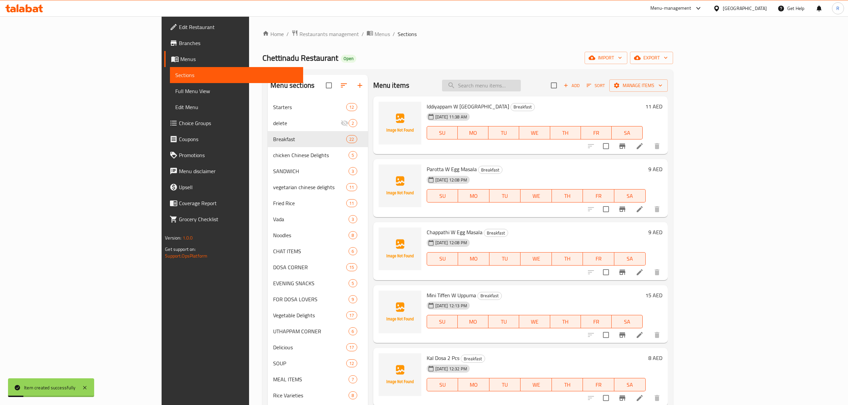
click at [521, 82] on input "search" at bounding box center [481, 86] width 79 height 12
click at [521, 81] on input "search" at bounding box center [481, 86] width 79 height 12
paste input "RAVA MASALA DOSA"
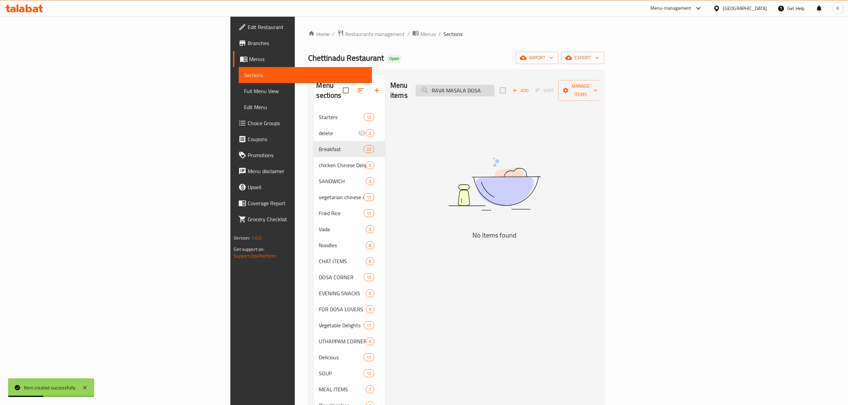
click at [494, 85] on input "RAVA MASALA DOSA" at bounding box center [454, 91] width 79 height 12
click at [494, 85] on input "RAVA MASALA" at bounding box center [454, 91] width 79 height 12
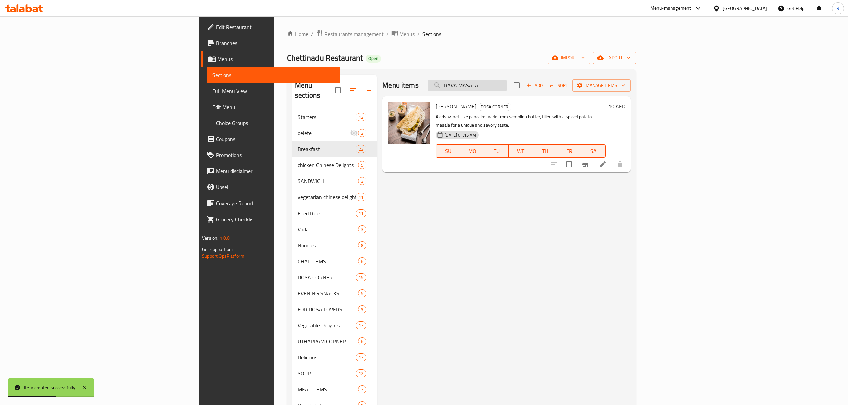
click at [507, 84] on input "RAVA MASALA" at bounding box center [467, 86] width 79 height 12
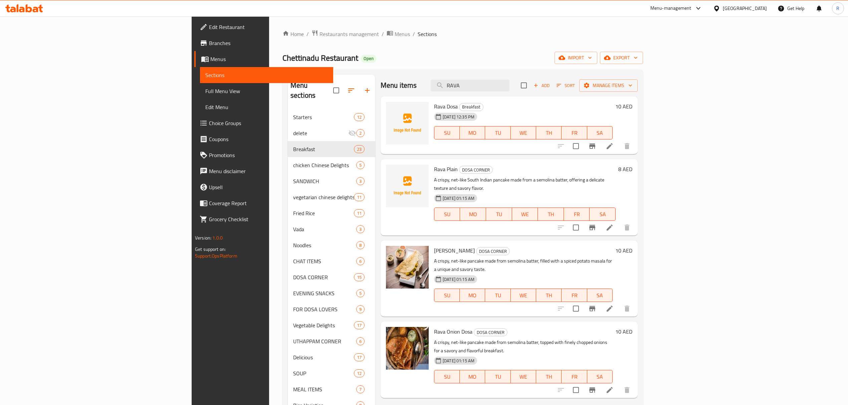
type input "RAVA"
click at [613, 305] on icon at bounding box center [609, 309] width 8 height 8
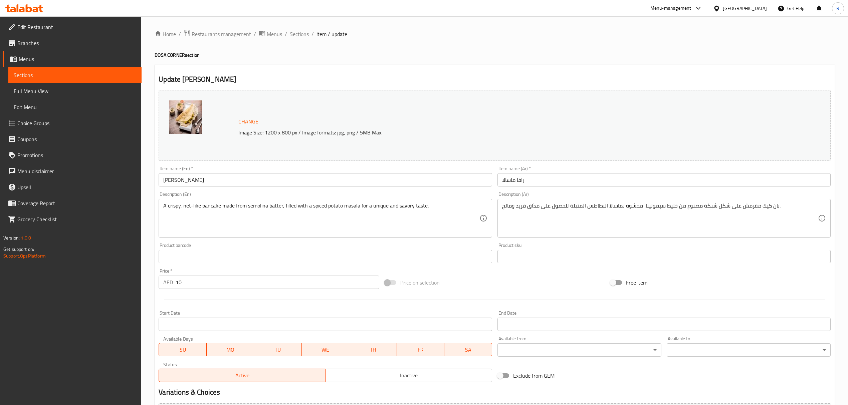
click at [265, 177] on input "Rava Masala" at bounding box center [325, 179] width 333 height 13
click at [159, 52] on h4 "DOSA CORNER section" at bounding box center [494, 55] width 680 height 7
click at [158, 53] on h4 "DOSA CORNER section" at bounding box center [494, 55] width 680 height 7
copy h4 "DOSA"
click at [237, 182] on input "Rava Masala" at bounding box center [325, 179] width 333 height 13
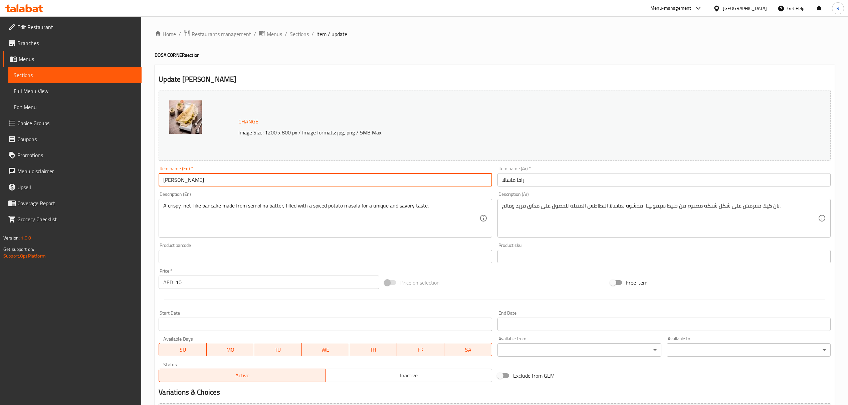
paste input "DOSA"
click at [199, 182] on input "Rava Masala DOSA" at bounding box center [325, 179] width 333 height 13
click at [199, 181] on input "Rava Masala DOSA" at bounding box center [325, 179] width 333 height 13
type input "[PERSON_NAME]"
click at [545, 175] on input "رافا ماسالا" at bounding box center [663, 179] width 333 height 13
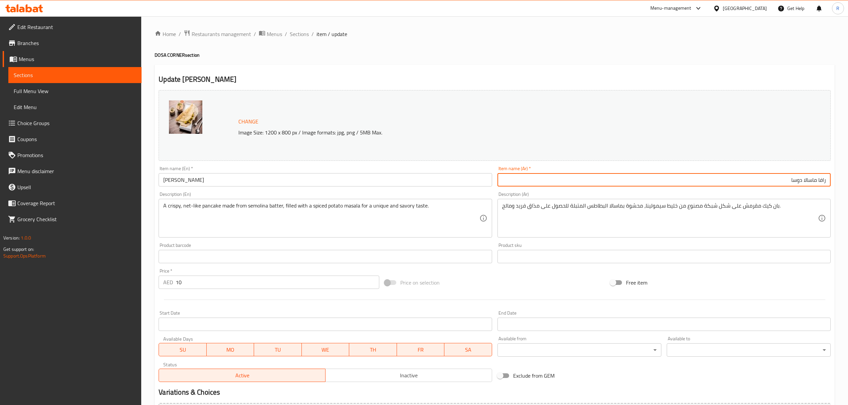
type input "رافا ماسالا دوسا"
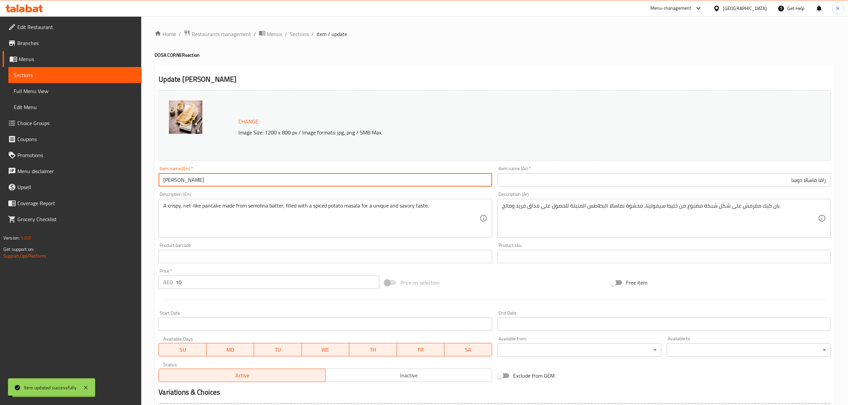
click at [240, 177] on input "[PERSON_NAME]" at bounding box center [325, 179] width 333 height 13
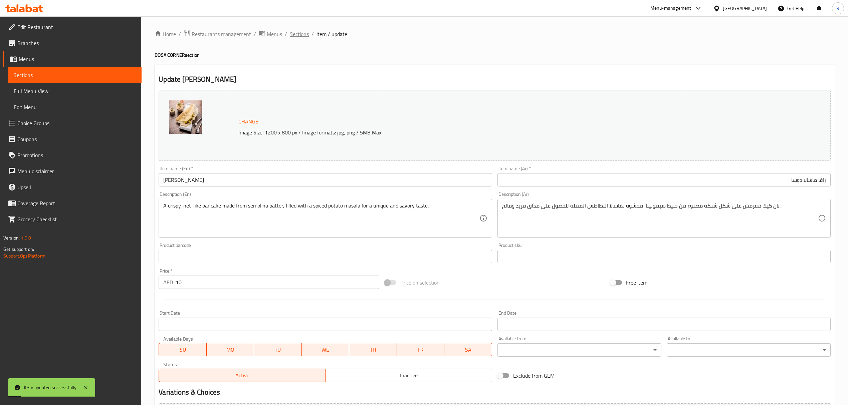
click at [295, 35] on span "Sections" at bounding box center [299, 34] width 19 height 8
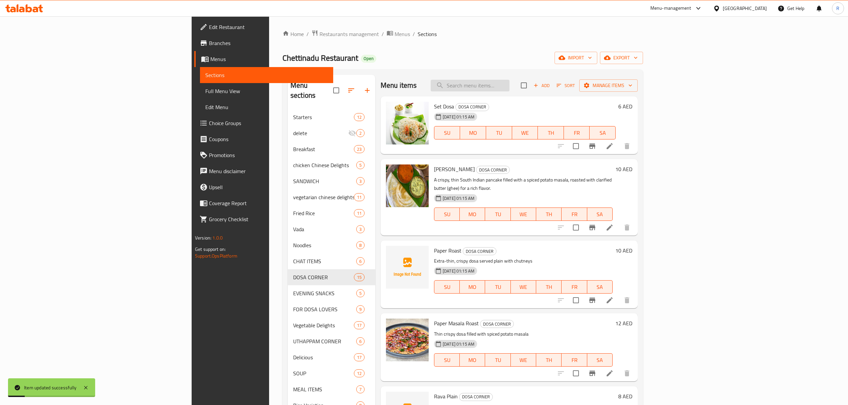
click at [509, 83] on input "search" at bounding box center [469, 86] width 79 height 12
paste input "[PERSON_NAME]"
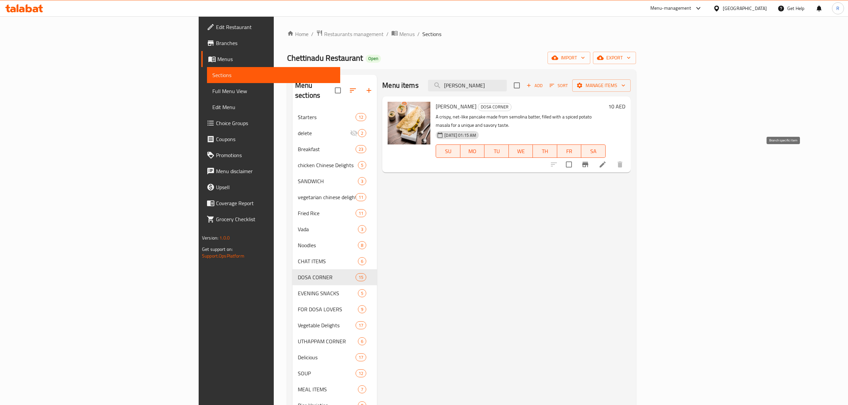
type input "[PERSON_NAME]"
click at [589, 161] on icon "Branch-specific-item" at bounding box center [585, 165] width 8 height 8
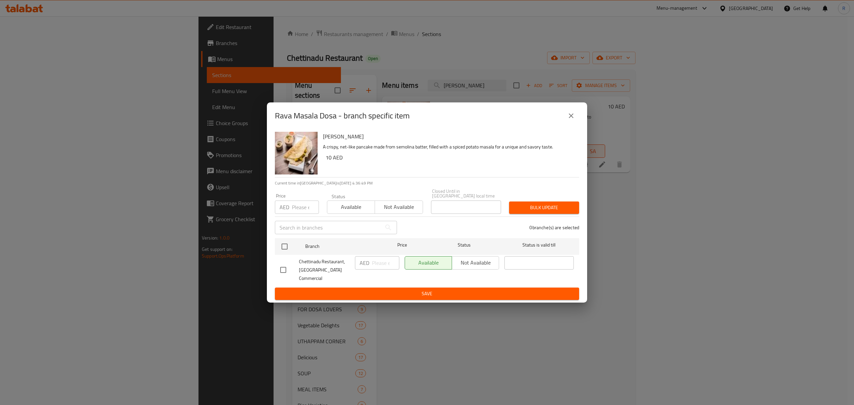
click at [280, 266] on input "checkbox" at bounding box center [283, 270] width 14 height 14
checkbox input "true"
click at [381, 267] on input "number" at bounding box center [385, 262] width 27 height 13
type input "13"
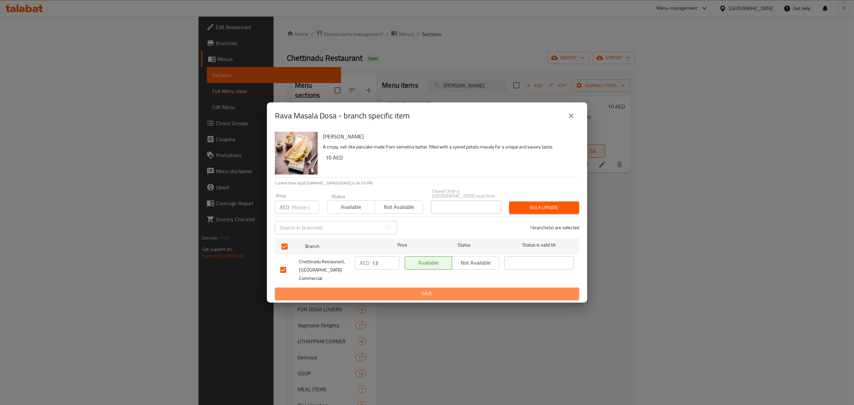
click at [373, 290] on span "Save" at bounding box center [427, 294] width 294 height 8
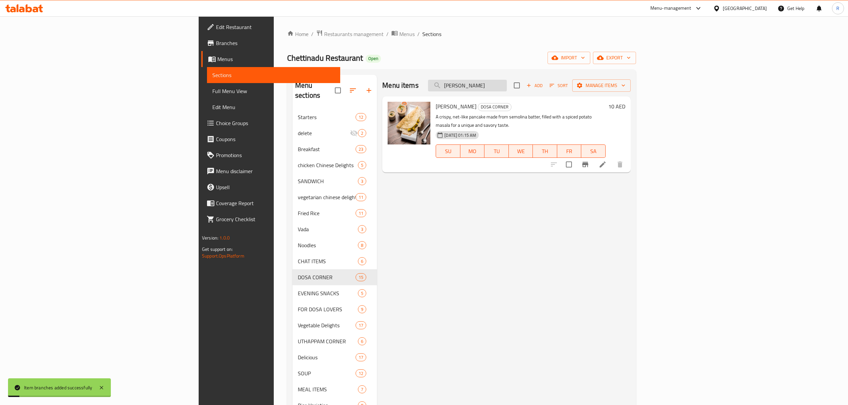
click at [507, 87] on input "[PERSON_NAME]" at bounding box center [467, 86] width 79 height 12
paste input "AVA ONION DOSA"
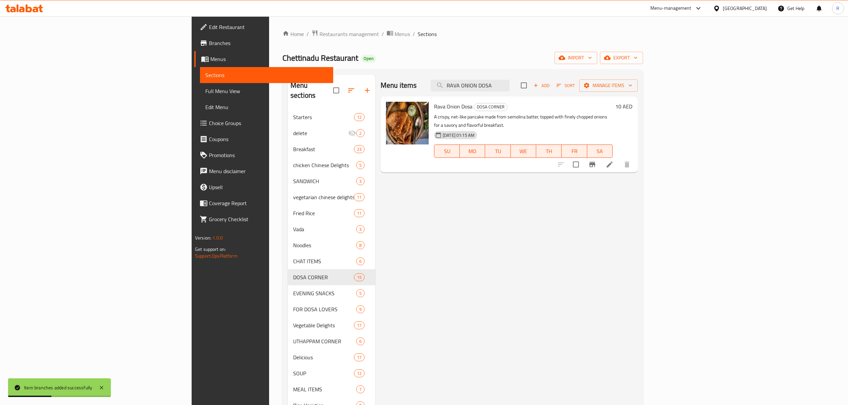
type input "RAVA ONION DOSA"
click at [600, 158] on button "Branch-specific-item" at bounding box center [592, 164] width 16 height 16
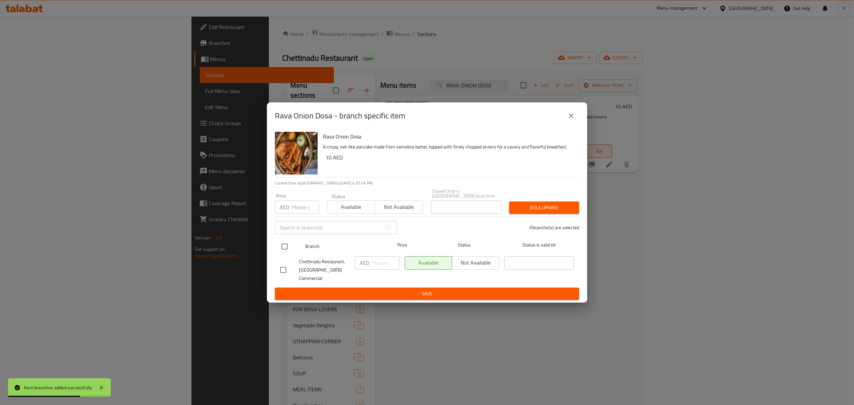
click at [283, 252] on input "checkbox" at bounding box center [285, 247] width 14 height 14
checkbox input "true"
click at [383, 269] on input "number" at bounding box center [385, 262] width 27 height 13
type input "12"
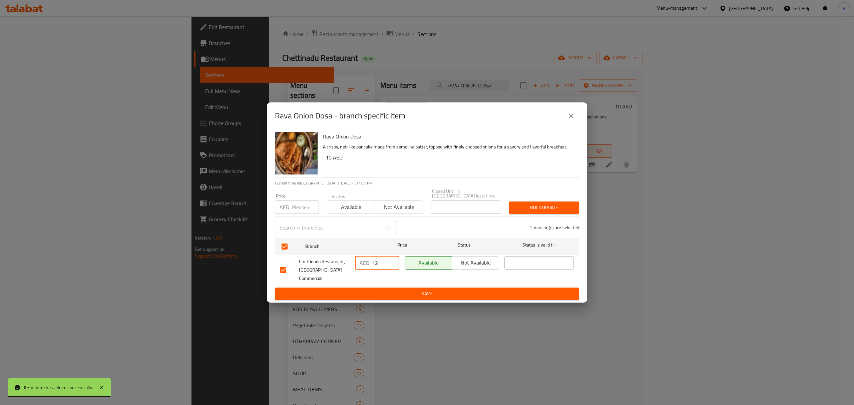
click at [318, 290] on span "Save" at bounding box center [427, 294] width 294 height 8
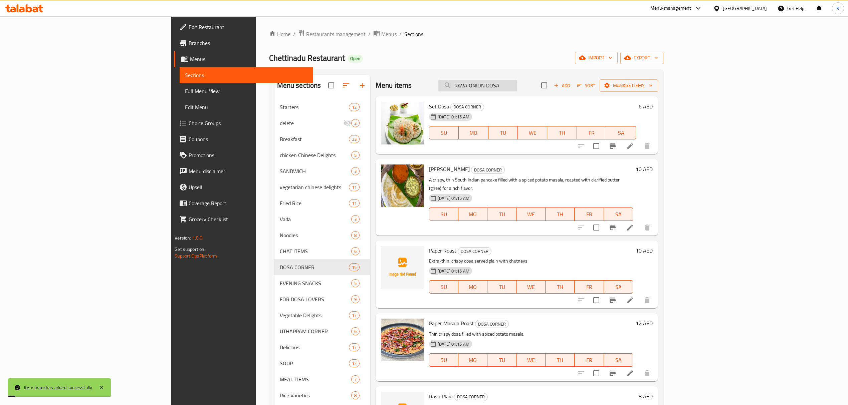
click at [517, 85] on input "RAVA ONION DOSA" at bounding box center [477, 86] width 79 height 12
paste input "PODI"
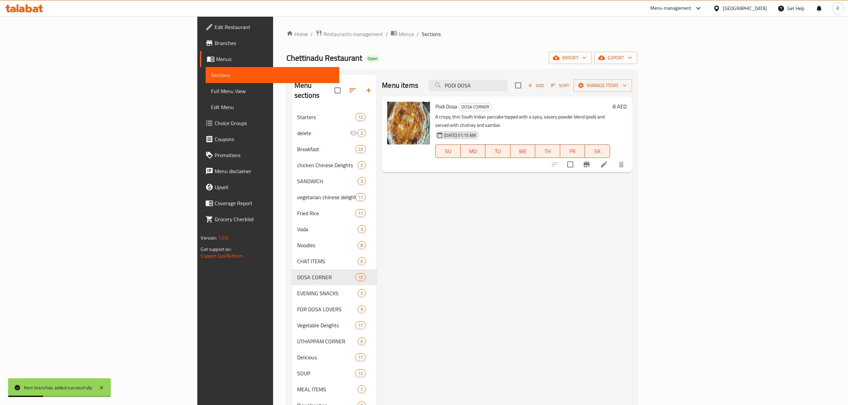
type input "PODI DOSA"
click at [594, 156] on button "Branch-specific-item" at bounding box center [586, 164] width 16 height 16
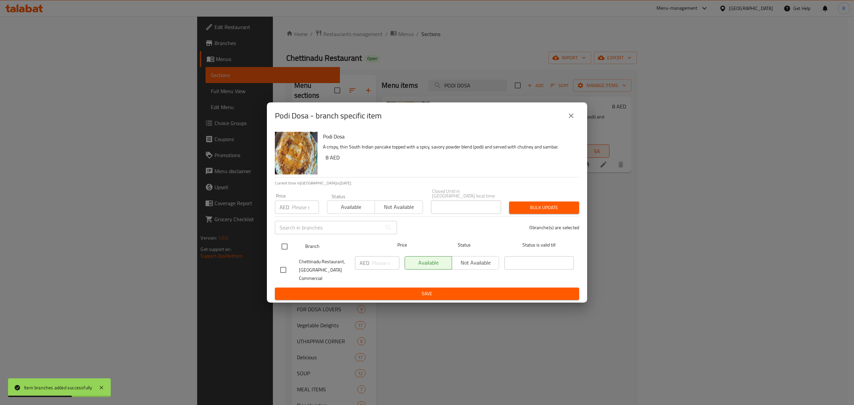
click at [286, 248] on input "checkbox" at bounding box center [285, 247] width 14 height 14
checkbox input "true"
click at [382, 268] on input "number" at bounding box center [385, 262] width 27 height 13
type input "11"
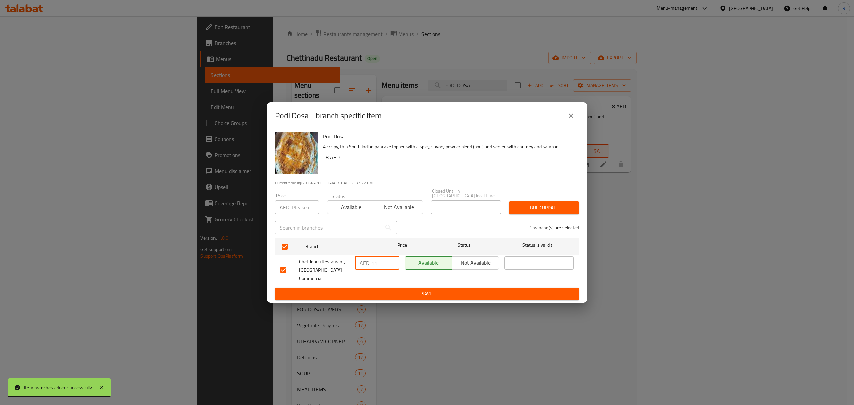
click at [377, 292] on span "Save" at bounding box center [427, 294] width 294 height 8
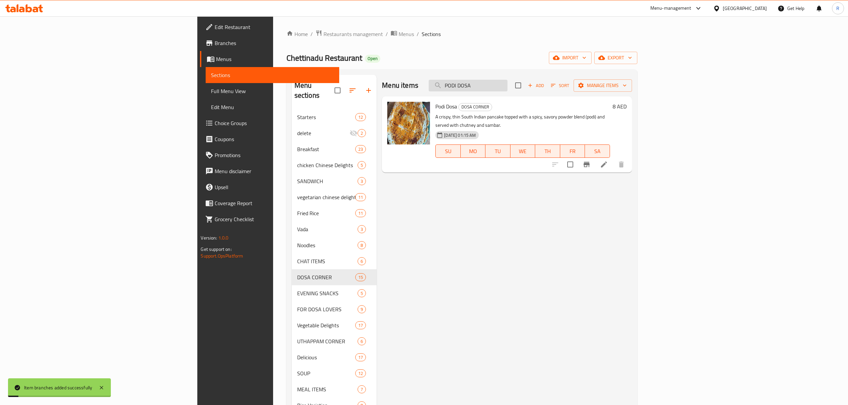
click at [507, 83] on input "PODI DOSA" at bounding box center [467, 86] width 79 height 12
paste input "GOB"
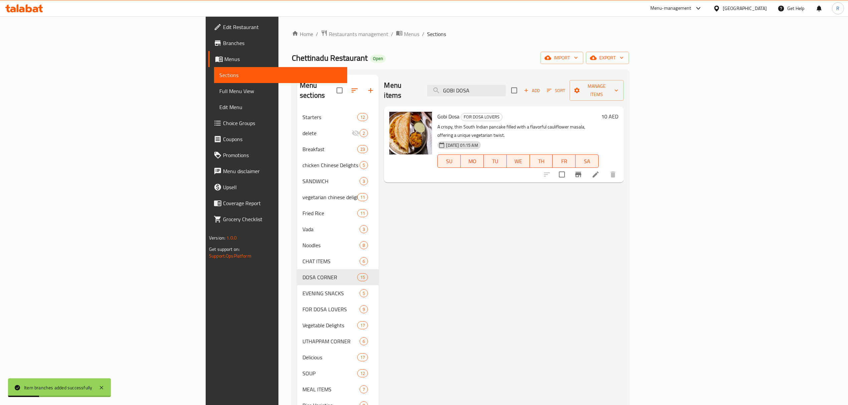
type input "GOBI DOSA"
click at [582, 171] on icon "Branch-specific-item" at bounding box center [578, 175] width 8 height 8
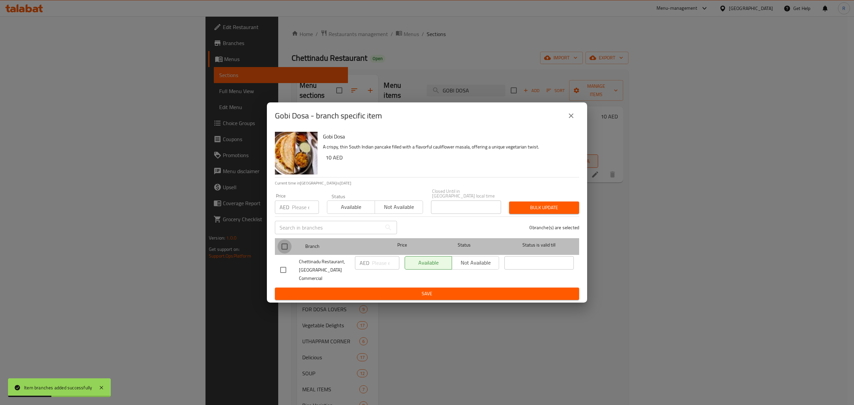
click at [288, 249] on input "checkbox" at bounding box center [285, 247] width 14 height 14
checkbox input "true"
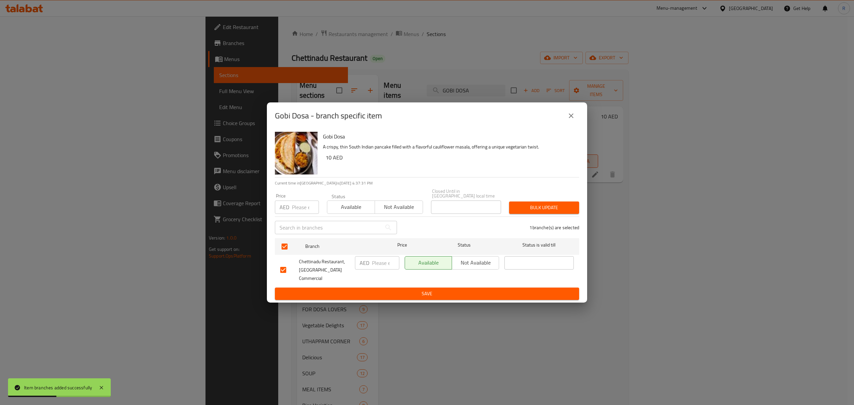
click at [373, 266] on input "number" at bounding box center [385, 262] width 27 height 13
type input "15"
click at [375, 290] on span "Save" at bounding box center [427, 294] width 294 height 8
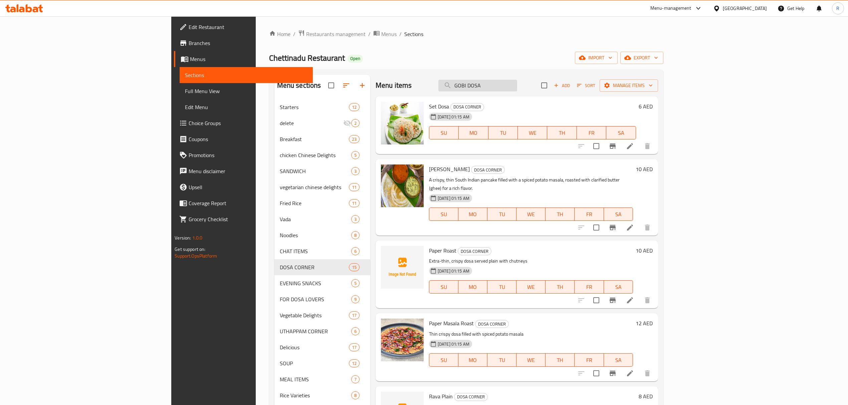
click at [517, 91] on input "GOBI DOSA" at bounding box center [477, 86] width 79 height 12
click at [517, 90] on input "GOBI DOSA" at bounding box center [477, 86] width 79 height 12
paste input "FAMILY MASALA"
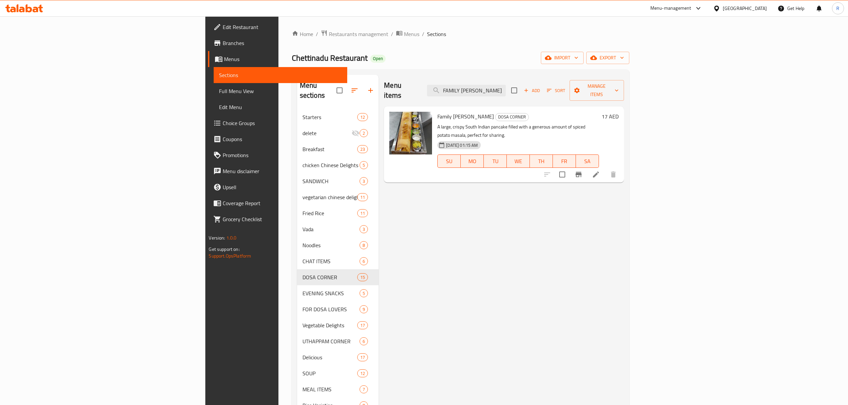
type input "FAMILY MASALA DOSA"
click at [569, 168] on input "checkbox" at bounding box center [562, 175] width 14 height 14
checkbox input "true"
click at [569, 168] on input "checkbox" at bounding box center [562, 175] width 14 height 14
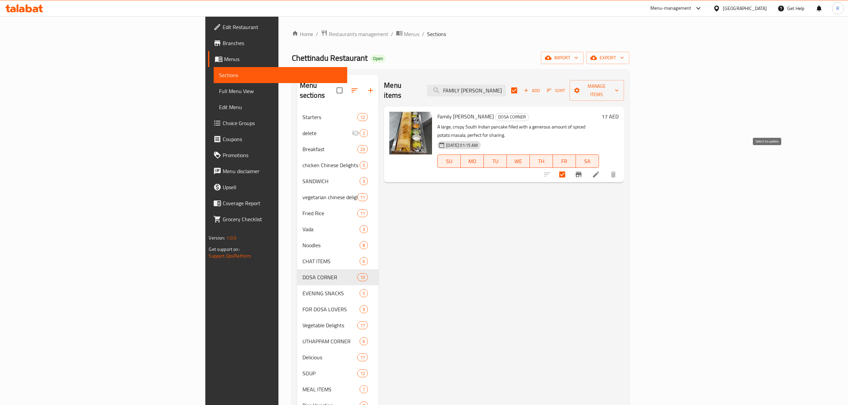
checkbox input "false"
click at [582, 171] on icon "Branch-specific-item" at bounding box center [578, 175] width 8 height 8
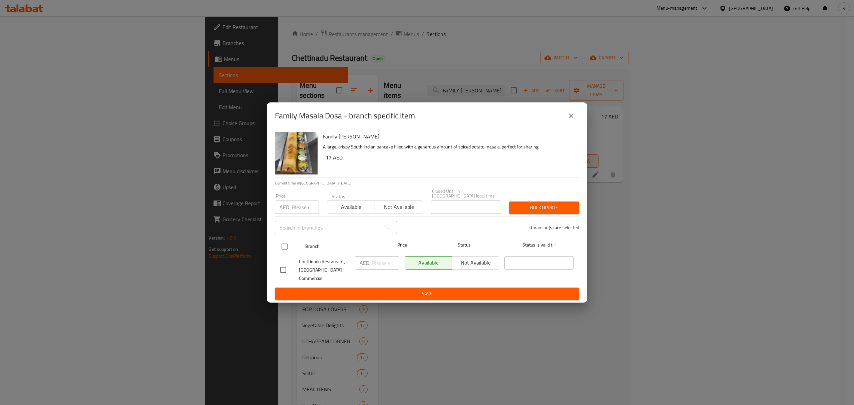
click at [284, 251] on input "checkbox" at bounding box center [285, 247] width 14 height 14
checkbox input "true"
click at [379, 270] on input "number" at bounding box center [385, 262] width 27 height 13
type input "18"
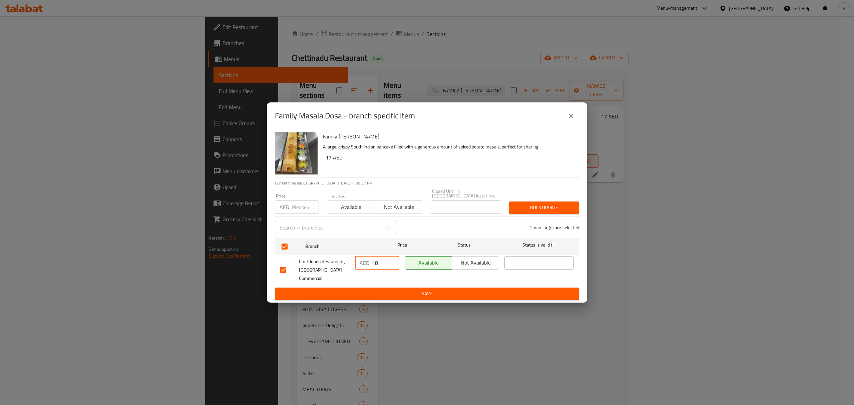
click at [429, 294] on button "Save" at bounding box center [427, 294] width 304 height 12
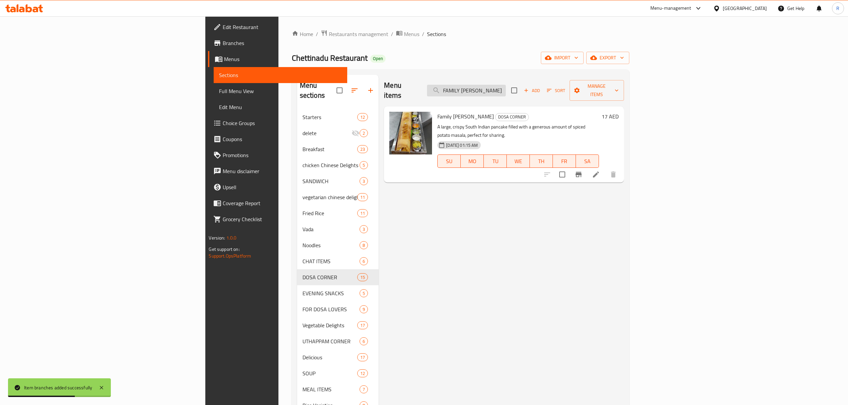
click at [506, 86] on input "FAMILY MASALA DOSA" at bounding box center [466, 91] width 79 height 12
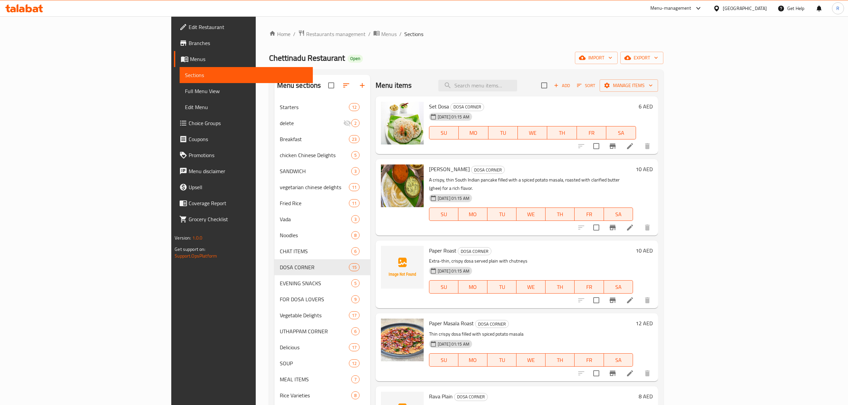
scroll to position [570, 0]
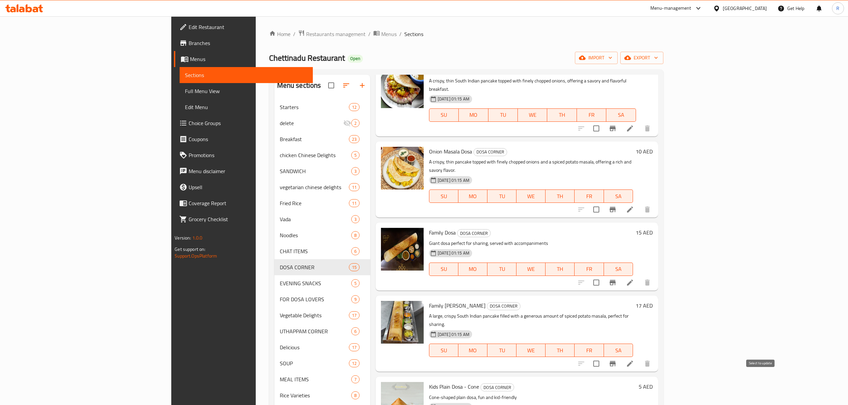
checkbox input "false"
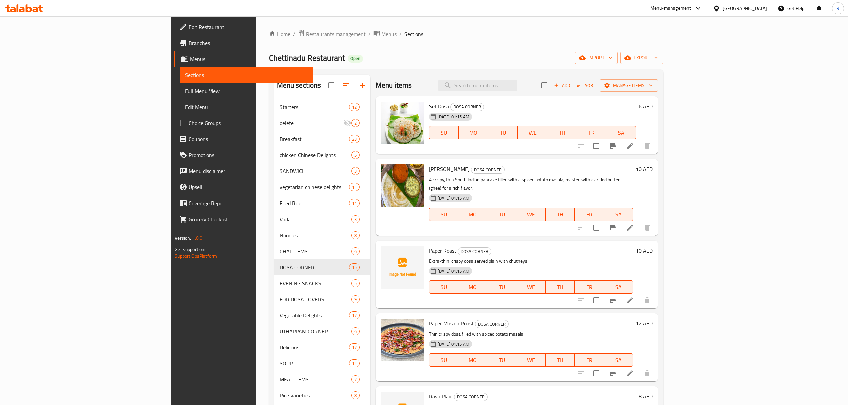
scroll to position [196, 0]
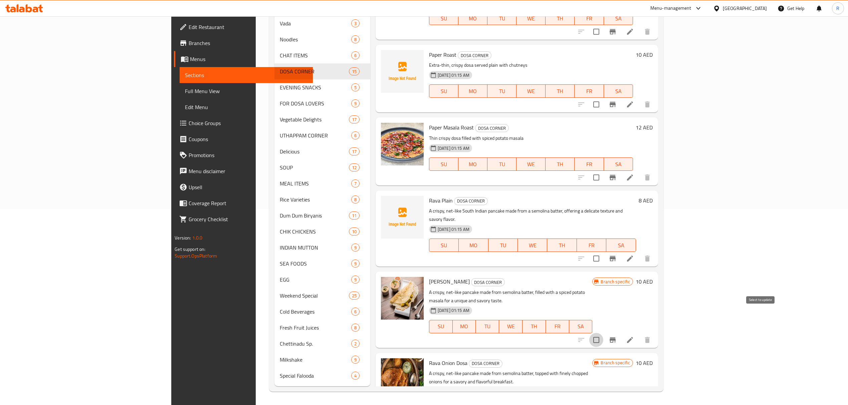
click at [603, 333] on input "checkbox" at bounding box center [596, 340] width 14 height 14
checkbox input "true"
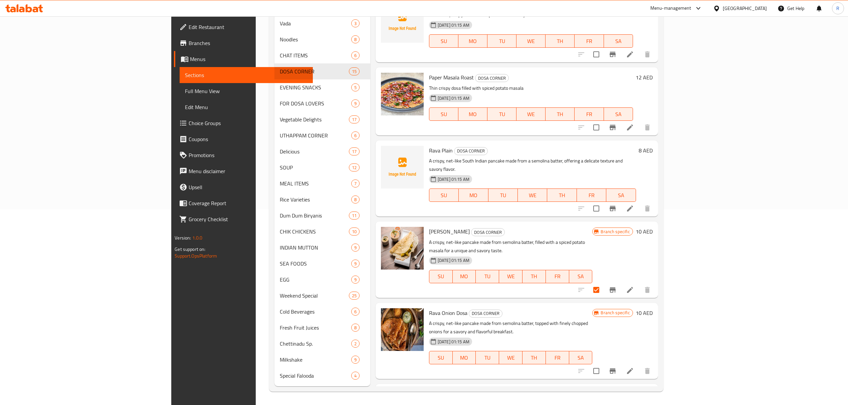
scroll to position [89, 0]
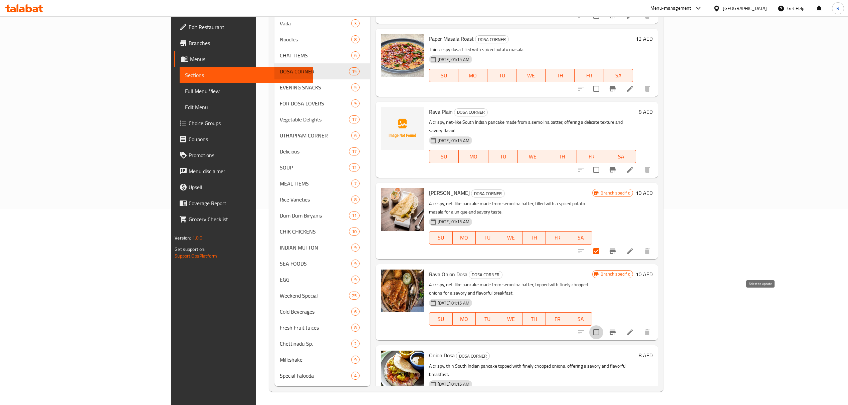
click at [603, 325] on input "checkbox" at bounding box center [596, 332] width 14 height 14
checkbox input "true"
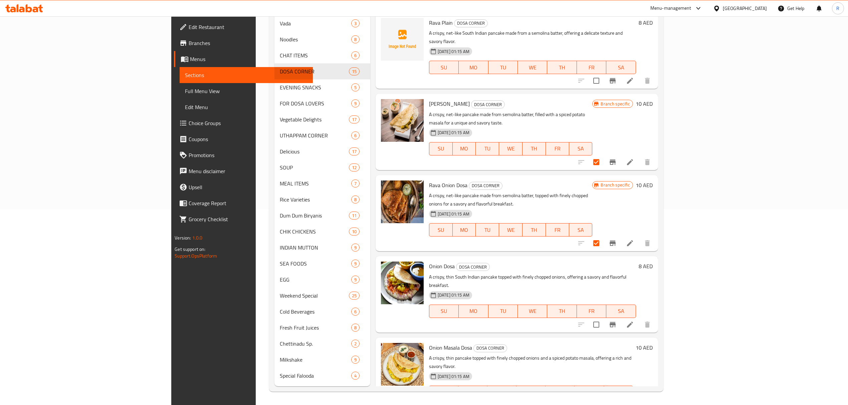
scroll to position [593, 0]
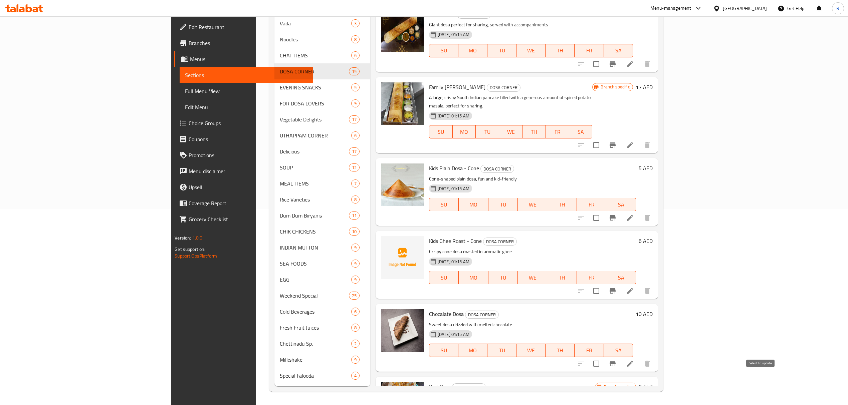
checkbox input "true"
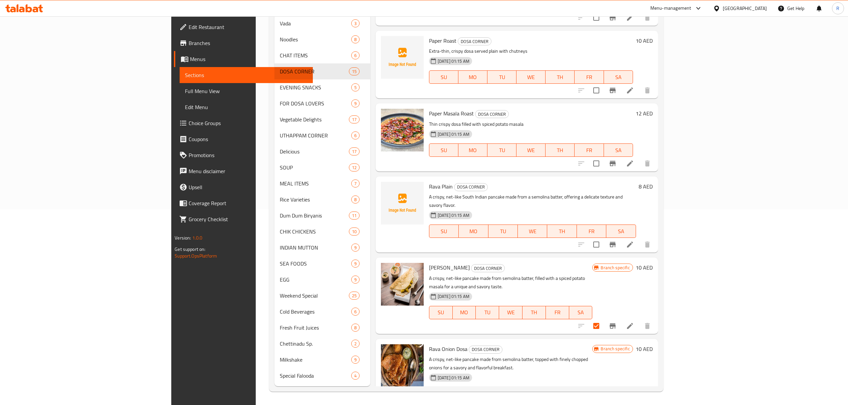
scroll to position [497, 0]
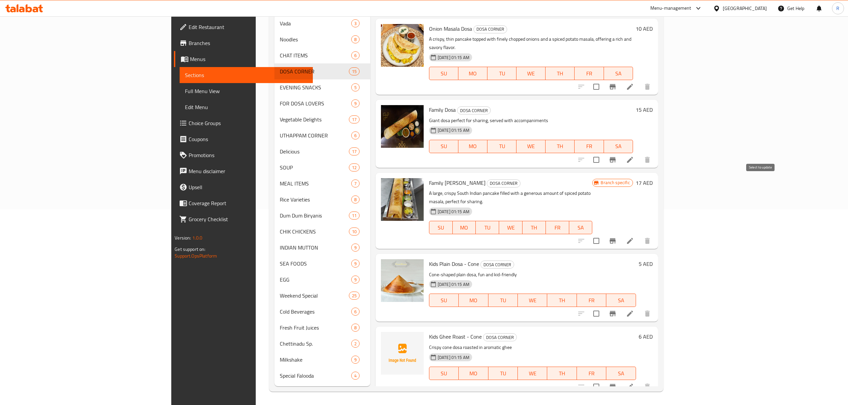
click at [603, 234] on input "checkbox" at bounding box center [596, 241] width 14 height 14
checkbox input "true"
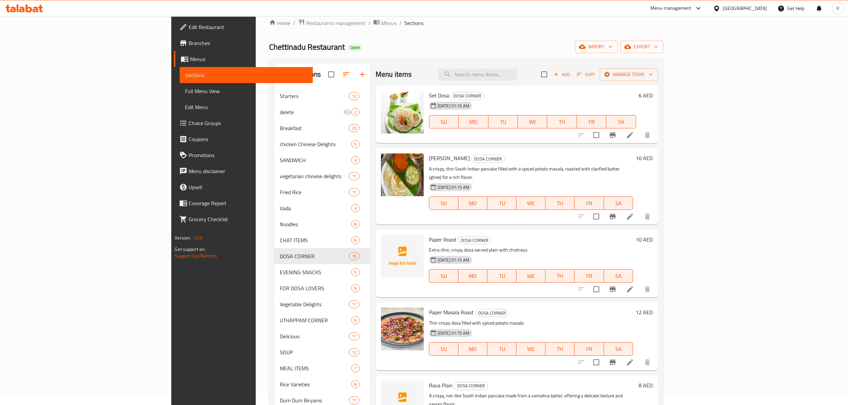
scroll to position [0, 0]
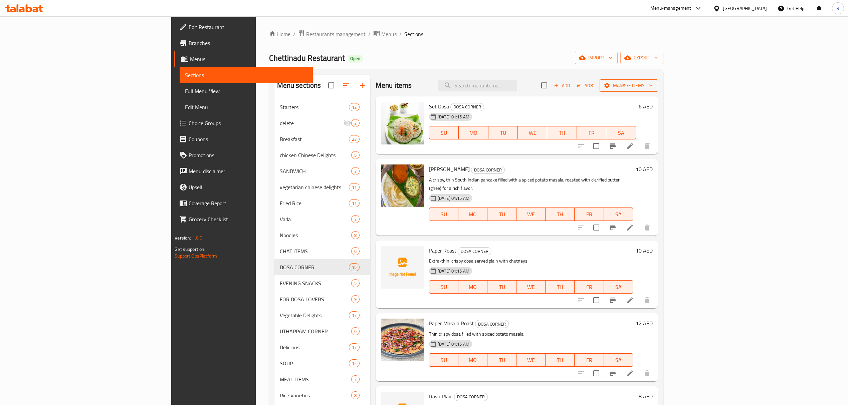
click at [652, 83] on span "Manage items" at bounding box center [629, 85] width 48 height 8
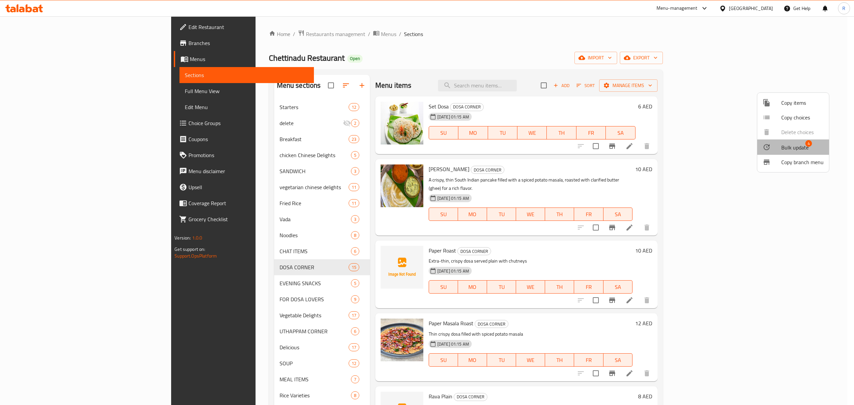
click at [799, 151] on span "Bulk update" at bounding box center [794, 147] width 27 height 8
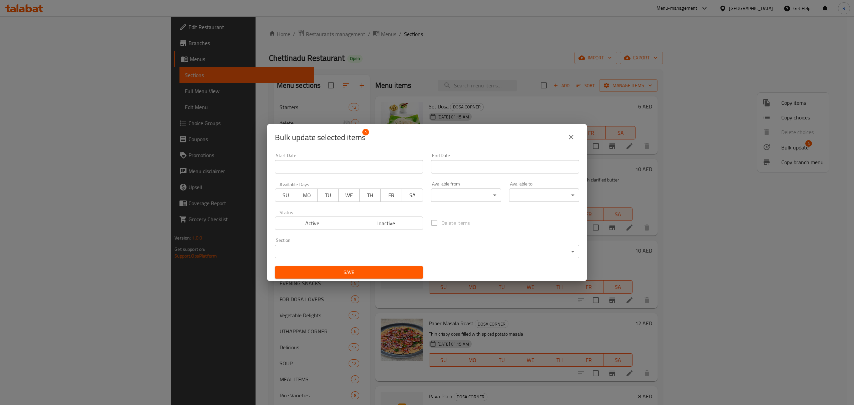
click at [387, 247] on body "​ Menu-management United Arab Emirates Get Help R Edit Restaurant Branches Menu…" at bounding box center [427, 210] width 854 height 389
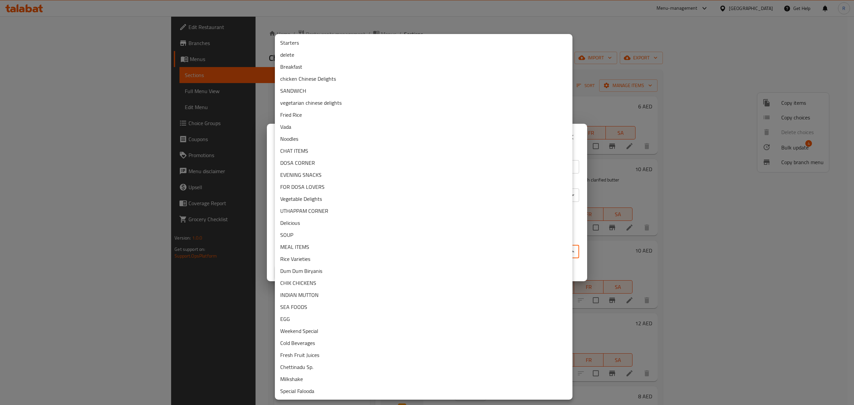
click at [300, 66] on li "Breakfast" at bounding box center [424, 67] width 298 height 12
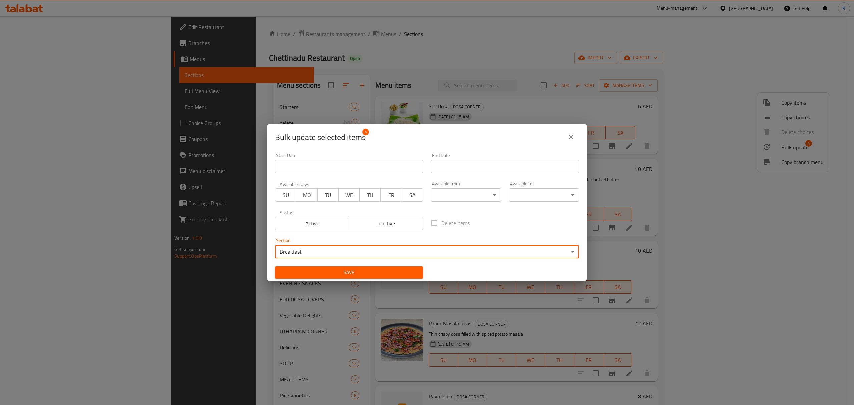
click at [381, 274] on span "Save" at bounding box center [348, 272] width 137 height 8
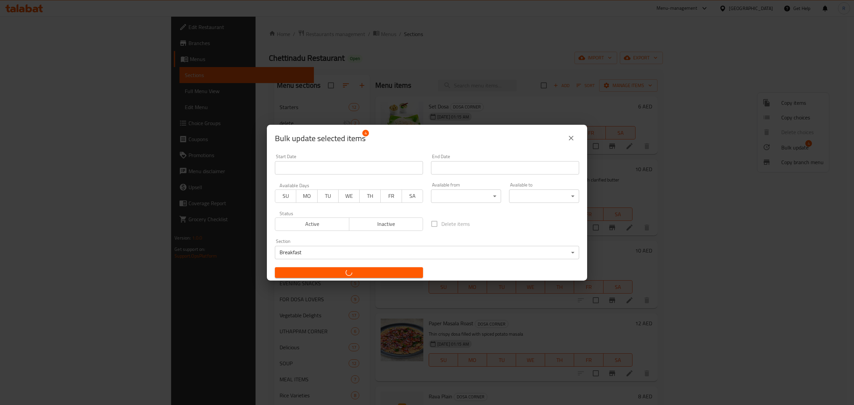
checkbox input "false"
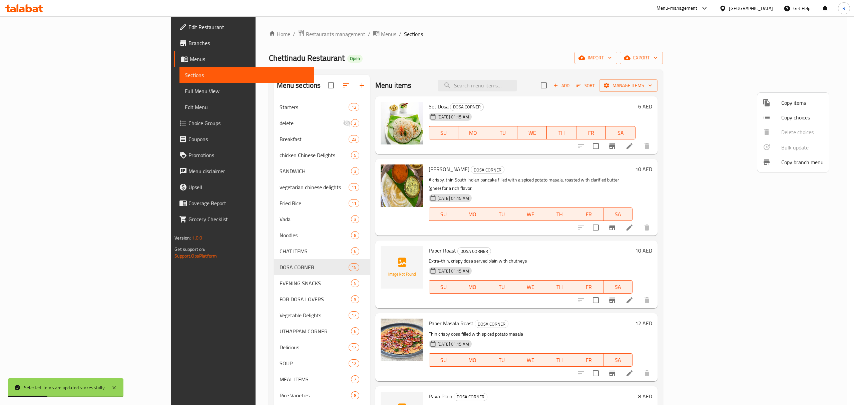
click at [517, 61] on div at bounding box center [427, 202] width 854 height 405
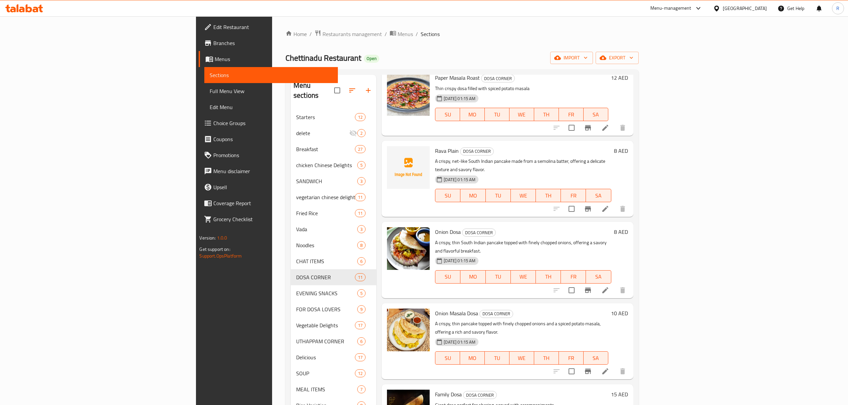
scroll to position [267, 0]
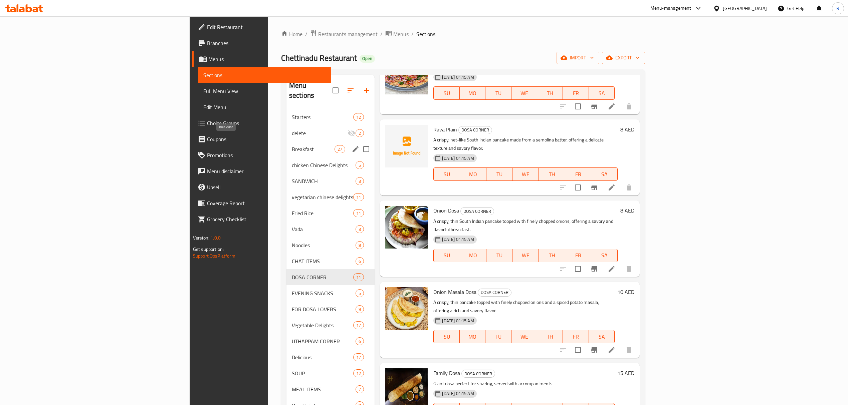
click at [292, 145] on span "Breakfast" at bounding box center [313, 149] width 43 height 8
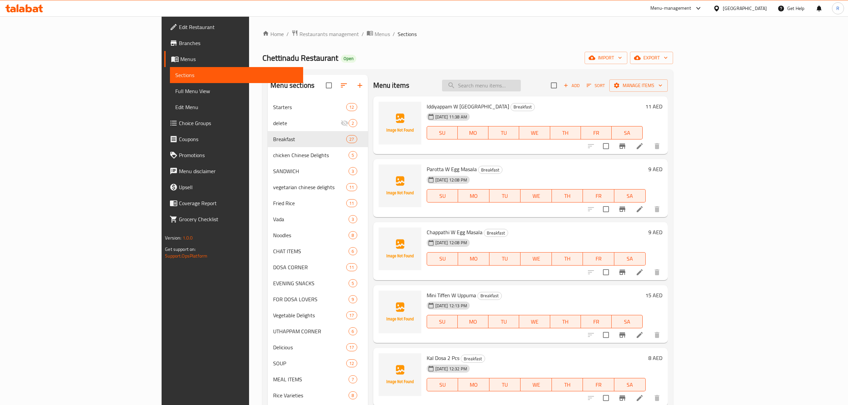
click at [521, 89] on input "search" at bounding box center [481, 86] width 79 height 12
paste input "GOBI DOSA"
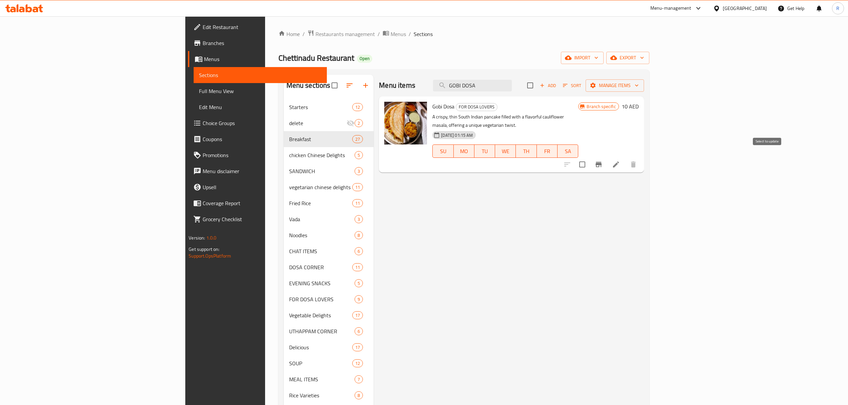
type input "GOBI DOSA"
click at [589, 158] on input "checkbox" at bounding box center [582, 165] width 14 height 14
checkbox input "true"
click at [643, 78] on div "Menu items GOBI DOSA Add Sort Manage items" at bounding box center [511, 86] width 265 height 22
click at [638, 87] on span "Manage items" at bounding box center [615, 85] width 48 height 8
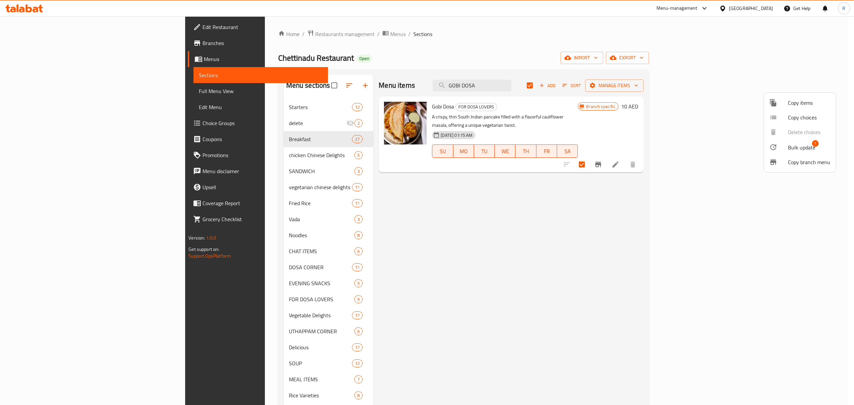
click at [781, 148] on div at bounding box center [778, 147] width 19 height 8
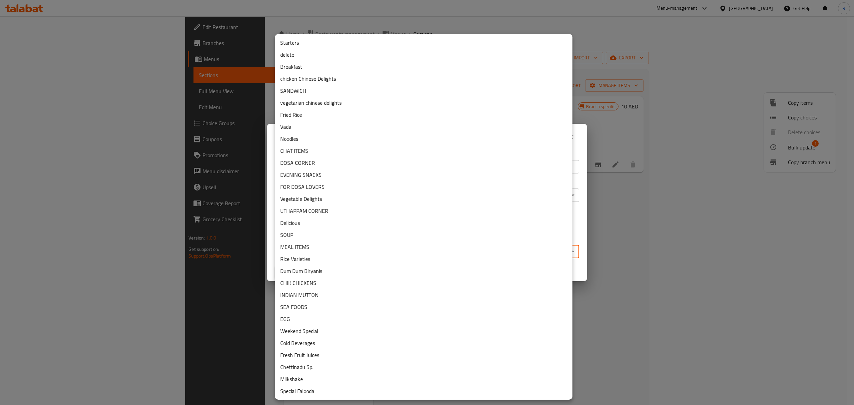
click at [335, 250] on body "​ Menu-management United Arab Emirates Get Help R Edit Restaurant Branches Menu…" at bounding box center [427, 210] width 854 height 389
click at [310, 71] on li "Breakfast" at bounding box center [424, 67] width 298 height 12
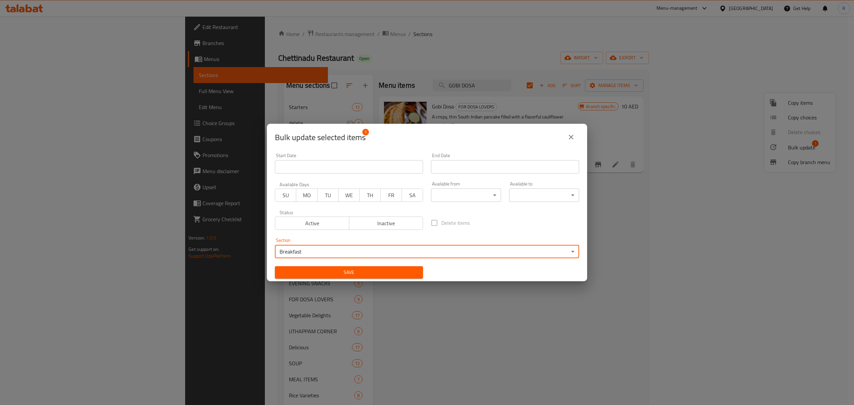
click at [402, 276] on span "Save" at bounding box center [348, 272] width 137 height 8
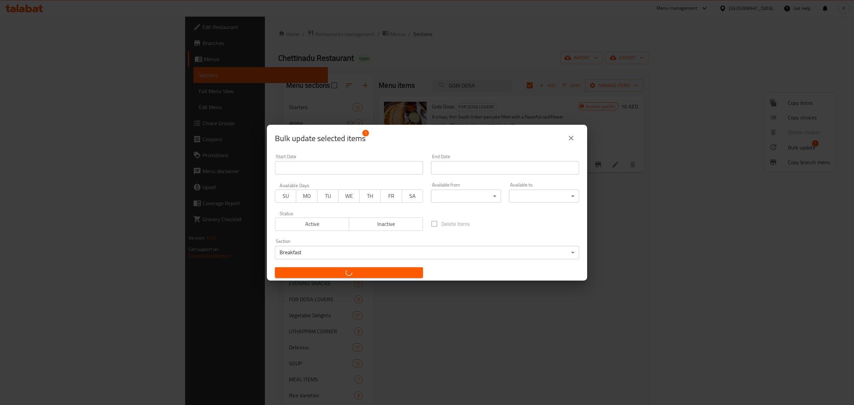
checkbox input "false"
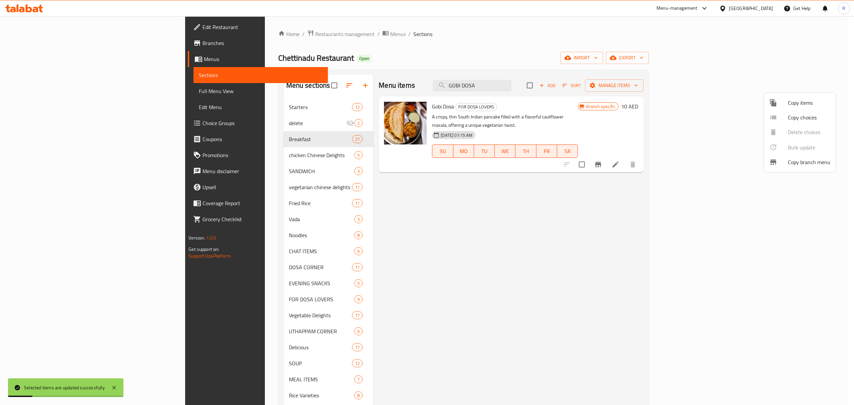
click at [552, 84] on div at bounding box center [427, 202] width 854 height 405
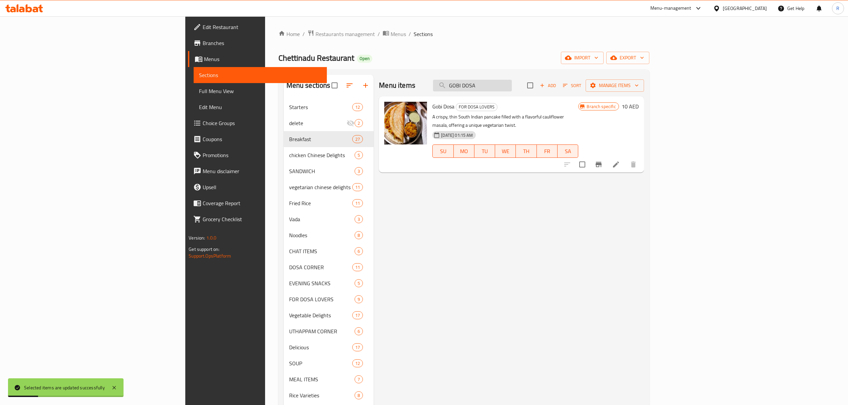
click at [512, 85] on input "GOBI DOSA" at bounding box center [472, 86] width 79 height 12
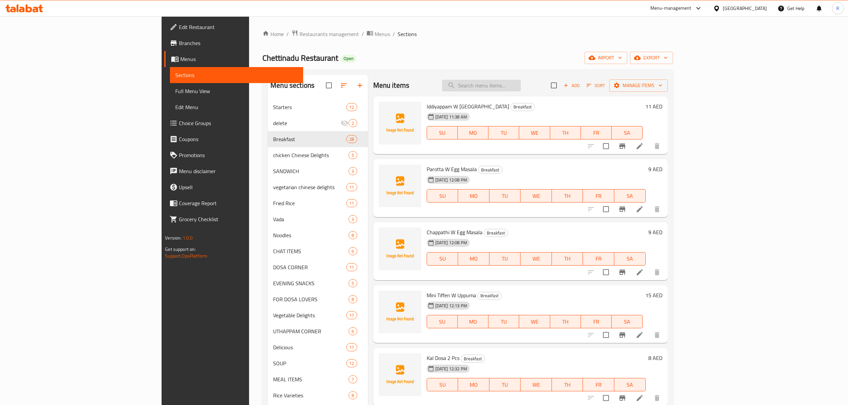
click at [521, 88] on input "search" at bounding box center [481, 86] width 79 height 12
paste input "PLAIN UTTAPAM"
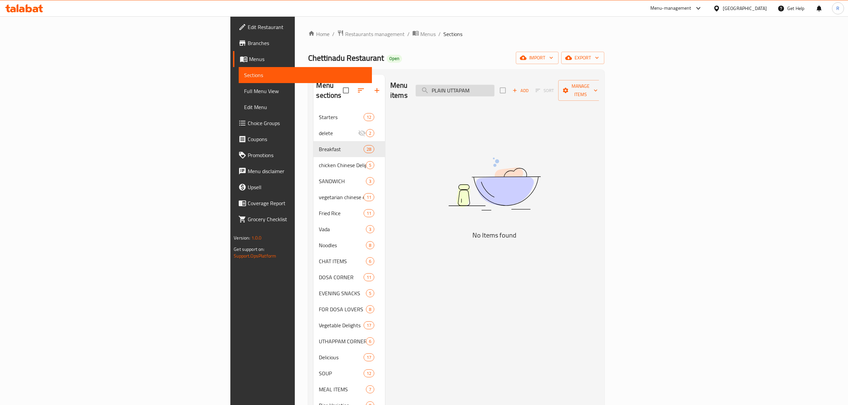
click at [494, 88] on input "PLAIN UTTAPAM" at bounding box center [454, 91] width 79 height 12
click at [494, 87] on input "UTTAPAM" at bounding box center [454, 91] width 79 height 12
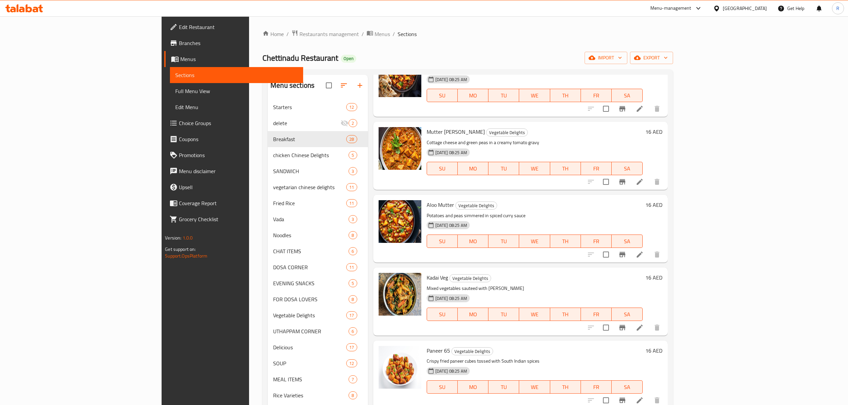
scroll to position [2625, 0]
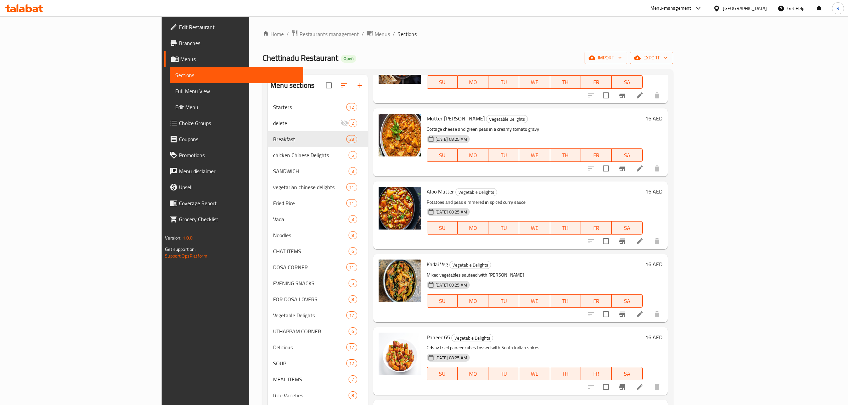
type input "UT"
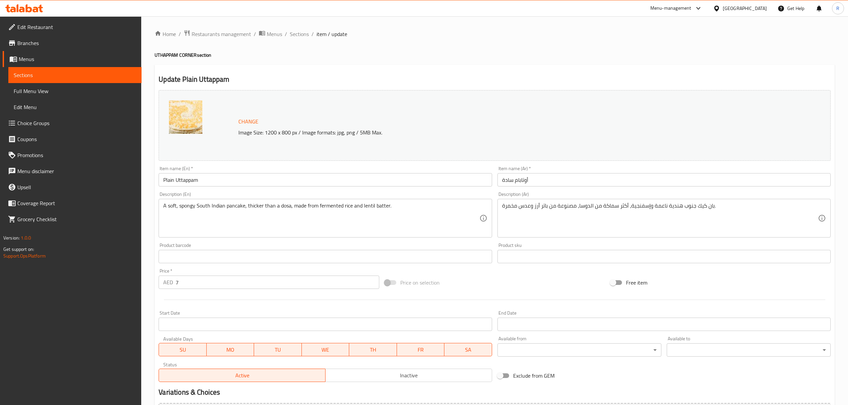
click at [221, 179] on input "Plain Uttappam" at bounding box center [325, 179] width 333 height 13
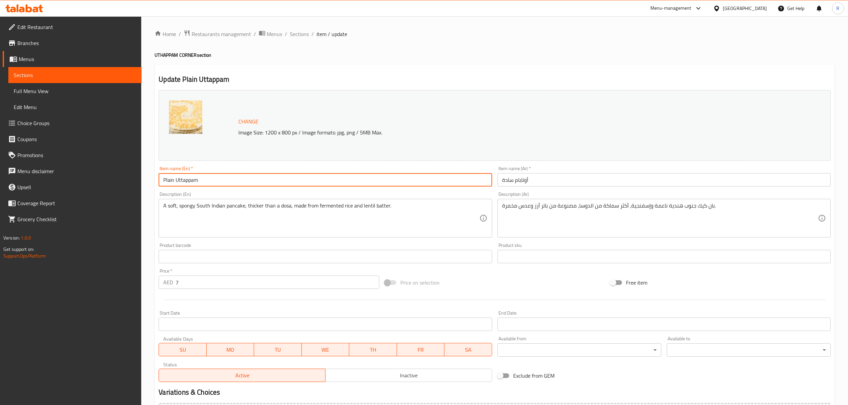
click at [221, 179] on input "Plain Uttappam" at bounding box center [325, 179] width 333 height 13
paste input "LAIN UTTAPAM"
click at [220, 181] on input "PLAIN UTTAPAM" at bounding box center [325, 179] width 333 height 13
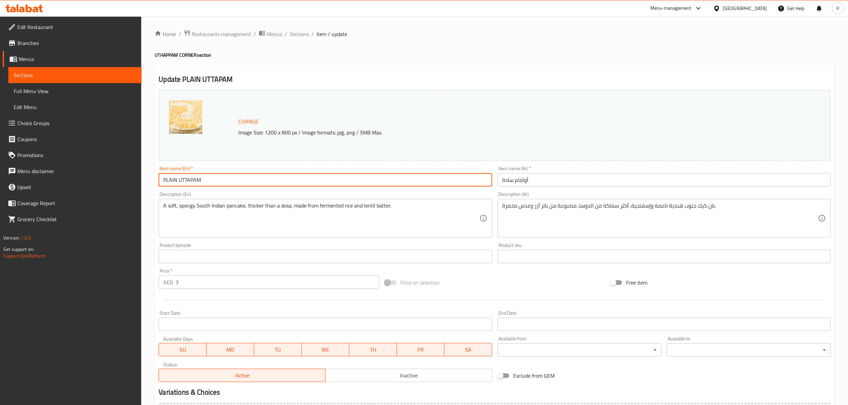
click at [220, 181] on input "PLAIN UTTAPAM" at bounding box center [325, 179] width 333 height 13
type input "Plain Uttapam"
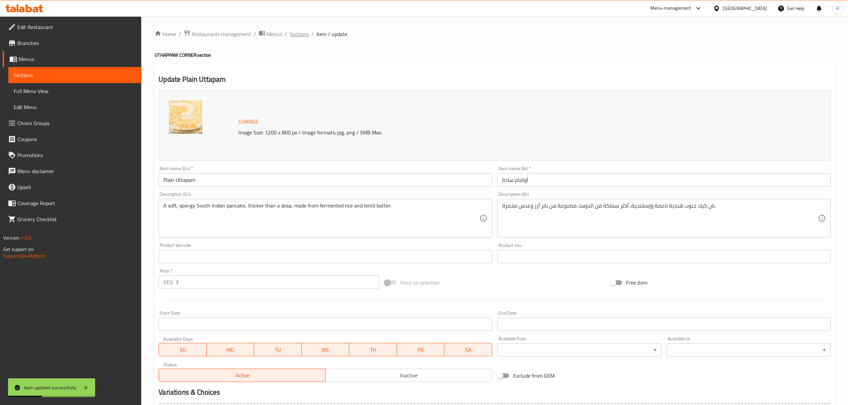
click at [300, 38] on span "Sections" at bounding box center [299, 34] width 19 height 8
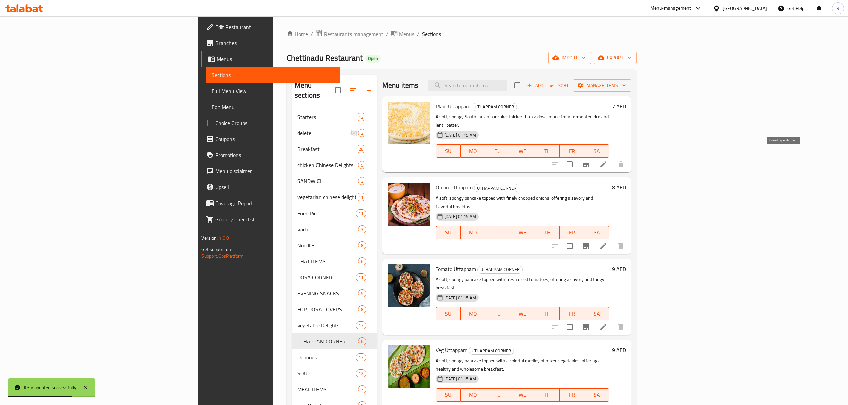
click at [594, 157] on button "Branch-specific-item" at bounding box center [586, 164] width 16 height 16
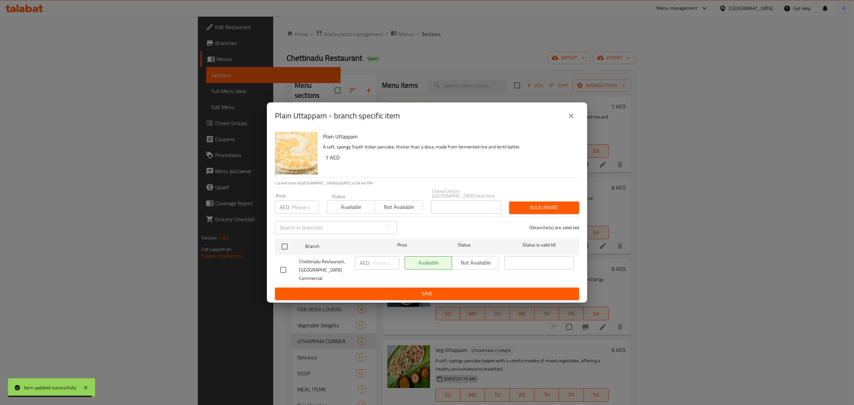
click at [279, 266] on input "checkbox" at bounding box center [283, 270] width 14 height 14
checkbox input "true"
click at [382, 265] on input "number" at bounding box center [385, 262] width 27 height 13
type input "9"
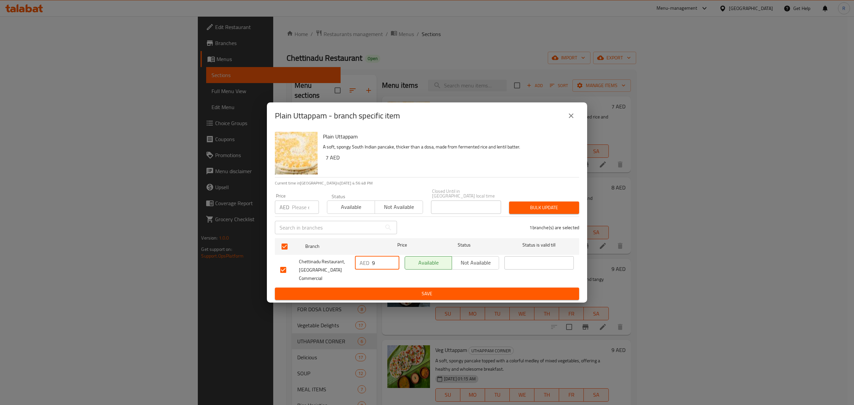
click at [390, 290] on span "Save" at bounding box center [427, 294] width 294 height 8
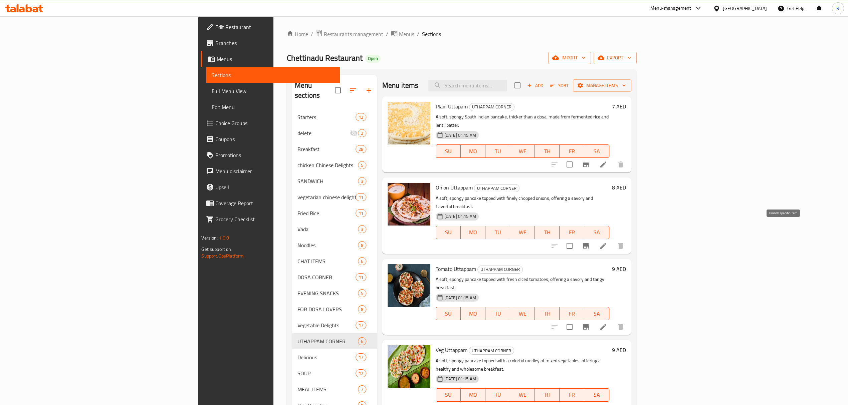
click at [594, 238] on button "Branch-specific-item" at bounding box center [586, 246] width 16 height 16
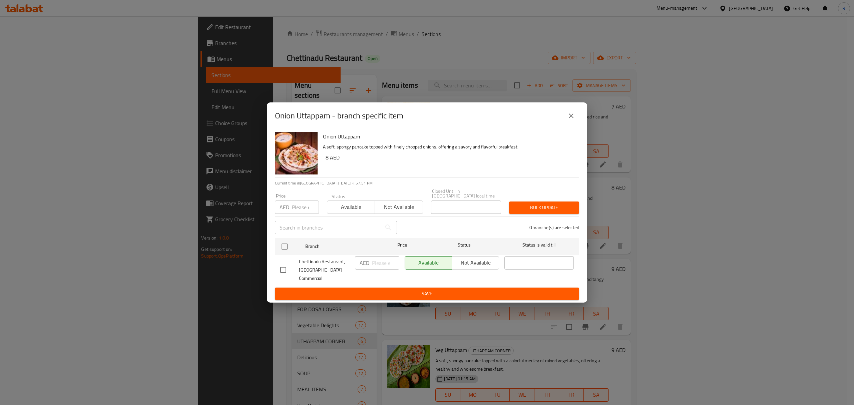
click at [282, 269] on input "checkbox" at bounding box center [283, 270] width 14 height 14
checkbox input "true"
click at [378, 266] on input "number" at bounding box center [385, 262] width 27 height 13
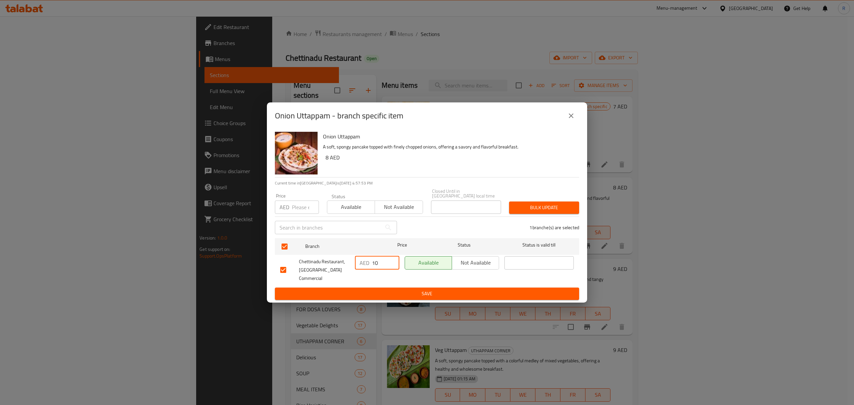
type input "10"
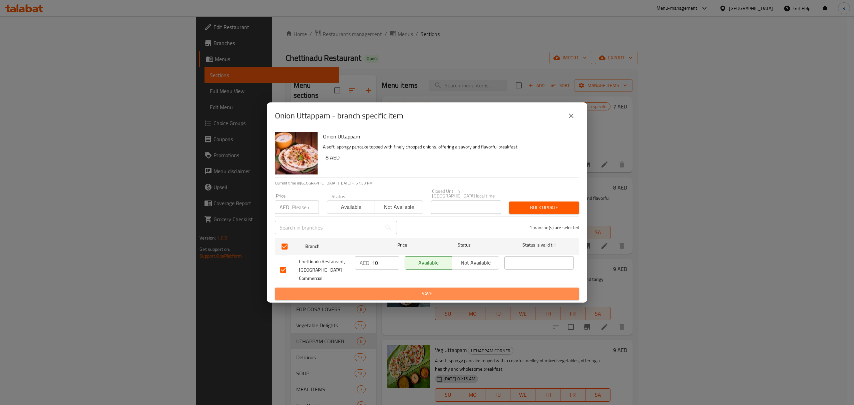
click at [422, 290] on span "Save" at bounding box center [427, 294] width 294 height 8
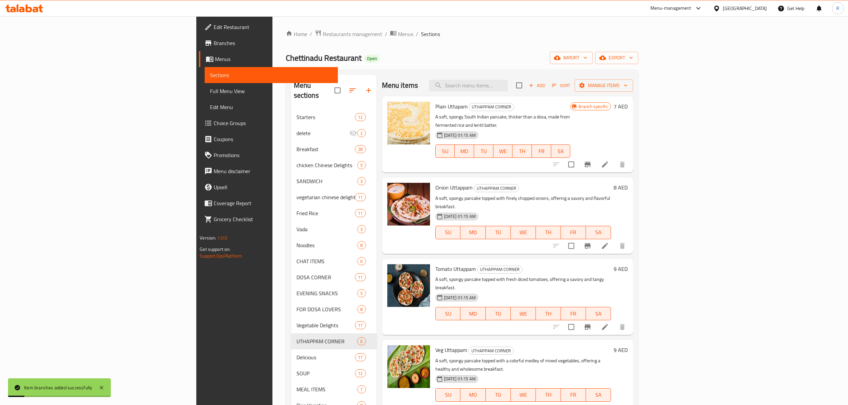
click at [614, 240] on li at bounding box center [604, 246] width 19 height 12
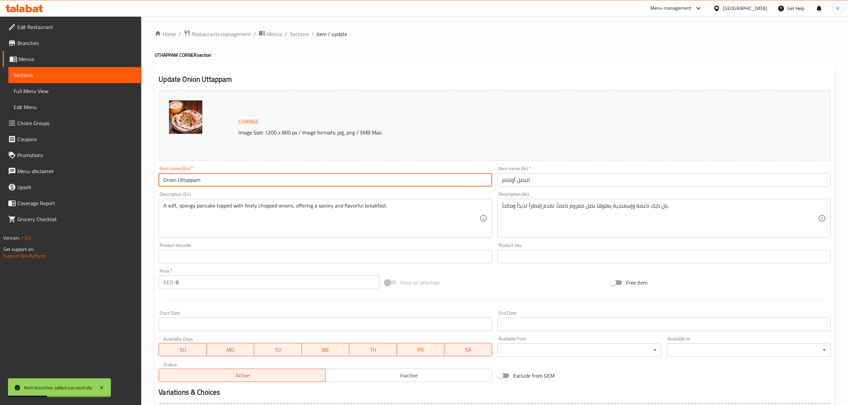
click at [228, 183] on input "Onion Uttappam" at bounding box center [325, 179] width 333 height 13
drag, startPoint x: 228, startPoint y: 183, endPoint x: 225, endPoint y: 184, distance: 3.7
click at [228, 182] on input "Onion Uttappam" at bounding box center [325, 179] width 333 height 13
paste input "NION UTTAPAM"
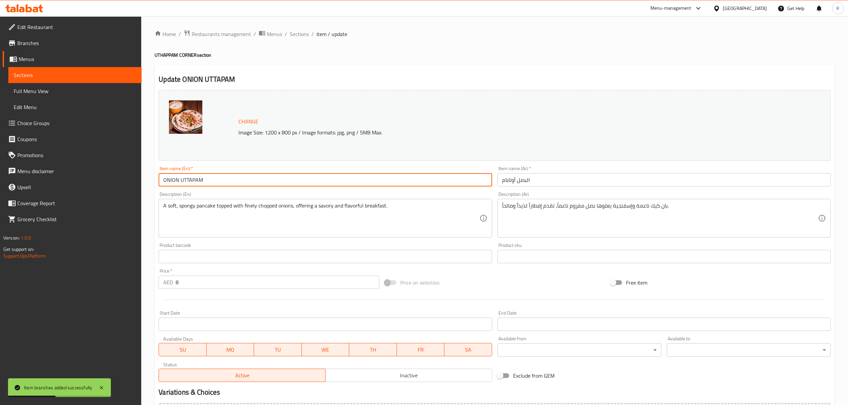
click at [222, 185] on input "ONION UTTAPAM" at bounding box center [325, 179] width 333 height 13
type input "Onion Uttapam"
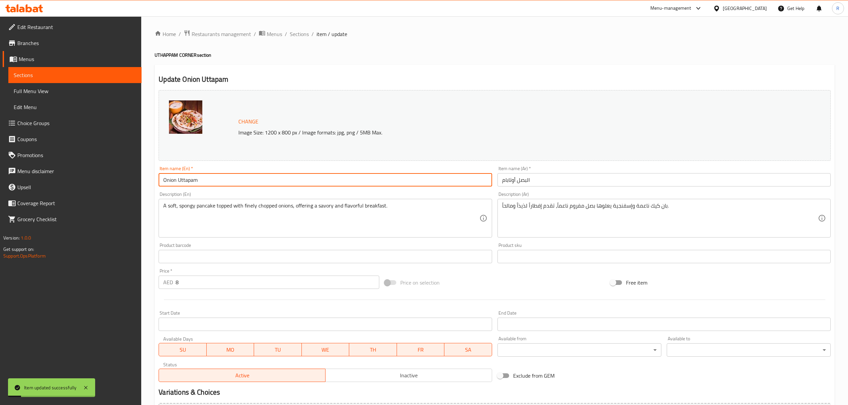
drag, startPoint x: 301, startPoint y: 35, endPoint x: 328, endPoint y: 4, distance: 41.8
click at [301, 35] on span "Sections" at bounding box center [299, 34] width 19 height 8
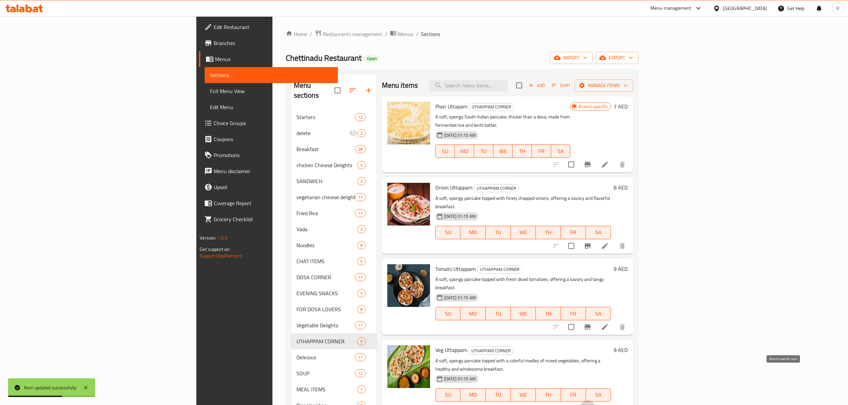
click at [591, 404] on icon "Branch-specific-item" at bounding box center [587, 408] width 8 height 8
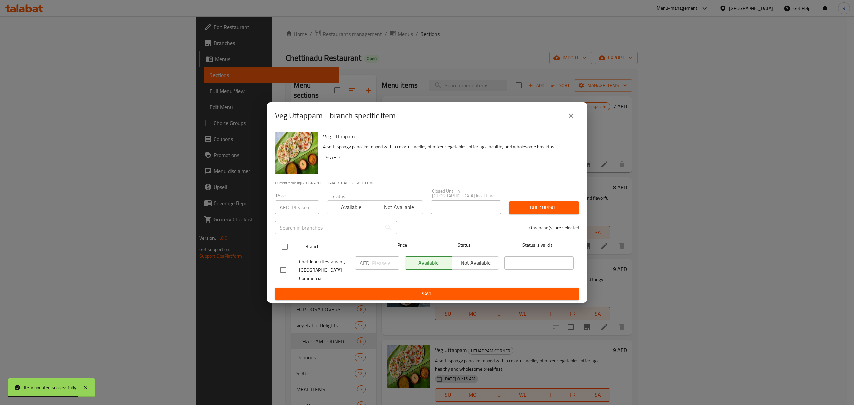
click at [289, 254] on input "checkbox" at bounding box center [285, 247] width 14 height 14
checkbox input "true"
click at [379, 264] on input "number" at bounding box center [385, 262] width 27 height 13
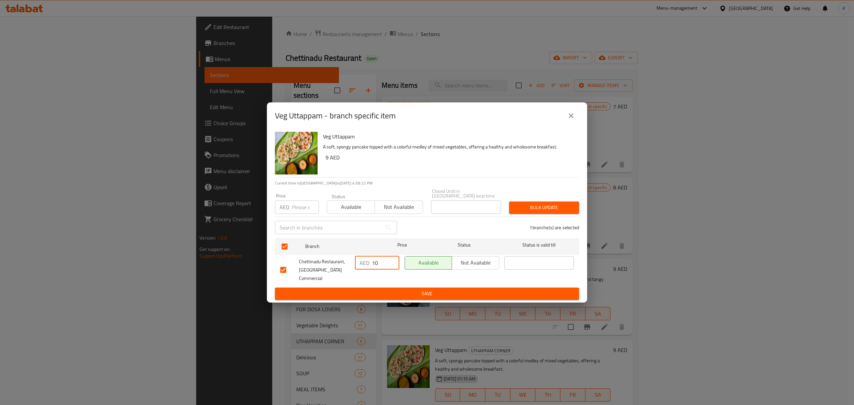
type input "10"
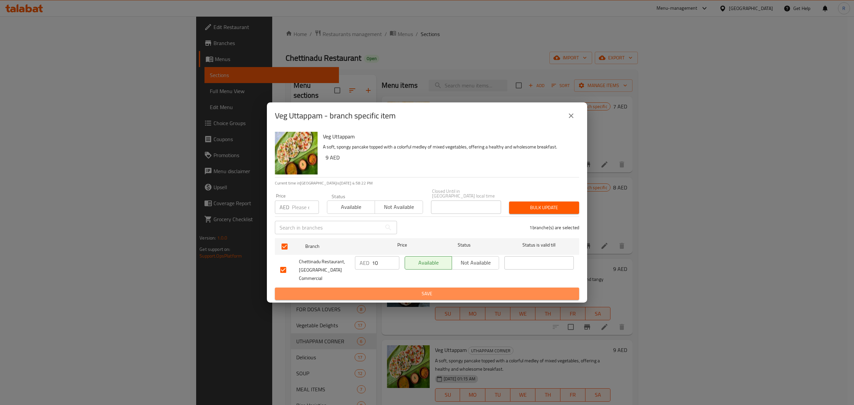
click at [393, 290] on span "Save" at bounding box center [427, 294] width 294 height 8
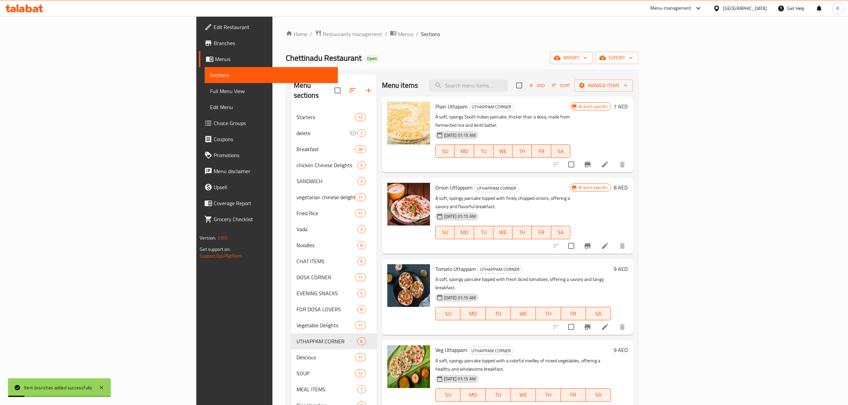
click at [609, 404] on icon at bounding box center [605, 408] width 8 height 8
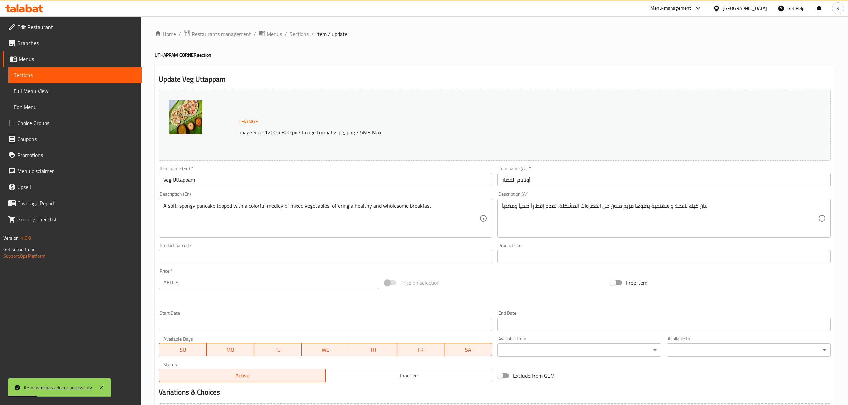
click at [251, 181] on input "Veg Uttappam" at bounding box center [325, 179] width 333 height 13
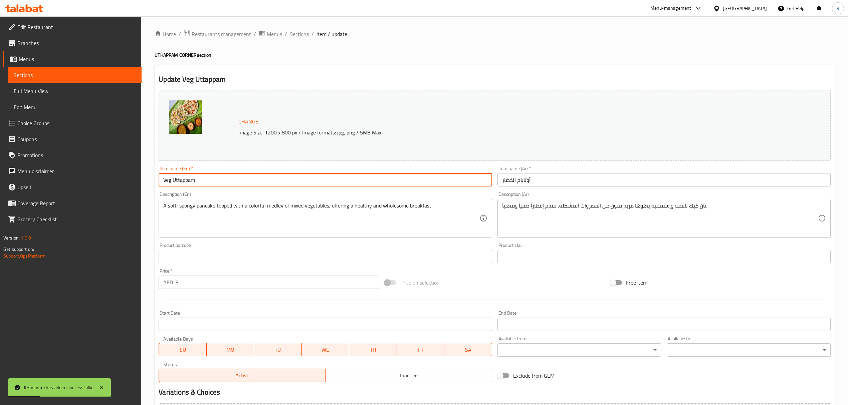
click at [251, 181] on input "Veg Uttappam" at bounding box center [325, 179] width 333 height 13
paste input "EG UTTAPAM"
click at [190, 178] on input "VEG UTTAPAM" at bounding box center [325, 179] width 333 height 13
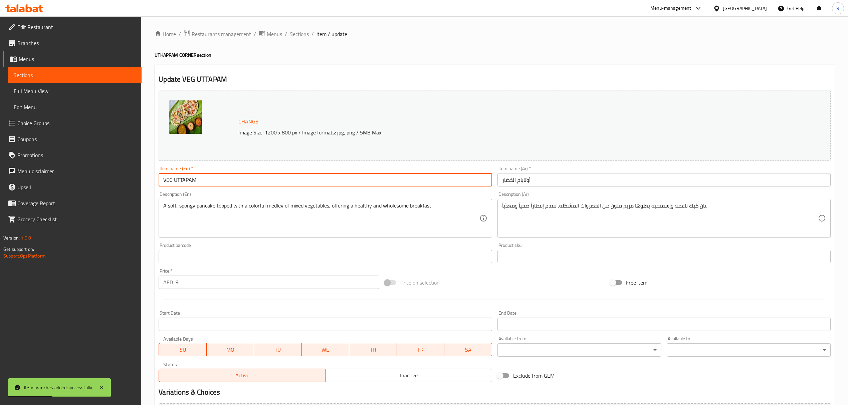
click at [189, 178] on input "VEG UTTAPAM" at bounding box center [325, 179] width 333 height 13
type input "Veg Uttapam"
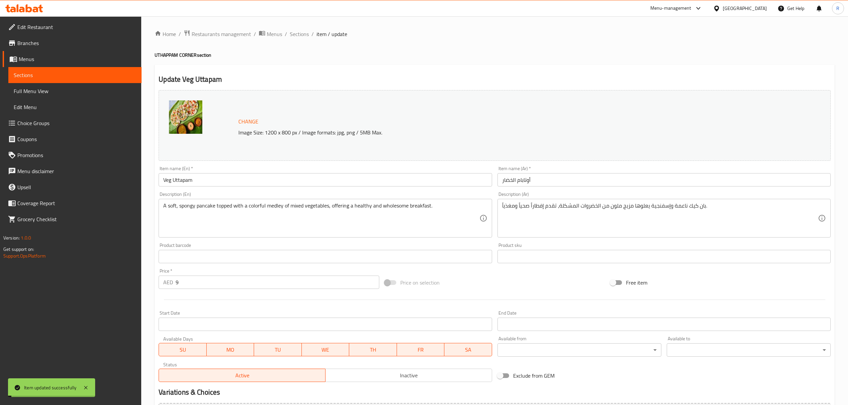
click at [298, 36] on span "Sections" at bounding box center [299, 34] width 19 height 8
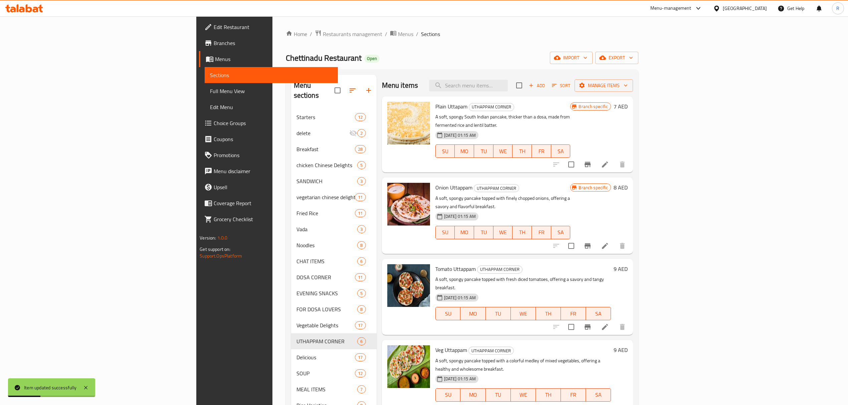
click at [590, 324] on icon "Branch-specific-item" at bounding box center [587, 326] width 6 height 5
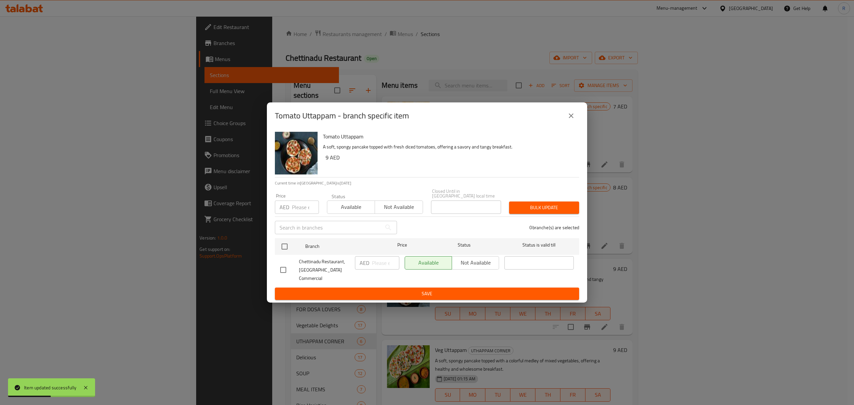
click at [282, 271] on input "checkbox" at bounding box center [283, 270] width 14 height 14
checkbox input "true"
click at [377, 262] on input "number" at bounding box center [385, 262] width 27 height 13
type input "10"
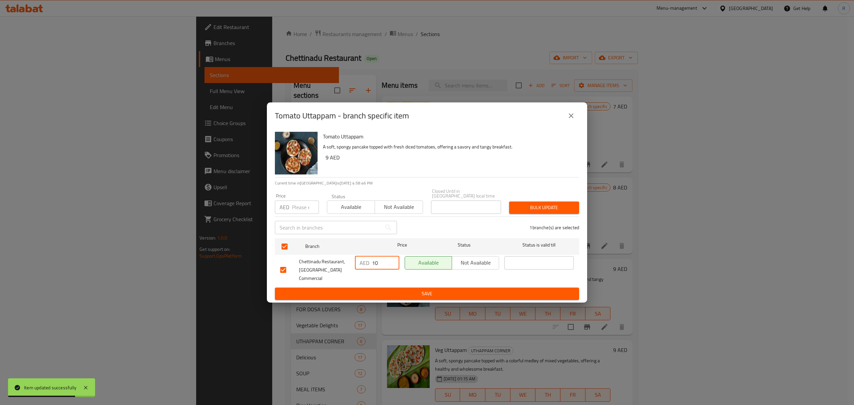
drag, startPoint x: 400, startPoint y: 296, endPoint x: 399, endPoint y: 287, distance: 8.7
click at [400, 296] on button "Save" at bounding box center [427, 294] width 304 height 12
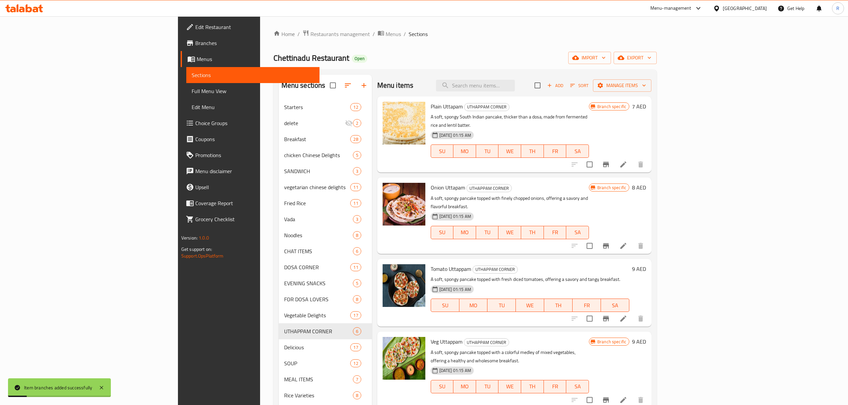
click at [632, 313] on li at bounding box center [623, 319] width 19 height 12
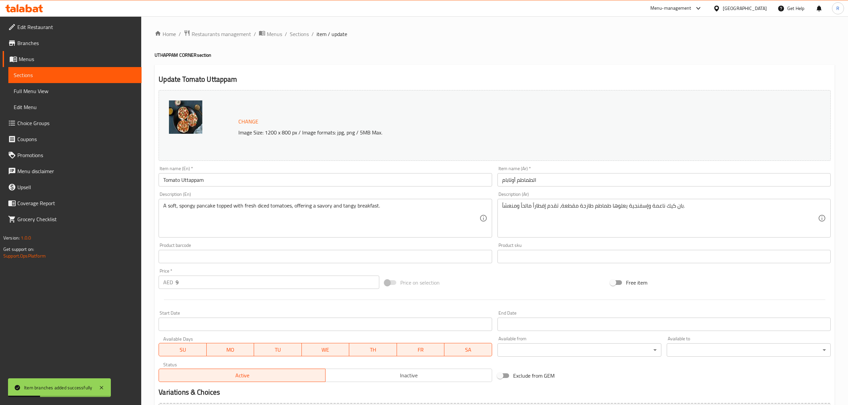
click at [218, 183] on input "Tomato Uttappam" at bounding box center [325, 179] width 333 height 13
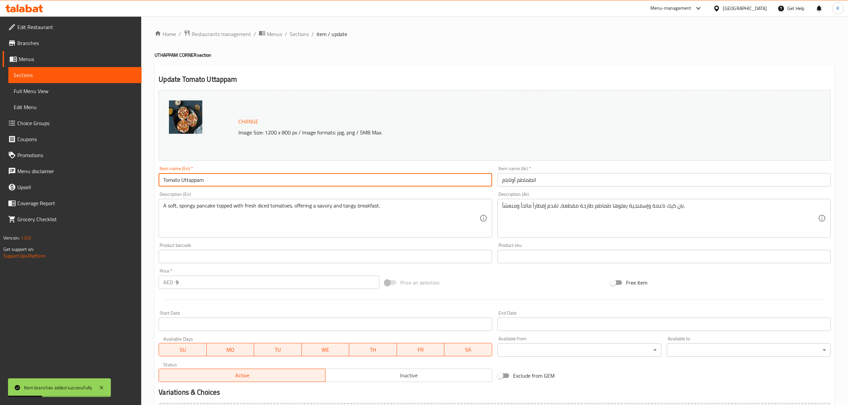
click at [218, 183] on input "Tomato Uttappam" at bounding box center [325, 179] width 333 height 13
click at [219, 183] on input "Tomato Uttappam" at bounding box center [325, 179] width 333 height 13
paste input "OMATO UTTAPAM"
click at [211, 182] on input "TOMATO UTTAPAM" at bounding box center [325, 179] width 333 height 13
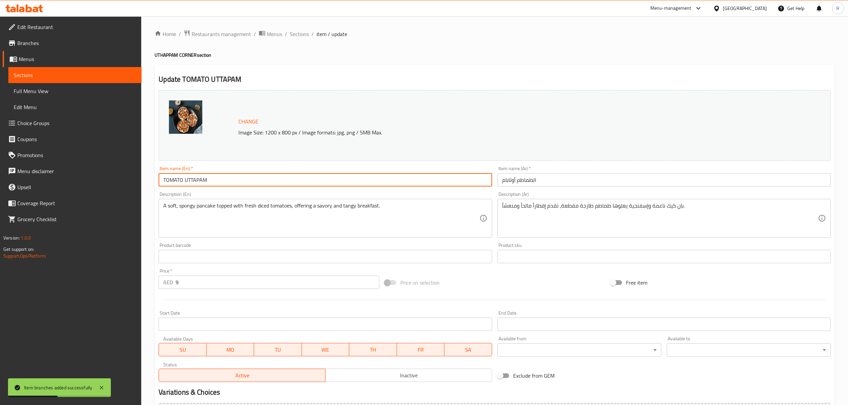
click at [211, 182] on input "TOMATO UTTAPAM" at bounding box center [325, 179] width 333 height 13
type input "Tomato Uttapam"
click at [295, 34] on span "Sections" at bounding box center [299, 34] width 19 height 8
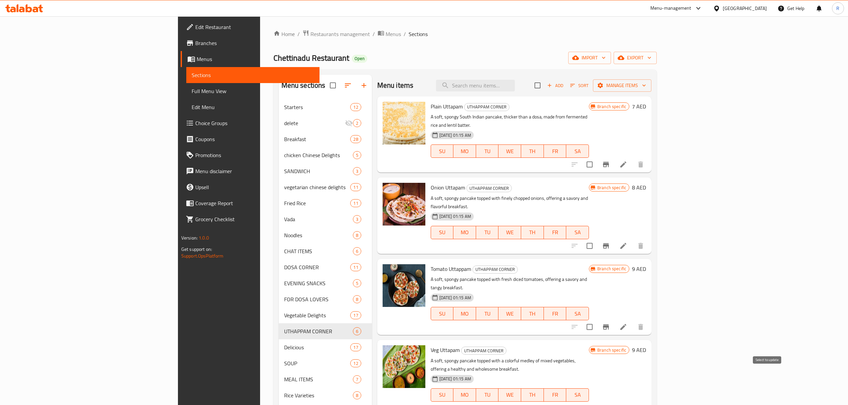
click at [596, 401] on input "checkbox" at bounding box center [589, 408] width 14 height 14
checkbox input "true"
click at [596, 320] on input "checkbox" at bounding box center [589, 327] width 14 height 14
checkbox input "true"
click at [596, 239] on input "checkbox" at bounding box center [589, 246] width 14 height 14
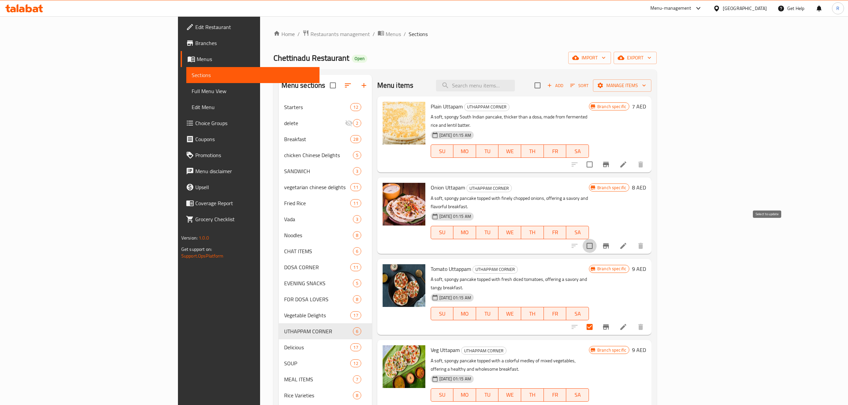
checkbox input "true"
click at [596, 159] on input "checkbox" at bounding box center [589, 165] width 14 height 14
click at [646, 84] on span "Manage items" at bounding box center [622, 85] width 48 height 8
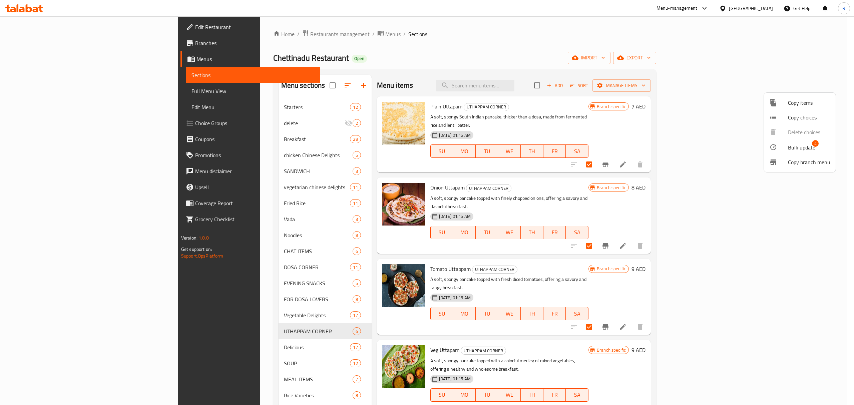
click at [783, 154] on li "Bulk update 4" at bounding box center [800, 146] width 72 height 15
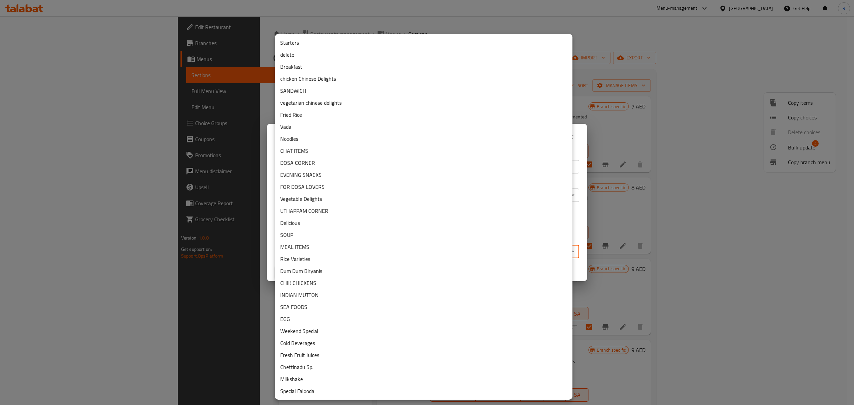
click at [342, 251] on body "​ Menu-management United Arab Emirates Get Help R Edit Restaurant Branches Menu…" at bounding box center [427, 210] width 854 height 389
click at [294, 68] on li "Breakfast" at bounding box center [424, 67] width 298 height 12
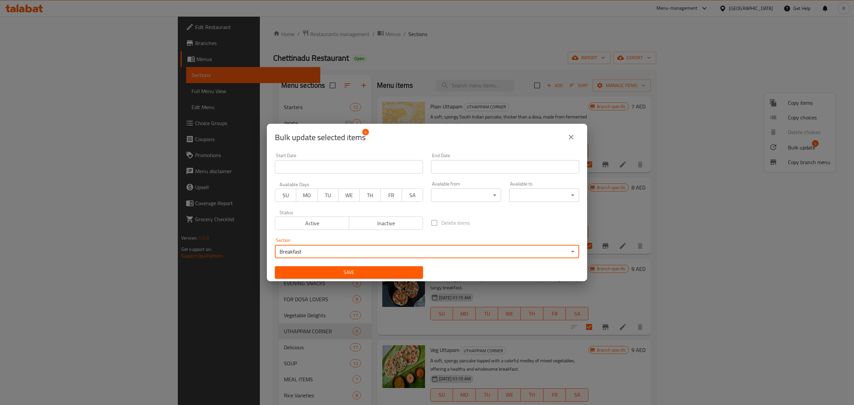
click at [326, 272] on span "Save" at bounding box center [348, 272] width 137 height 8
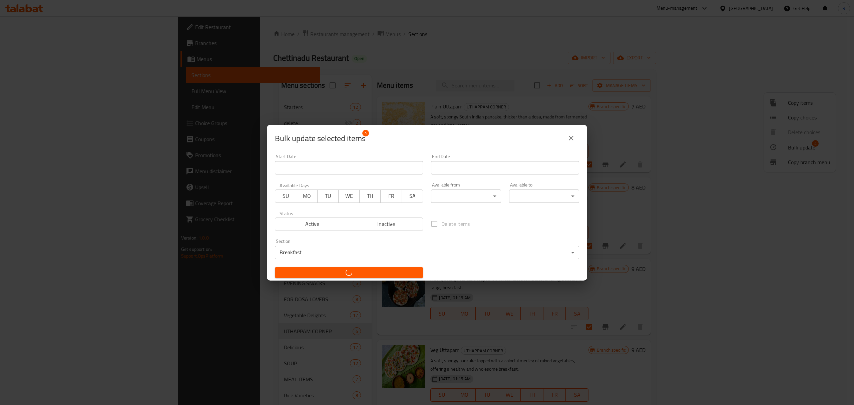
checkbox input "false"
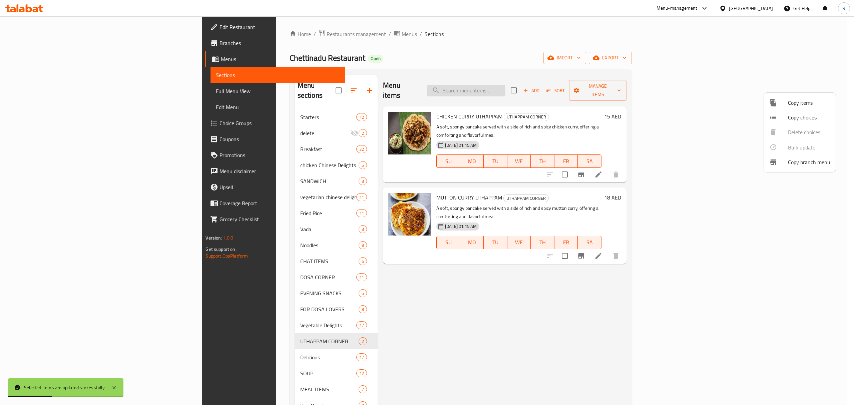
click at [550, 85] on div at bounding box center [427, 202] width 854 height 405
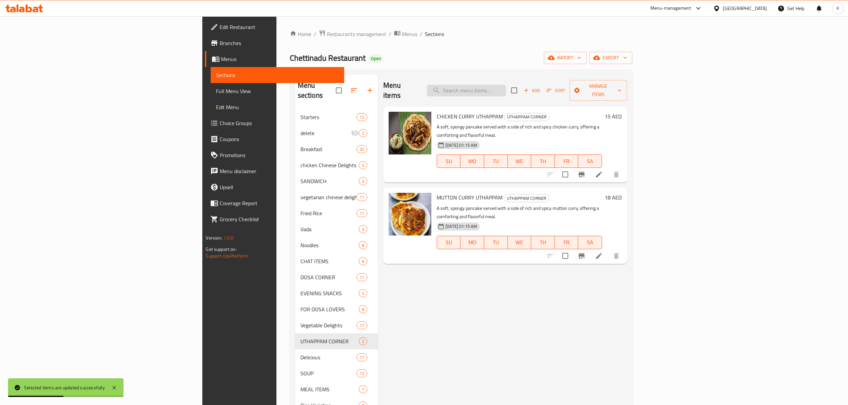
click at [506, 85] on input "search" at bounding box center [466, 91] width 79 height 12
paste input "ONION DOSA"
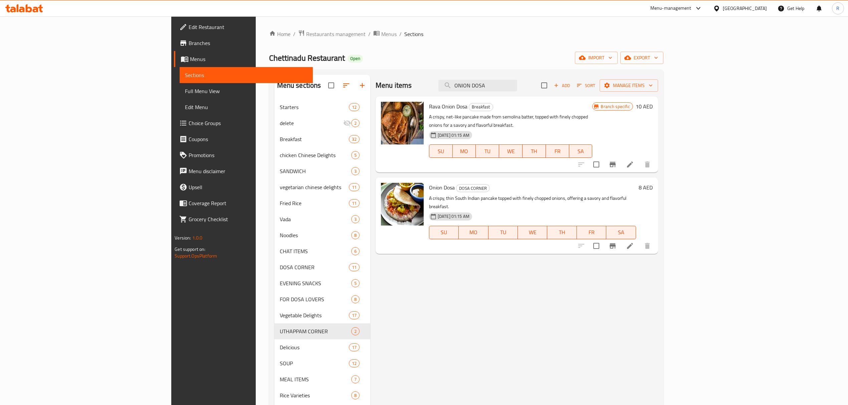
type input "ONION DOSA"
click at [616, 242] on icon "Branch-specific-item" at bounding box center [612, 246] width 8 height 8
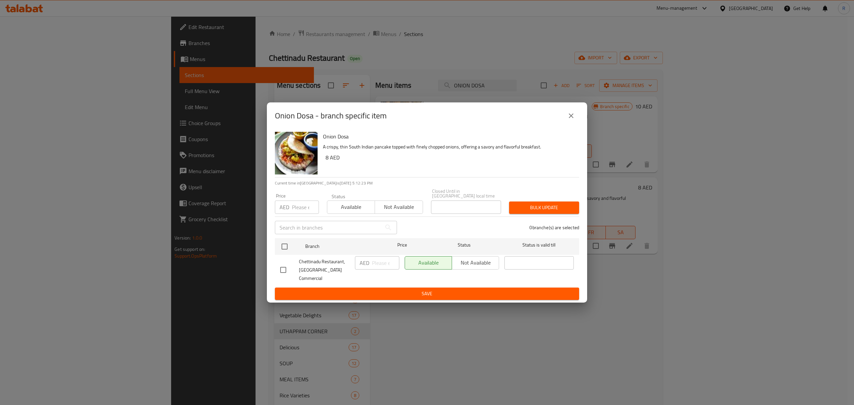
click at [286, 268] on input "checkbox" at bounding box center [283, 270] width 14 height 14
checkbox input "true"
click at [378, 270] on input "number" at bounding box center [385, 262] width 27 height 13
type input "10"
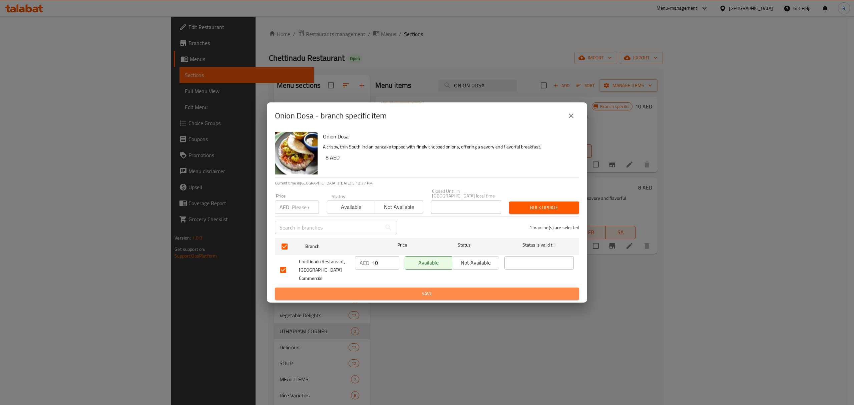
click at [395, 290] on span "Save" at bounding box center [427, 294] width 294 height 8
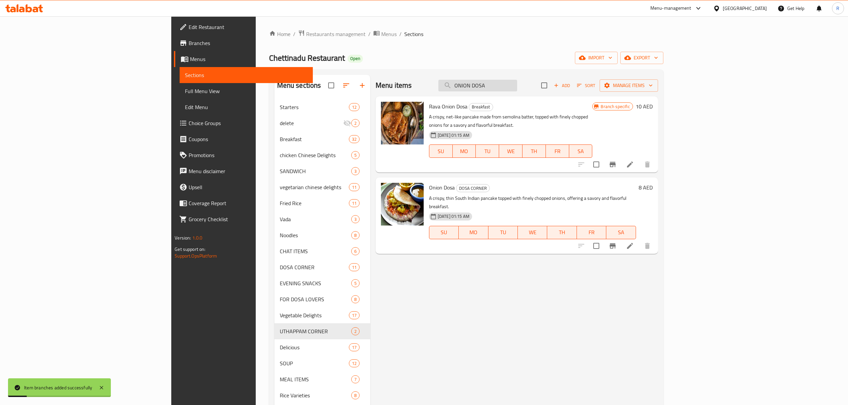
click at [517, 88] on input "ONION DOSA" at bounding box center [477, 86] width 79 height 12
paste input "MASALA"
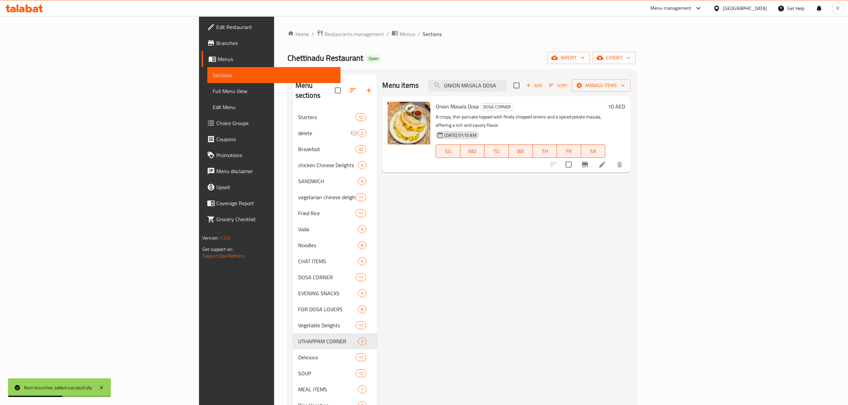
type input "ONION MASALA DOSA"
click at [593, 161] on button "Branch-specific-item" at bounding box center [585, 164] width 16 height 16
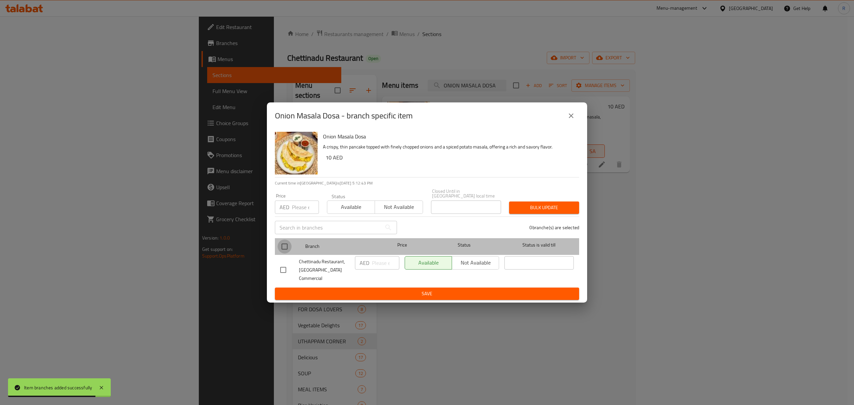
click at [284, 248] on input "checkbox" at bounding box center [285, 247] width 14 height 14
checkbox input "true"
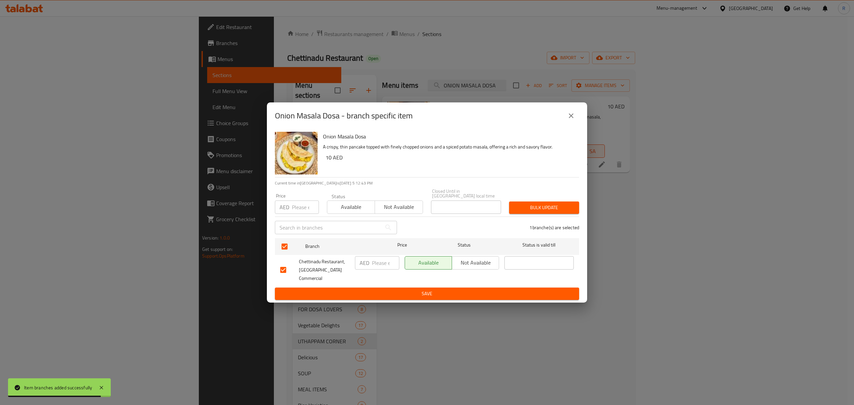
click at [373, 270] on input "number" at bounding box center [385, 262] width 27 height 13
type input "12"
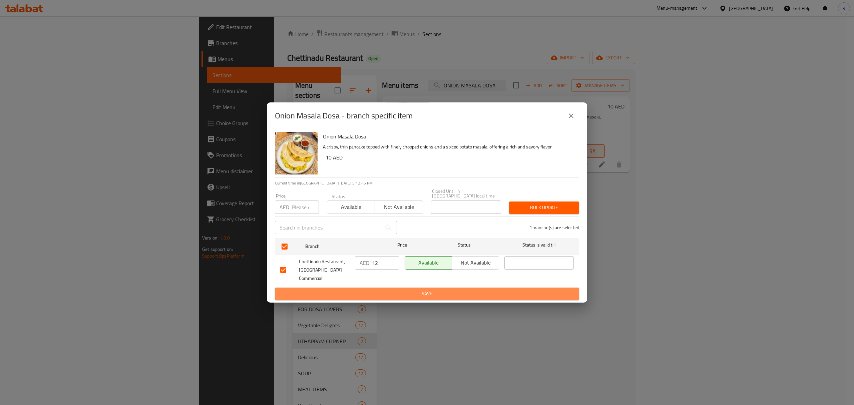
click at [371, 295] on button "Save" at bounding box center [427, 294] width 304 height 12
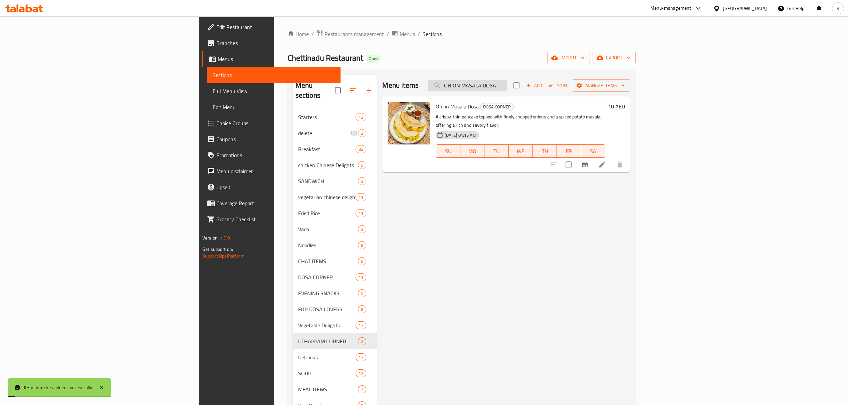
click at [507, 85] on input "ONION MASALA DOSA" at bounding box center [467, 86] width 79 height 12
paste input "EGG"
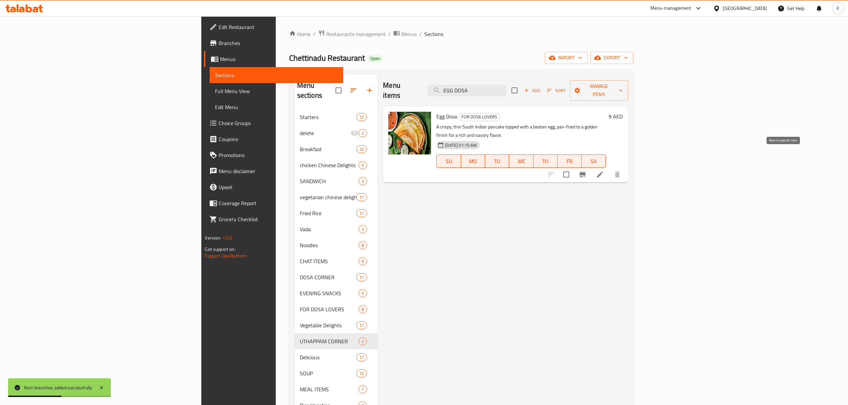
type input "EGG DOSA"
click at [590, 167] on button "Branch-specific-item" at bounding box center [582, 175] width 16 height 16
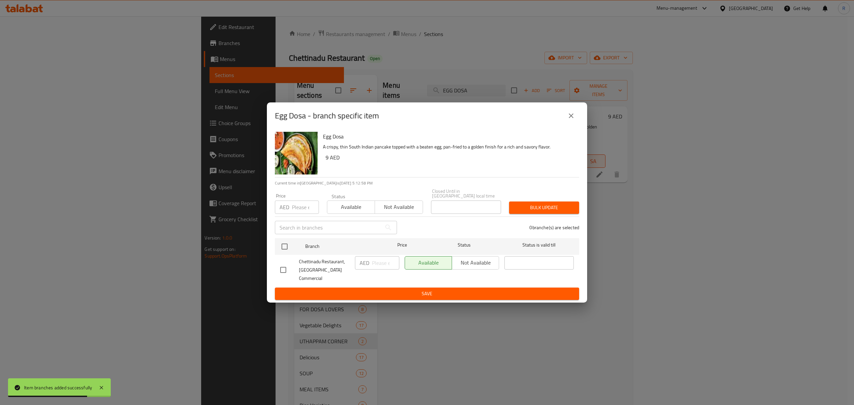
click at [286, 269] on input "checkbox" at bounding box center [283, 270] width 14 height 14
checkbox input "true"
click at [374, 270] on input "number" at bounding box center [385, 262] width 27 height 13
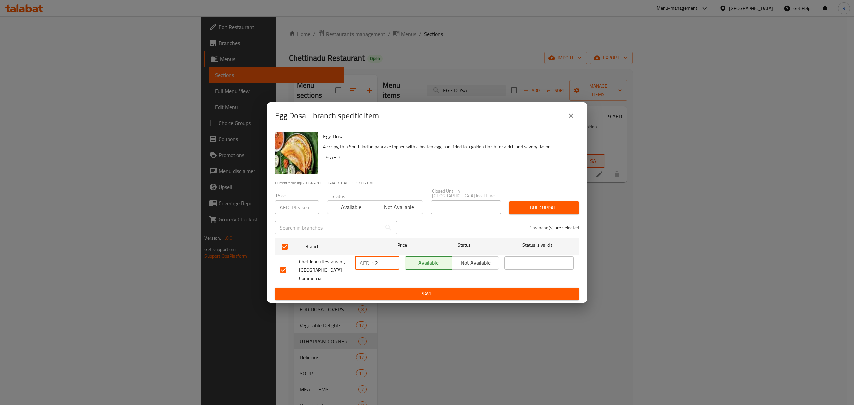
type input "12"
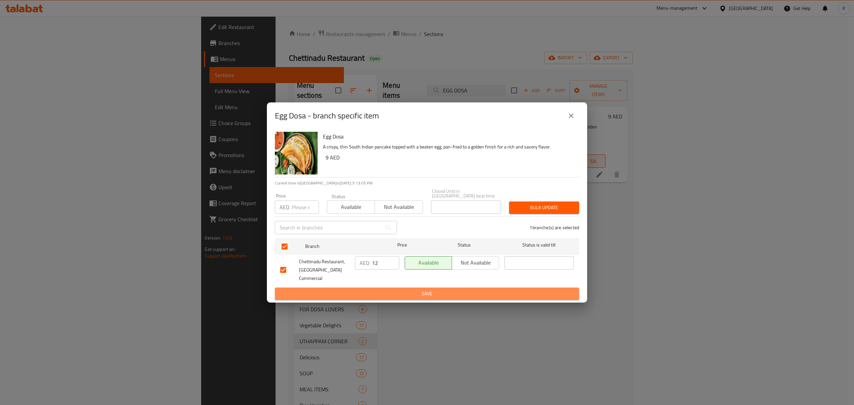
click at [386, 290] on span "Save" at bounding box center [427, 294] width 294 height 8
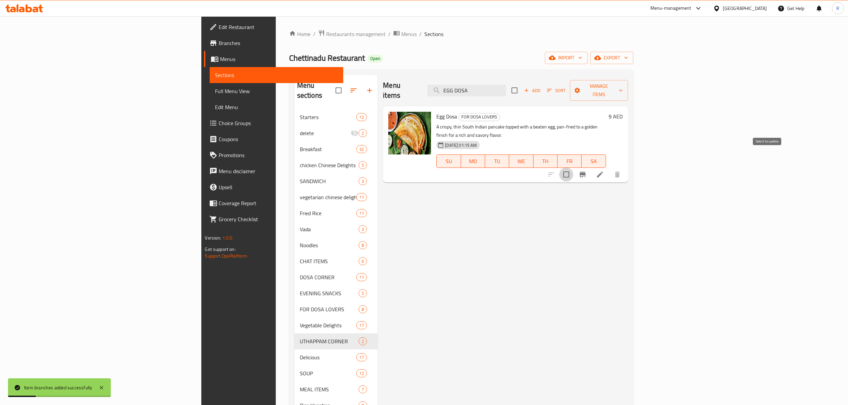
click at [573, 168] on input "checkbox" at bounding box center [566, 175] width 14 height 14
checkbox input "true"
click at [549, 79] on div "Menu items EGG DOSA Add Sort Manage items" at bounding box center [505, 91] width 245 height 32
click at [506, 85] on input "EGG DOSA" at bounding box center [466, 91] width 79 height 12
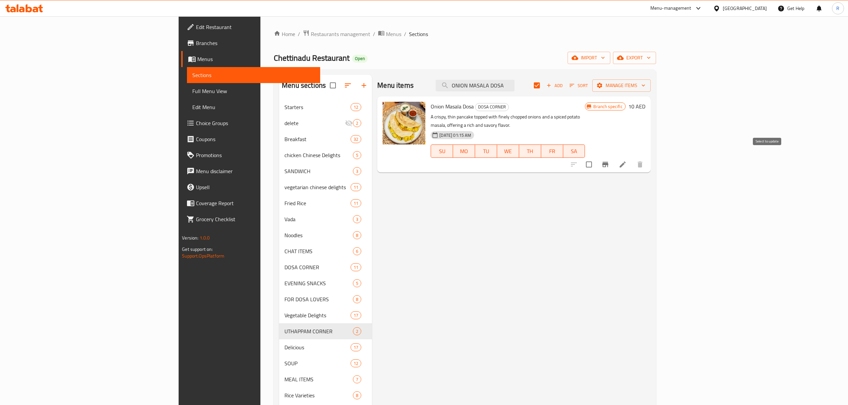
type input "ONION MASALA DOSA"
click at [596, 158] on input "checkbox" at bounding box center [589, 165] width 14 height 14
checkbox input "true"
checkbox input "false"
click at [514, 87] on input "ONION MASALA DOSA" at bounding box center [474, 86] width 79 height 12
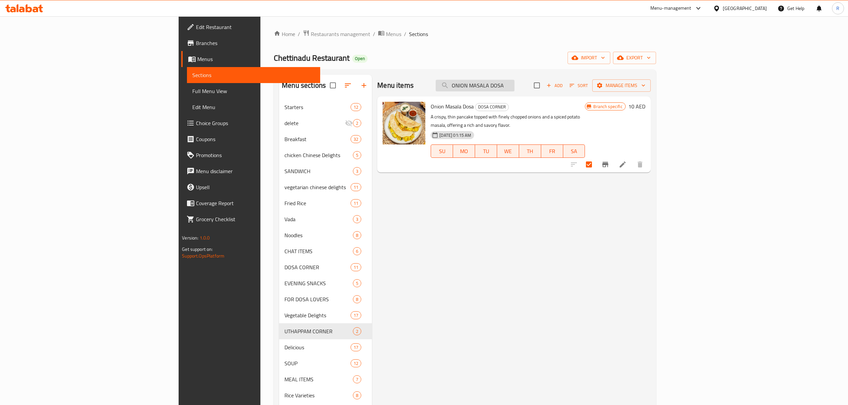
type input "ONION DOSA"
checkbox input "true"
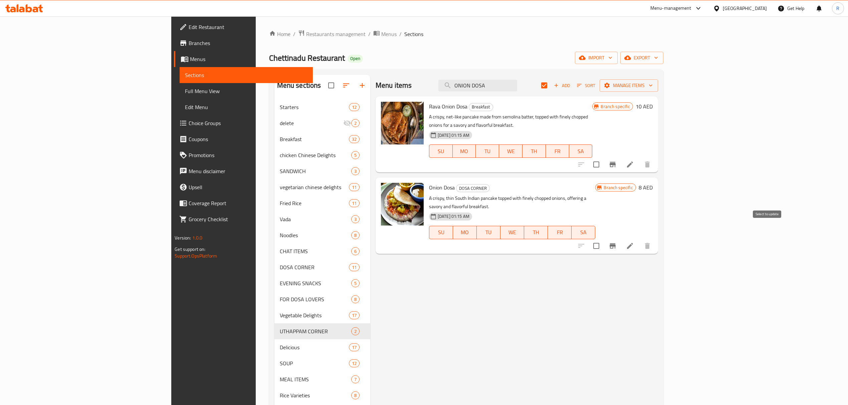
type input "ONION DOSA"
click at [603, 239] on input "checkbox" at bounding box center [596, 246] width 14 height 14
checkbox input "true"
checkbox input "false"
click at [658, 90] on button "Manage items" at bounding box center [628, 85] width 58 height 12
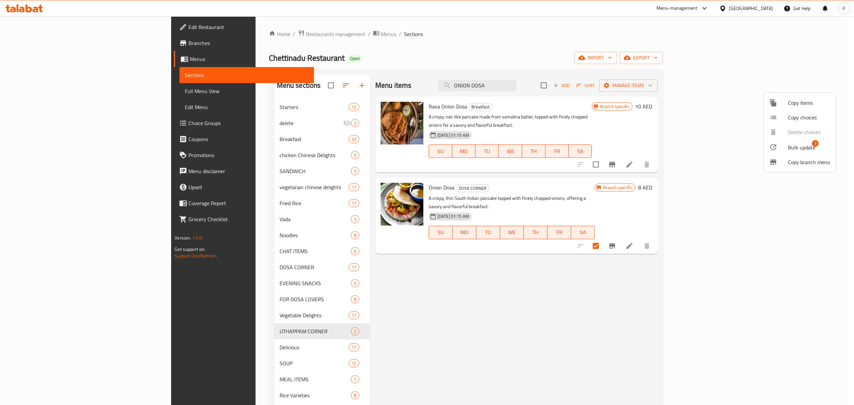
click at [800, 149] on span "Bulk update" at bounding box center [801, 147] width 27 height 8
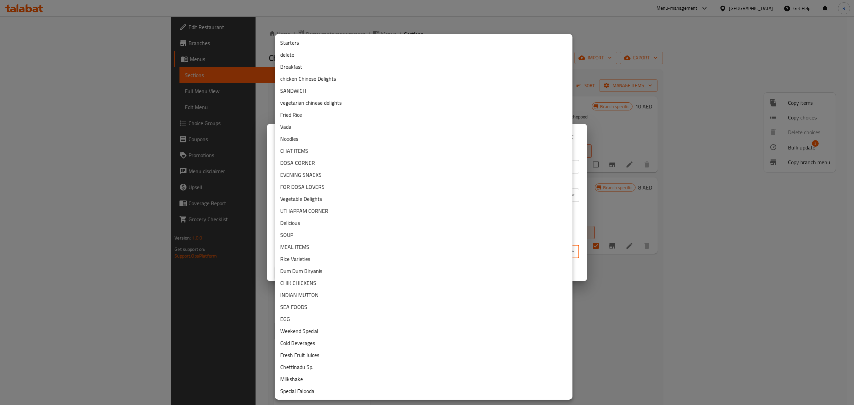
click at [364, 246] on body "​ Menu-management United Arab Emirates Get Help R Edit Restaurant Branches Menu…" at bounding box center [427, 210] width 854 height 389
click at [319, 69] on li "Breakfast" at bounding box center [424, 67] width 298 height 12
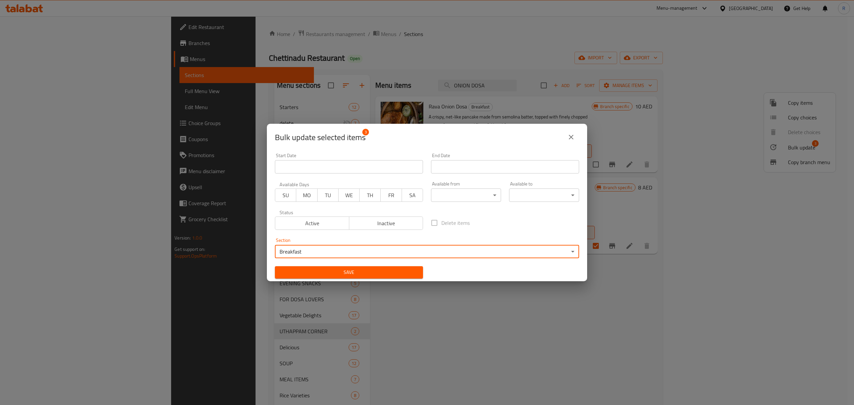
click at [382, 276] on span "Save" at bounding box center [348, 272] width 137 height 8
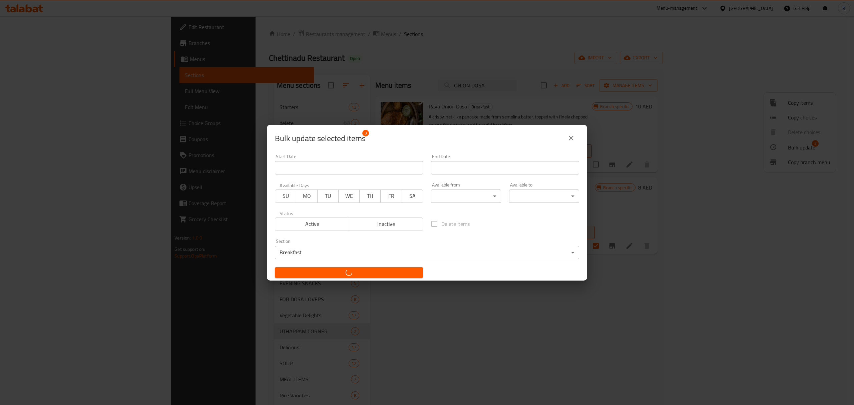
checkbox input "false"
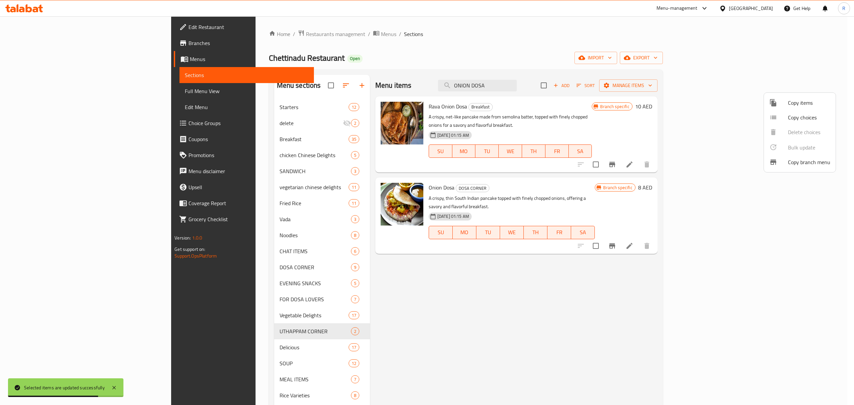
click at [481, 342] on div at bounding box center [427, 202] width 854 height 405
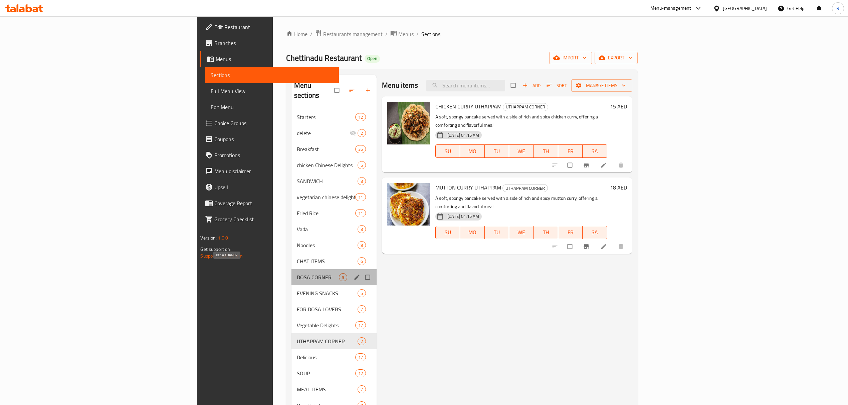
click at [297, 273] on span "DOSA CORNER" at bounding box center [318, 277] width 42 height 8
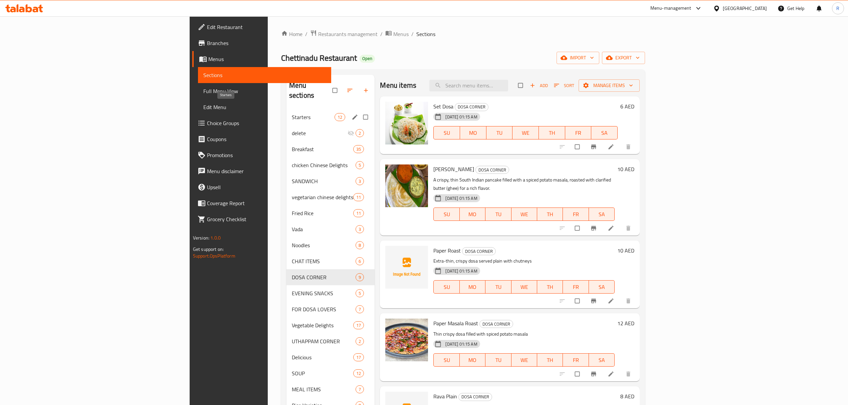
click at [292, 113] on span "Starters" at bounding box center [313, 117] width 43 height 8
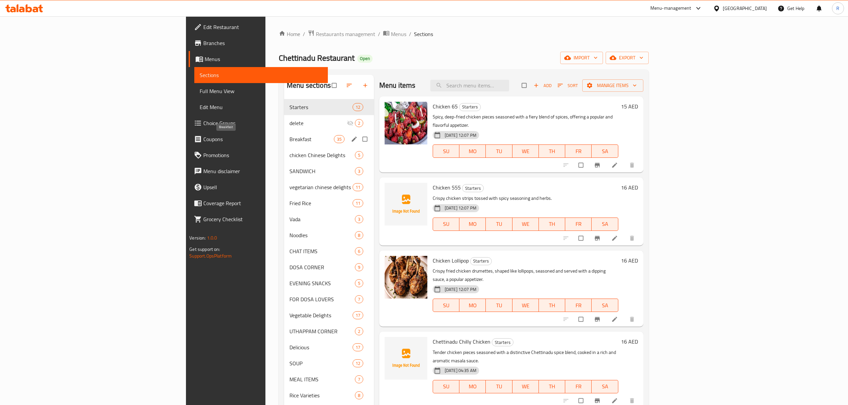
click at [289, 140] on span "Breakfast" at bounding box center [311, 139] width 44 height 8
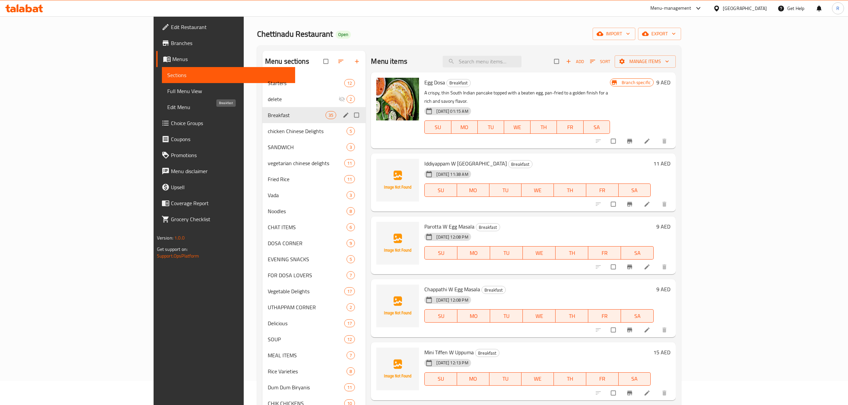
scroll to position [44, 0]
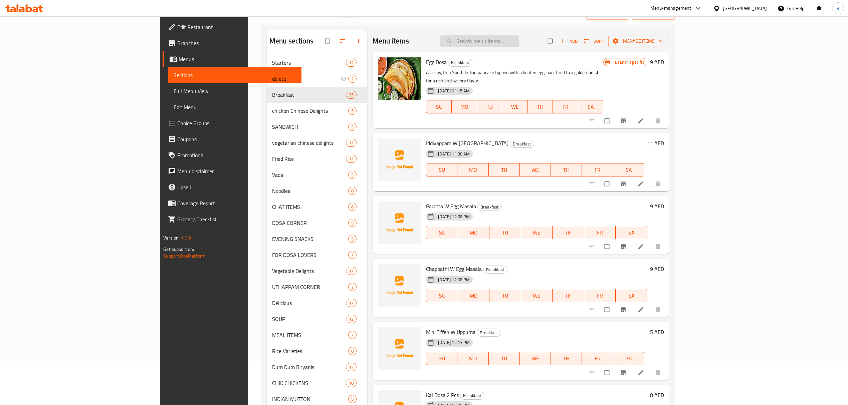
click at [519, 43] on input "search" at bounding box center [479, 41] width 79 height 12
paste input "VEG MEAL"
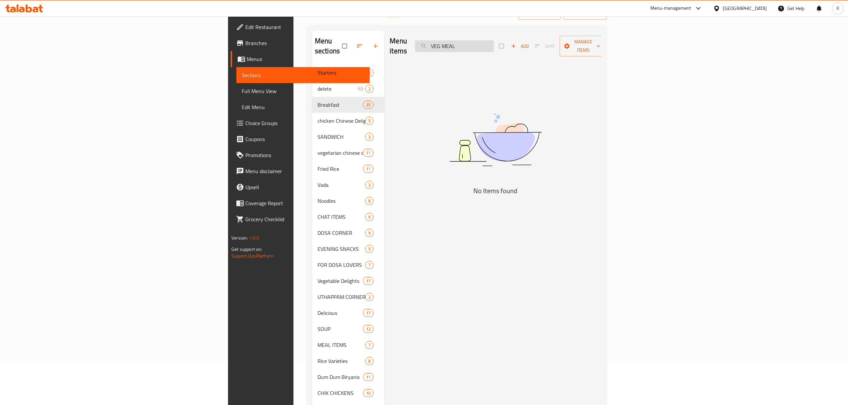
click at [494, 40] on input "VEG MEAL" at bounding box center [454, 46] width 79 height 12
drag, startPoint x: 520, startPoint y: 40, endPoint x: 514, endPoint y: 47, distance: 9.3
click at [514, 47] on div "Menu items VEG MEAL Add Sort Manage items" at bounding box center [495, 46] width 212 height 32
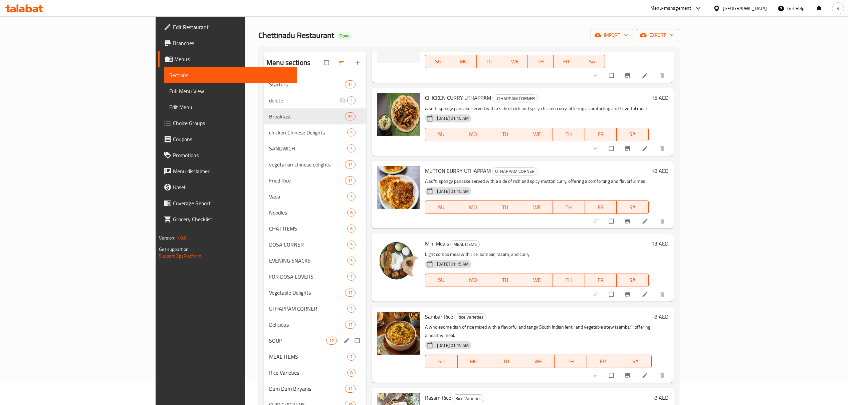
scroll to position [89, 0]
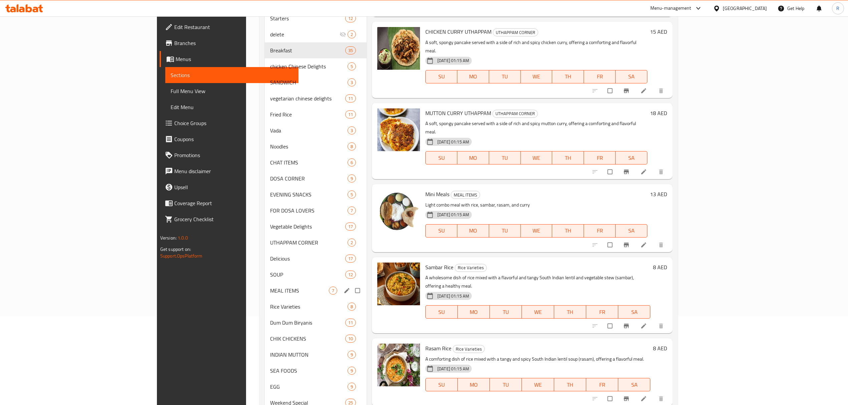
type input "MEAL"
click at [265, 295] on div "MEAL ITEMS 7" at bounding box center [316, 291] width 102 height 16
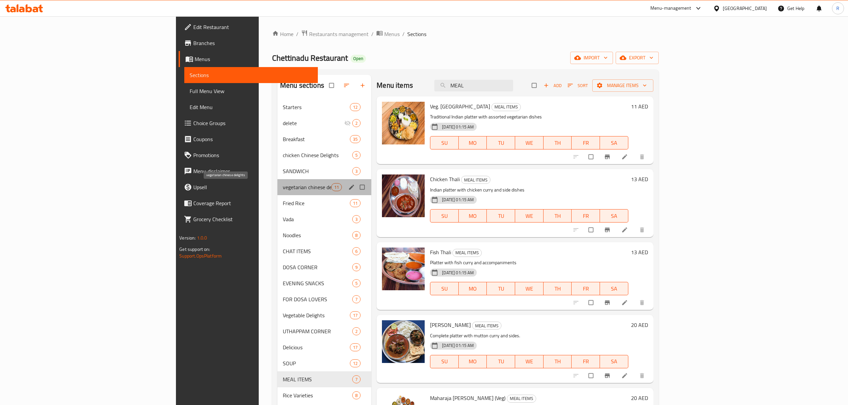
click at [283, 191] on span "vegetarian chinese delights" at bounding box center [307, 187] width 48 height 8
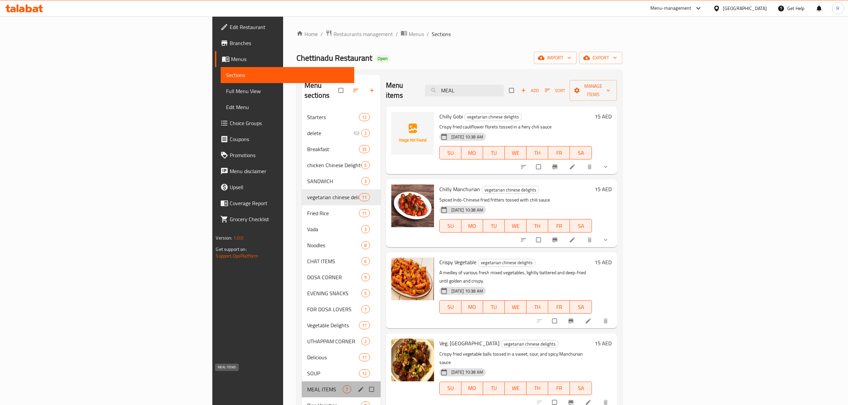
click at [307, 385] on span "MEAL ITEMS" at bounding box center [325, 389] width 36 height 8
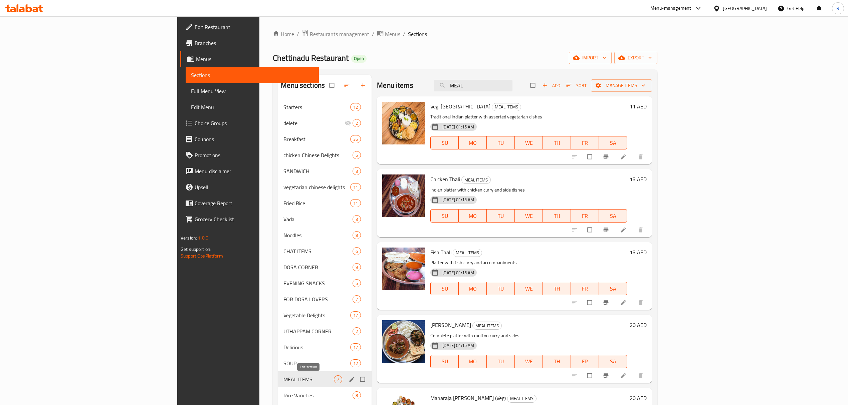
click at [348, 379] on icon "edit" at bounding box center [351, 379] width 7 height 7
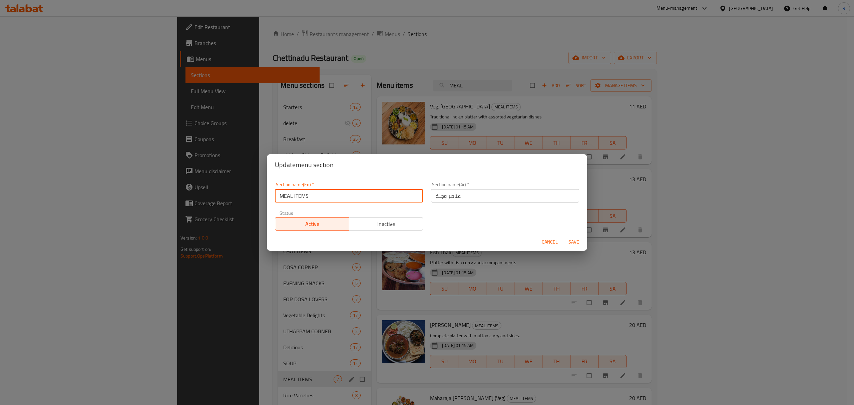
click at [335, 190] on input "MEAL ITEMS" at bounding box center [349, 195] width 148 height 13
click at [334, 190] on input "MEAL ITEMS" at bounding box center [349, 195] width 148 height 13
paste input "LUNCH"
click at [332, 192] on input "LUNCH" at bounding box center [349, 195] width 148 height 13
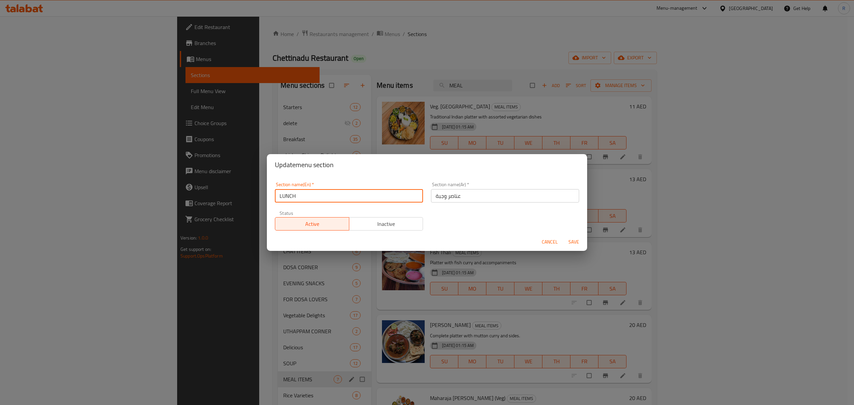
click at [332, 192] on input "LUNCH" at bounding box center [349, 195] width 148 height 13
type input "Lunch"
click at [572, 243] on span "Save" at bounding box center [574, 242] width 16 height 8
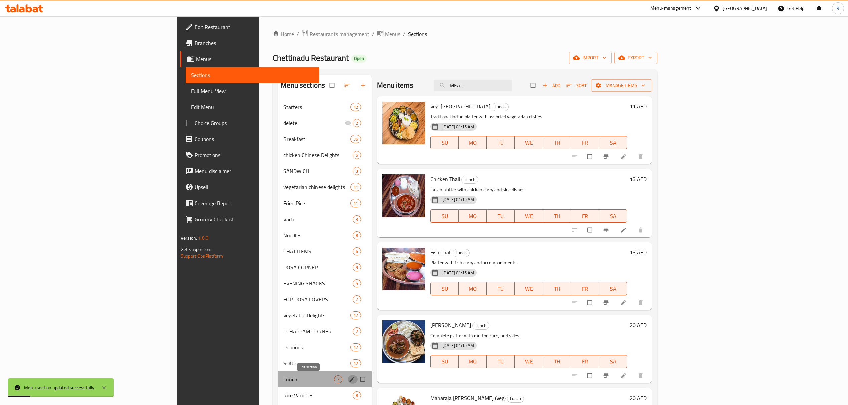
click at [348, 382] on icon "edit" at bounding box center [351, 379] width 7 height 7
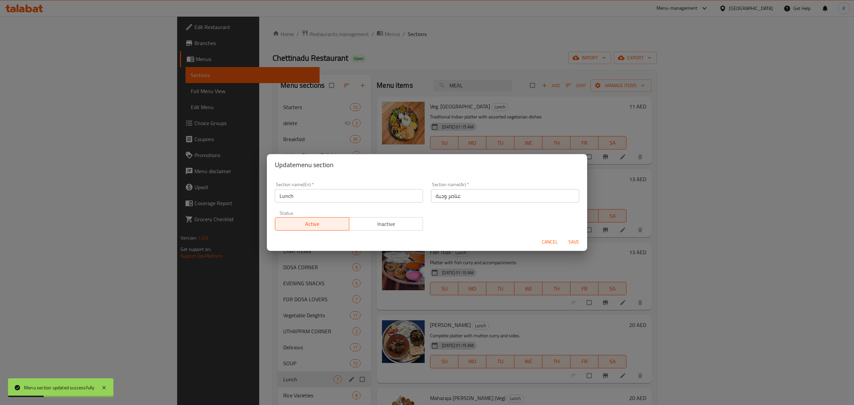
click at [378, 198] on input "Lunch" at bounding box center [349, 195] width 148 height 13
click at [460, 200] on input "عناصر وجبة" at bounding box center [505, 195] width 148 height 13
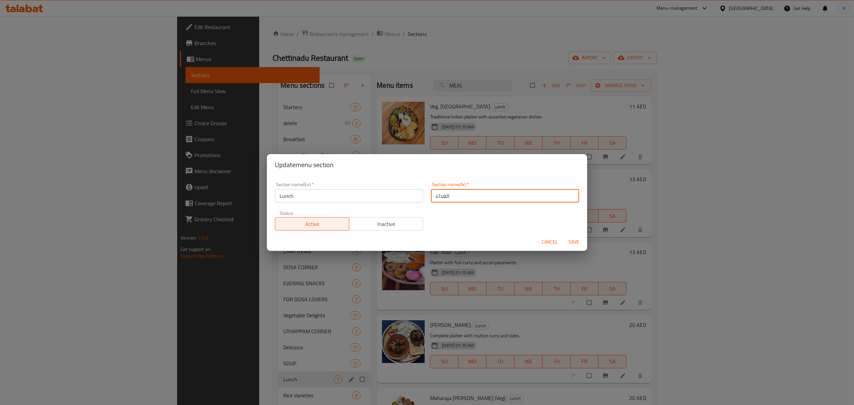
type input "الغداء"
click at [575, 245] on span "Save" at bounding box center [574, 242] width 16 height 8
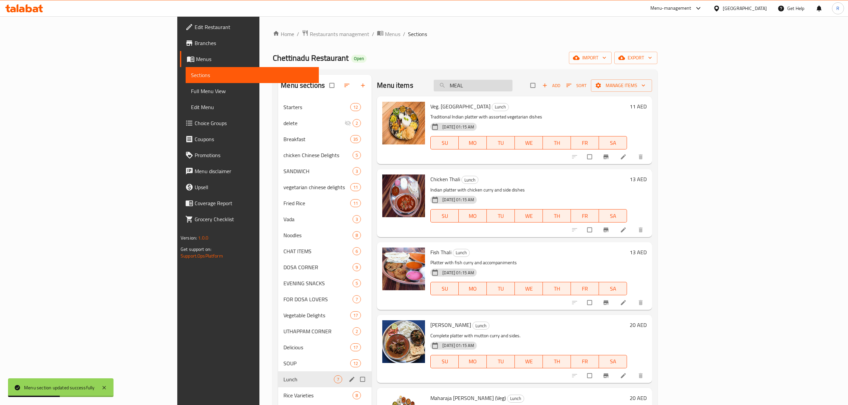
click at [512, 85] on input "MEAL" at bounding box center [472, 86] width 79 height 12
click at [512, 86] on input "MEAL" at bounding box center [472, 86] width 79 height 12
paste input "VEG"
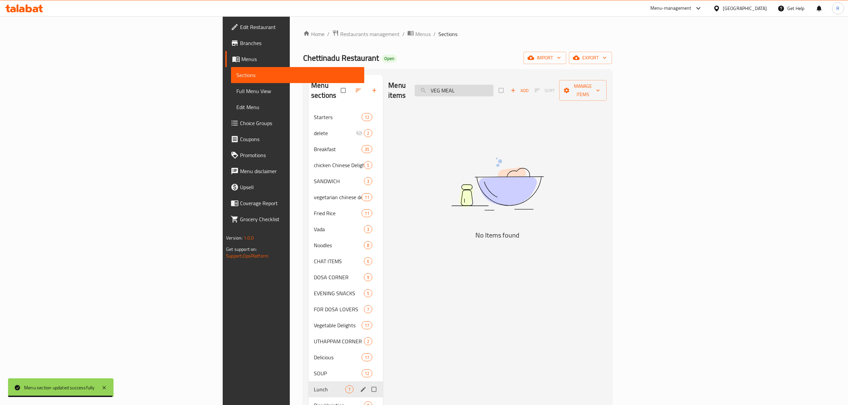
drag, startPoint x: 524, startPoint y: 87, endPoint x: 502, endPoint y: 85, distance: 22.1
click at [493, 89] on input "VEG MEAL" at bounding box center [453, 91] width 79 height 12
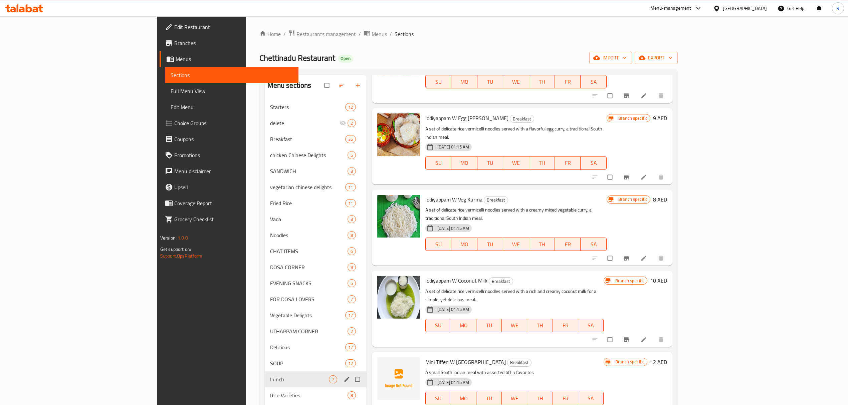
scroll to position [89, 0]
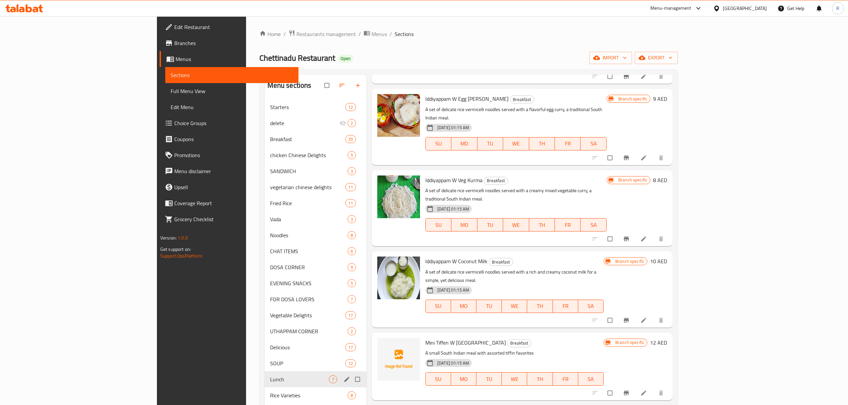
type input "MEAL"
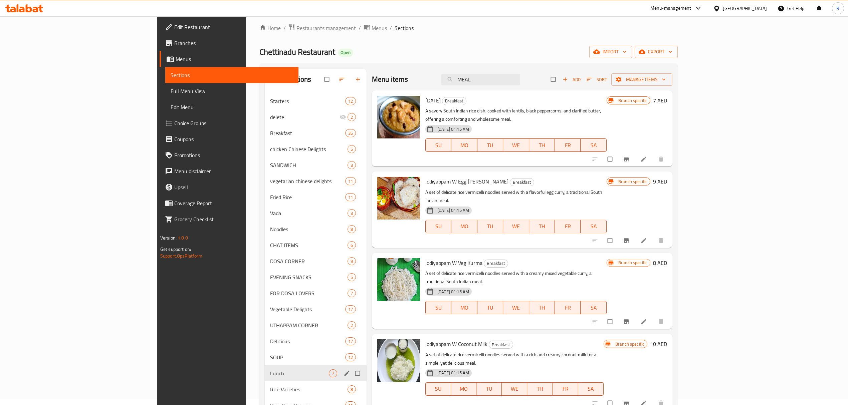
scroll to position [0, 0]
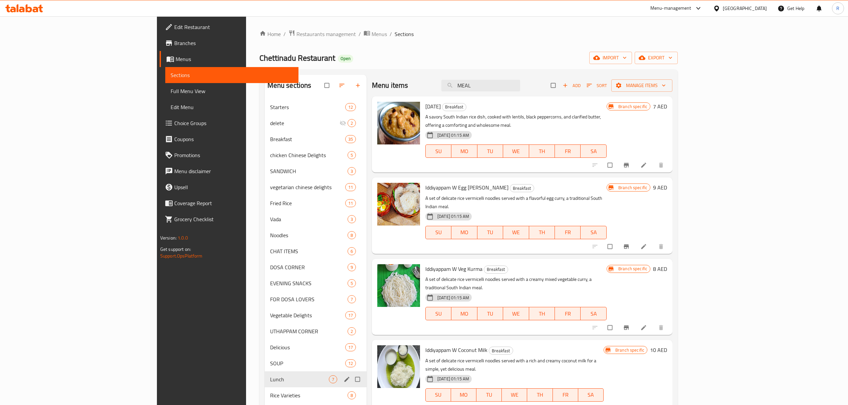
click at [570, 89] on span "button" at bounding box center [566, 85] width 8 height 7
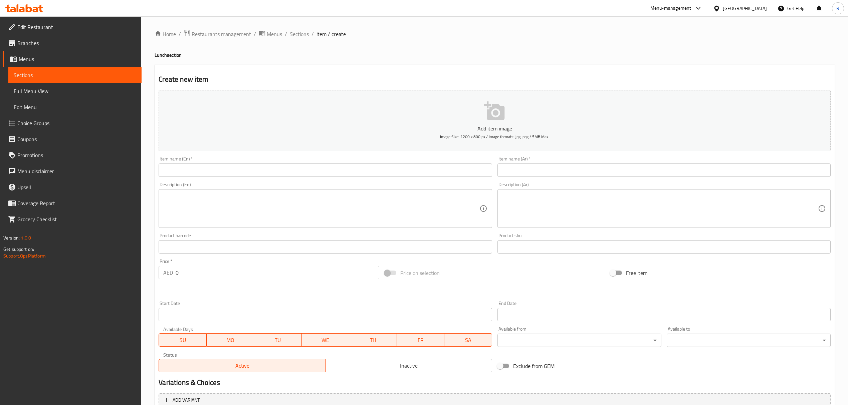
click at [284, 173] on input "text" at bounding box center [325, 170] width 333 height 13
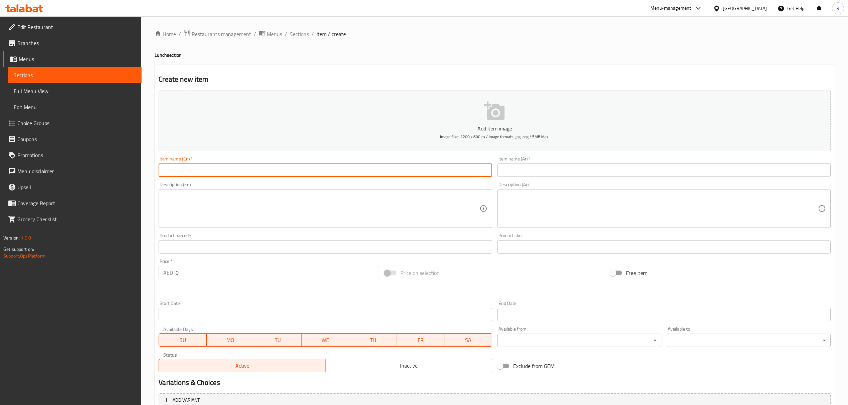
paste input "VEG MEAL"
click at [284, 172] on input "VEG MEAL" at bounding box center [325, 170] width 333 height 13
type input "Veg Meal"
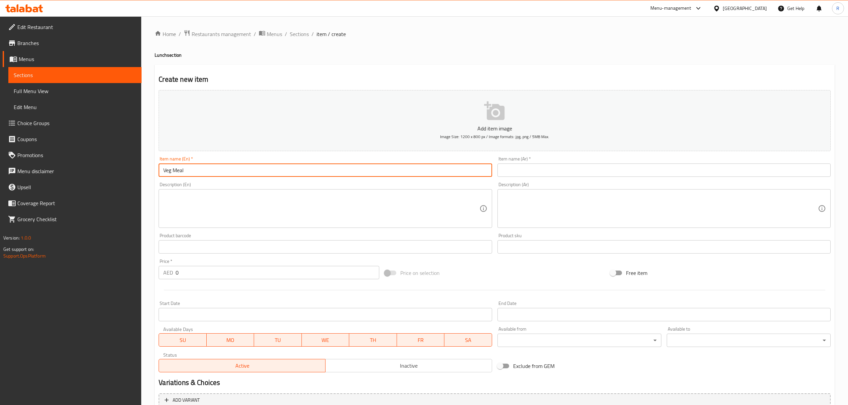
click at [292, 171] on input "Veg Meal" at bounding box center [325, 170] width 333 height 13
click at [291, 171] on input "Veg Meal" at bounding box center [325, 170] width 333 height 13
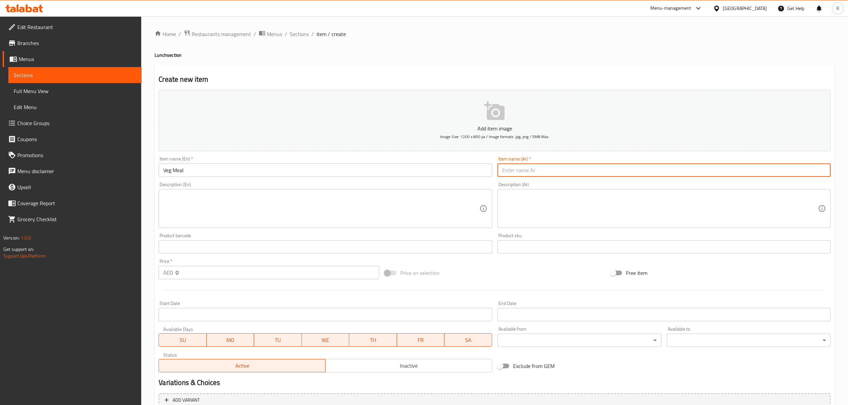
paste input "وجبة نباتية"
type input "وجبة نباتية"
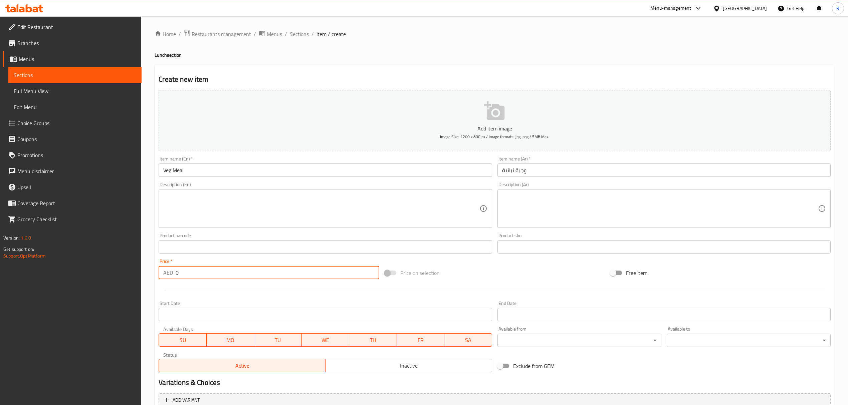
click at [243, 279] on input "0" at bounding box center [277, 272] width 203 height 13
type input "013"
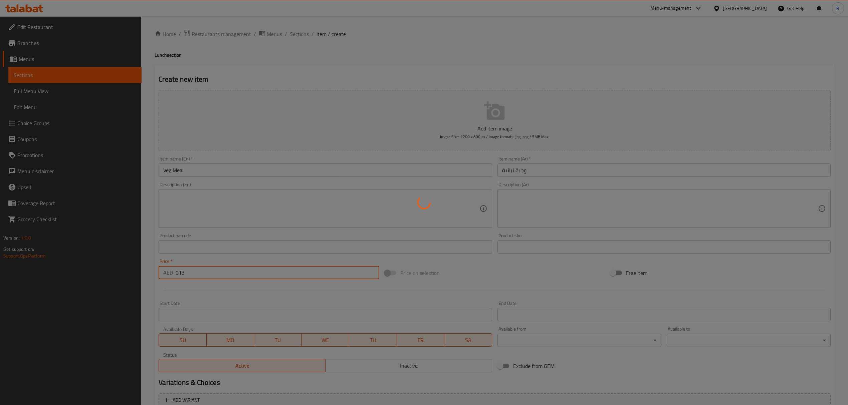
type input "0"
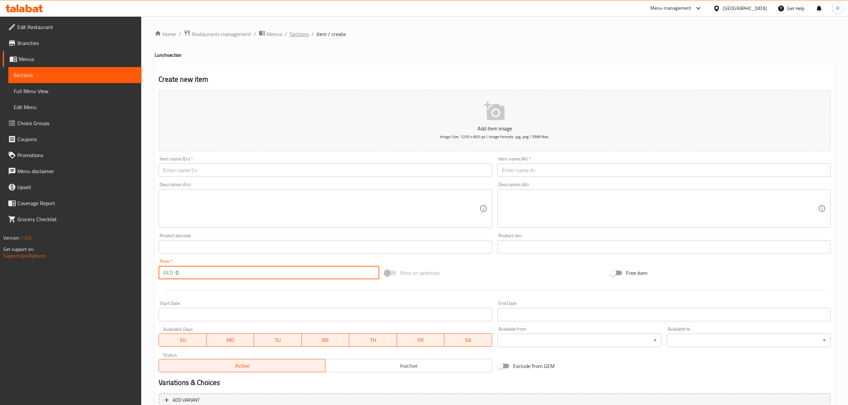
click at [293, 35] on span "Sections" at bounding box center [299, 34] width 19 height 8
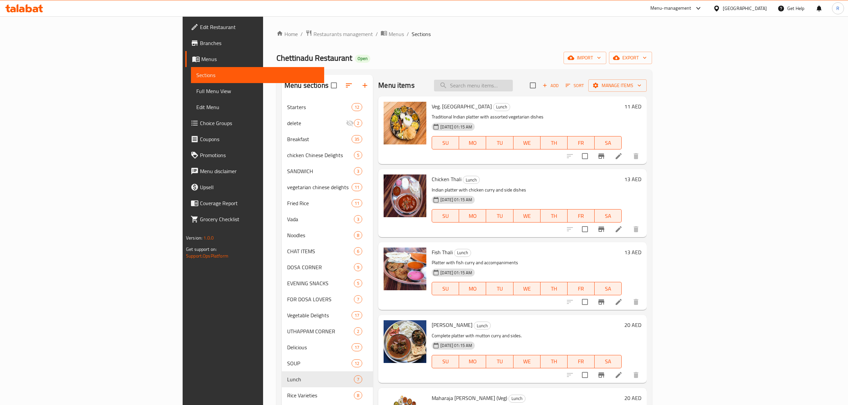
click at [513, 90] on input "search" at bounding box center [473, 86] width 79 height 12
paste input "FISH MEAL"
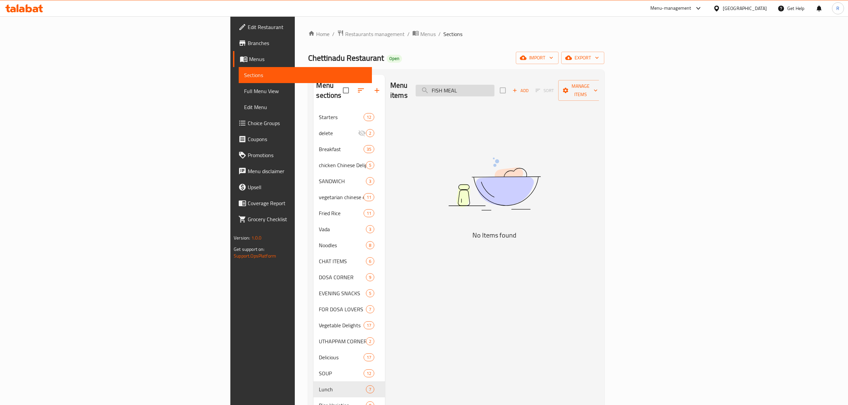
click at [494, 85] on input "FISH MEAL" at bounding box center [454, 91] width 79 height 12
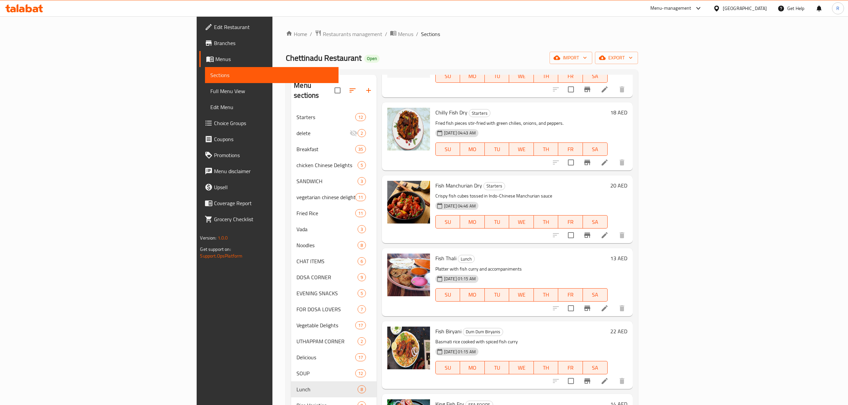
scroll to position [89, 0]
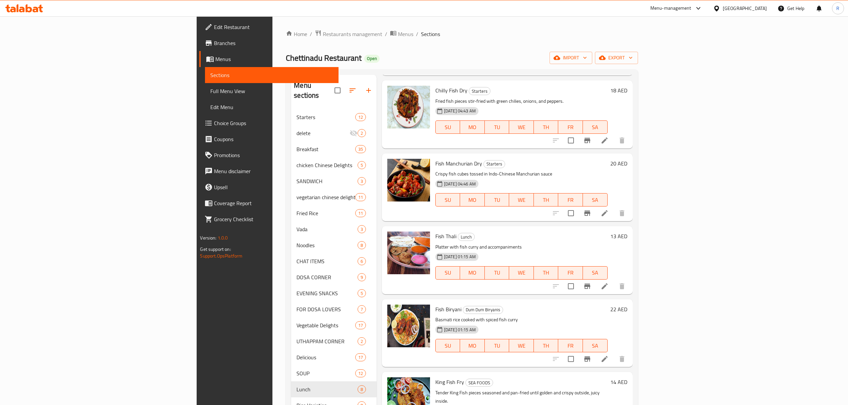
type input "FISH"
click at [435, 234] on span "Fish Thali" at bounding box center [445, 236] width 21 height 10
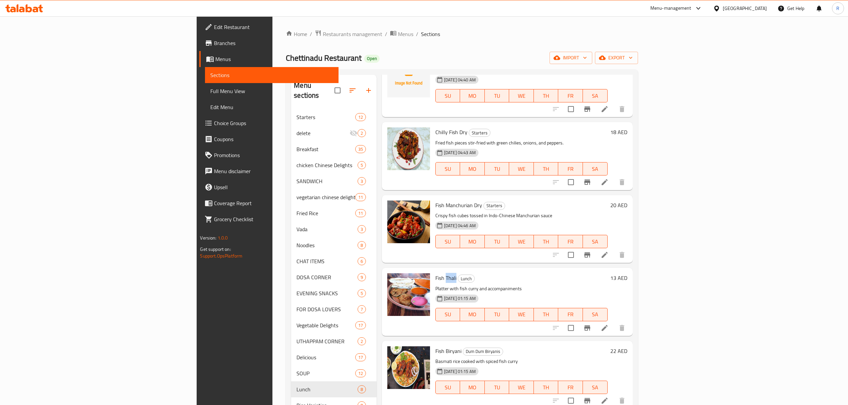
scroll to position [0, 0]
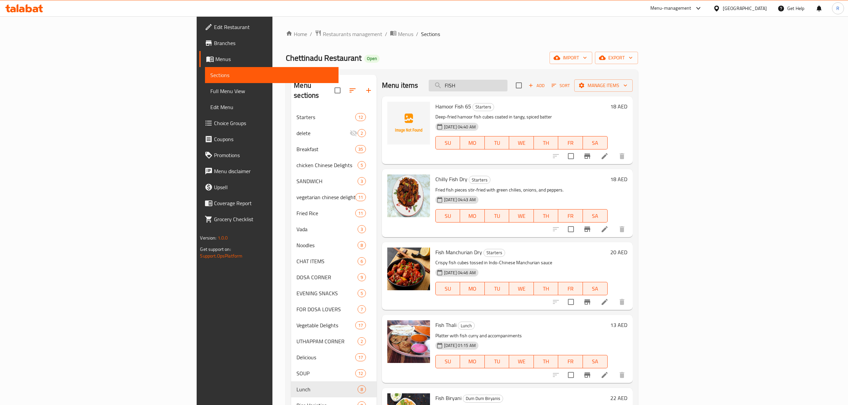
click at [507, 85] on input "FISH" at bounding box center [467, 86] width 79 height 12
click at [507, 87] on input "FISH" at bounding box center [467, 86] width 79 height 12
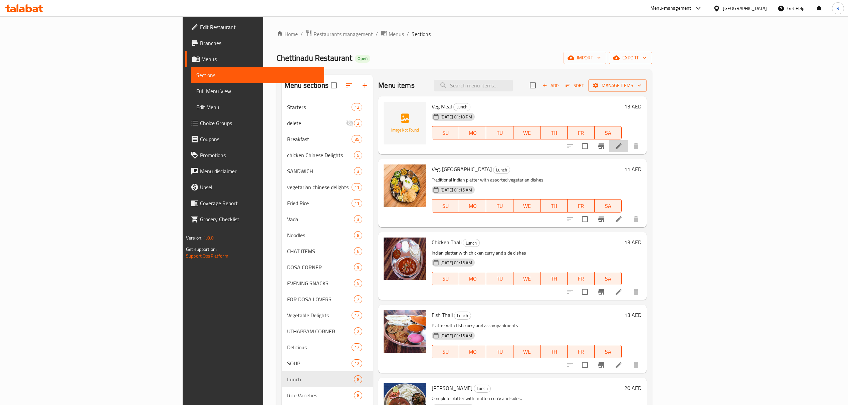
click at [628, 151] on li at bounding box center [618, 146] width 19 height 12
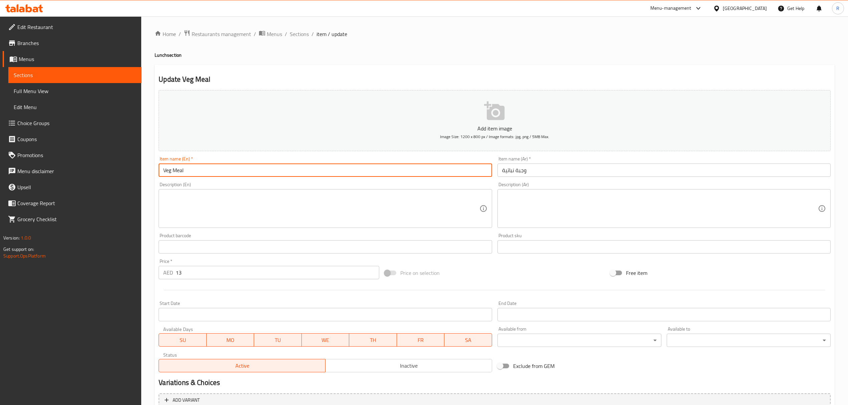
click at [189, 175] on input "Veg Meal" at bounding box center [325, 170] width 333 height 13
click at [190, 175] on input "Veg Meal" at bounding box center [325, 170] width 333 height 13
click at [190, 174] on input "Veg Meal" at bounding box center [325, 170] width 333 height 13
click at [298, 33] on span "Sections" at bounding box center [299, 34] width 19 height 8
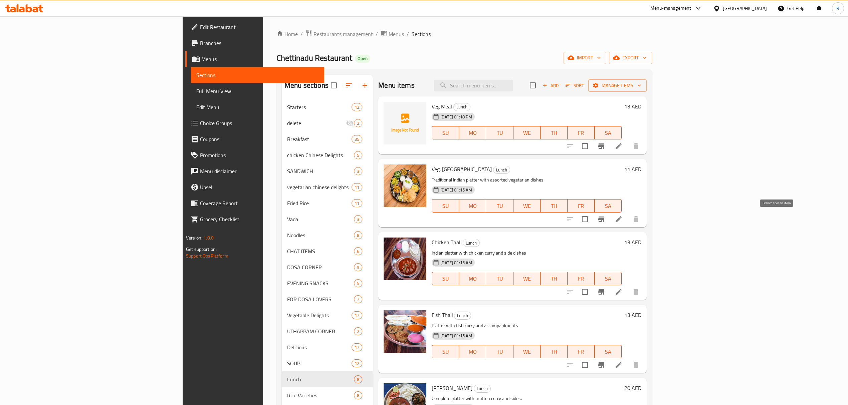
click at [605, 221] on icon "Branch-specific-item" at bounding box center [601, 219] width 8 height 8
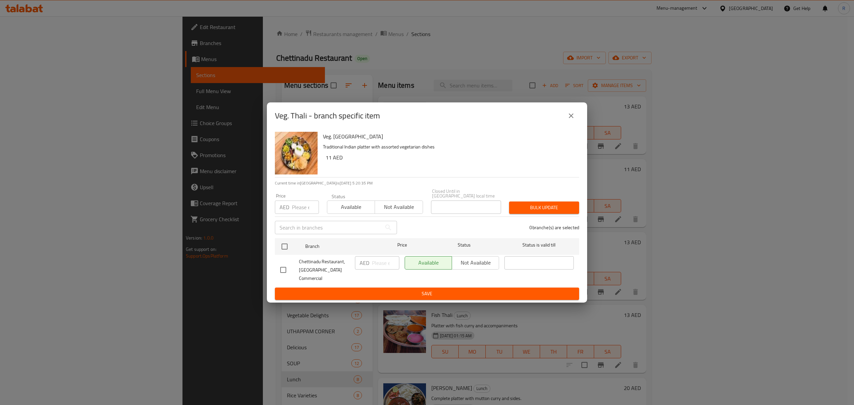
click at [289, 269] on input "checkbox" at bounding box center [283, 270] width 14 height 14
checkbox input "true"
click at [380, 268] on input "number" at bounding box center [385, 262] width 27 height 13
type input "13"
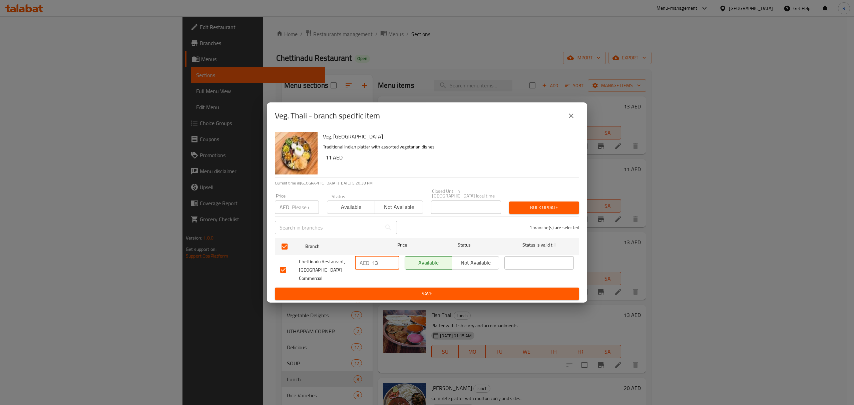
click at [372, 290] on span "Save" at bounding box center [427, 294] width 294 height 8
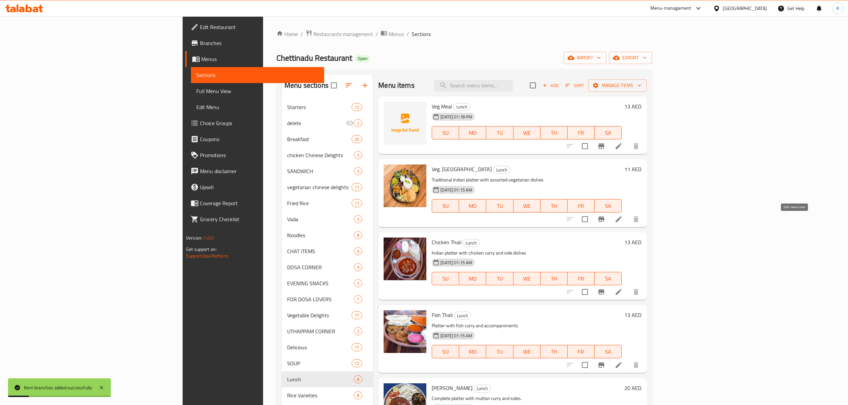
click at [622, 221] on icon at bounding box center [618, 219] width 8 height 8
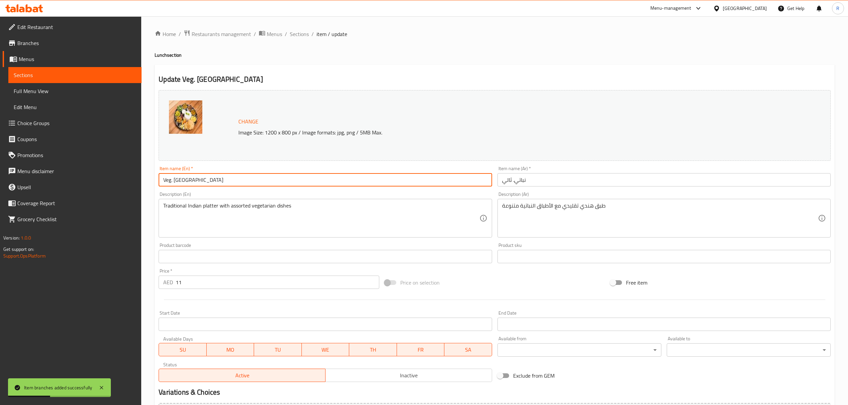
click at [174, 180] on input "Veg. [GEOGRAPHIC_DATA]" at bounding box center [325, 179] width 333 height 13
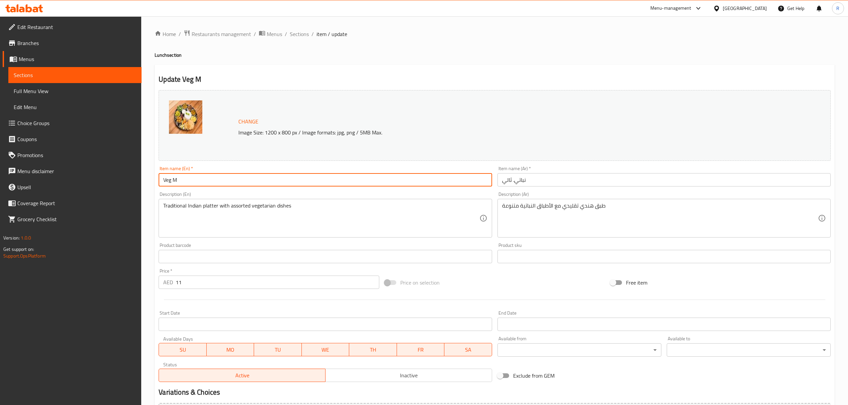
type input "Veg Meal"
click at [506, 179] on input "نباتي. ثالي" at bounding box center [663, 179] width 333 height 13
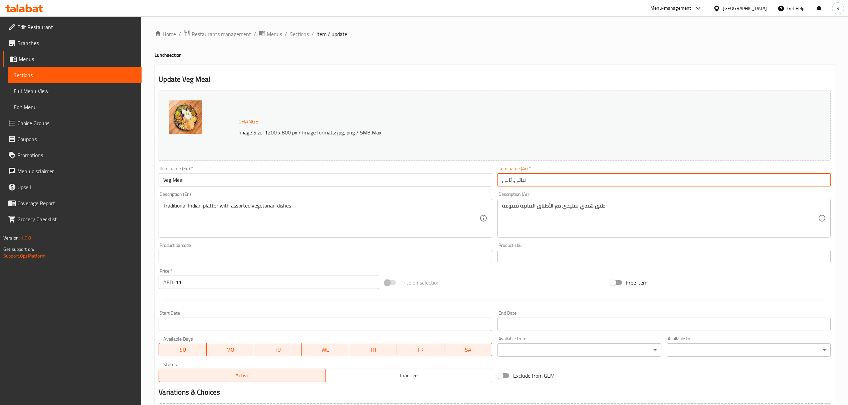
click at [507, 176] on input "نباتي. ثالي" at bounding box center [663, 179] width 333 height 13
click at [509, 177] on input "نباتي. ثالي" at bounding box center [663, 179] width 333 height 13
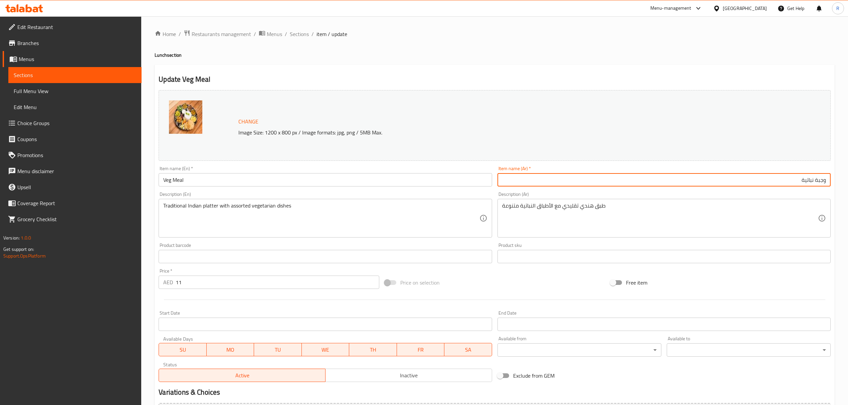
type input "وجبة نباتية"
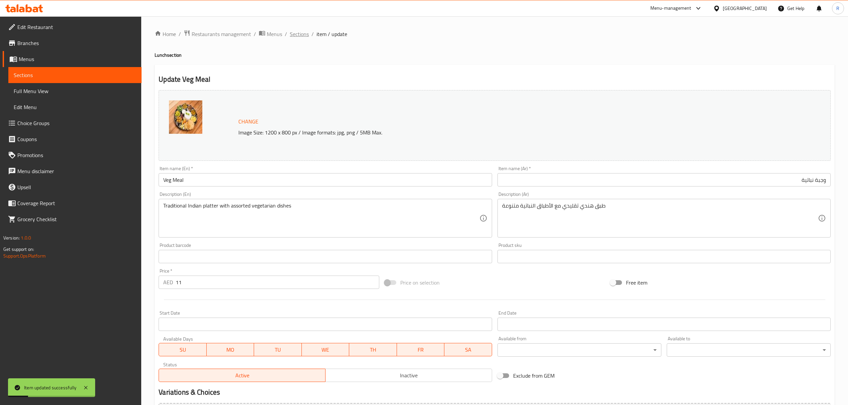
click at [300, 36] on span "Sections" at bounding box center [299, 34] width 19 height 8
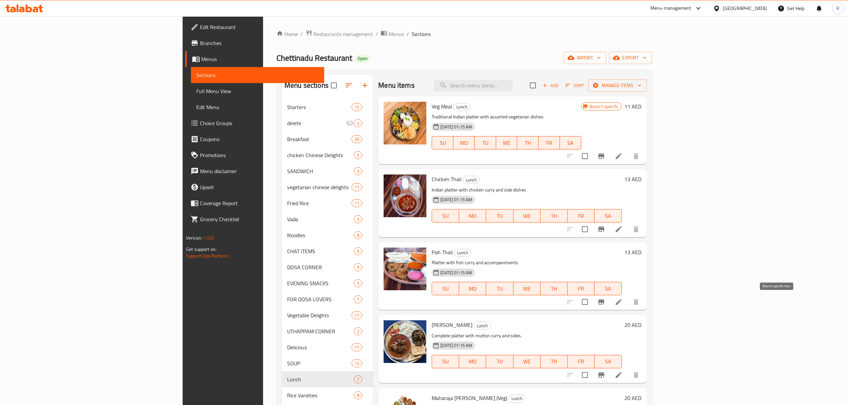
click at [605, 304] on icon "Branch-specific-item" at bounding box center [601, 302] width 8 height 8
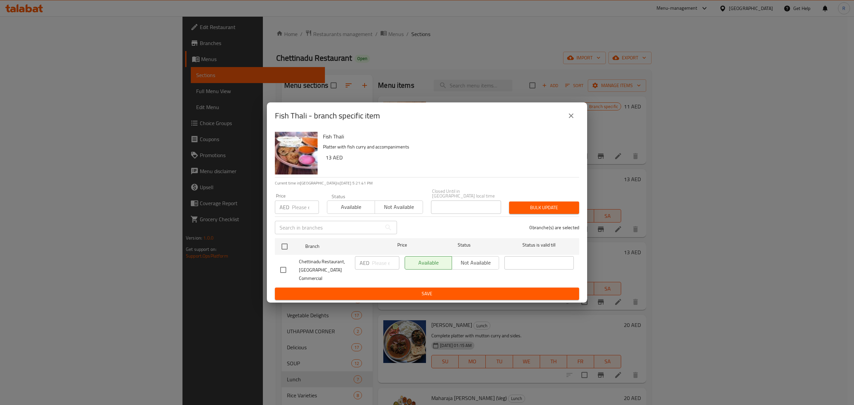
click at [285, 270] on input "checkbox" at bounding box center [283, 270] width 14 height 14
checkbox input "true"
click at [378, 267] on input "number" at bounding box center [385, 262] width 27 height 13
type input "15"
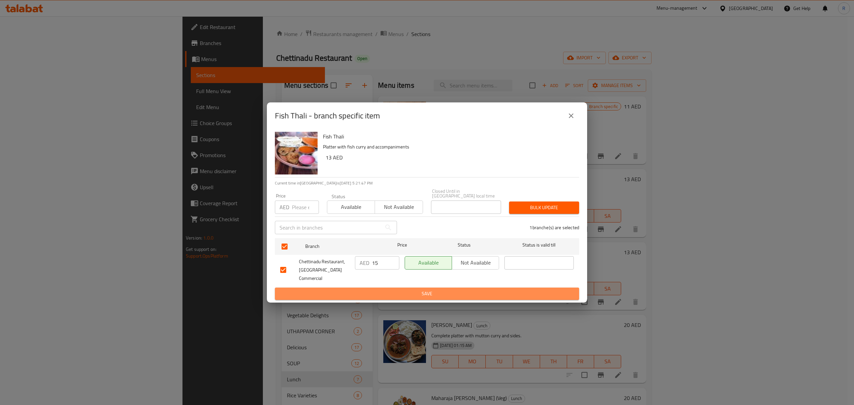
click at [405, 293] on span "Save" at bounding box center [427, 294] width 294 height 8
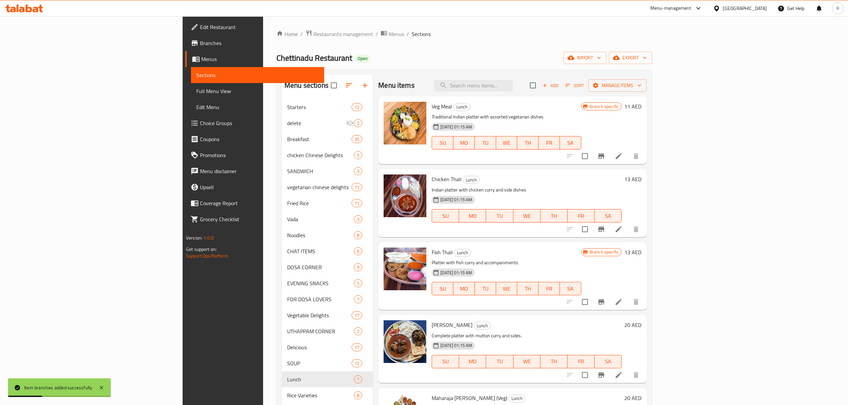
click at [628, 305] on li at bounding box center [618, 302] width 19 height 12
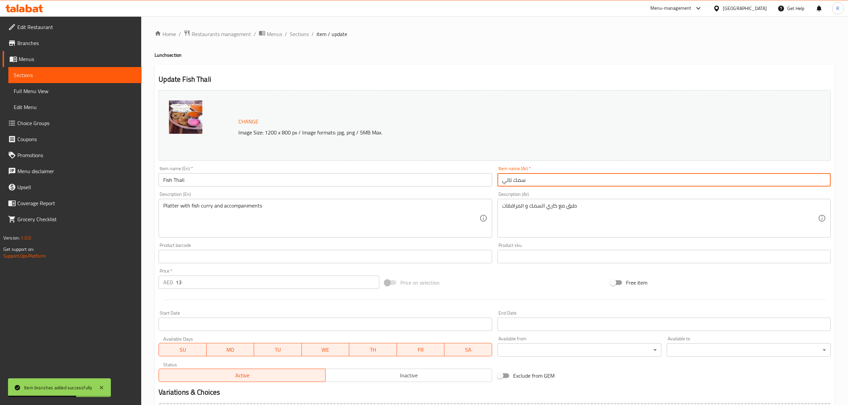
click at [505, 182] on input "سمك تالي" at bounding box center [663, 179] width 333 height 13
click at [505, 183] on input "سمك تالي" at bounding box center [663, 179] width 333 height 13
click at [505, 184] on input "سمك تالي" at bounding box center [663, 179] width 333 height 13
click at [505, 185] on input "سمك تالي" at bounding box center [663, 179] width 333 height 13
click at [509, 182] on input "سمك تالي" at bounding box center [663, 179] width 333 height 13
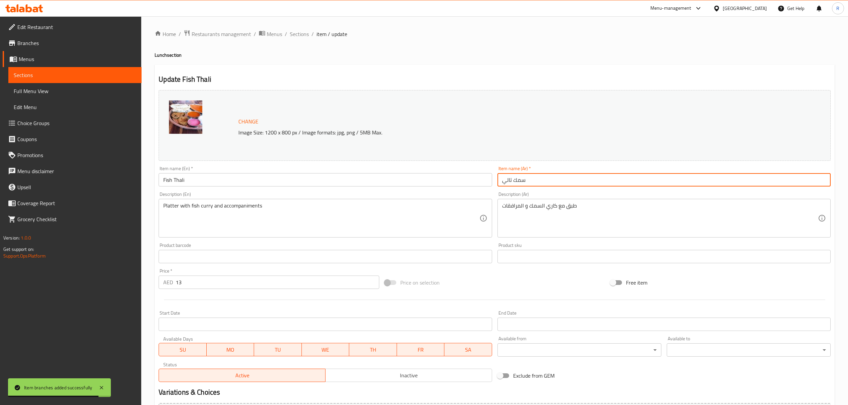
click at [509, 182] on input "سمك تالي" at bounding box center [663, 179] width 333 height 13
type input "وجبة سمك"
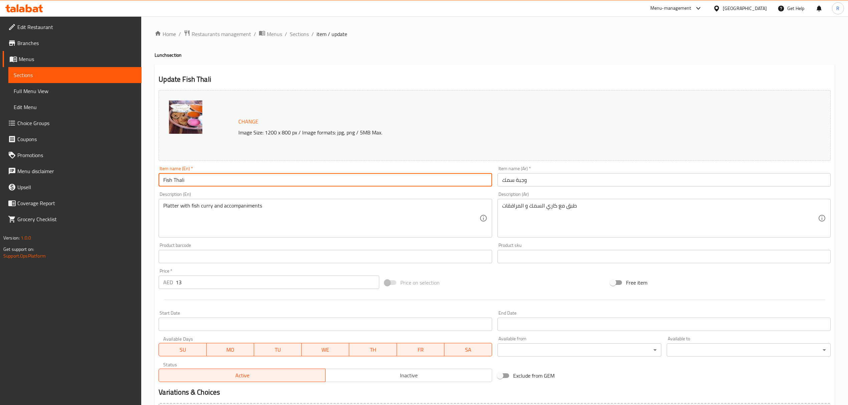
click at [178, 185] on input "Fish Thali" at bounding box center [325, 179] width 333 height 13
type input "Fish Meal"
click at [302, 36] on span "Sections" at bounding box center [299, 34] width 19 height 8
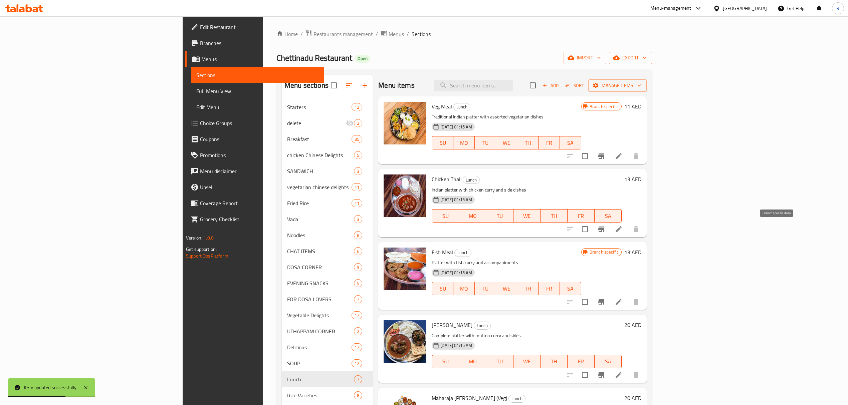
click at [604, 231] on icon "Branch-specific-item" at bounding box center [601, 229] width 6 height 5
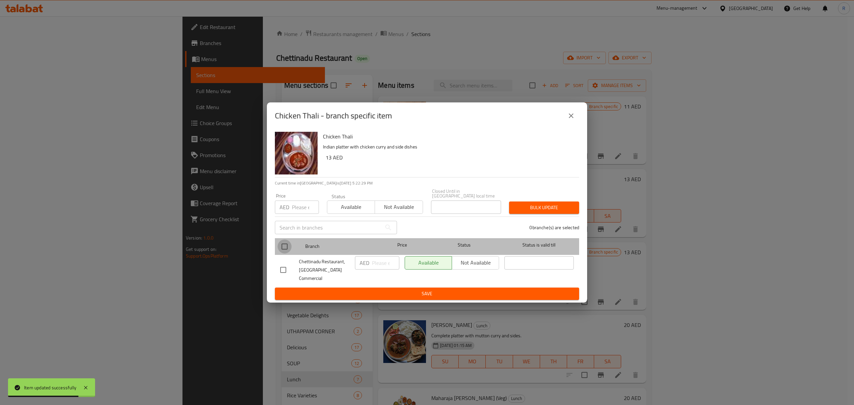
click at [286, 250] on input "checkbox" at bounding box center [285, 247] width 14 height 14
checkbox input "true"
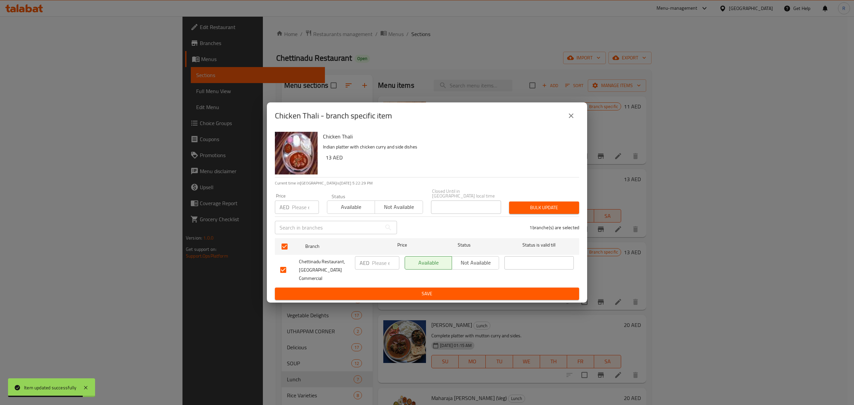
click at [378, 268] on input "number" at bounding box center [385, 262] width 27 height 13
type input "15"
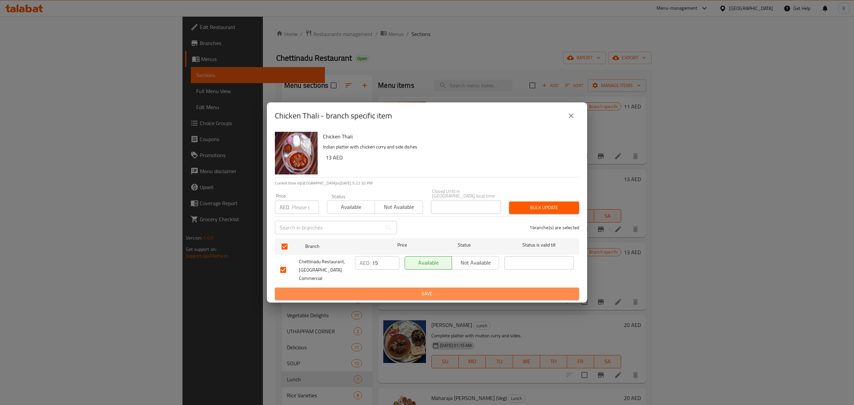
click at [397, 290] on span "Save" at bounding box center [427, 294] width 294 height 8
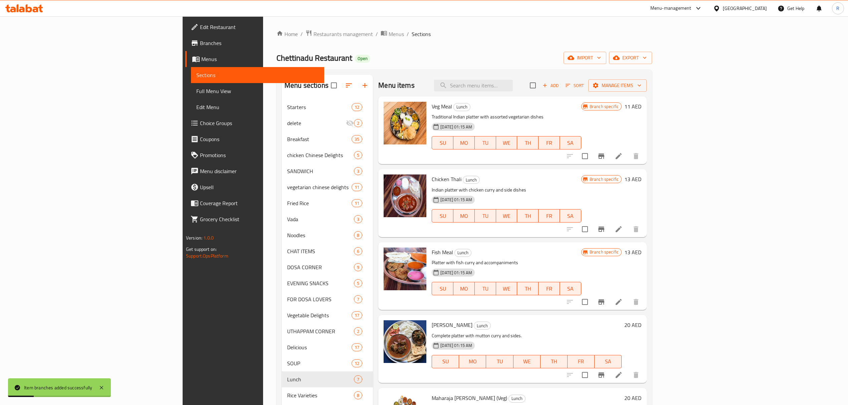
click at [628, 232] on li at bounding box center [618, 229] width 19 height 12
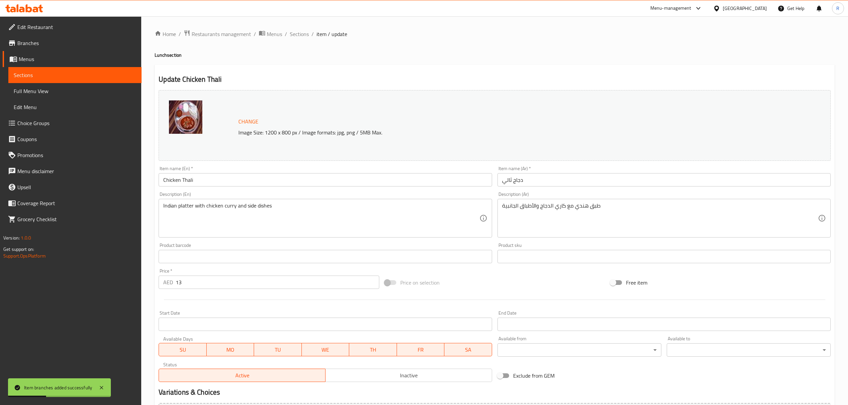
click at [273, 183] on input "Chicken Thali" at bounding box center [325, 179] width 333 height 13
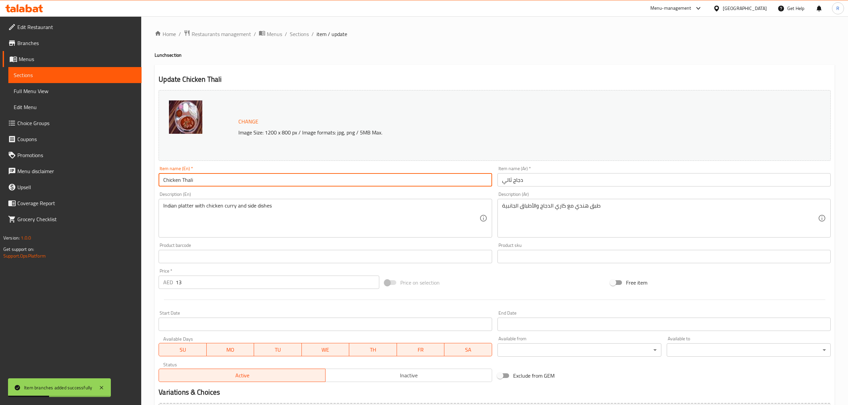
click at [273, 183] on input "Chicken Thali" at bounding box center [325, 179] width 333 height 13
paste input "[PERSON_NAME] MEAL"
click at [242, 178] on input "CHICKEN MEAL" at bounding box center [325, 179] width 333 height 13
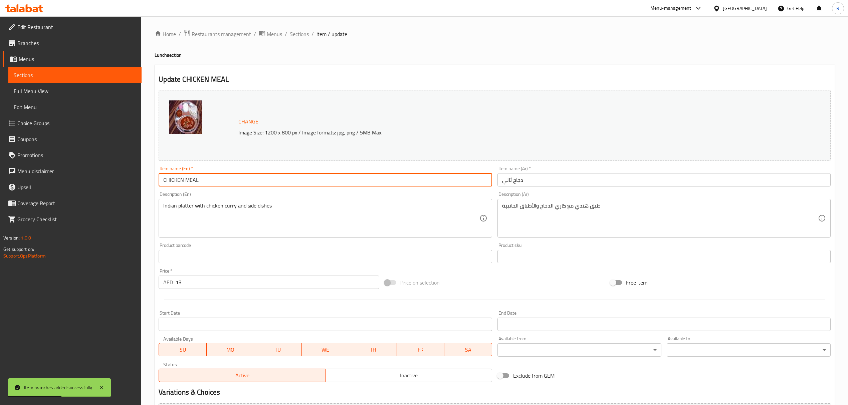
click at [242, 178] on input "CHICKEN MEAL" at bounding box center [325, 179] width 333 height 13
click at [240, 180] on input "CHICKEN MEAL" at bounding box center [325, 179] width 333 height 13
type input "Chicken Meal"
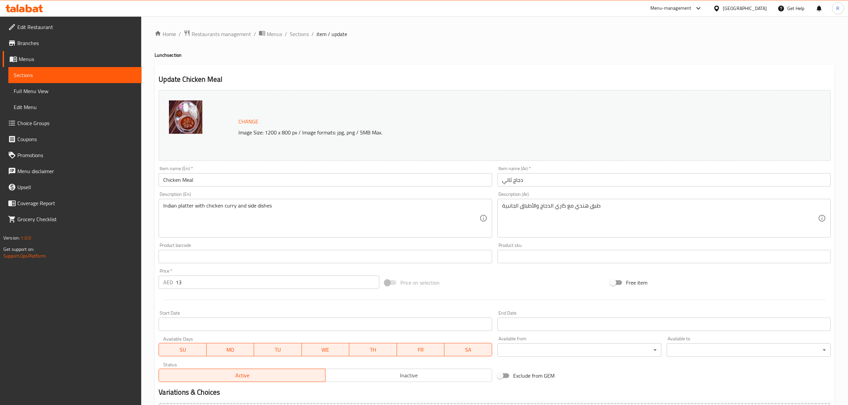
click at [577, 187] on div "Item name (Ar)   * دجاج ثالي Item name (Ar) *" at bounding box center [664, 177] width 338 height 26
click at [577, 184] on input "دجاج ثالي" at bounding box center [663, 179] width 333 height 13
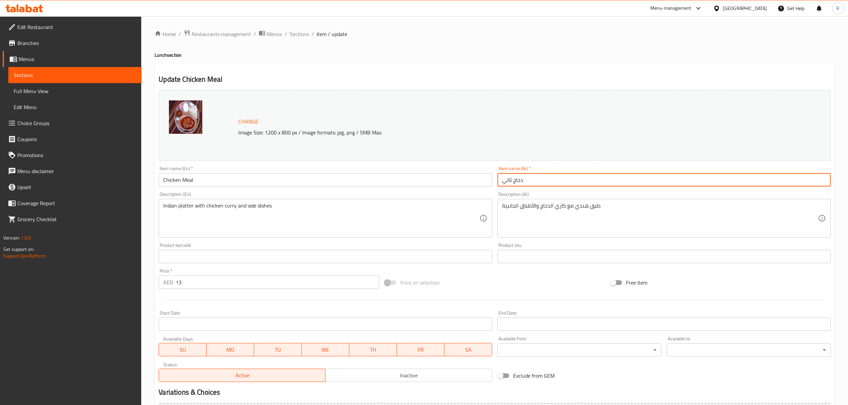
click at [577, 184] on input "دجاج ثالي" at bounding box center [663, 179] width 333 height 13
paste input "وجبة دجاج"
type input "وجبة دجاج"
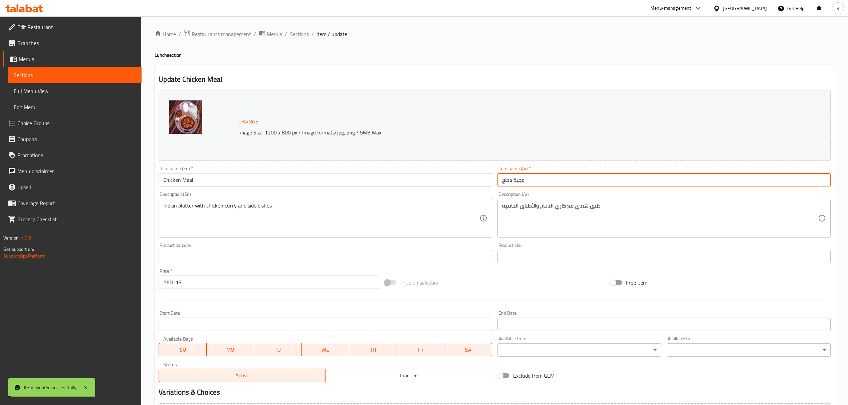
drag, startPoint x: 301, startPoint y: 35, endPoint x: 323, endPoint y: 6, distance: 36.9
click at [301, 35] on span "Sections" at bounding box center [299, 34] width 19 height 8
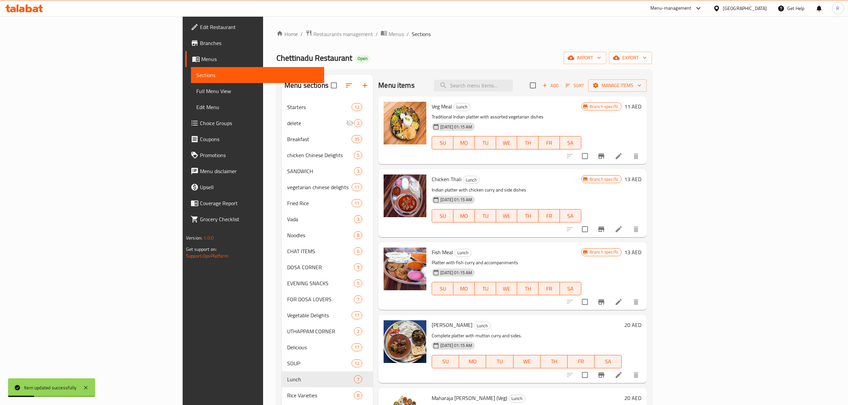
scroll to position [19, 0]
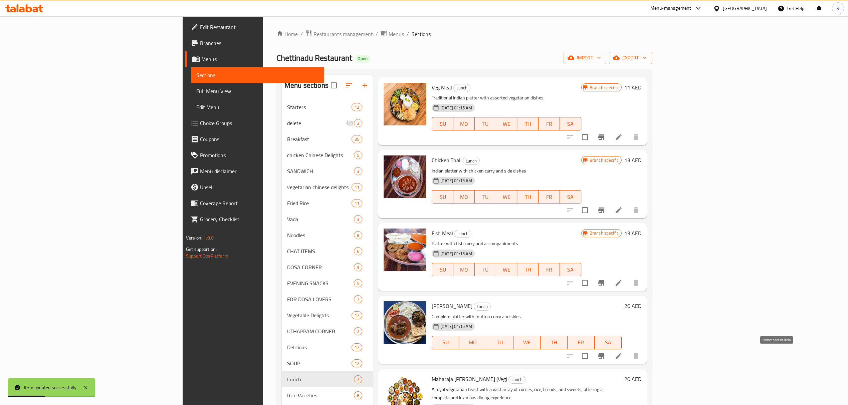
click at [604, 355] on icon "Branch-specific-item" at bounding box center [601, 355] width 6 height 5
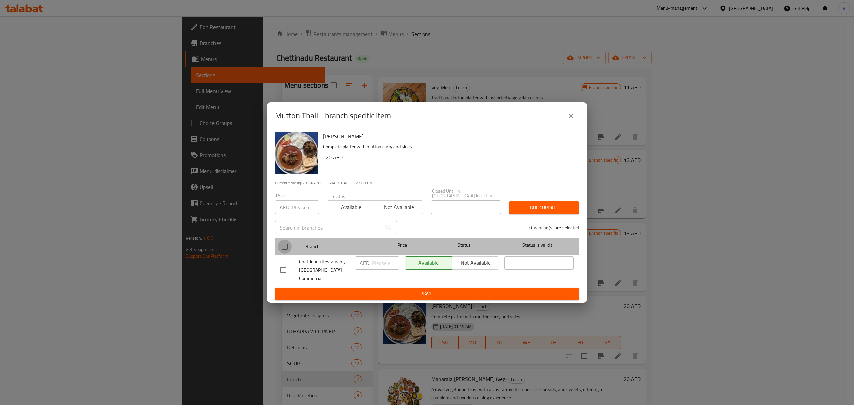
click at [280, 250] on input "checkbox" at bounding box center [285, 247] width 14 height 14
checkbox input "true"
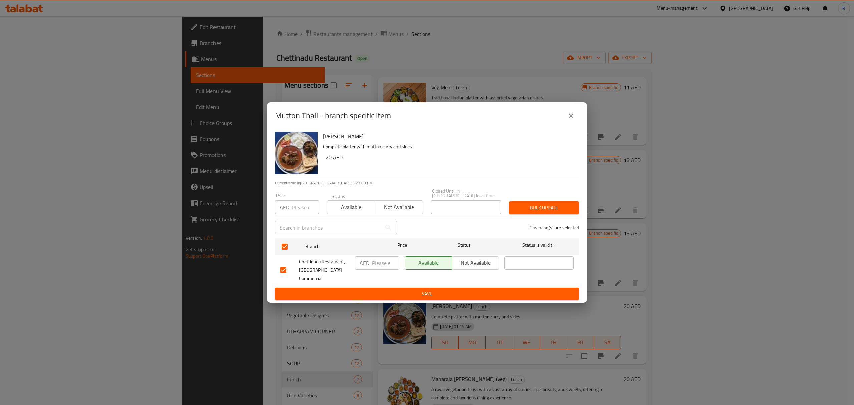
click at [376, 270] on input "number" at bounding box center [385, 262] width 27 height 13
type input "21"
click at [380, 283] on ul "Branch Price Status Status is valid till Chettinadu Restaurant, [GEOGRAPHIC_DAT…" at bounding box center [427, 262] width 304 height 52
click at [380, 290] on span "Save" at bounding box center [427, 294] width 294 height 8
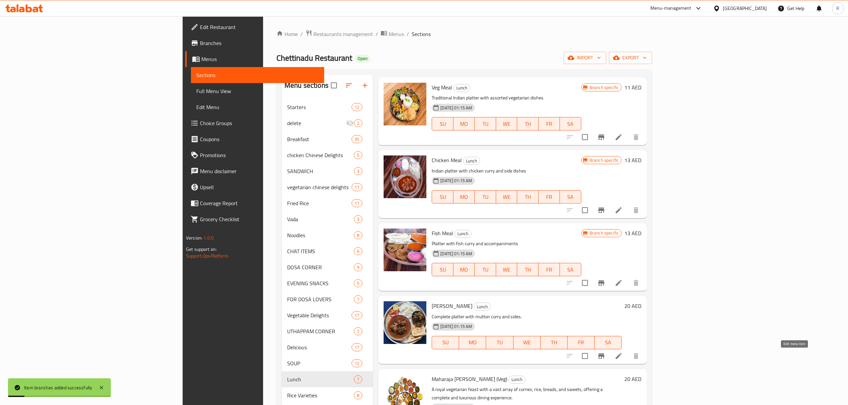
click at [622, 359] on icon at bounding box center [618, 356] width 8 height 8
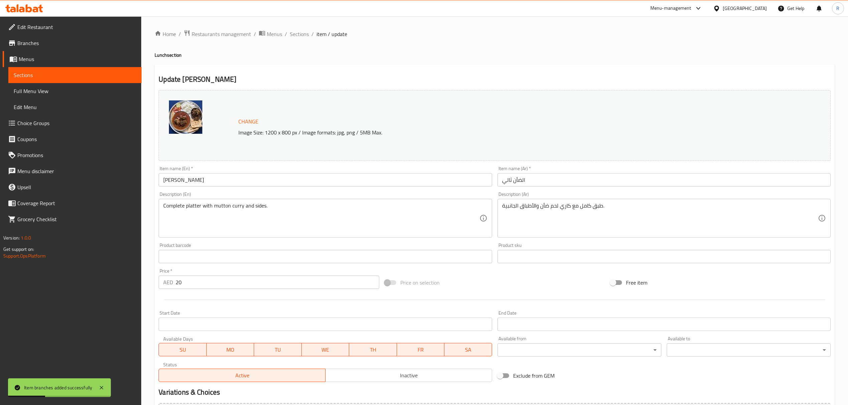
click at [290, 179] on input "[PERSON_NAME]" at bounding box center [325, 179] width 333 height 13
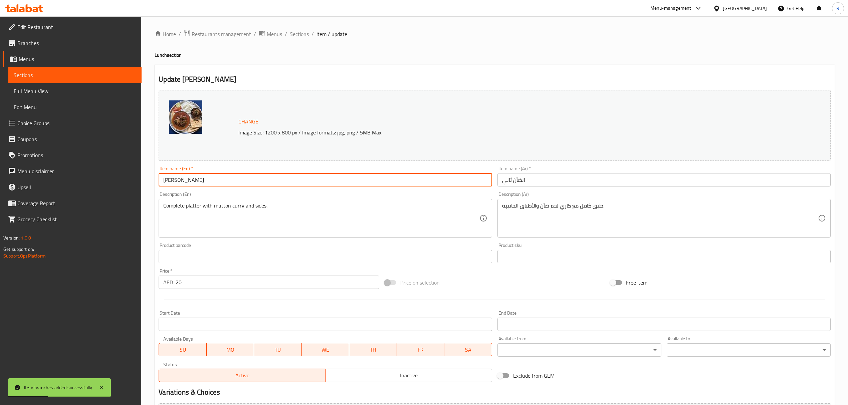
click at [290, 179] on input "[PERSON_NAME]" at bounding box center [325, 179] width 333 height 13
paste input "[PERSON_NAME] MEAL"
click at [290, 179] on input "MUTTON MEAL" at bounding box center [325, 179] width 333 height 13
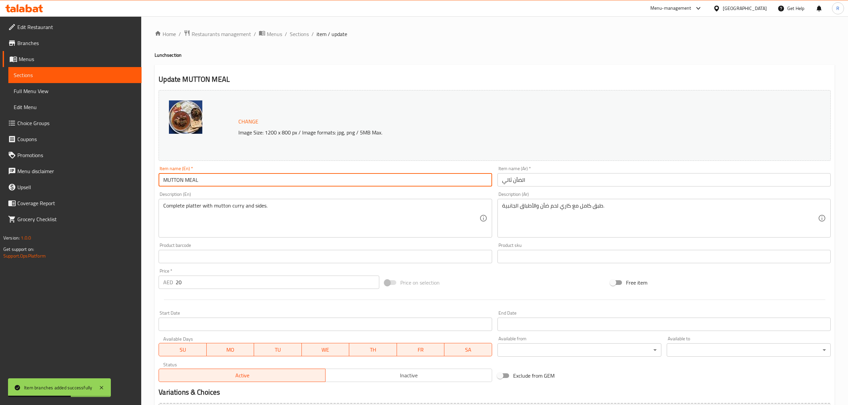
click at [290, 179] on input "MUTTON MEAL" at bounding box center [325, 179] width 333 height 13
type input "Mutton Meal"
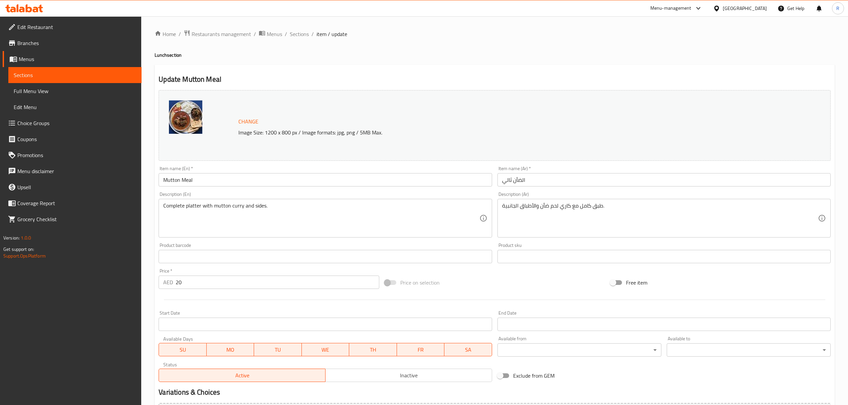
click at [590, 187] on div "Item name (Ar)   * الضأن ثالي Item name (Ar) *" at bounding box center [664, 177] width 338 height 26
click at [590, 185] on input "الضأن ثالي" at bounding box center [663, 179] width 333 height 13
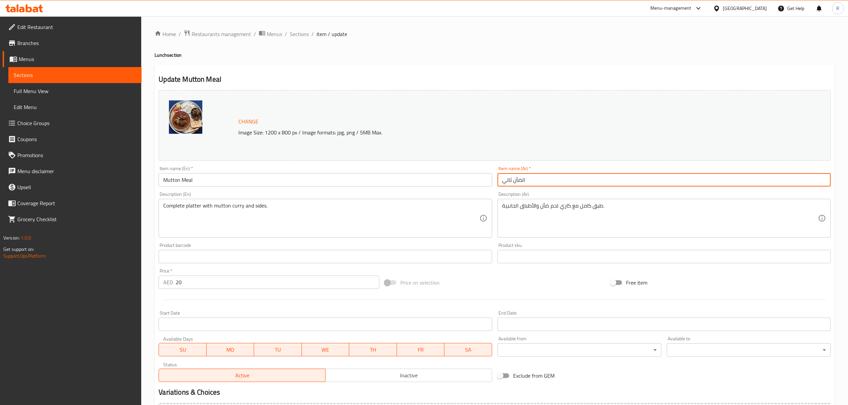
click at [589, 185] on input "الضأن ثالي" at bounding box center [663, 179] width 333 height 13
click at [590, 185] on input "الضأن ثالي" at bounding box center [663, 179] width 333 height 13
paste input "وجبة لحم الضأن"
type input "وجبة لحم الضأن"
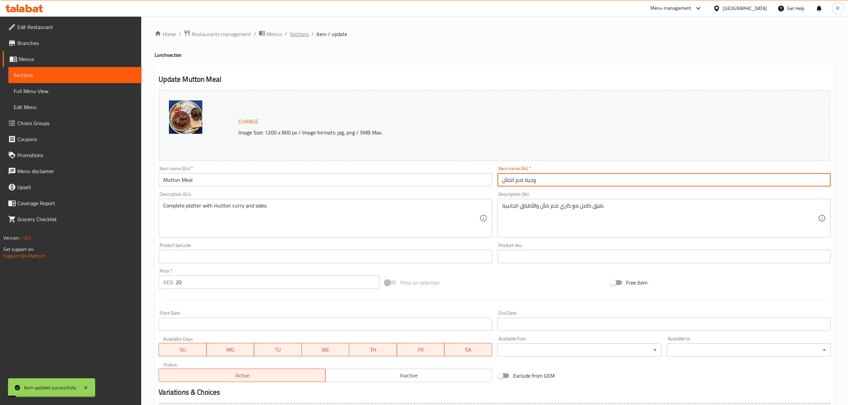
click at [299, 37] on span "Sections" at bounding box center [299, 34] width 19 height 8
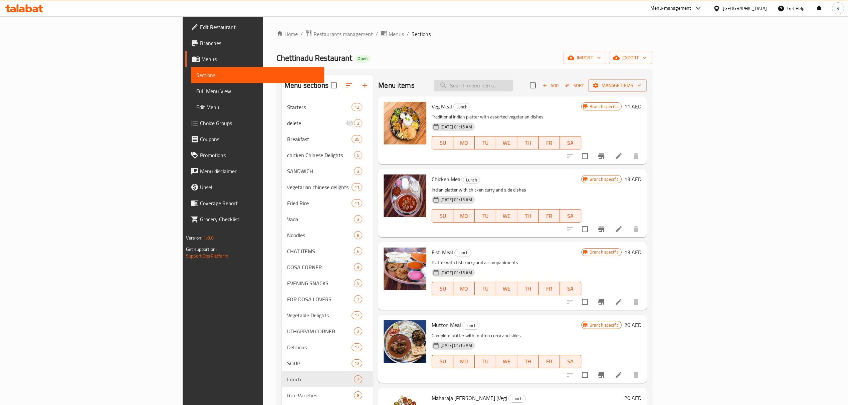
click at [513, 83] on input "search" at bounding box center [473, 86] width 79 height 12
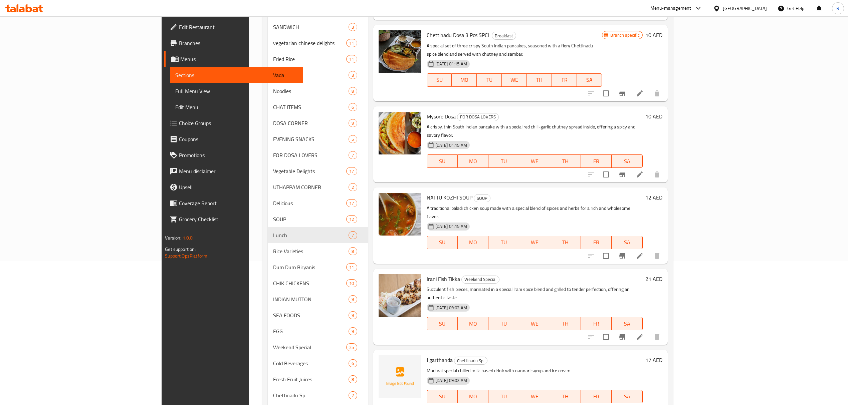
scroll to position [18, 0]
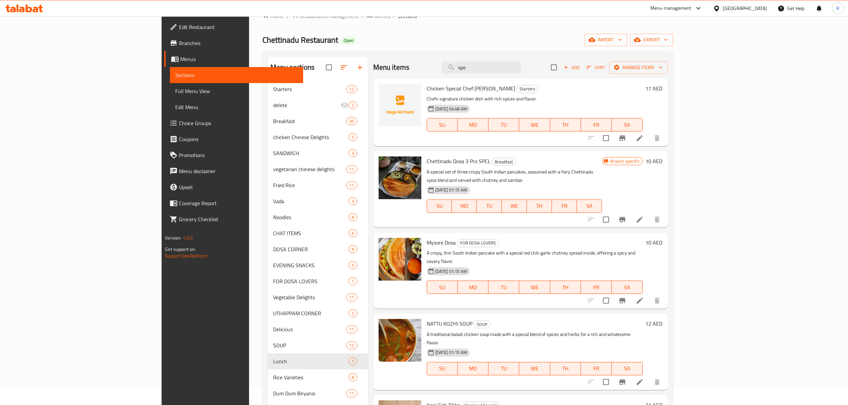
type input "spe"
click at [580, 67] on span "Add" at bounding box center [571, 68] width 18 height 8
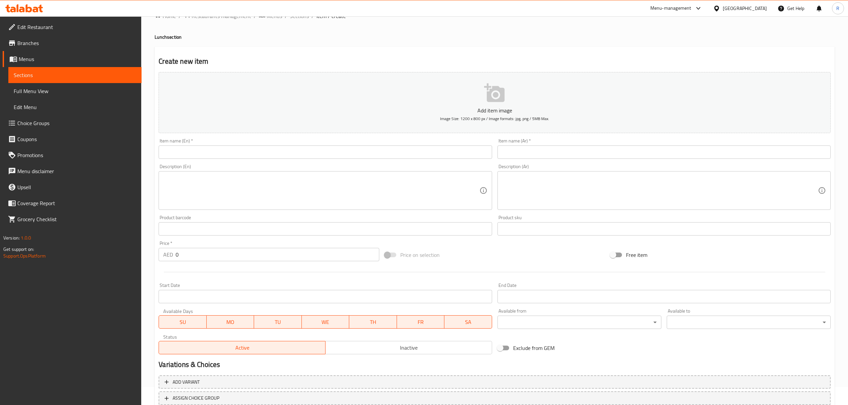
click at [299, 151] on input "text" at bounding box center [325, 151] width 333 height 13
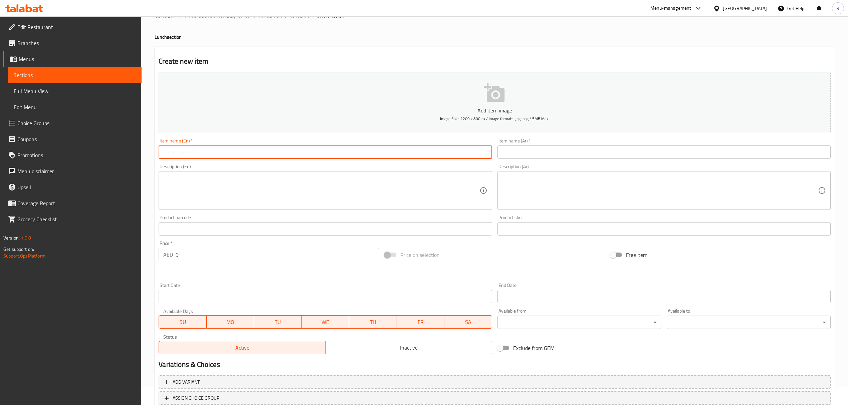
paste input "VEG SPCL MEAL"
click at [296, 150] on input "VEG SPCL MEAL" at bounding box center [325, 151] width 333 height 13
click at [297, 149] on input "VEG SPCL MEAL" at bounding box center [325, 151] width 333 height 13
click at [174, 158] on input "Veg Spcl Meal" at bounding box center [325, 151] width 333 height 13
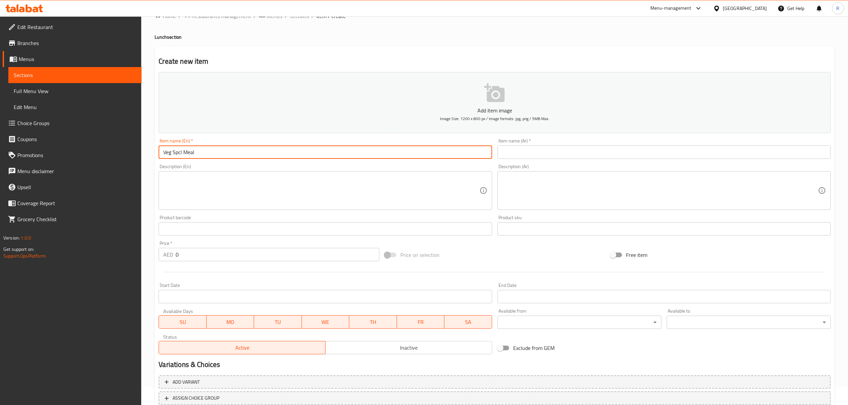
click at [175, 155] on input "Veg Spcl Meal" at bounding box center [325, 151] width 333 height 13
click at [197, 154] on input "Veg SPCL Meal" at bounding box center [325, 151] width 333 height 13
click at [198, 154] on input "Veg SPCL Meal" at bounding box center [325, 151] width 333 height 13
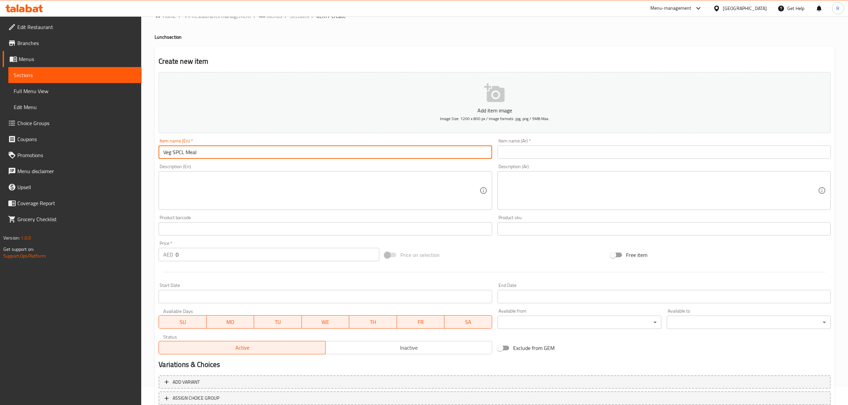
type input "Veg SPCL Meal"
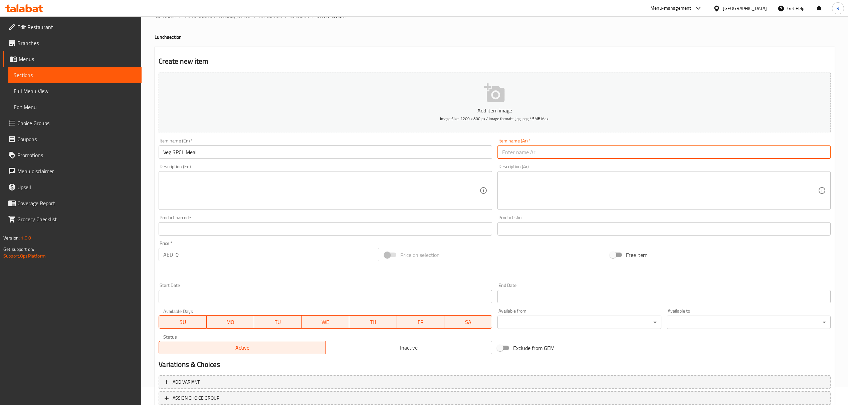
click at [654, 159] on input "text" at bounding box center [663, 151] width 333 height 13
paste input "وجبة نباتية SPCL"
click at [533, 155] on input "وجبة نباتية SPCL" at bounding box center [663, 151] width 333 height 13
click at [534, 155] on input "وجبة نباتية SPCL" at bounding box center [663, 151] width 333 height 13
type input "وجبة نباتية سبيشال"
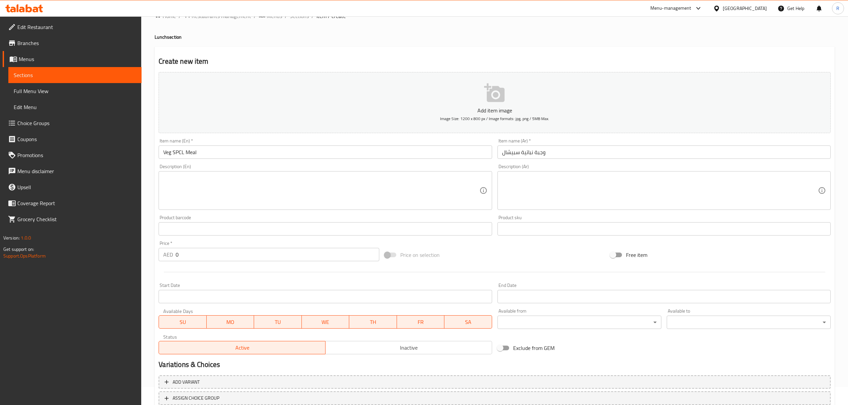
drag, startPoint x: 210, startPoint y: 242, endPoint x: 203, endPoint y: 251, distance: 11.2
click at [209, 242] on div "Price   * AED 0 Price *" at bounding box center [269, 251] width 220 height 20
click at [194, 258] on input "0" at bounding box center [277, 254] width 203 height 13
type input "0018"
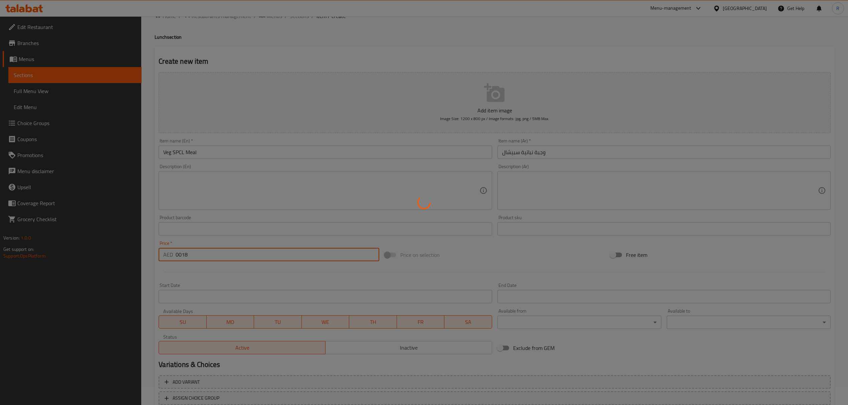
type input "0"
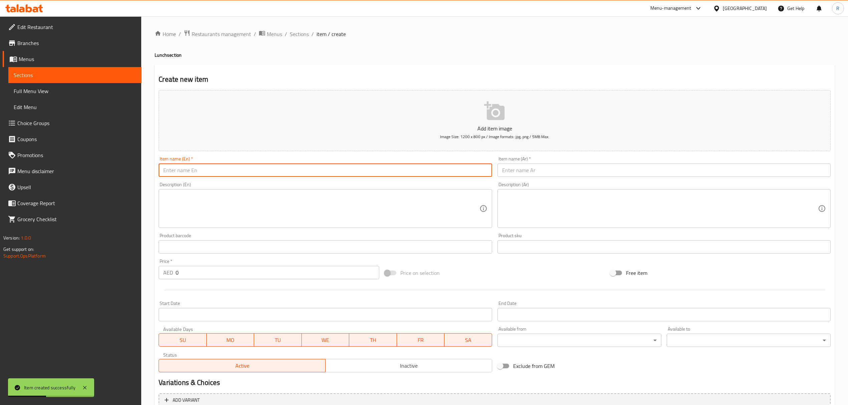
click at [306, 174] on input "text" at bounding box center [325, 170] width 333 height 13
click at [307, 174] on input "text" at bounding box center [325, 170] width 333 height 13
paste input "FISH SPCL MEAL"
click at [303, 170] on input "FISH SPCL MEAL" at bounding box center [325, 170] width 333 height 13
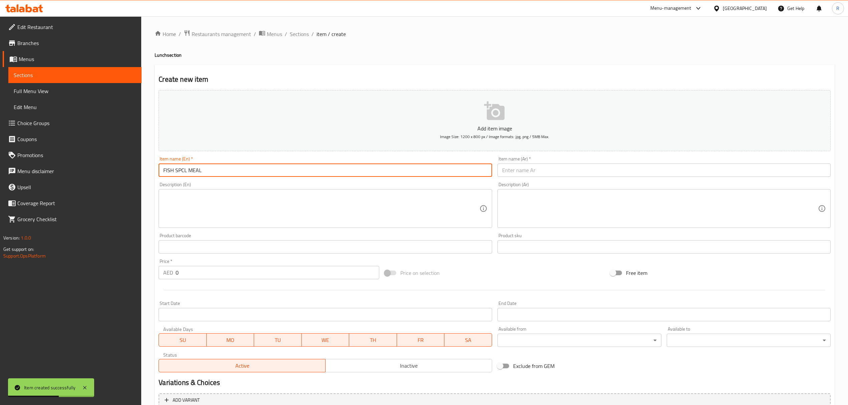
click at [303, 170] on input "FISH SPCL MEAL" at bounding box center [325, 170] width 333 height 13
click at [179, 172] on input "Fish spcl meal" at bounding box center [325, 170] width 333 height 13
click at [190, 172] on input "Fish SPCL meal" at bounding box center [325, 170] width 333 height 13
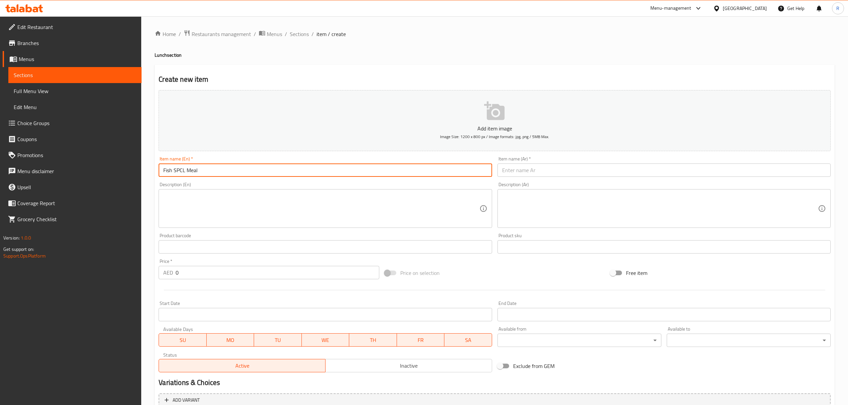
click at [213, 174] on input "Fish SPCL Meal" at bounding box center [325, 170] width 333 height 13
click at [214, 174] on input "Fish SPCL Meal" at bounding box center [325, 170] width 333 height 13
type input "Fish SPCL Meal"
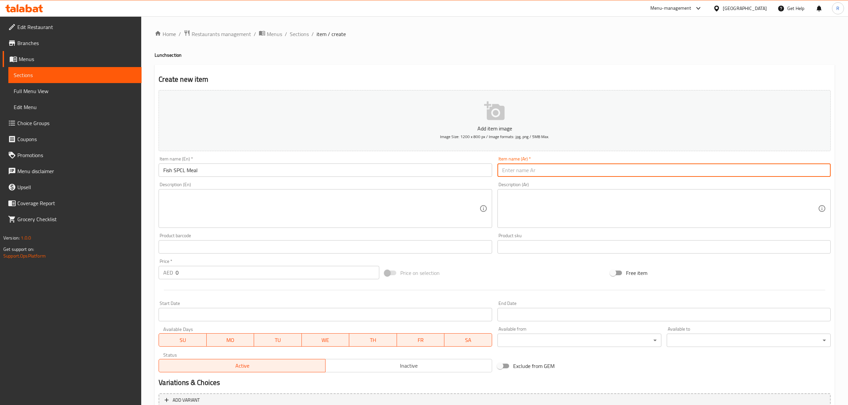
click at [640, 165] on input "text" at bounding box center [663, 170] width 333 height 13
click at [639, 165] on input "text" at bounding box center [663, 170] width 333 height 13
paste input "وجبة سمك SPCL"
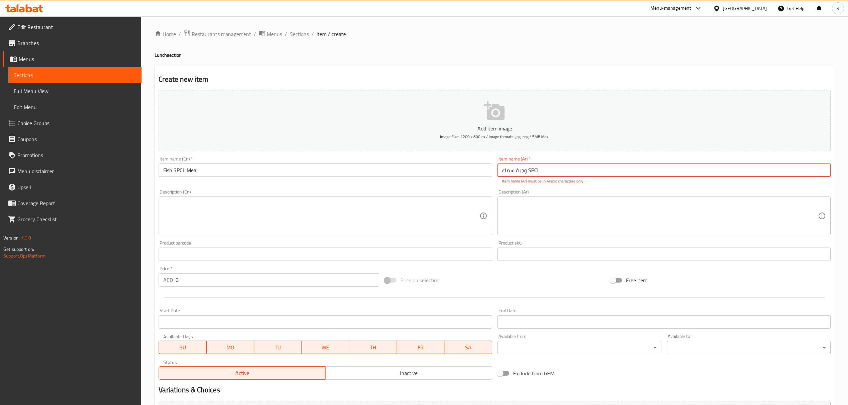
click at [531, 171] on input "وجبة سمك SPCL" at bounding box center [663, 170] width 333 height 13
click at [532, 171] on input "وجبة سمك SPCL" at bounding box center [663, 170] width 333 height 13
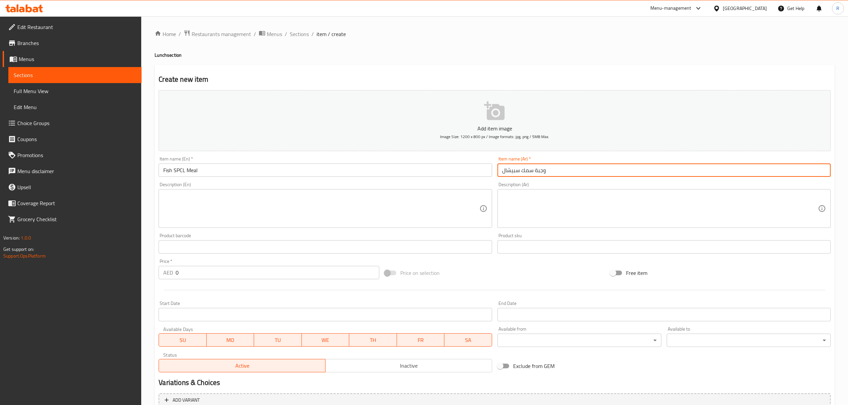
type input "وجبة سمك سبيشال"
click at [221, 270] on input "0" at bounding box center [277, 272] width 203 height 13
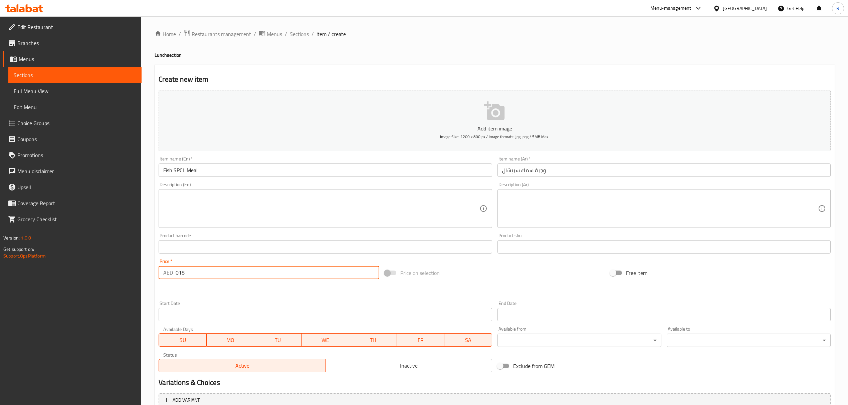
type input "018"
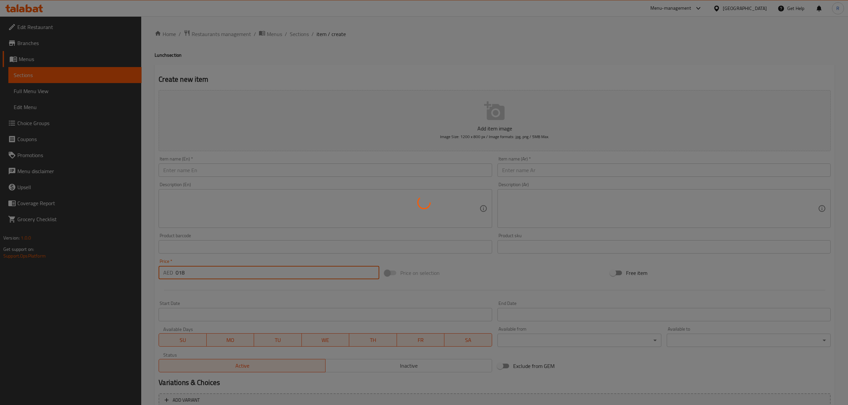
type input "0"
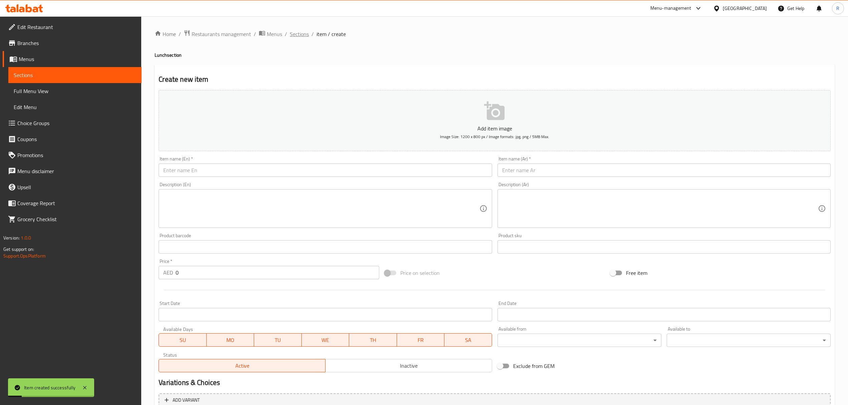
click at [301, 35] on span "Sections" at bounding box center [299, 34] width 19 height 8
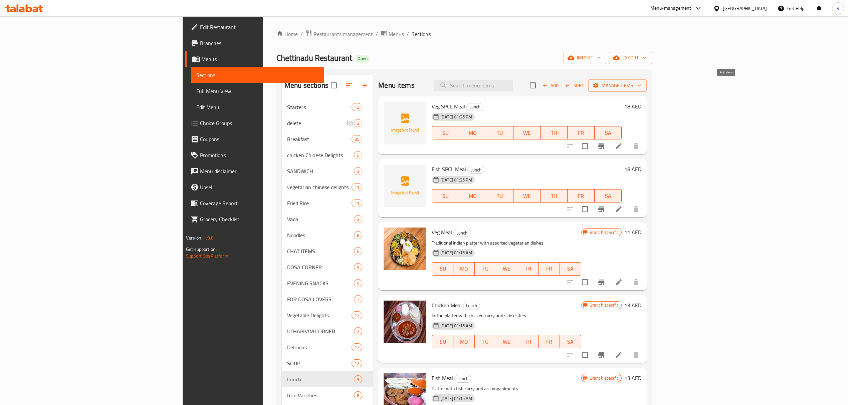
click at [561, 91] on button "Add" at bounding box center [550, 85] width 21 height 10
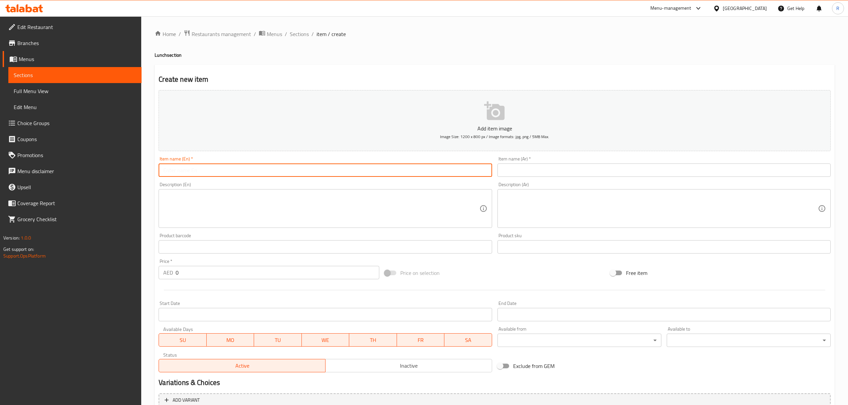
click at [260, 176] on input "text" at bounding box center [325, 170] width 333 height 13
paste input "CHICKEN SPCL MEAL"
click at [176, 170] on input "CHICKEN SPCL MEAL" at bounding box center [325, 170] width 333 height 13
click at [175, 170] on input "CHICKEN SPCL MEAL" at bounding box center [325, 170] width 333 height 13
click at [176, 170] on input "CHICKEN SPCL MEAL" at bounding box center [325, 170] width 333 height 13
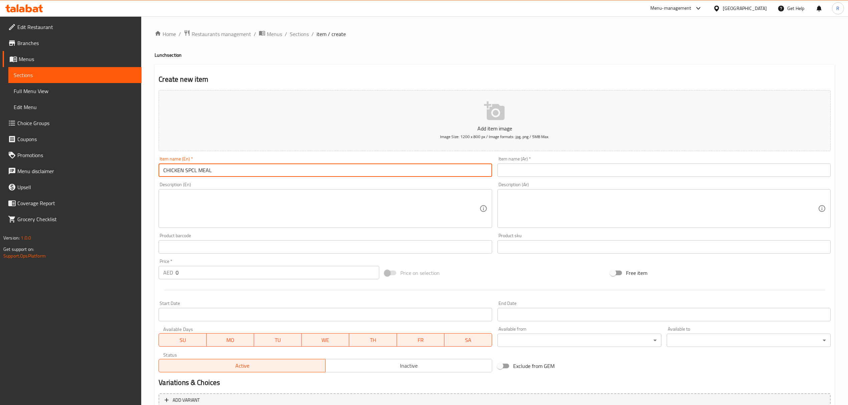
click at [176, 170] on input "CHICKEN SPCL MEAL" at bounding box center [325, 170] width 333 height 13
click at [200, 171] on input "Chicken SPCL MEAL" at bounding box center [325, 170] width 333 height 13
click at [203, 174] on input "Chicken SPCL Meal" at bounding box center [325, 170] width 333 height 13
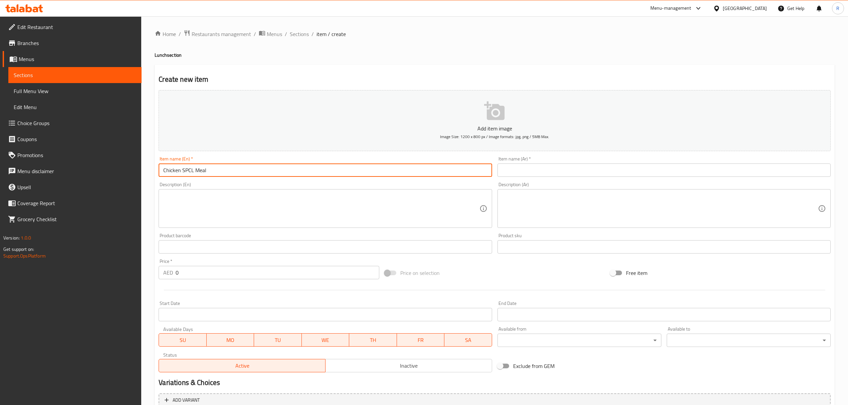
click at [203, 174] on input "Chicken SPCL Meal" at bounding box center [325, 170] width 333 height 13
type input "Chicken SPCL Meal"
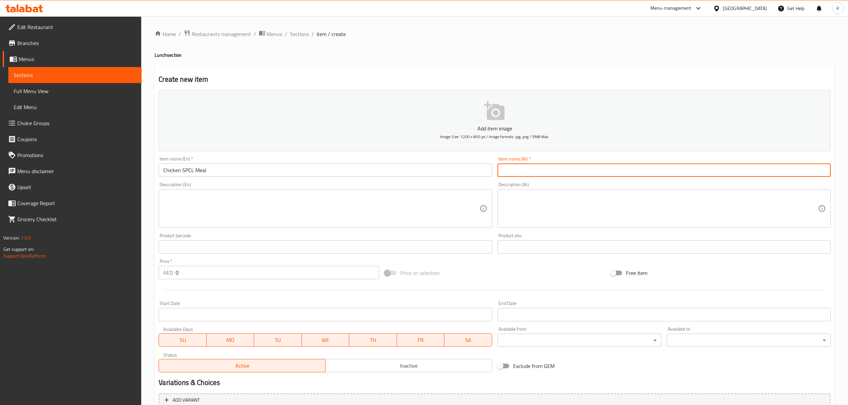
click at [618, 173] on input "text" at bounding box center [663, 170] width 333 height 13
paste input "وجبة دجاج SPCL"
click at [529, 173] on input "وجبة دجاج SPCL" at bounding box center [663, 170] width 333 height 13
click at [530, 171] on input "وجبة دجاج SPCL" at bounding box center [663, 170] width 333 height 13
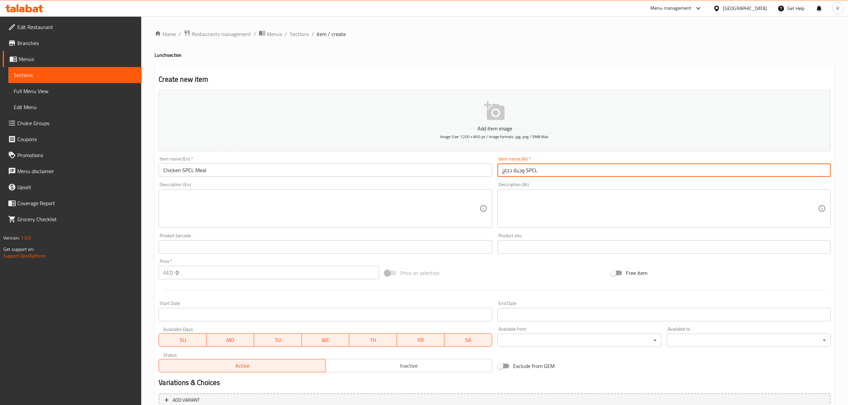
click at [530, 171] on input "وجبة دجاج SPCL" at bounding box center [663, 170] width 333 height 13
type input "وجبة دجاج سبيشال"
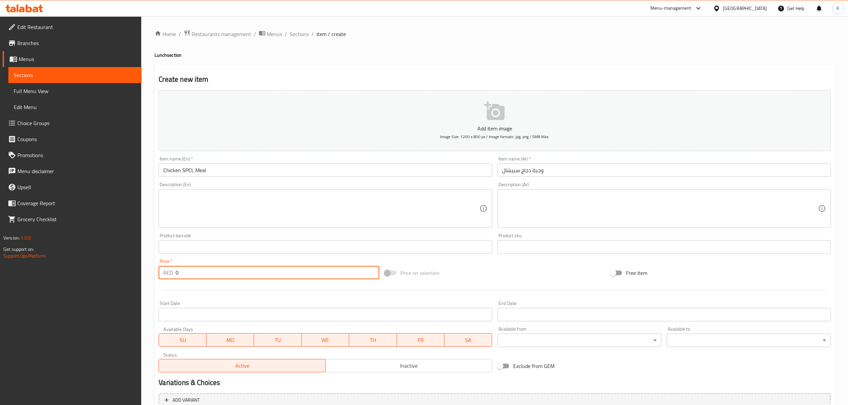
click at [261, 270] on input "0" at bounding box center [277, 272] width 203 height 13
type input "018"
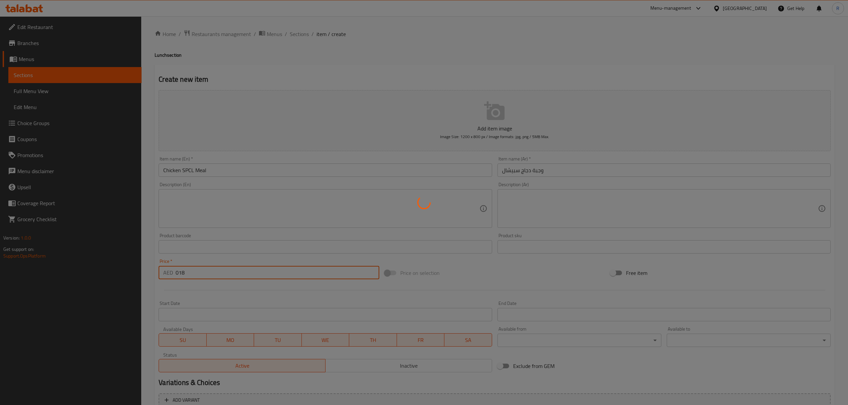
type input "0"
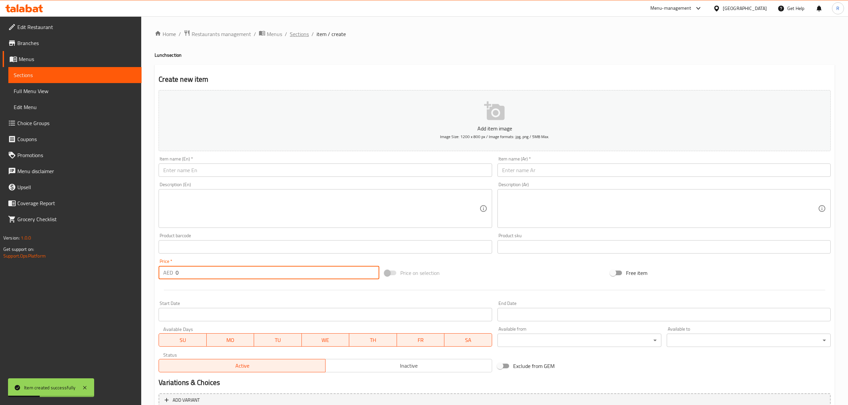
click at [302, 38] on span "Sections" at bounding box center [299, 34] width 19 height 8
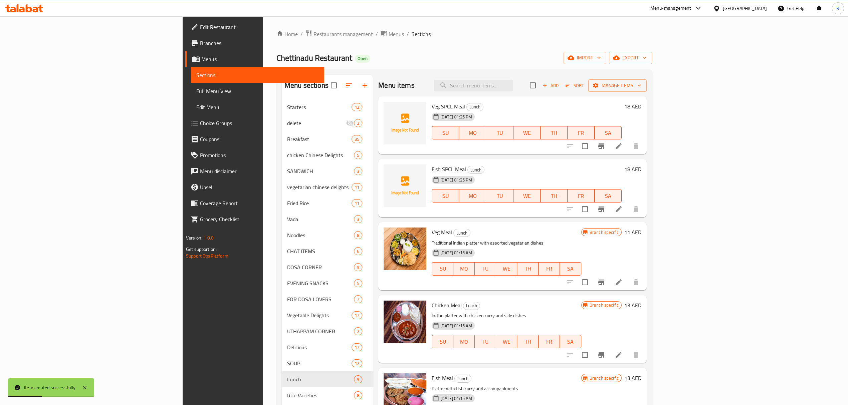
click at [411, 35] on span "Sections" at bounding box center [420, 34] width 19 height 8
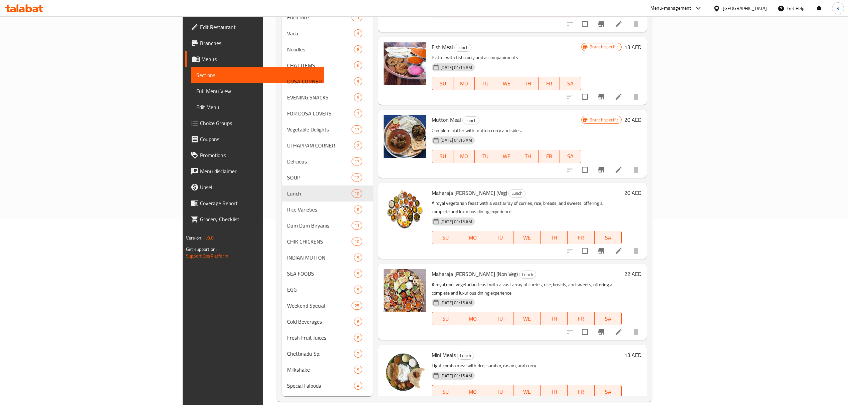
scroll to position [196, 0]
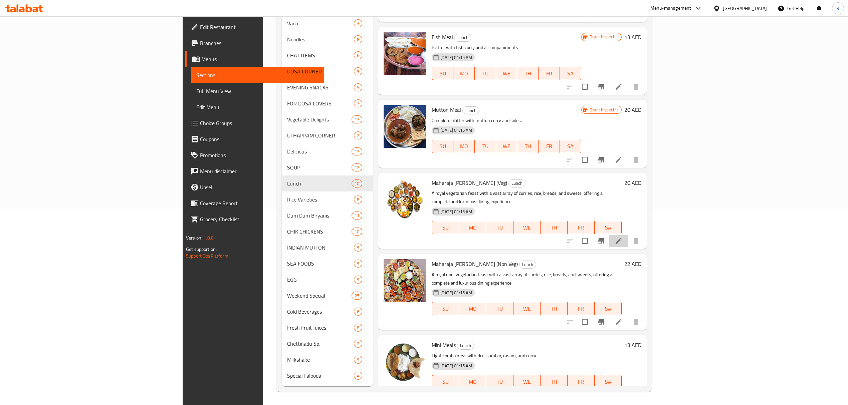
click at [621, 238] on icon at bounding box center [618, 241] width 6 height 6
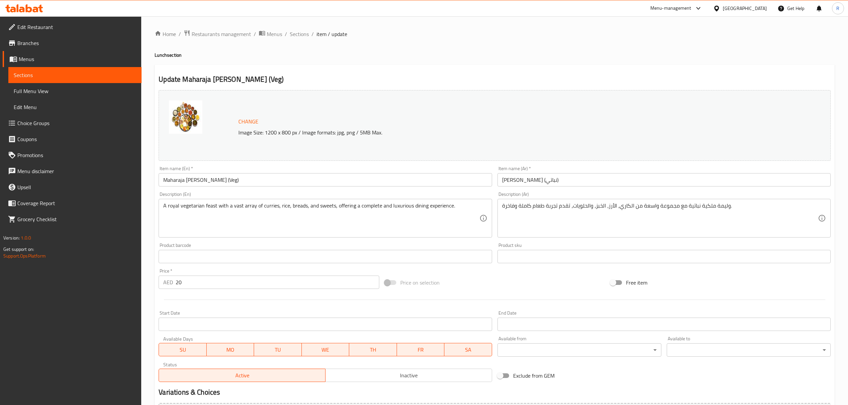
click at [240, 181] on input "Maharaja [PERSON_NAME] (Veg)" at bounding box center [325, 179] width 333 height 13
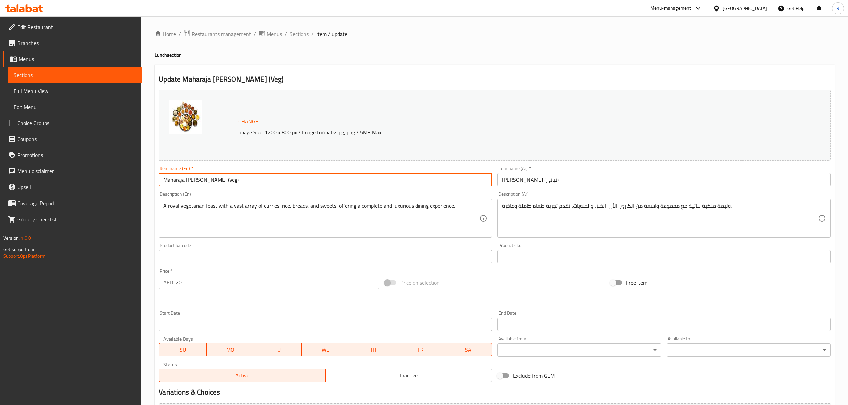
click at [243, 184] on input "Maharaja [PERSON_NAME] (Veg)" at bounding box center [325, 179] width 333 height 13
paste input "[PERSON_NAME] (VEG"
click at [244, 184] on input "MAHARAJA [PERSON_NAME] (VEG)" at bounding box center [325, 179] width 333 height 13
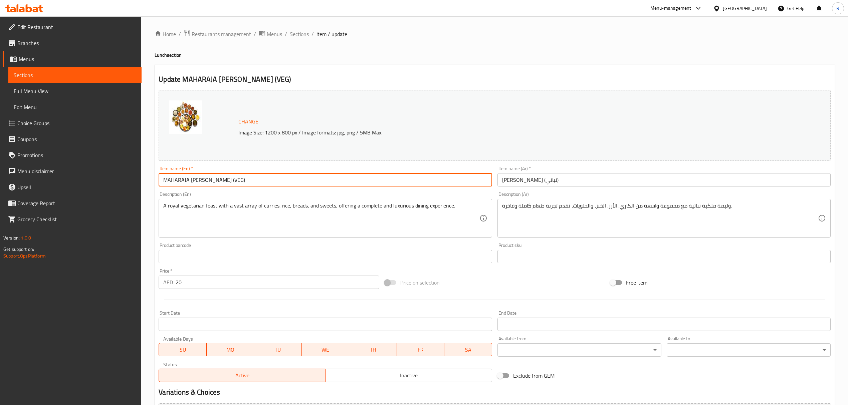
click at [244, 184] on input "MAHARAJA [PERSON_NAME] (VEG)" at bounding box center [325, 179] width 333 height 13
click at [240, 183] on input "Maharaja [PERSON_NAME] (veg)" at bounding box center [325, 179] width 333 height 13
click at [212, 179] on input "Maharaja [PERSON_NAME] (veg" at bounding box center [325, 179] width 333 height 13
click at [211, 181] on input "Maharaja [PERSON_NAME] veg" at bounding box center [325, 179] width 333 height 13
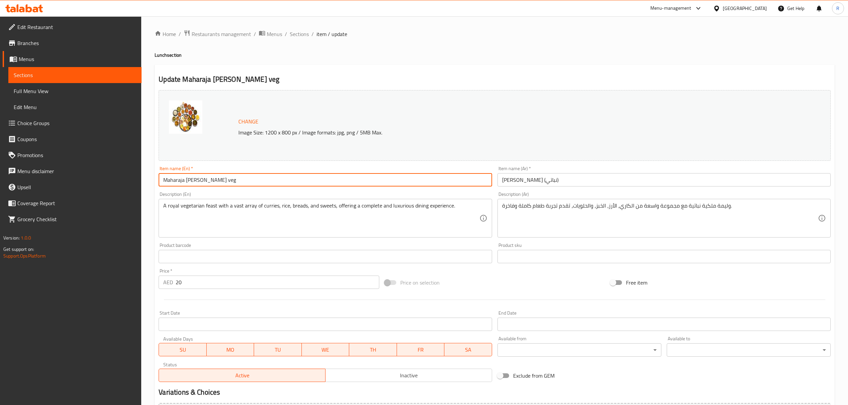
click at [211, 181] on input "Maharaja [PERSON_NAME] veg" at bounding box center [325, 179] width 333 height 13
click at [253, 182] on input "Maharaja [PERSON_NAME] Veg" at bounding box center [325, 179] width 333 height 13
type input "Maharaja [PERSON_NAME] Veg"
click at [514, 180] on input "[PERSON_NAME] (نباتي)" at bounding box center [663, 179] width 333 height 13
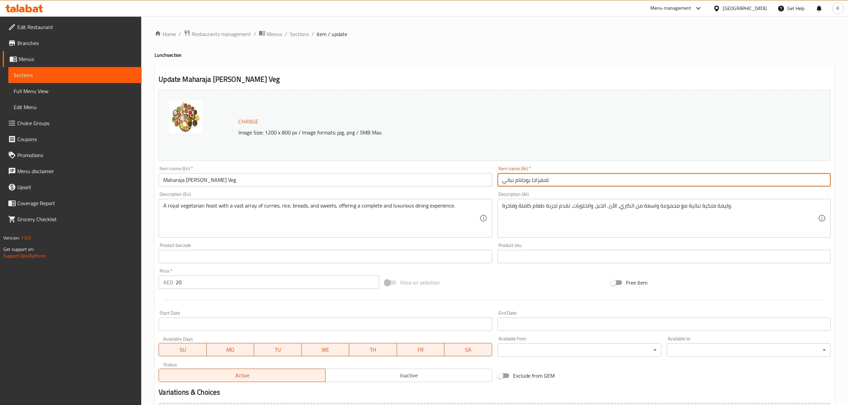
click at [516, 180] on input "مهراجا بوجانام نباتي)" at bounding box center [663, 179] width 333 height 13
click at [566, 179] on input "مهراجا بوجانام نباتي)" at bounding box center [663, 179] width 333 height 13
type input "[PERSON_NAME] نباتي"
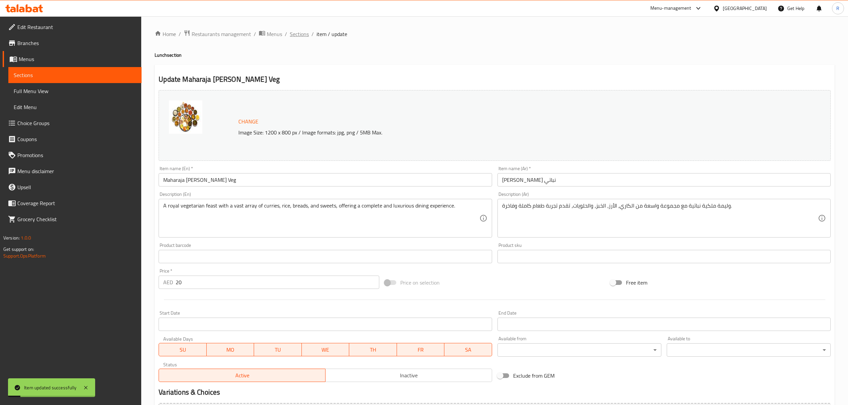
click at [302, 38] on span "Sections" at bounding box center [299, 34] width 19 height 8
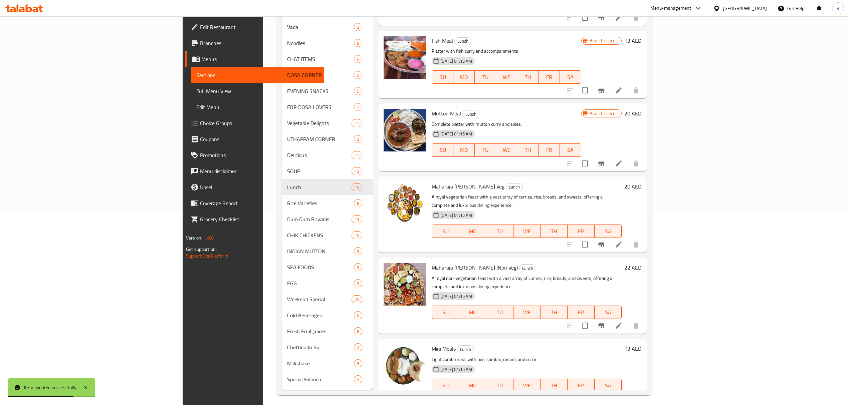
scroll to position [196, 0]
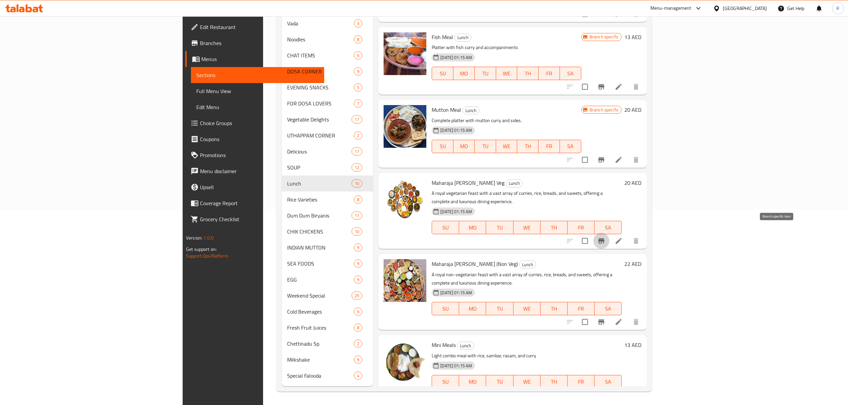
click at [605, 237] on icon "Branch-specific-item" at bounding box center [601, 241] width 8 height 8
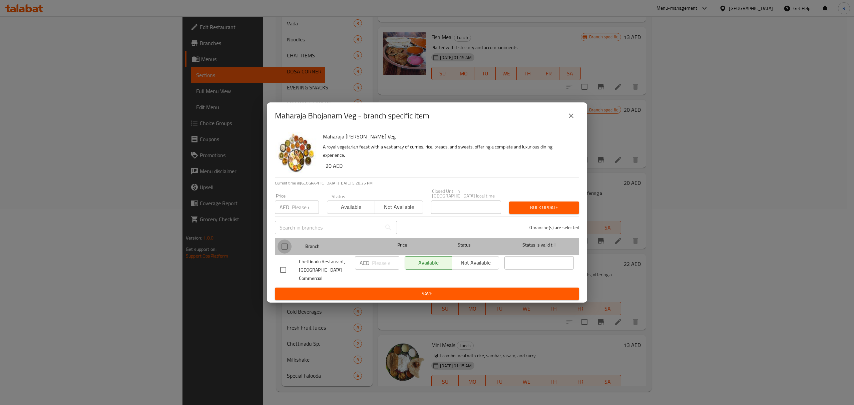
click at [286, 250] on input "checkbox" at bounding box center [285, 247] width 14 height 14
checkbox input "true"
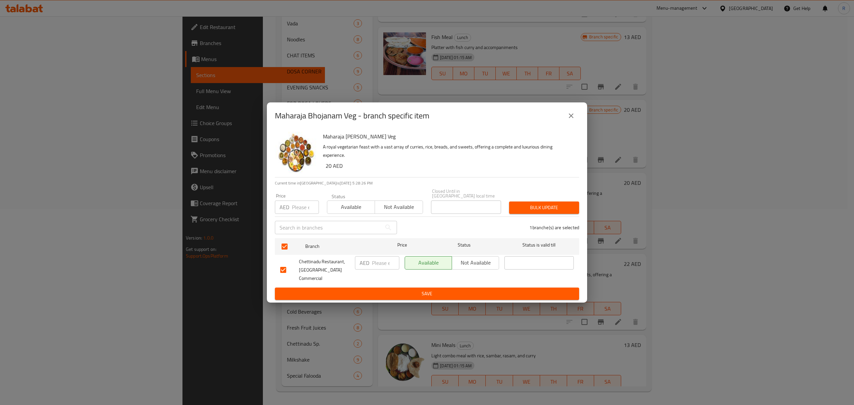
click at [379, 270] on input "number" at bounding box center [385, 262] width 27 height 13
type input "22"
click at [376, 293] on span "Save" at bounding box center [427, 294] width 294 height 8
